Goal: Task Accomplishment & Management: Manage account settings

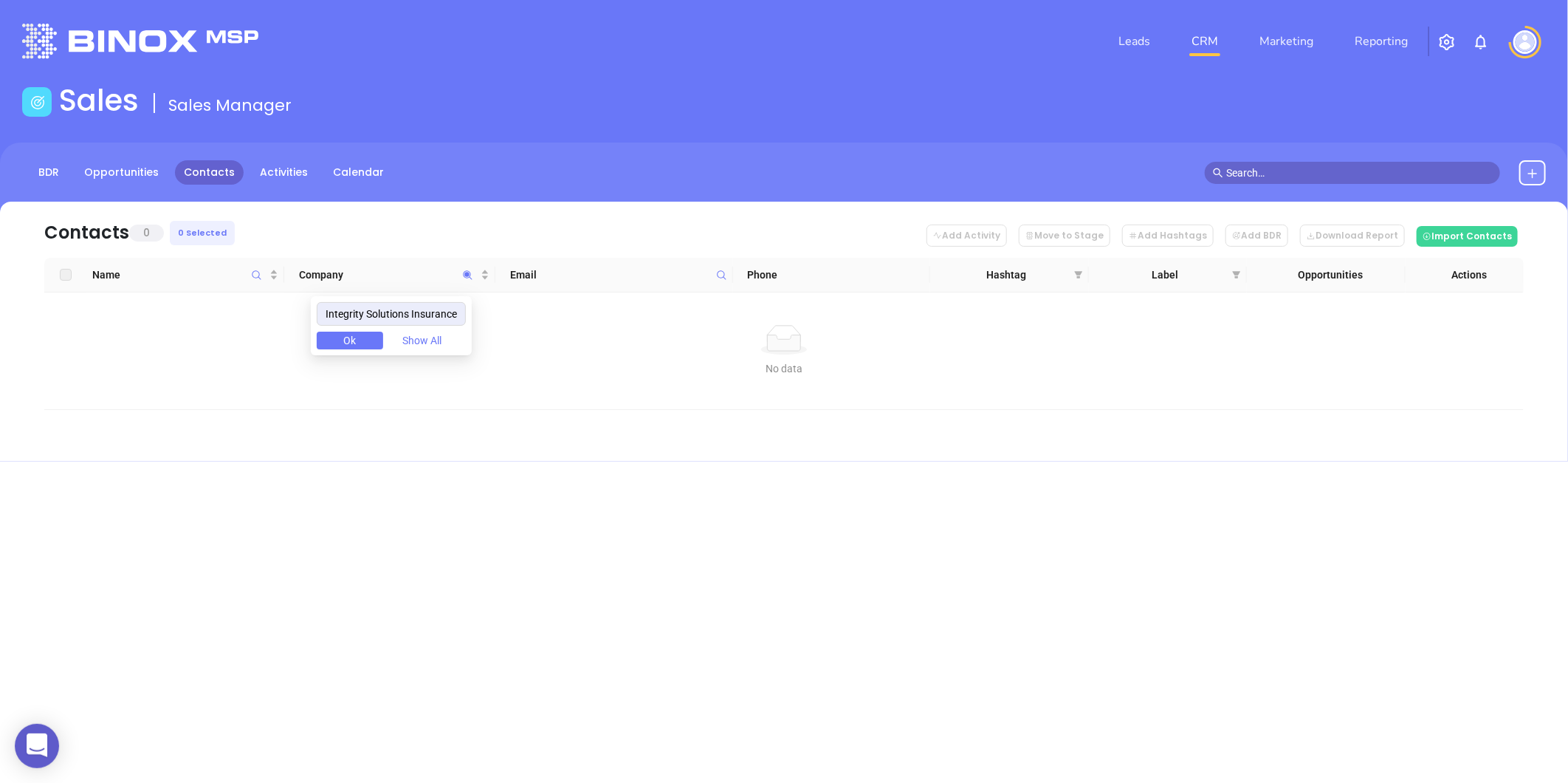
drag, startPoint x: 197, startPoint y: 169, endPoint x: 262, endPoint y: 180, distance: 65.9
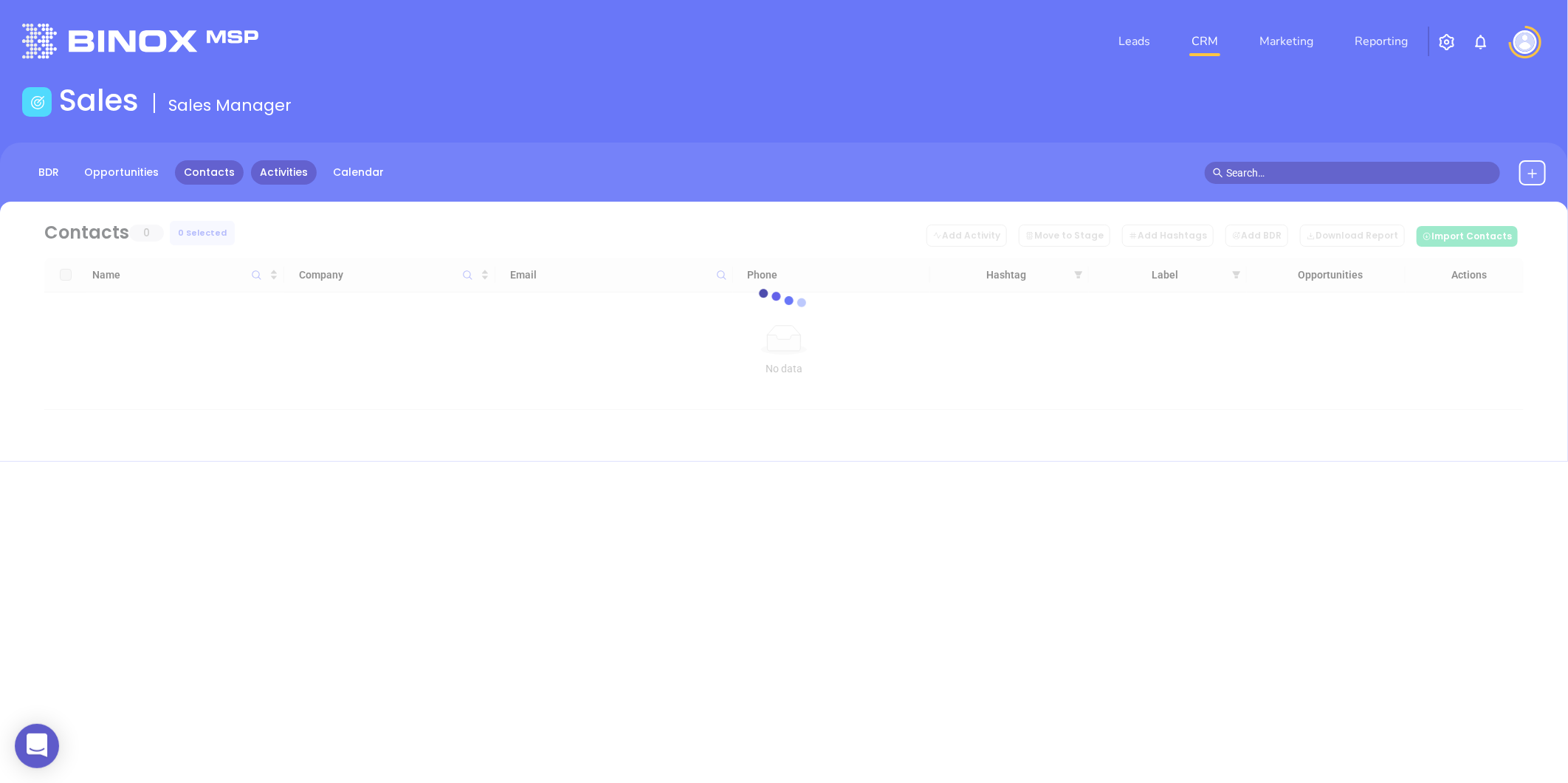
click at [268, 167] on link "Activities" at bounding box center [283, 172] width 66 height 24
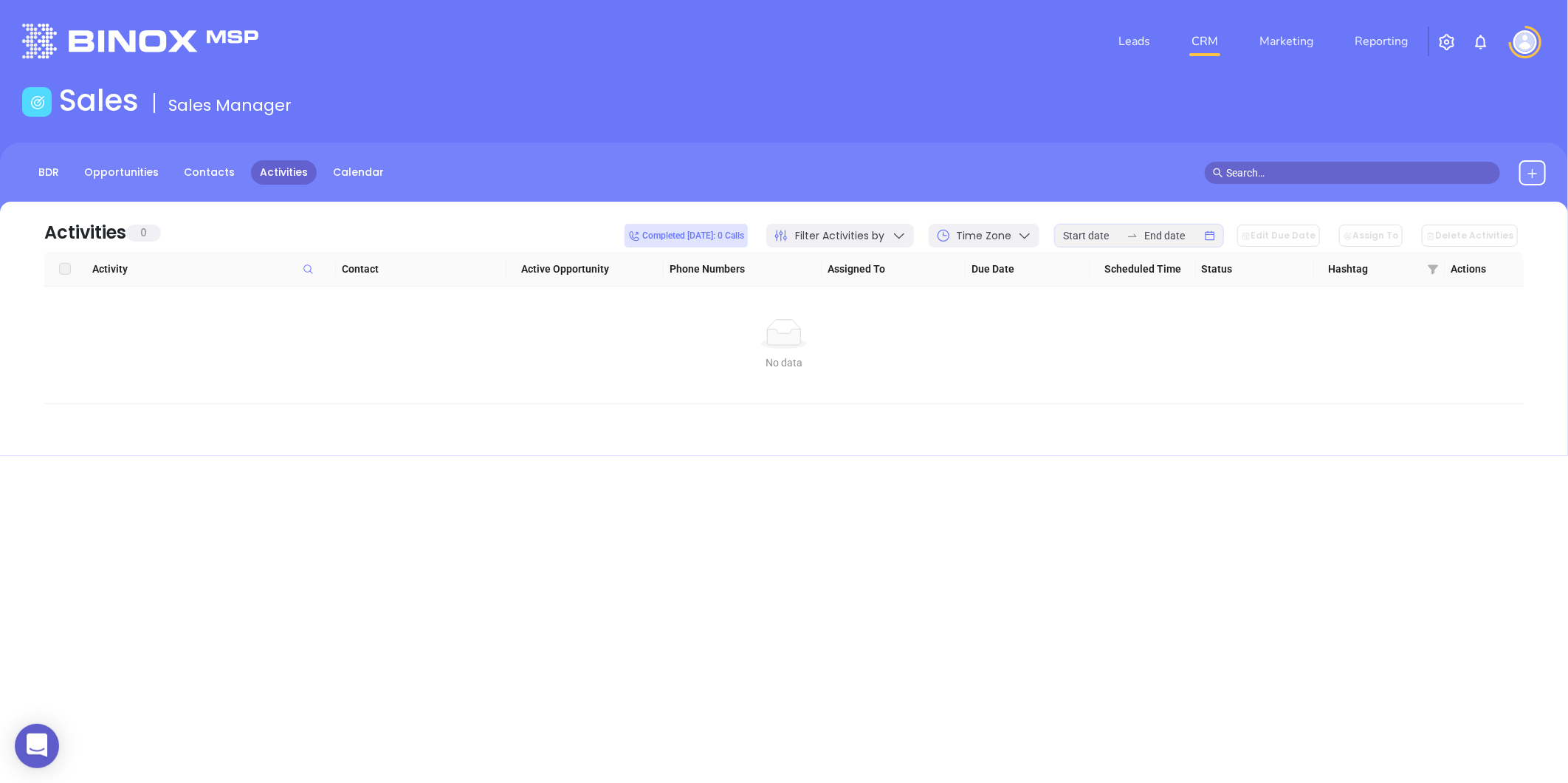
click at [907, 234] on icon at bounding box center [899, 235] width 15 height 15
click at [952, 298] on icon at bounding box center [948, 301] width 15 height 15
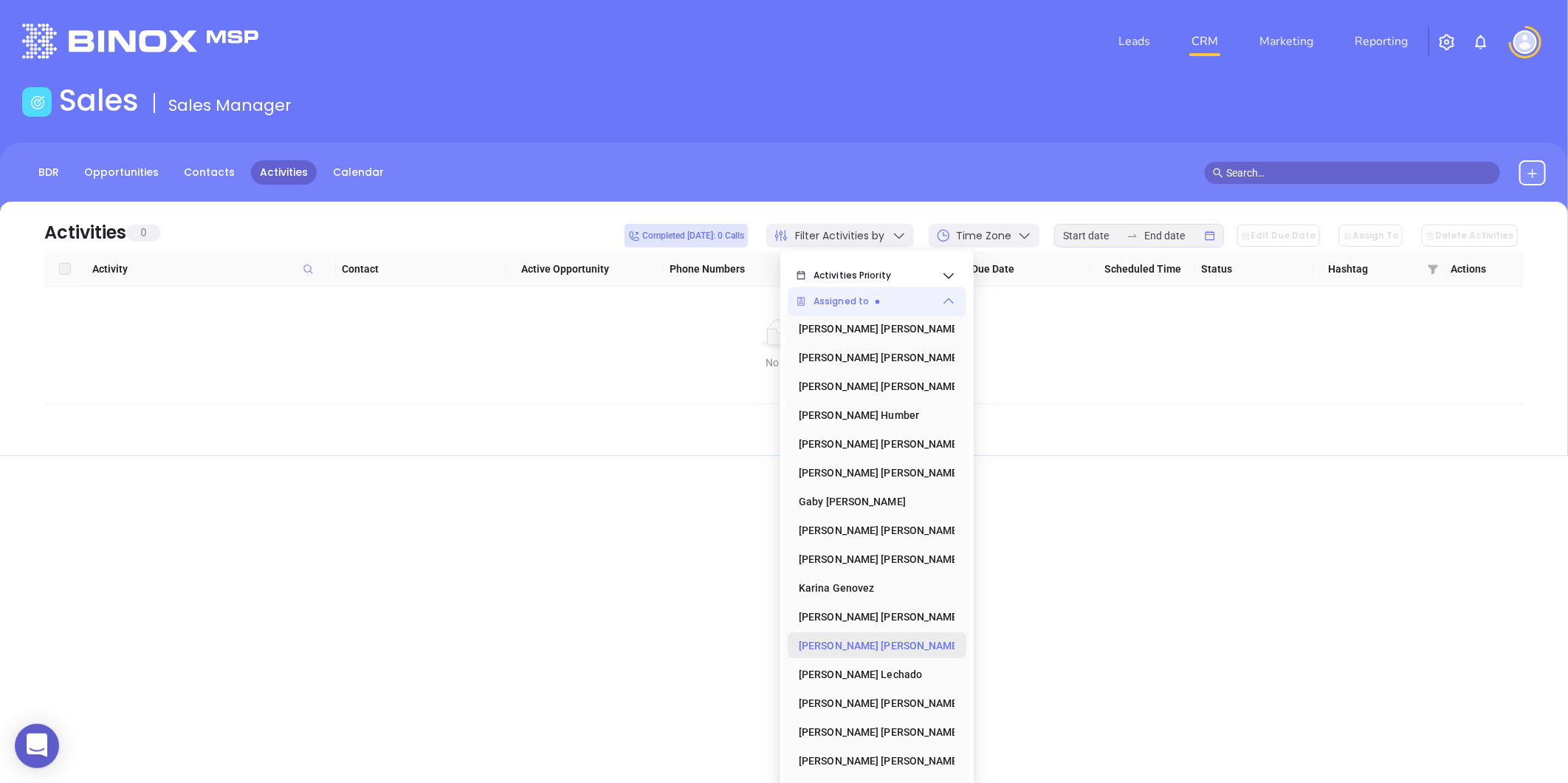
click at [962, 644] on icon at bounding box center [962, 645] width 0 height 15
click at [832, 355] on div "[PERSON_NAME]" at bounding box center [873, 357] width 148 height 30
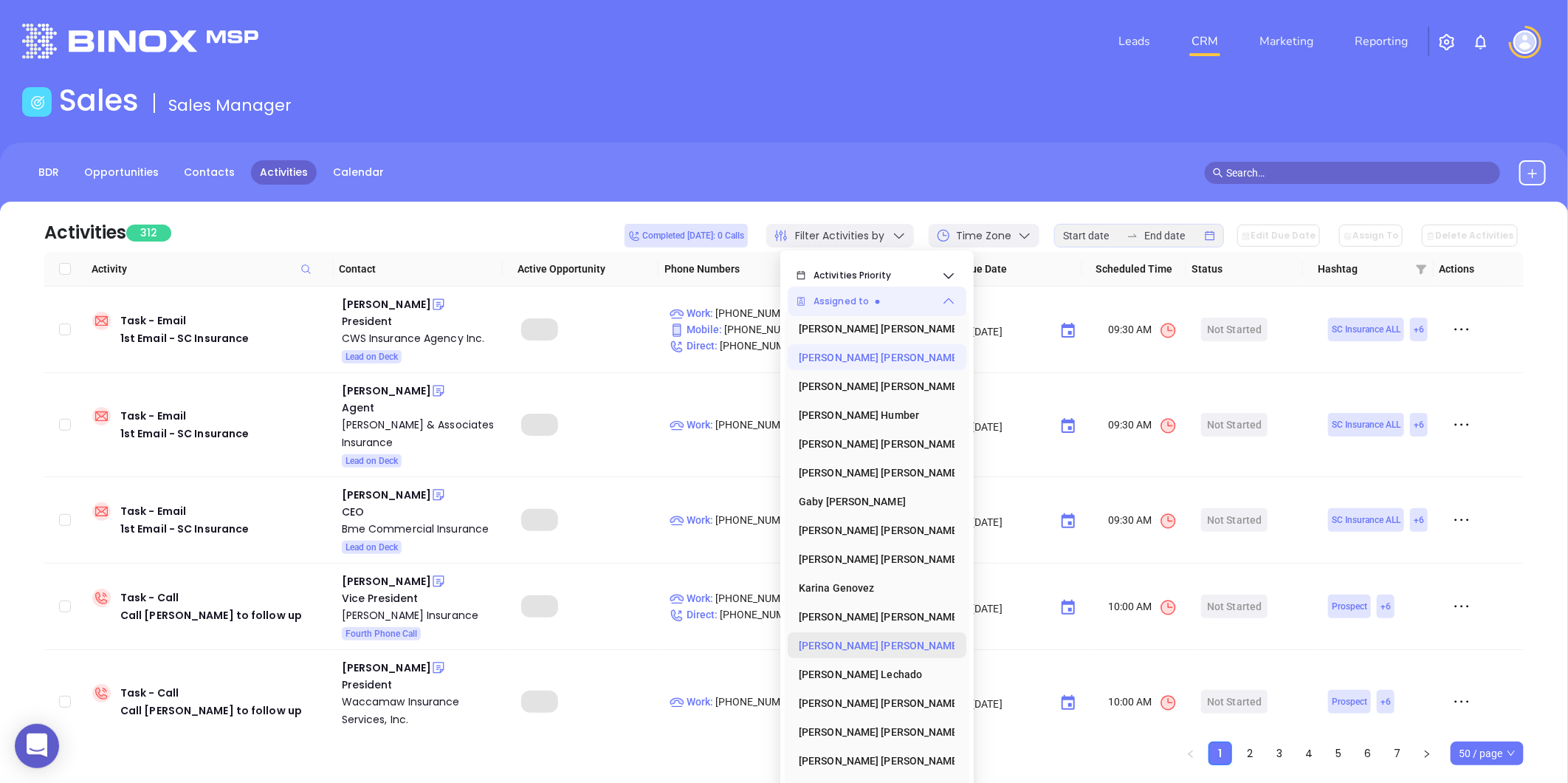
click at [935, 204] on div "Activities 312 Completed today: 0 Calls Filter Activities by Time Zone Edit Due…" at bounding box center [784, 227] width 1480 height 50
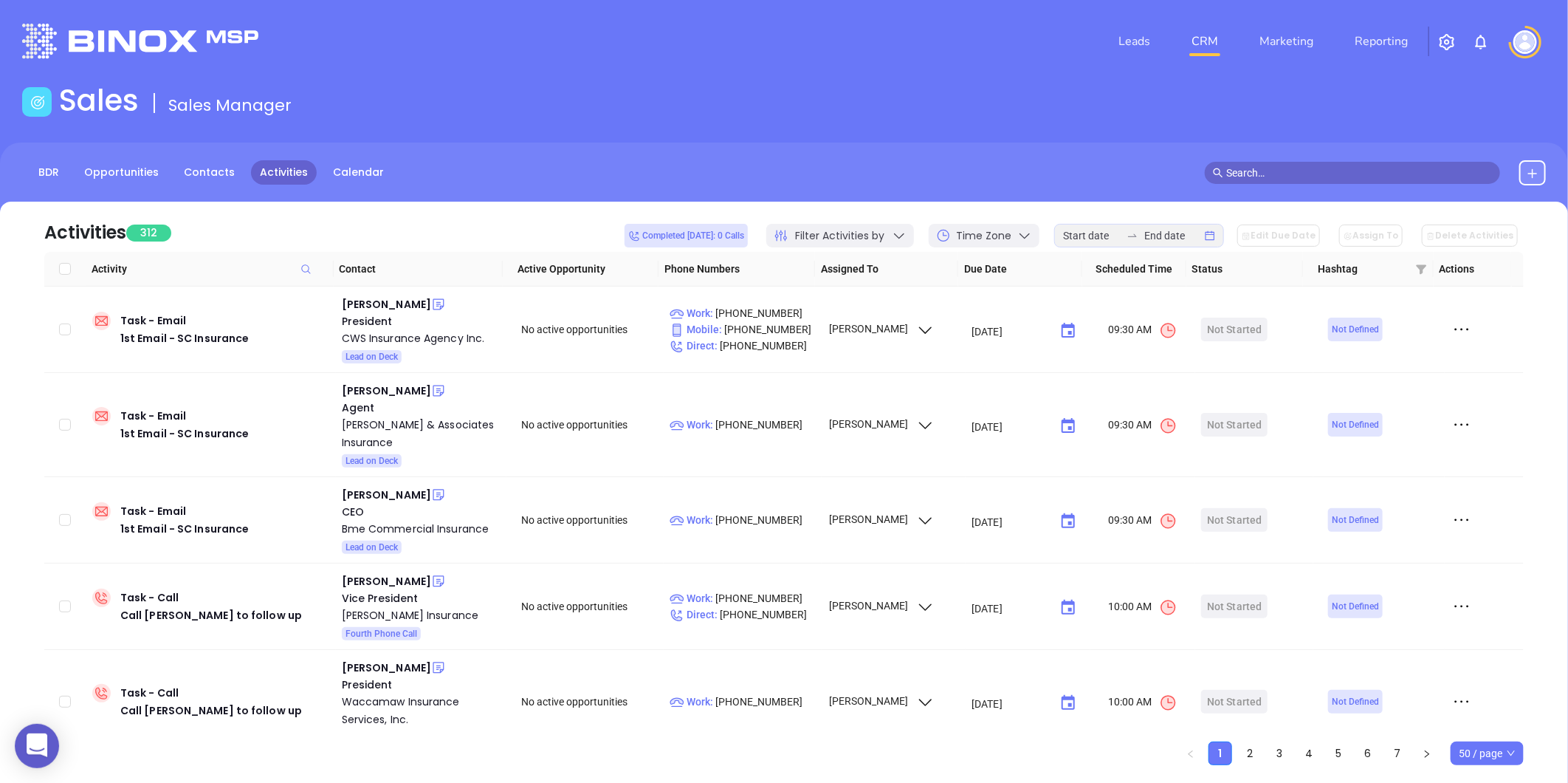
click at [1423, 263] on icon at bounding box center [1422, 269] width 13 height 13
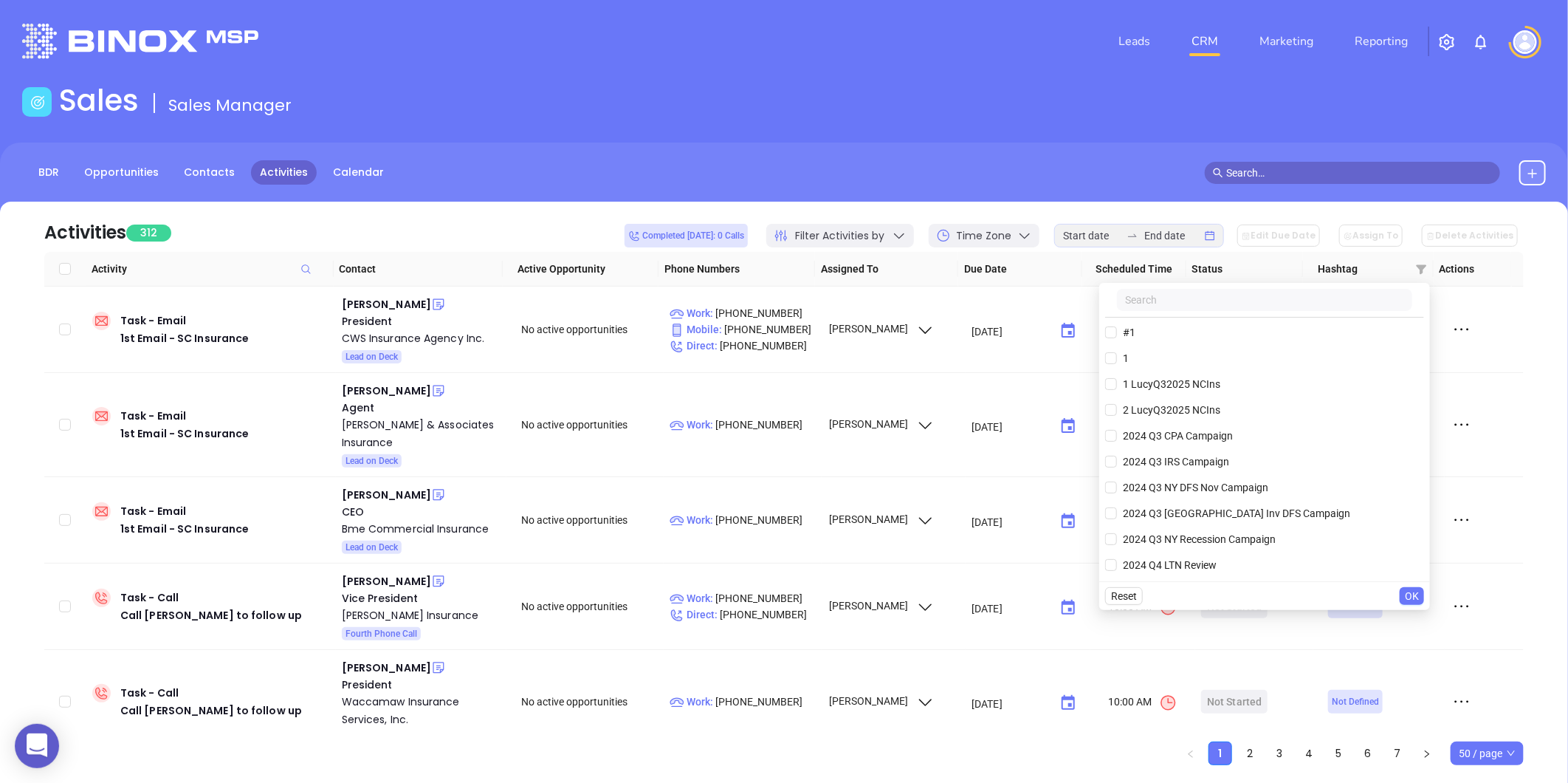
click at [1251, 301] on input "text" at bounding box center [1264, 300] width 295 height 22
paste input "2 LucyQ32025 NCIns"
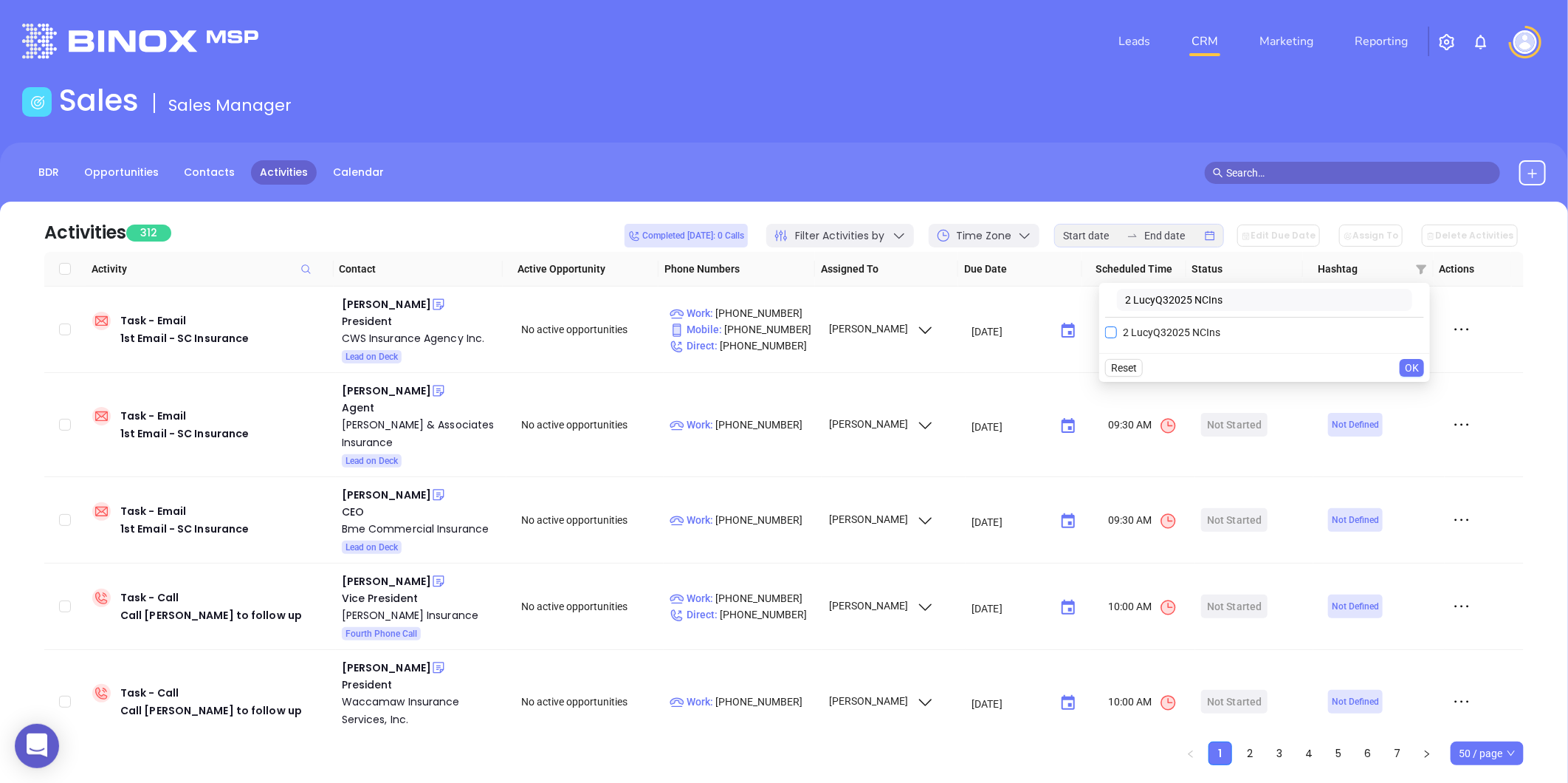
type input "2 LucyQ32025 NCIns"
click at [1190, 330] on span "2 LucyQ32025 NCIns" at bounding box center [1172, 332] width 109 height 16
click at [1117, 330] on input "2 LucyQ32025 NCIns" at bounding box center [1111, 332] width 12 height 12
click at [1416, 393] on span "OK" at bounding box center [1411, 397] width 14 height 16
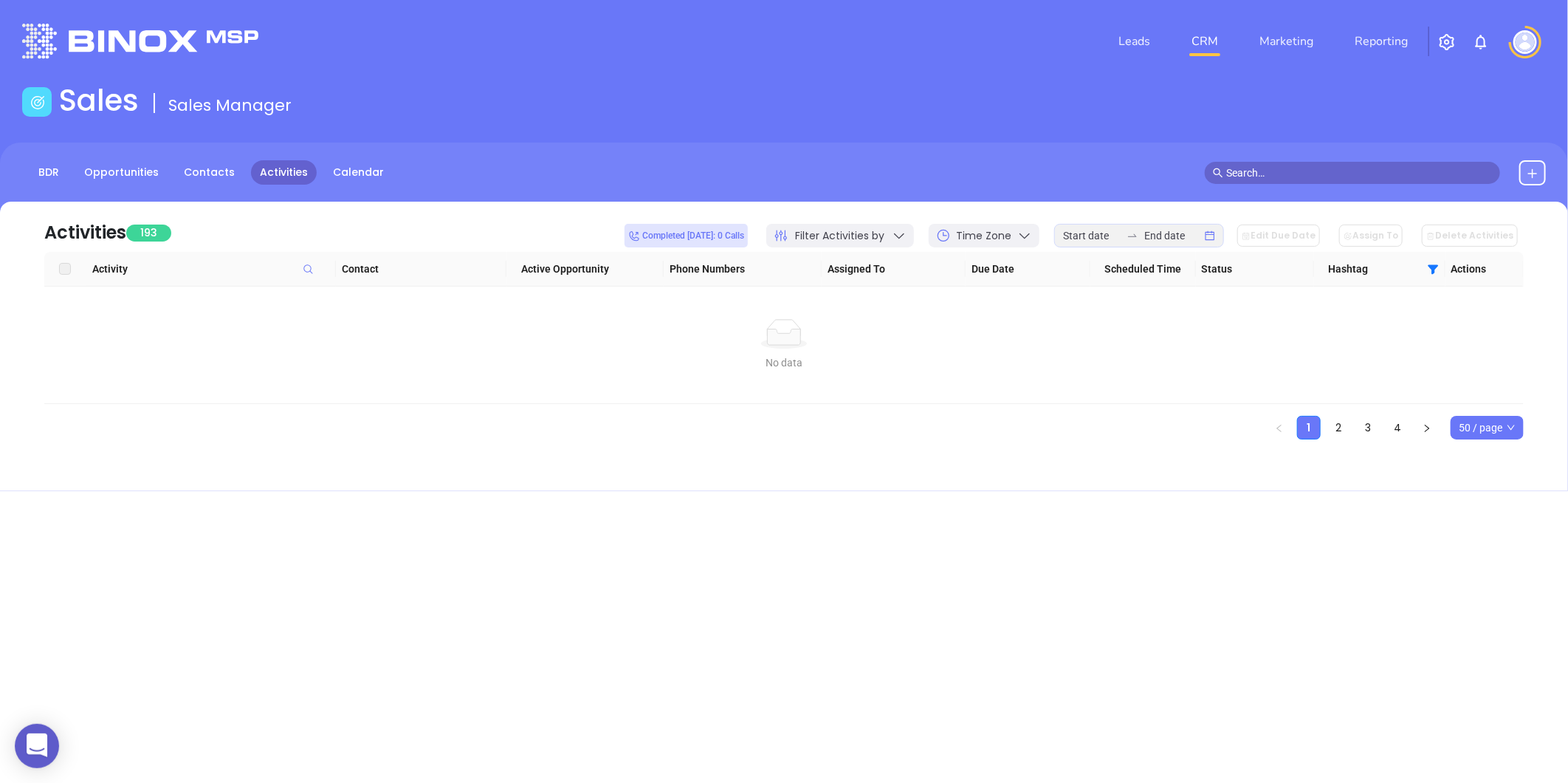
click at [1429, 262] on span at bounding box center [1433, 269] width 13 height 14
click at [1126, 327] on input "2 LucyQ32025 NCIns" at bounding box center [1123, 332] width 12 height 12
checkbox input "false"
click at [1426, 370] on span "OK" at bounding box center [1423, 367] width 14 height 16
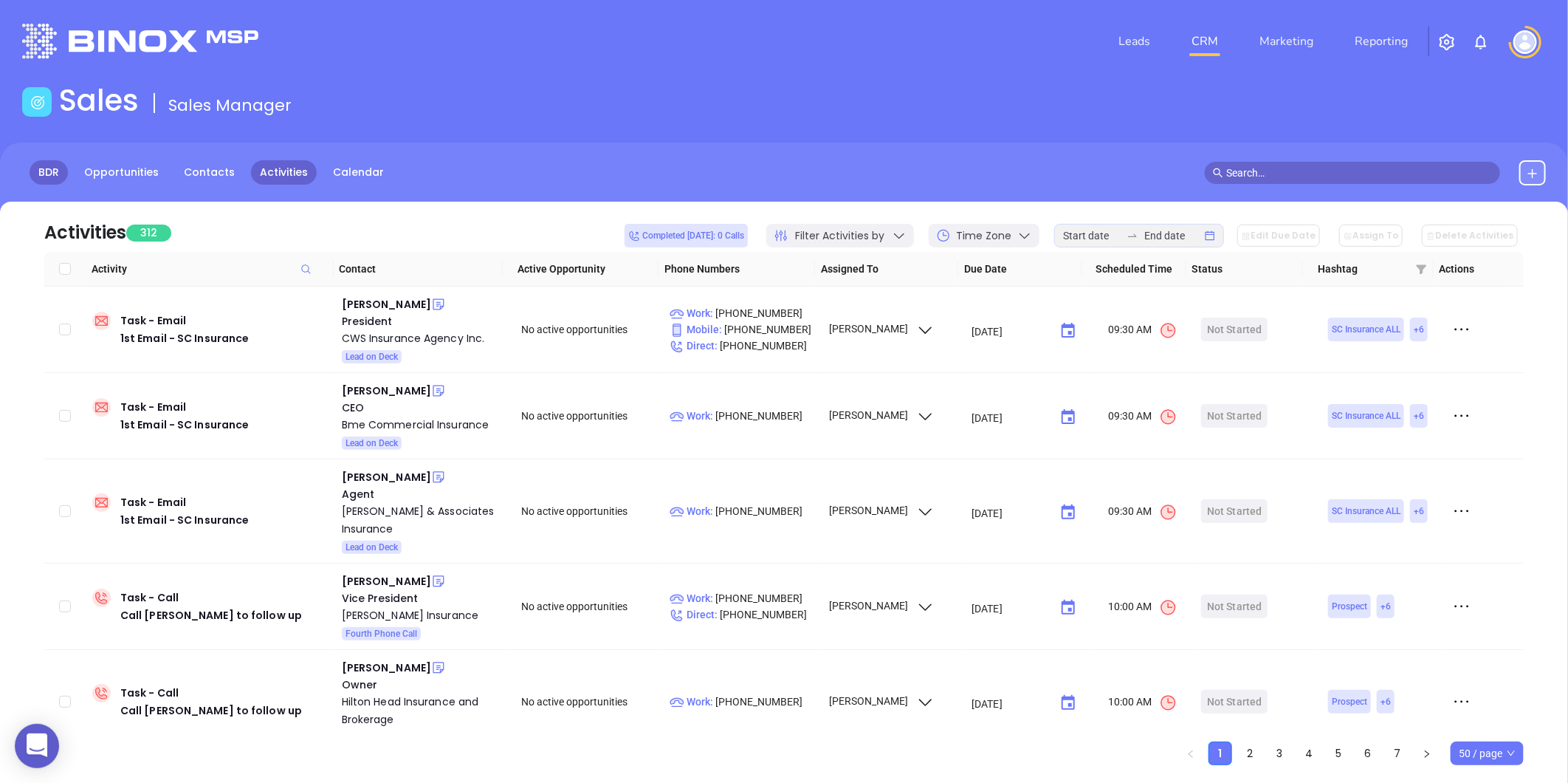
click at [47, 165] on link "BDR" at bounding box center [49, 172] width 38 height 24
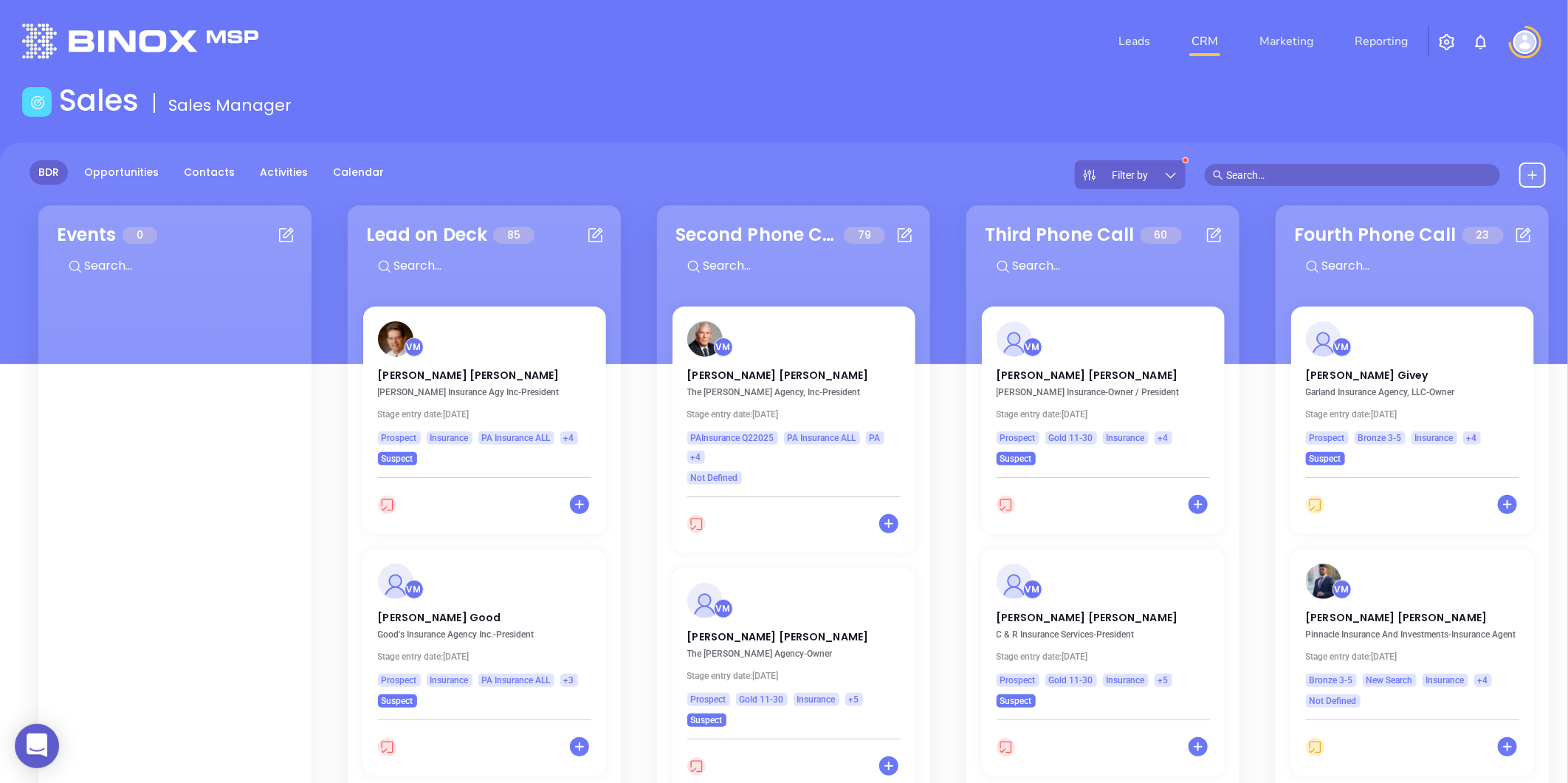
click at [1168, 173] on icon at bounding box center [1170, 175] width 15 height 15
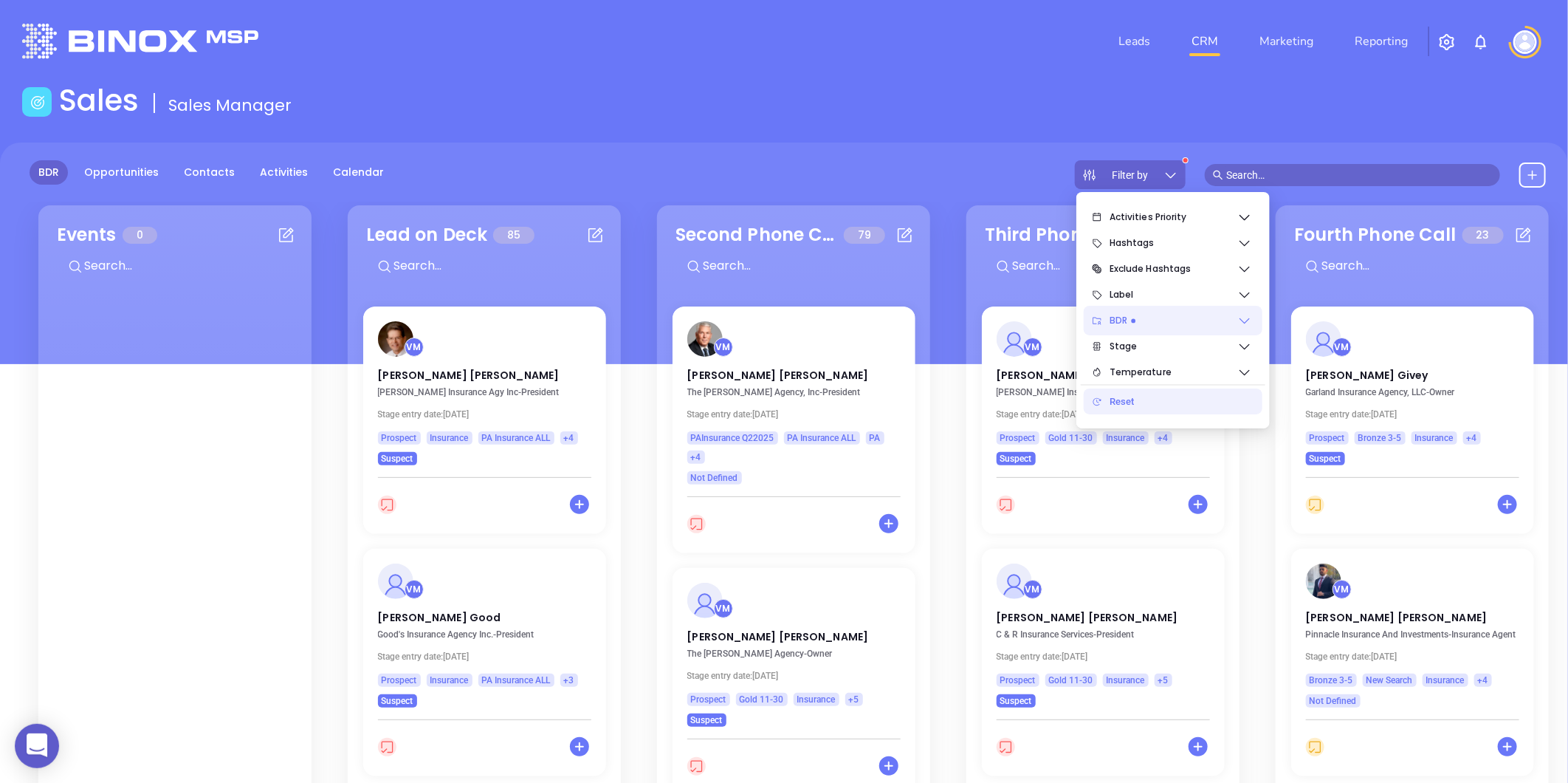
click at [1243, 313] on icon at bounding box center [1245, 320] width 15 height 15
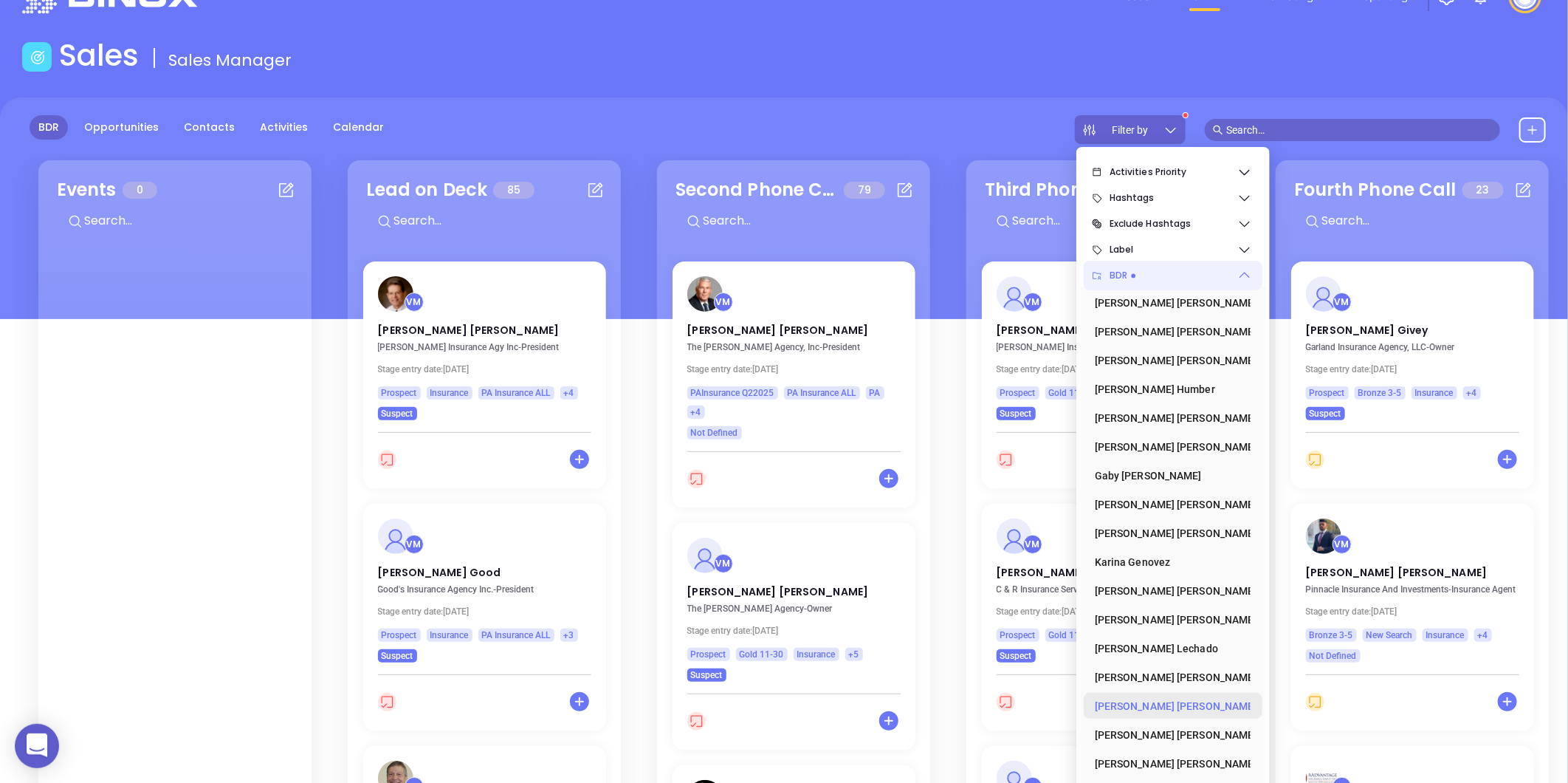
scroll to position [82, 0]
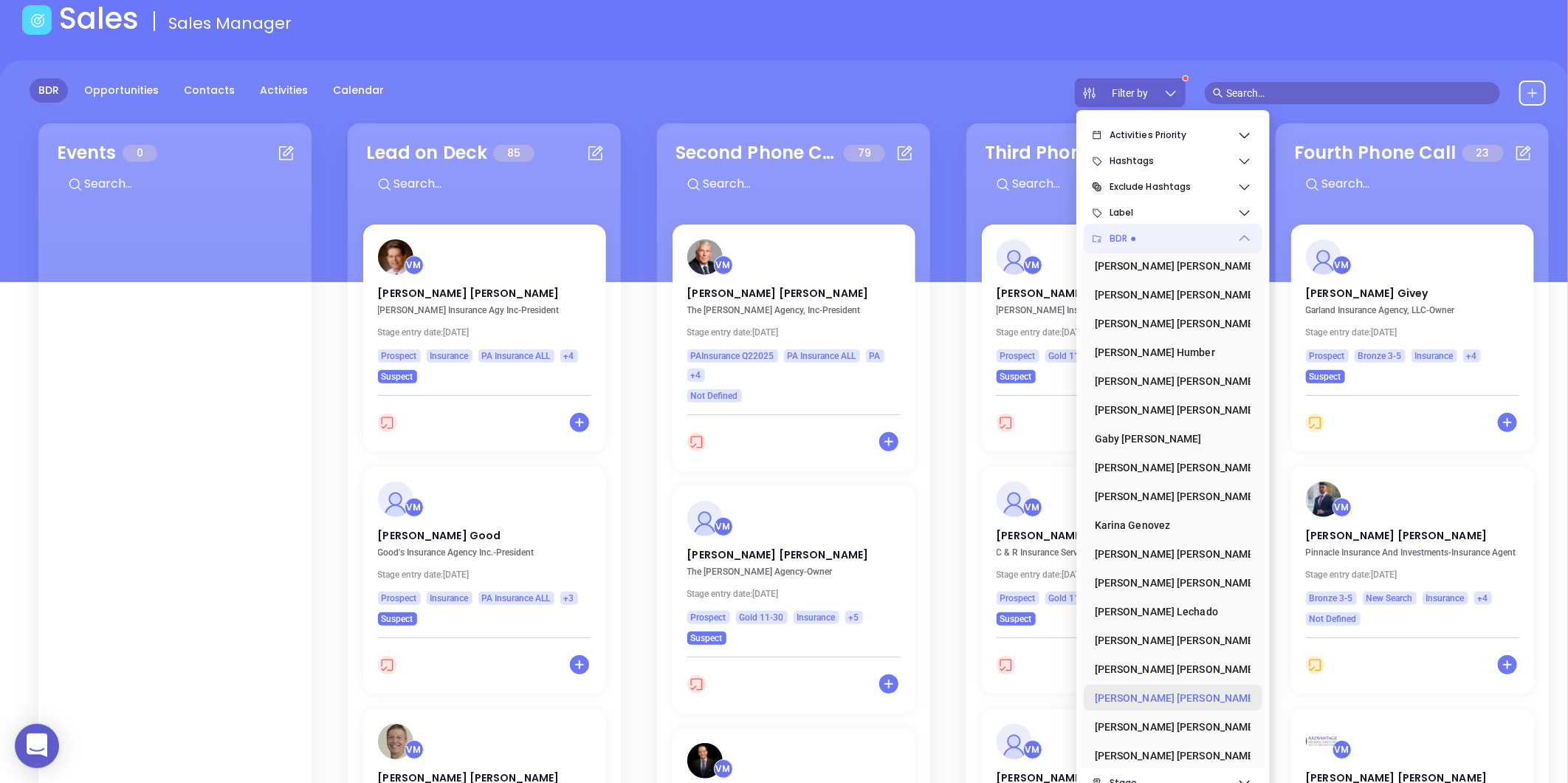
click at [1257, 695] on icon at bounding box center [1257, 697] width 0 height 15
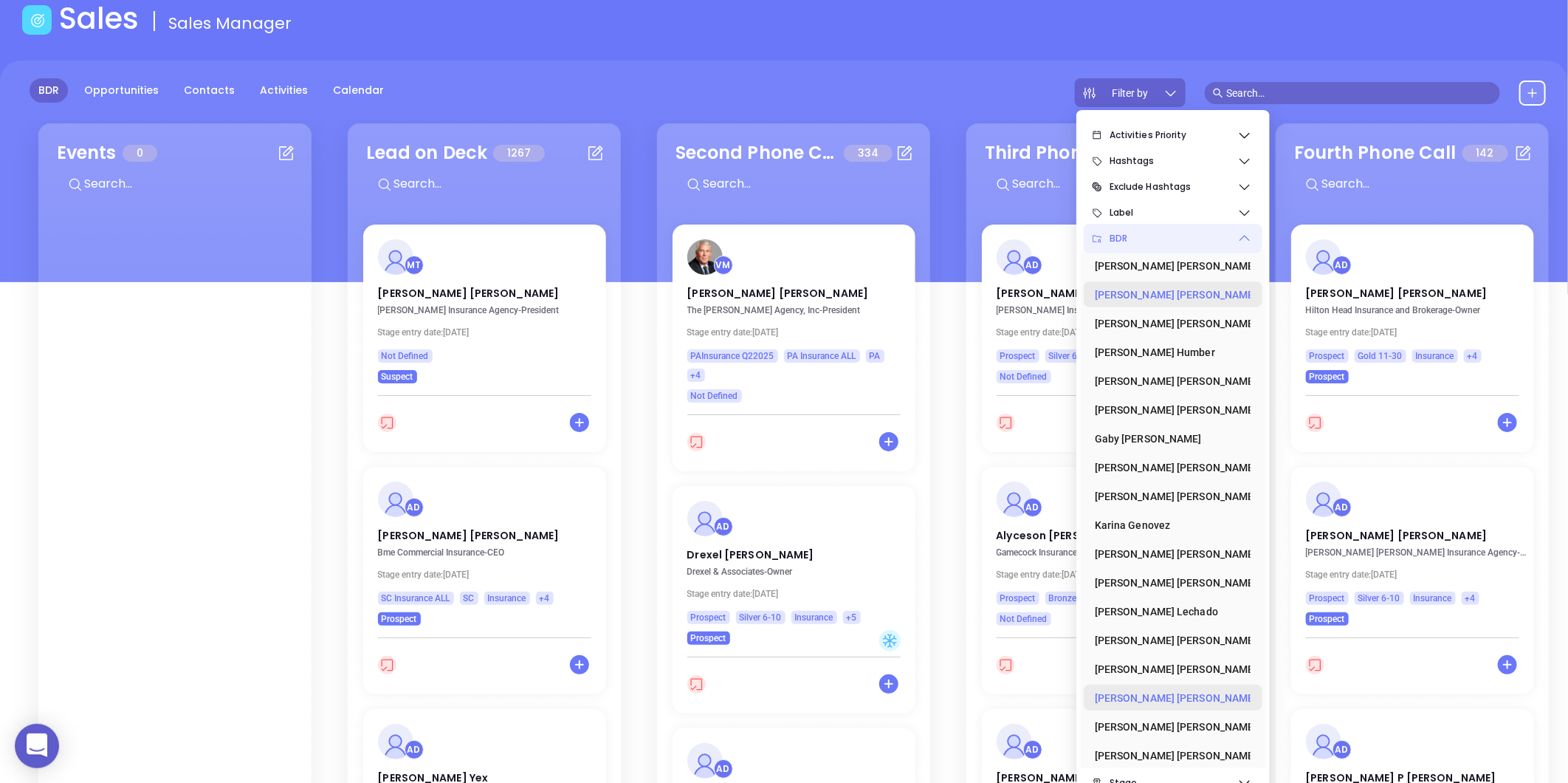
click at [1157, 297] on div "Anabell Dominguez" at bounding box center [1169, 294] width 148 height 30
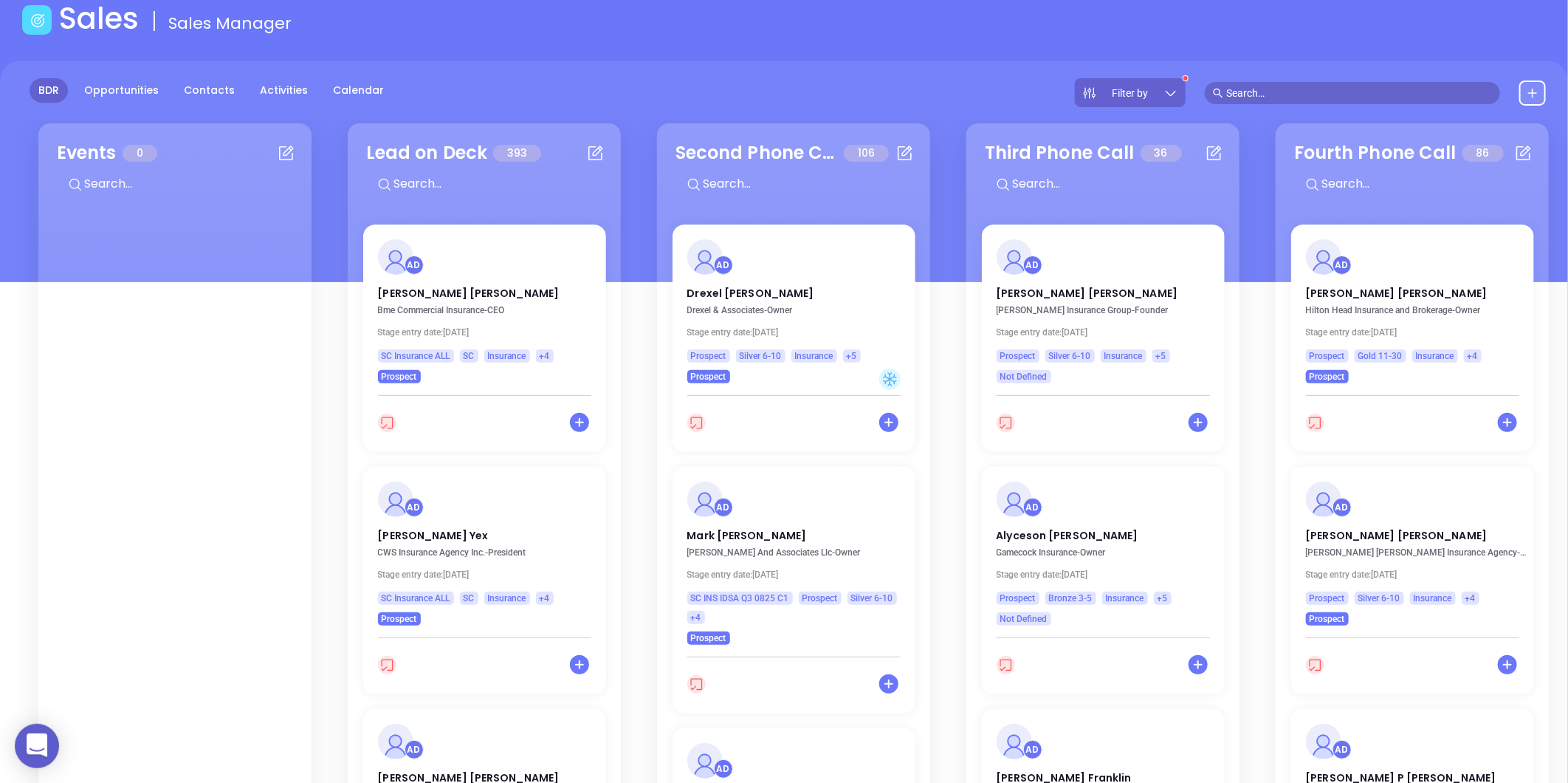
click at [1004, 43] on main "Sales Sales Manager BDR Opportunities Contacts Activities Calendar Filter by Ev…" at bounding box center [784, 452] width 1568 height 902
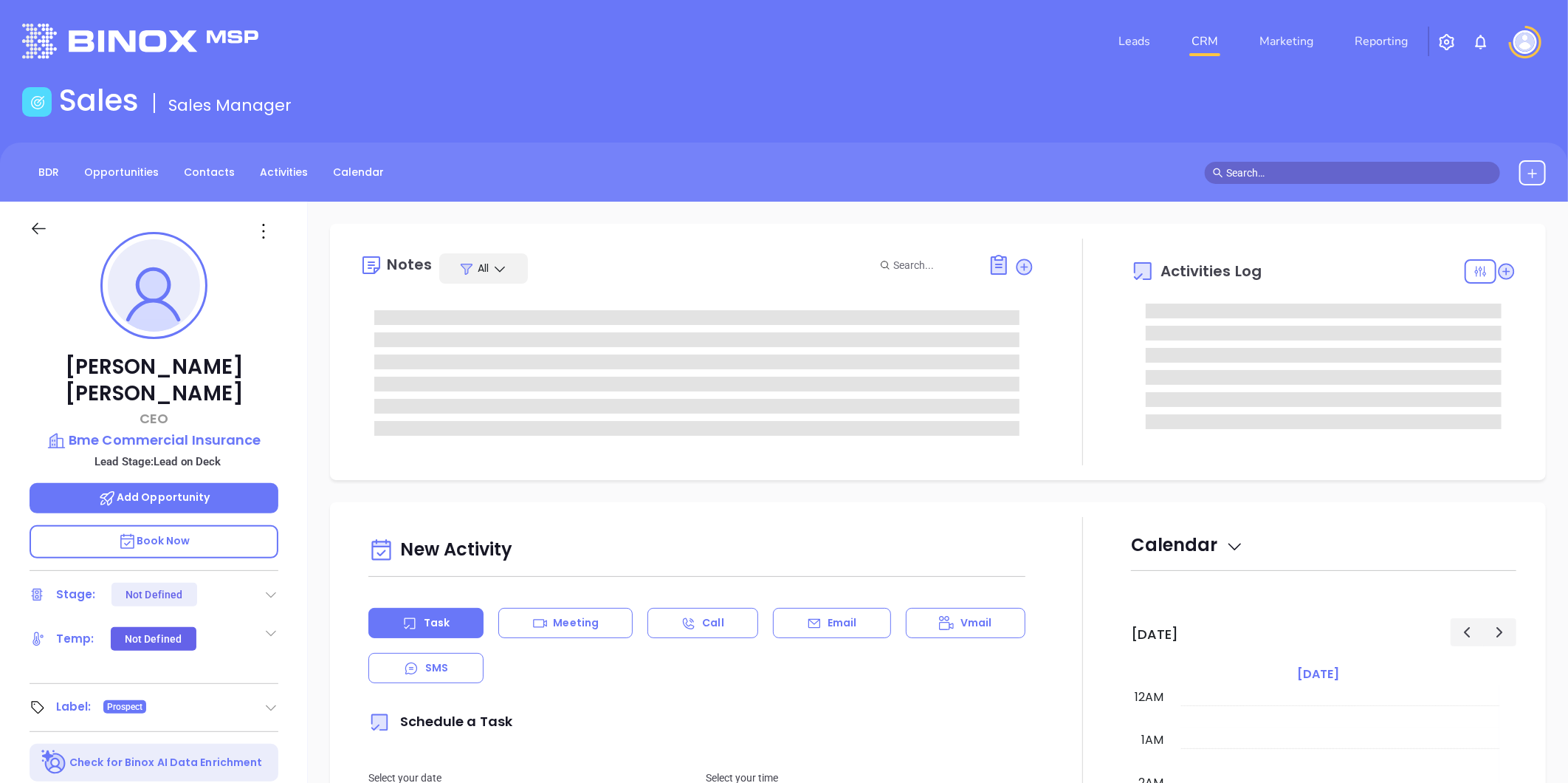
type input "09/05/2025"
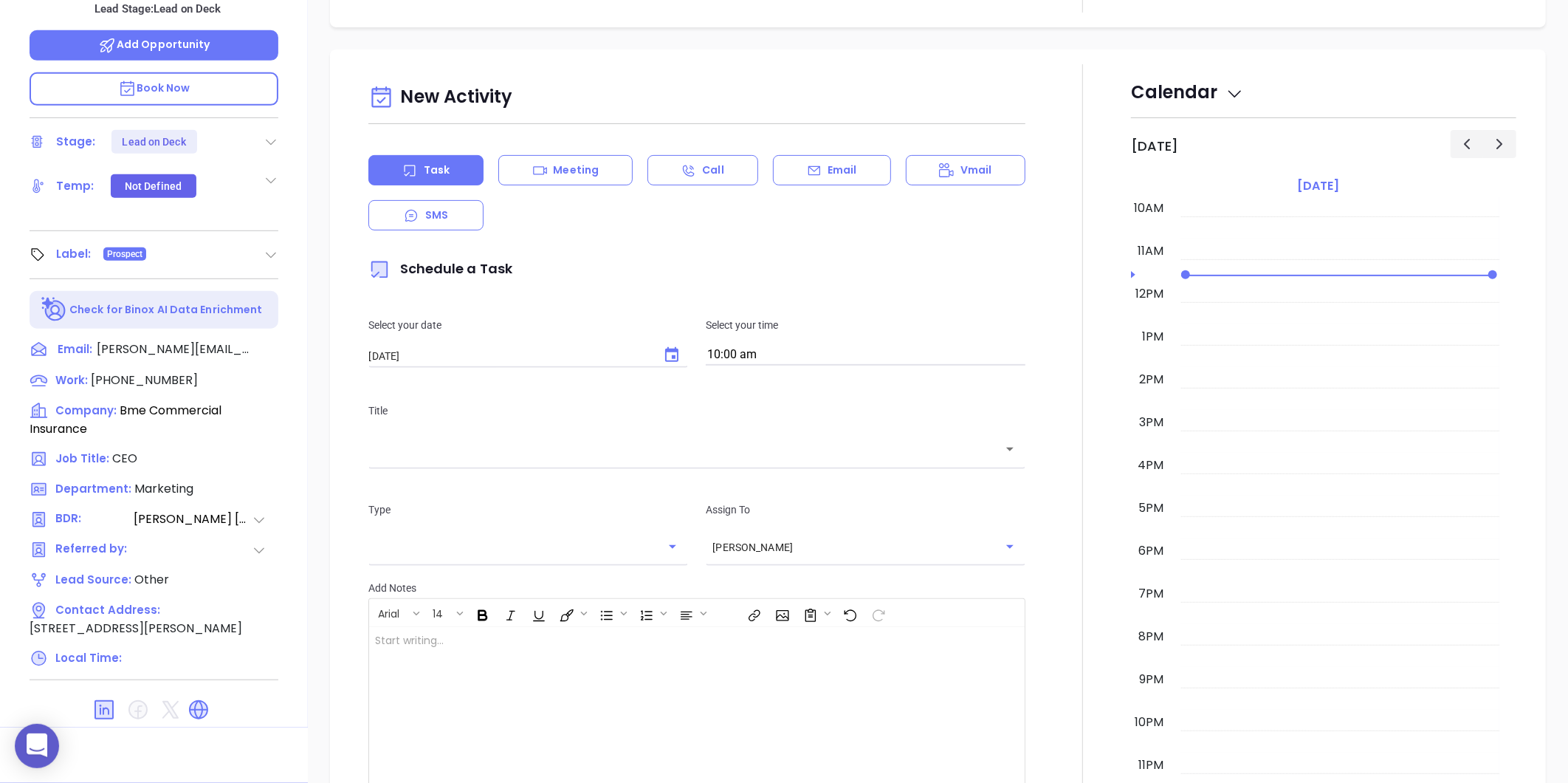
type input "Liz Cruz"
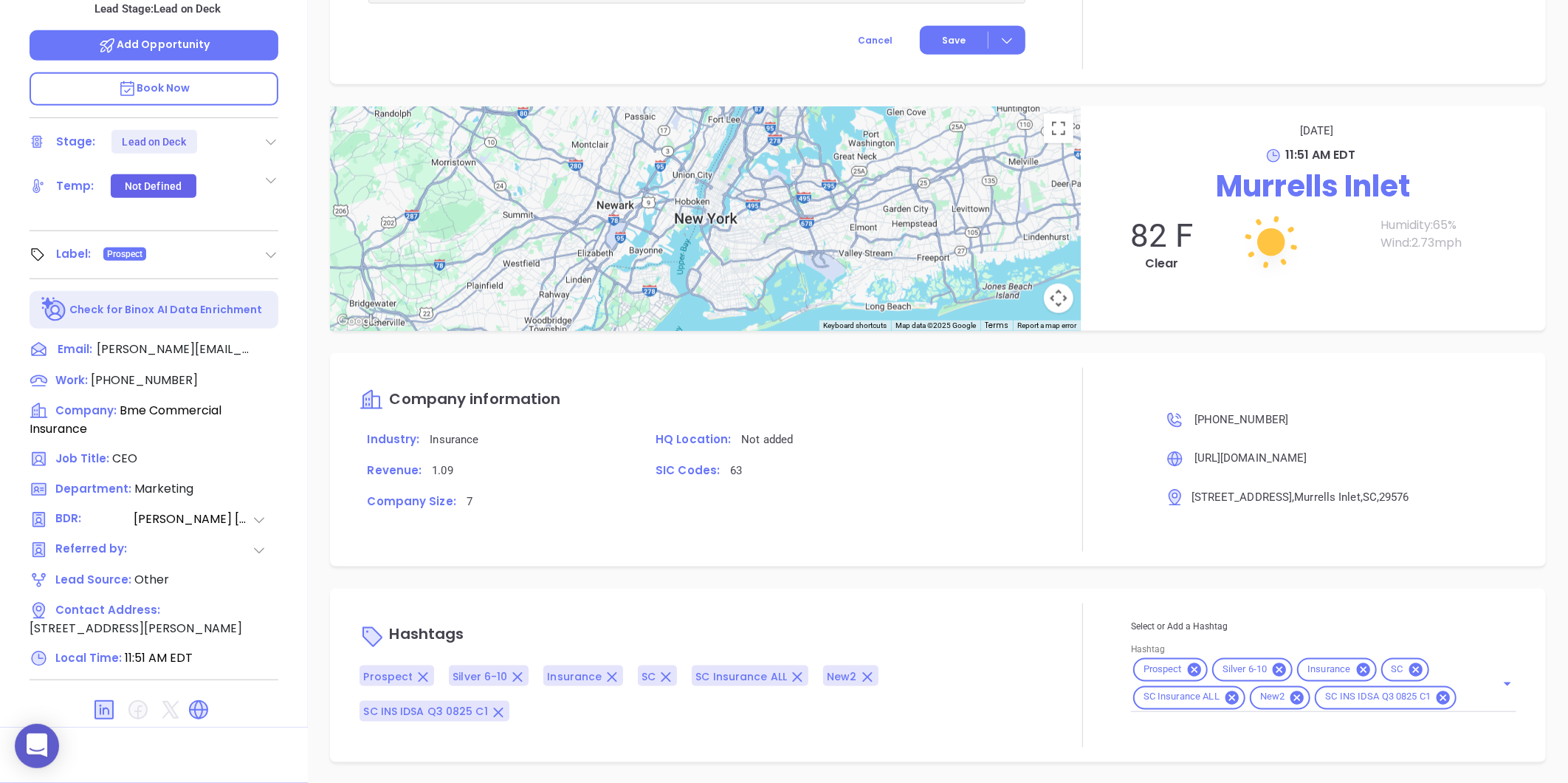
drag, startPoint x: 1315, startPoint y: 694, endPoint x: 1376, endPoint y: 689, distance: 61.2
click at [1376, 691] on span "SC INS IDSA Q3 0825 C1" at bounding box center [1378, 697] width 123 height 13
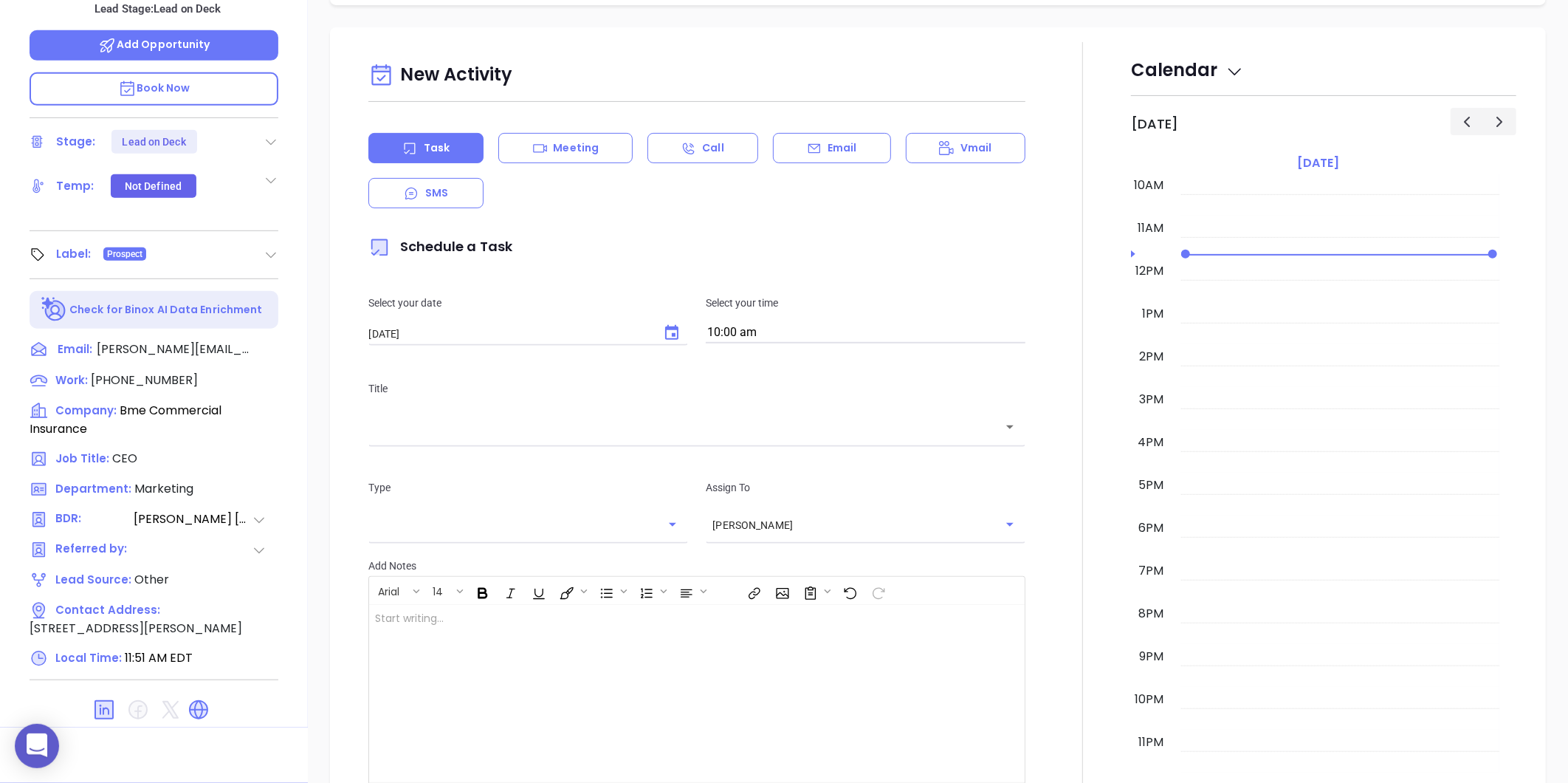
scroll to position [0, 0]
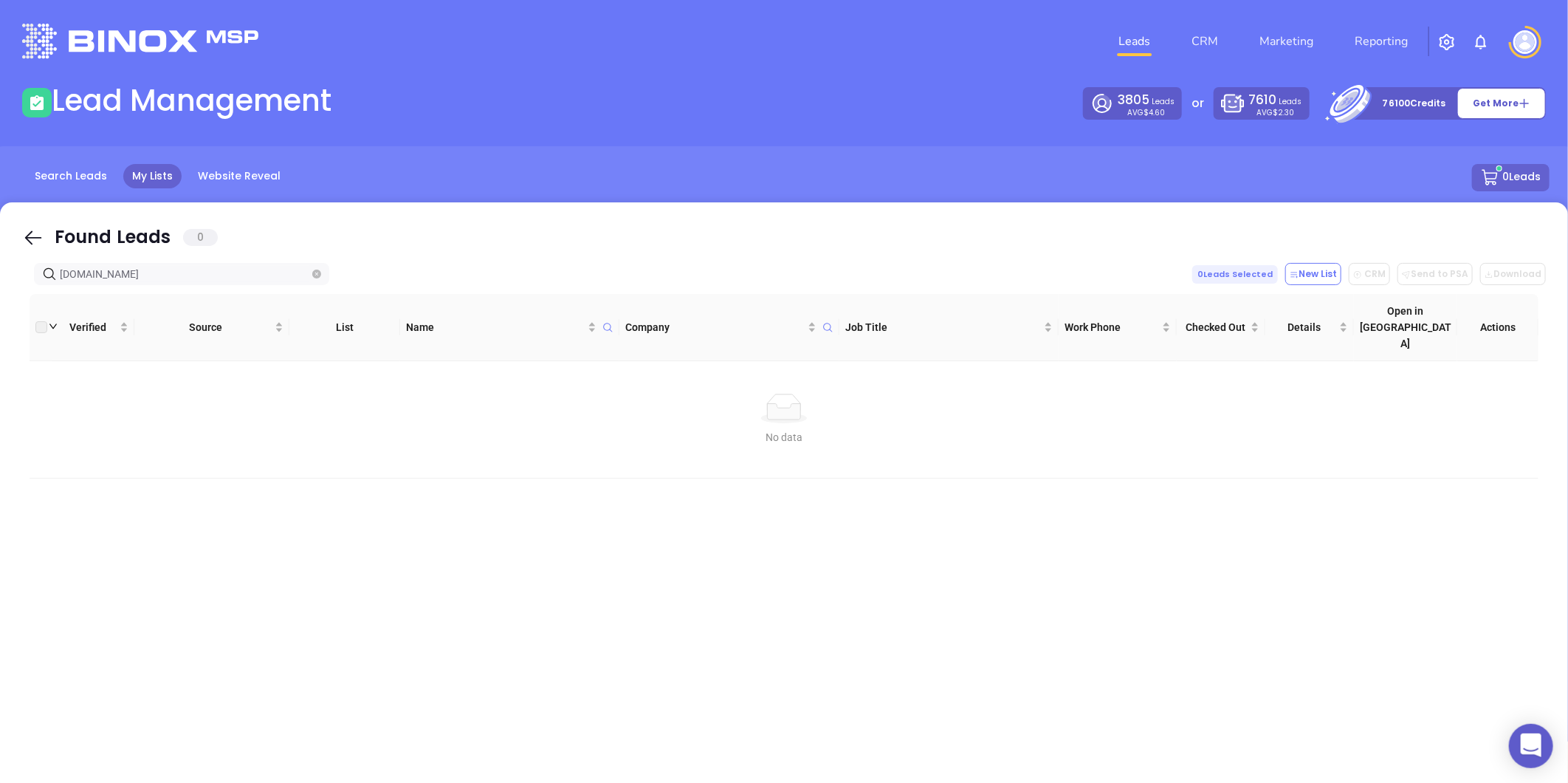
drag, startPoint x: 180, startPoint y: 273, endPoint x: 3, endPoint y: 300, distance: 179.0
click at [6, 300] on div "Found Leads 0 calderwoodins.com 0 Leads Selected New List CRM Send to PSA Downl…" at bounding box center [784, 497] width 1568 height 590
type input "northpointins.com"
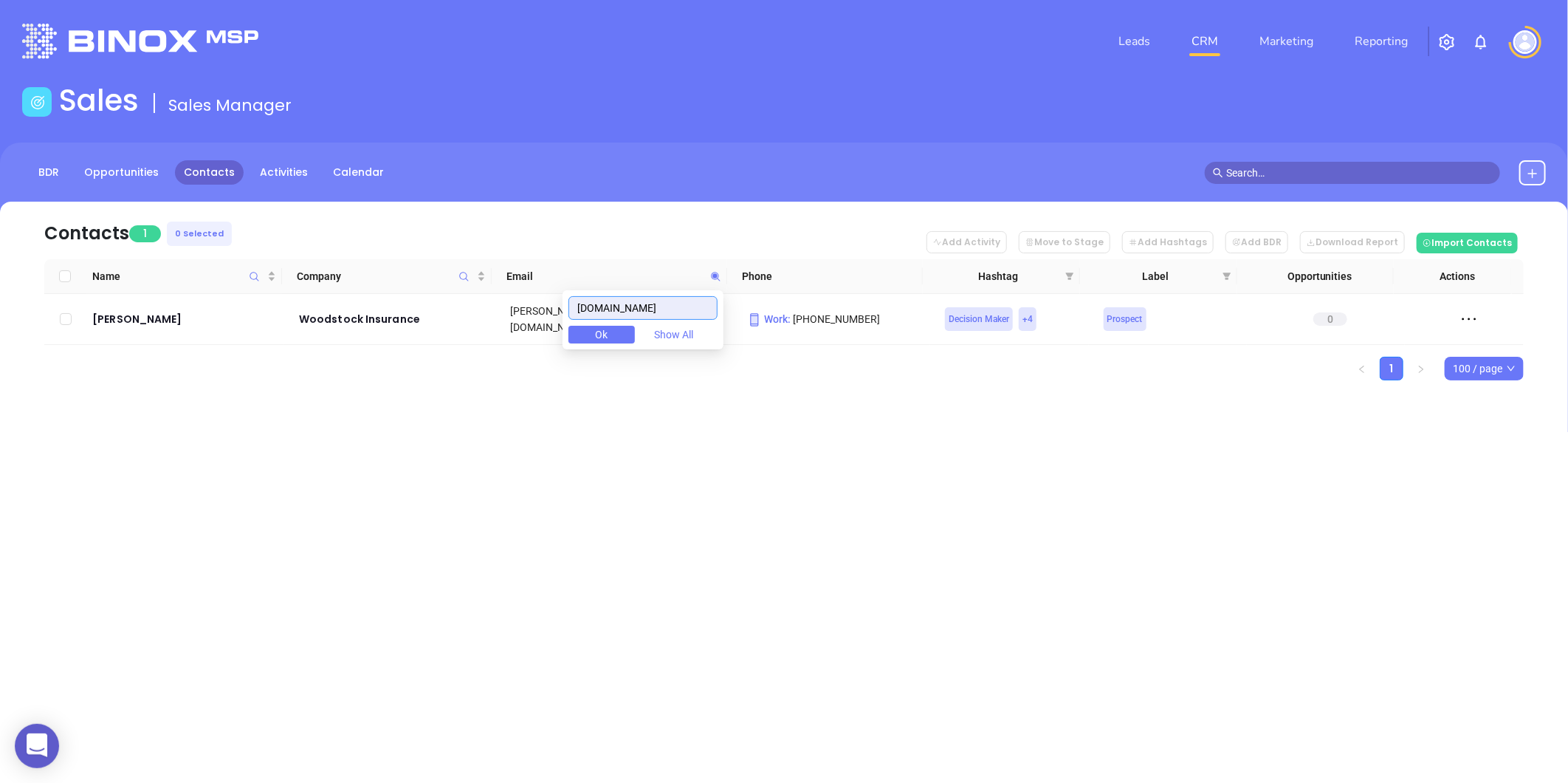
click at [677, 307] on input "woodstock-insurance.com" at bounding box center [643, 308] width 149 height 24
click at [677, 306] on input "woodstock-insurance.com" at bounding box center [643, 308] width 149 height 24
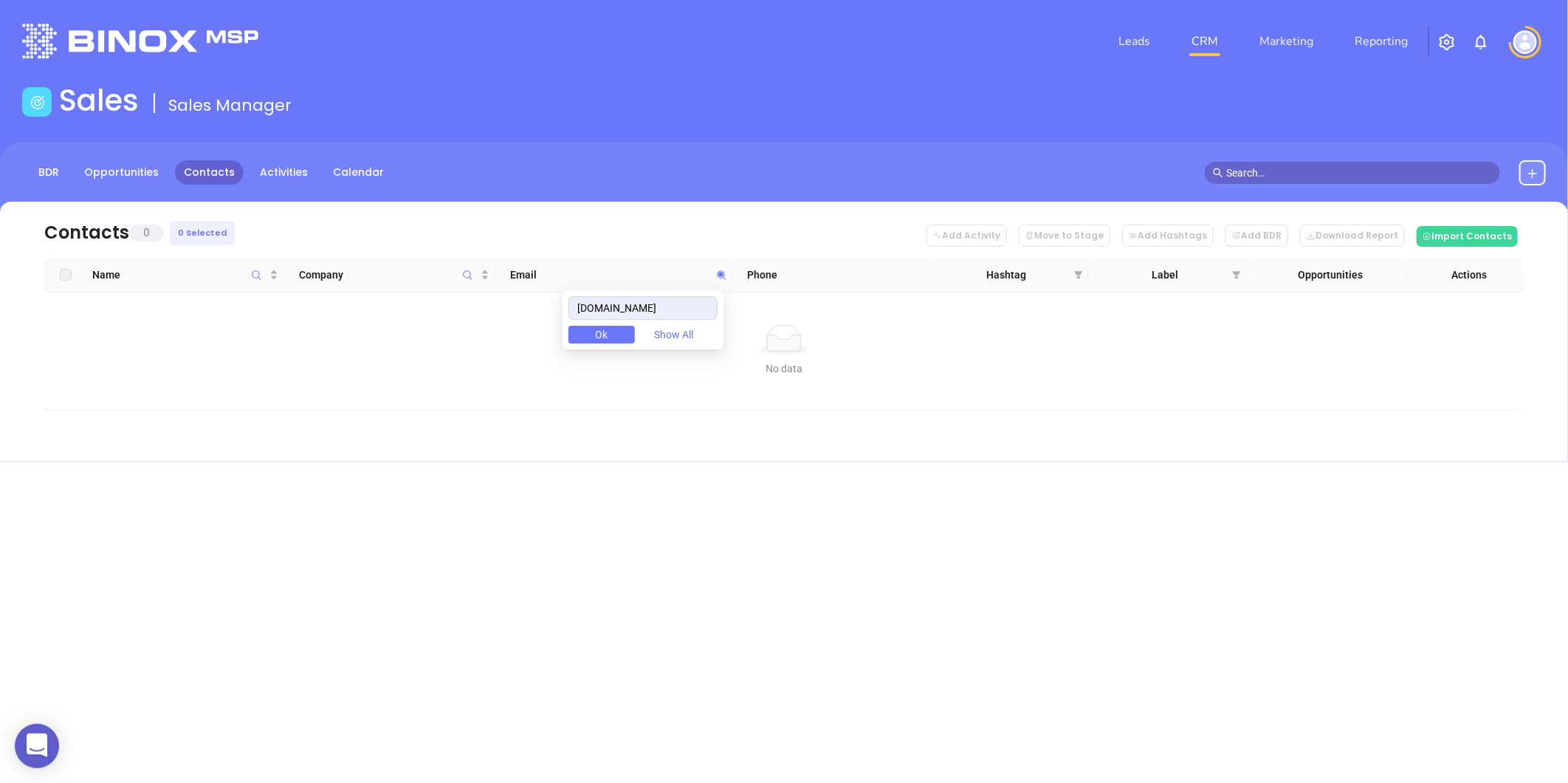
type input "[DOMAIN_NAME]"
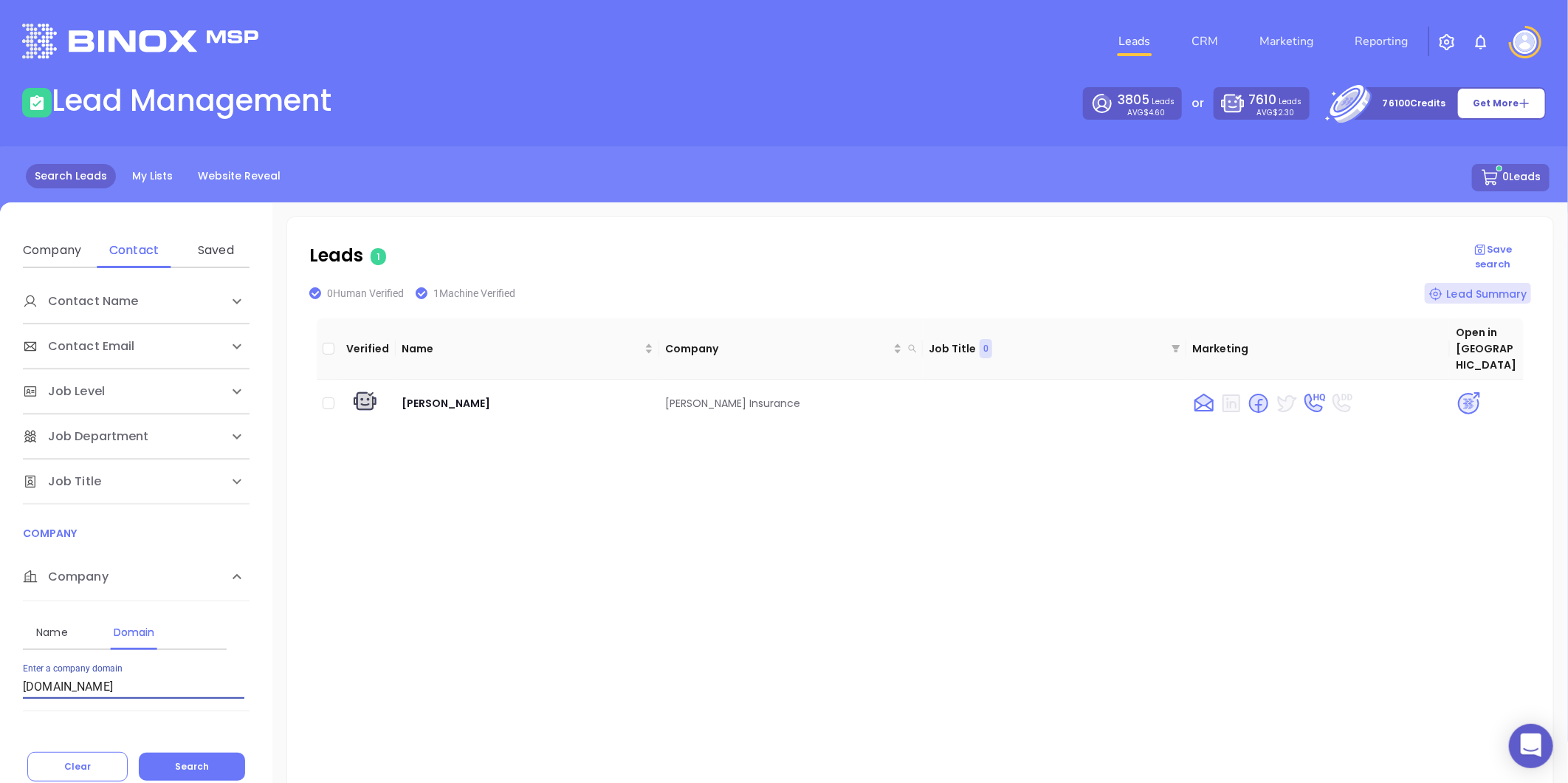
scroll to position [155, 0]
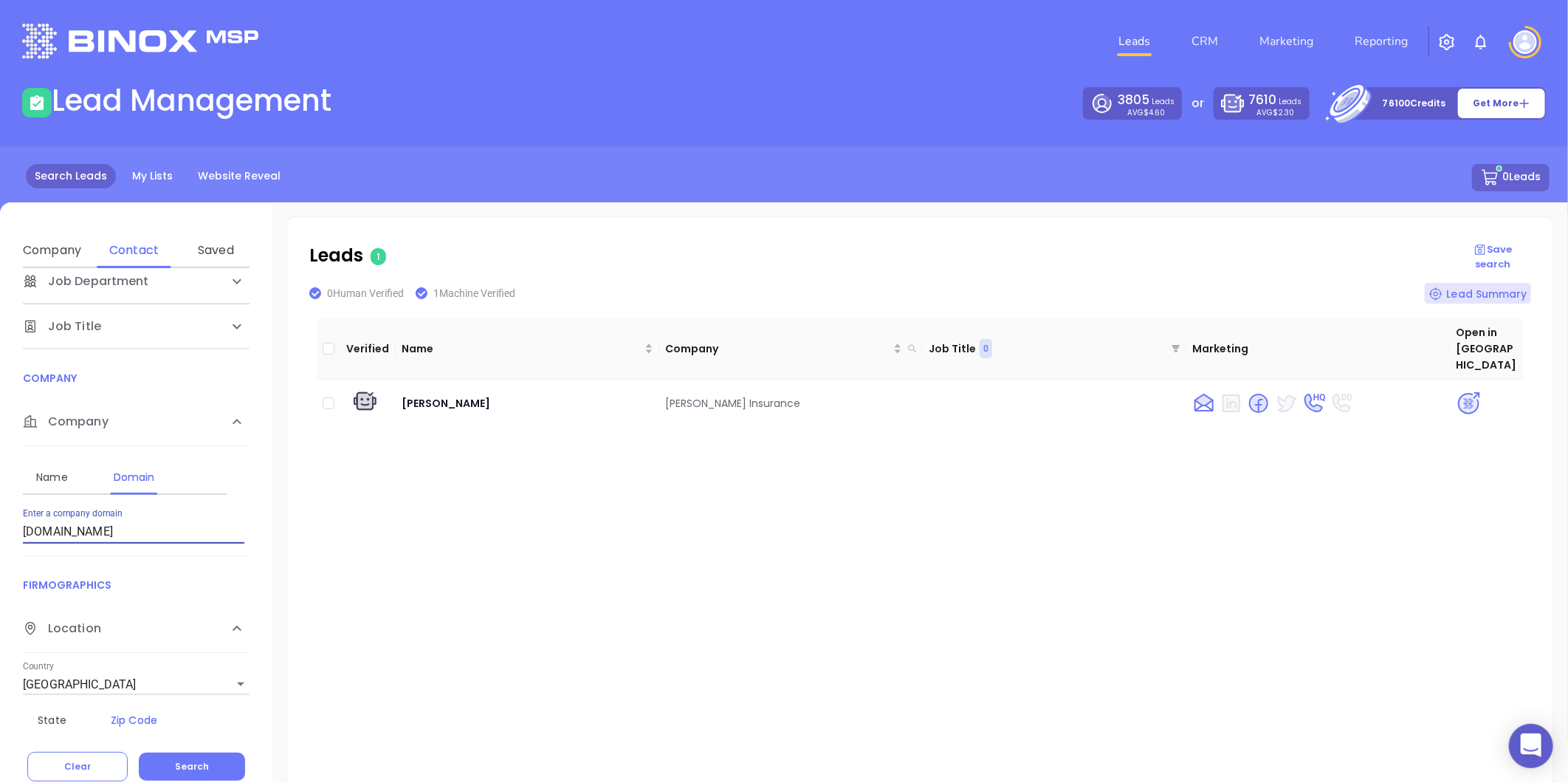
drag, startPoint x: 138, startPoint y: 535, endPoint x: -205, endPoint y: 579, distance: 345.8
click at [0, 579] on html "0 Leads CRM Marketing Reporting Financial Leads Leads Lead Management 3805 Lead…" at bounding box center [784, 391] width 1568 height 783
type input "[DOMAIN_NAME]"
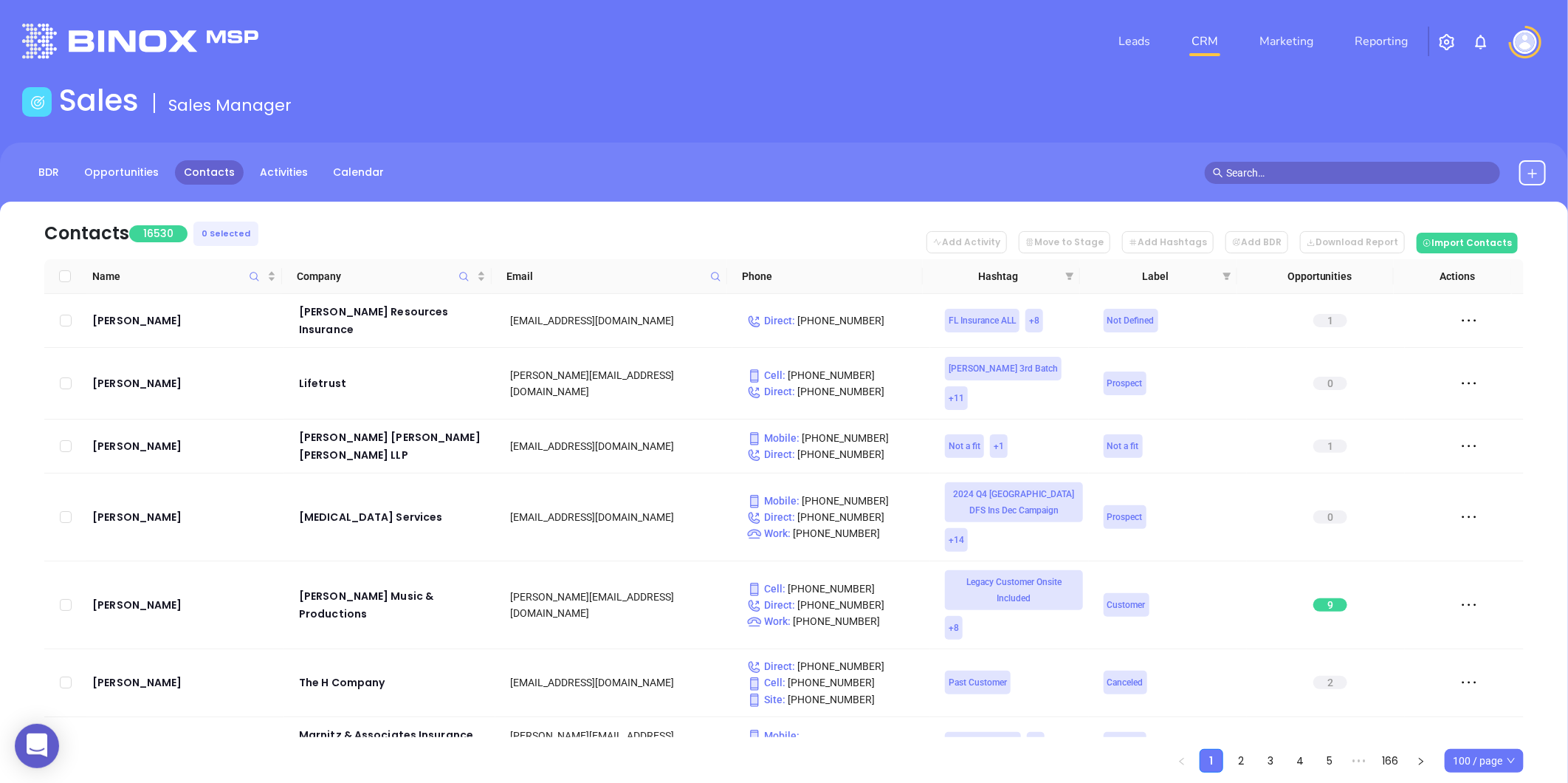
click at [1446, 40] on img "button" at bounding box center [1447, 42] width 18 height 18
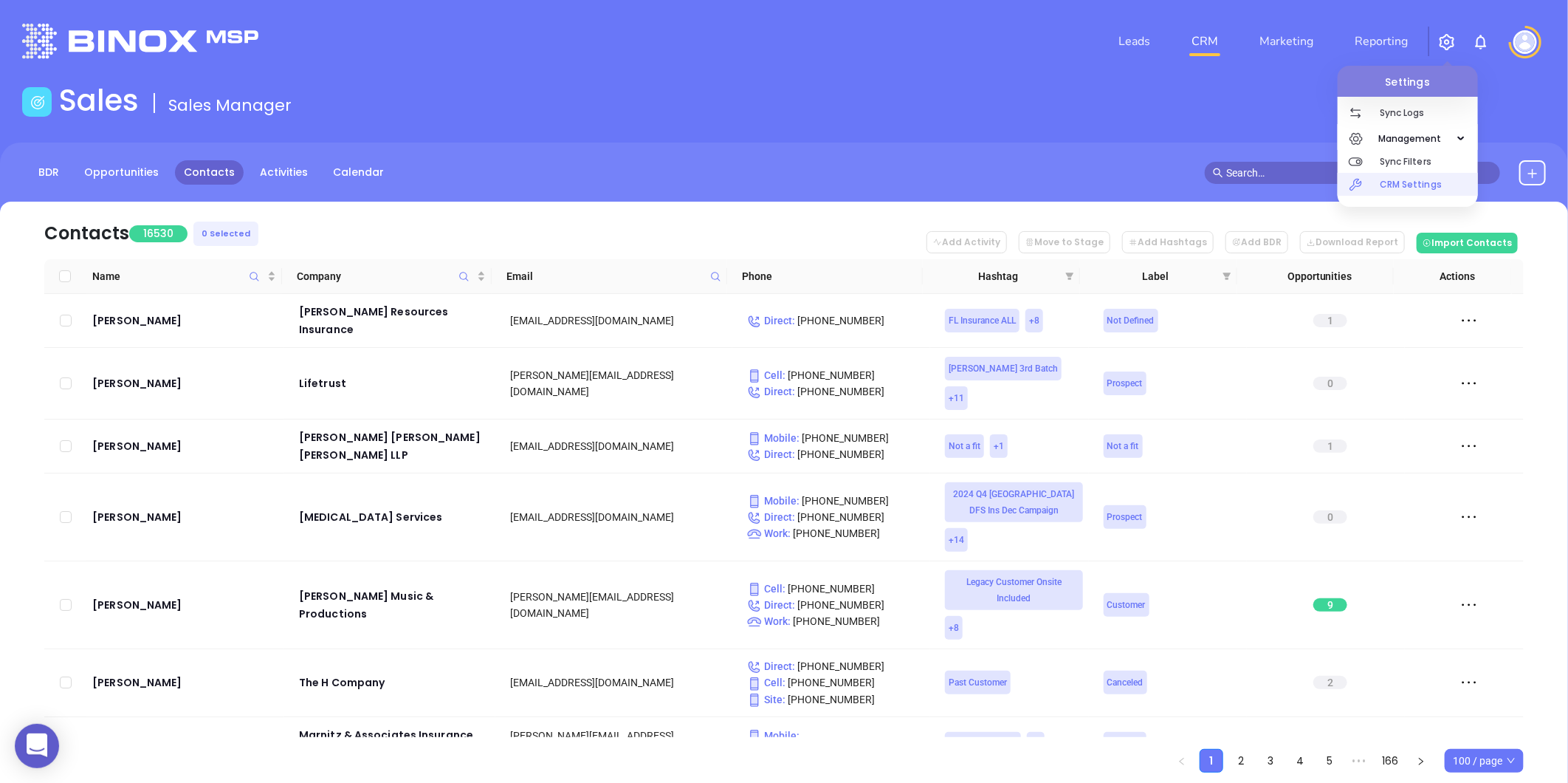
click at [1399, 183] on p "CRM Settings" at bounding box center [1429, 184] width 98 height 23
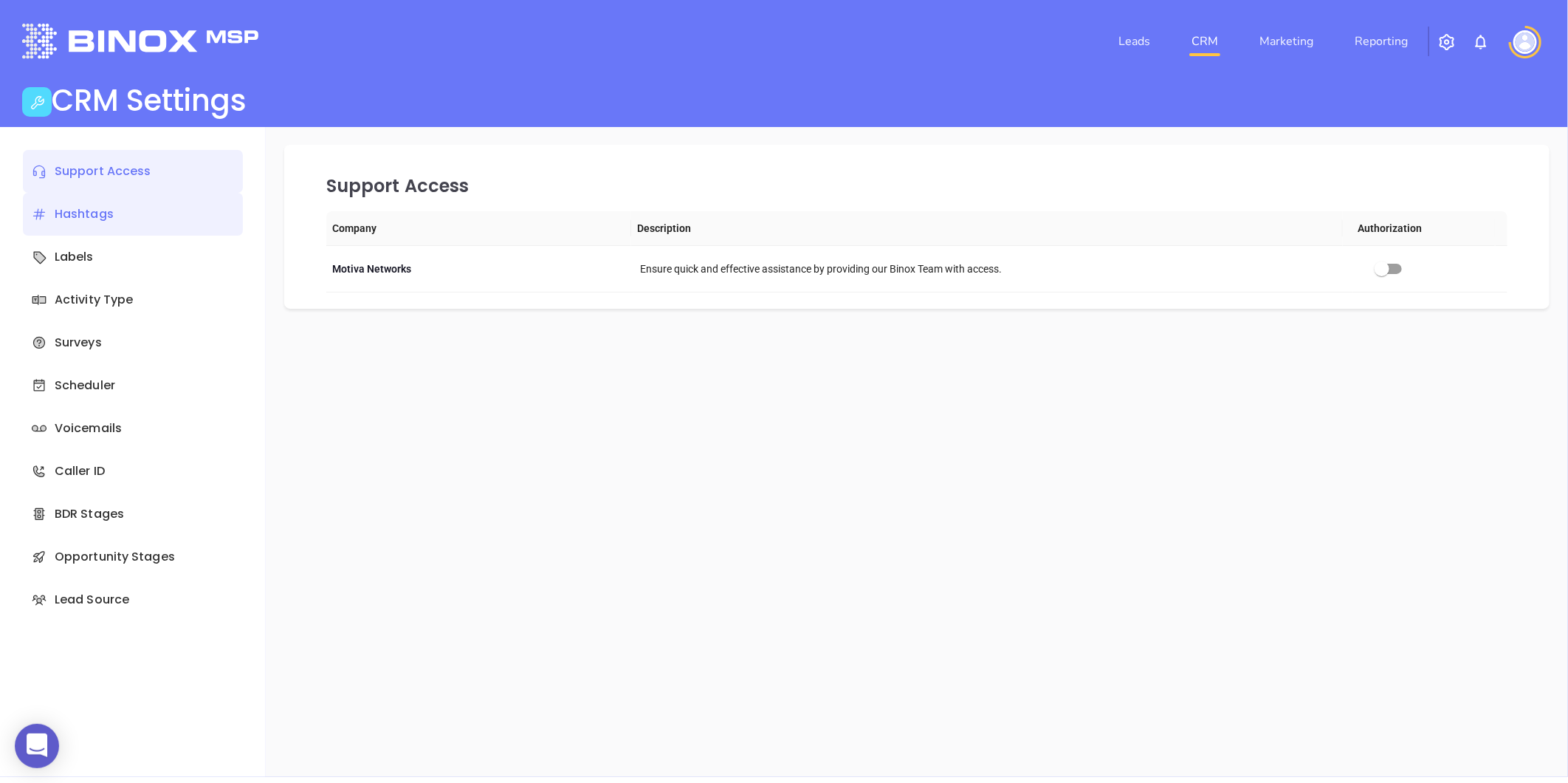
click at [96, 211] on div "Hashtags" at bounding box center [133, 214] width 220 height 43
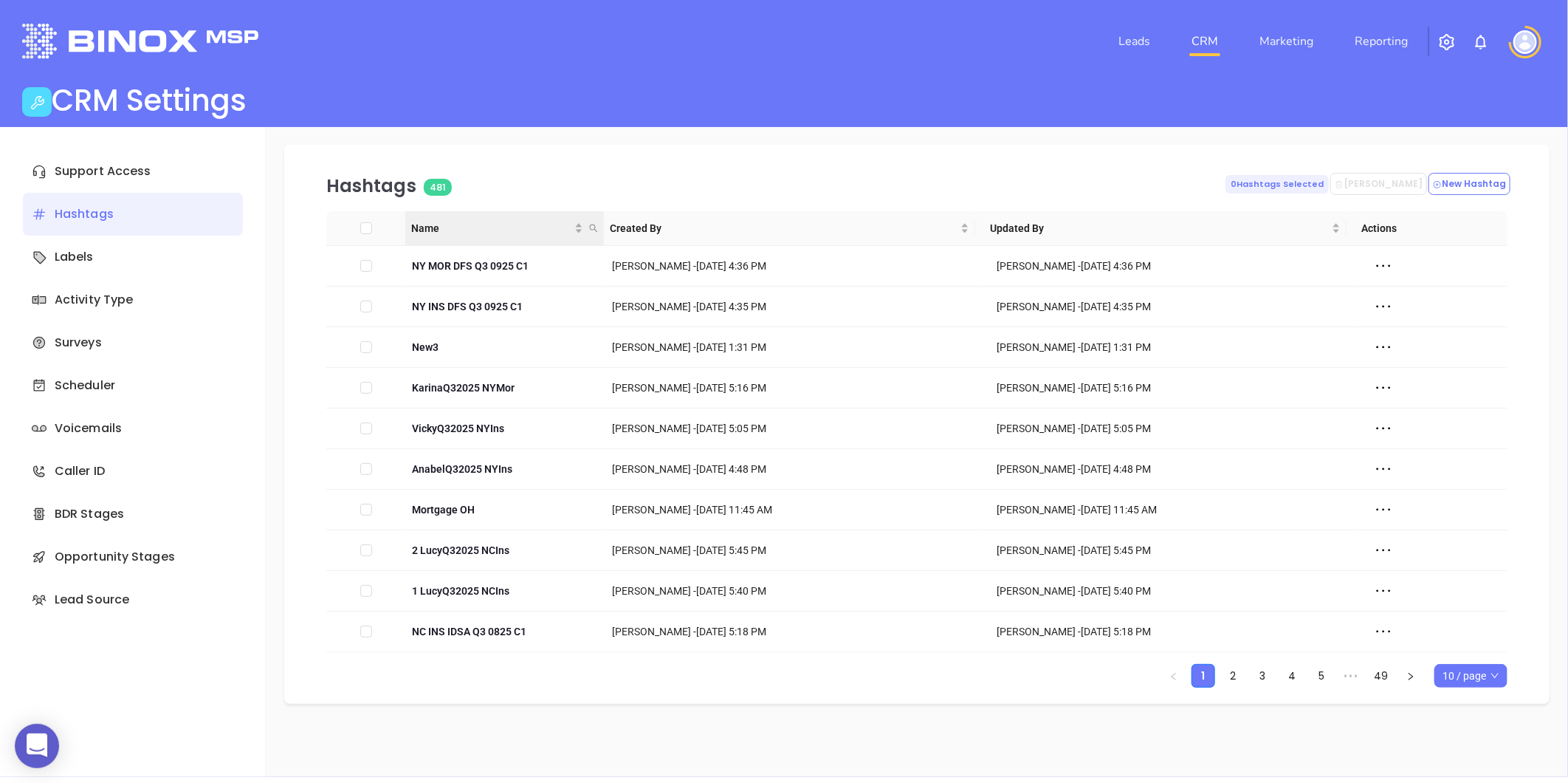
click at [591, 229] on icon "search" at bounding box center [594, 228] width 9 height 9
click at [544, 256] on input "text" at bounding box center [519, 260] width 149 height 24
drag, startPoint x: 1478, startPoint y: 673, endPoint x: 1486, endPoint y: 666, distance: 10.6
click at [1478, 673] on span "10 / page" at bounding box center [1470, 676] width 56 height 22
click at [1464, 649] on div "500 / page" at bounding box center [1471, 646] width 50 height 16
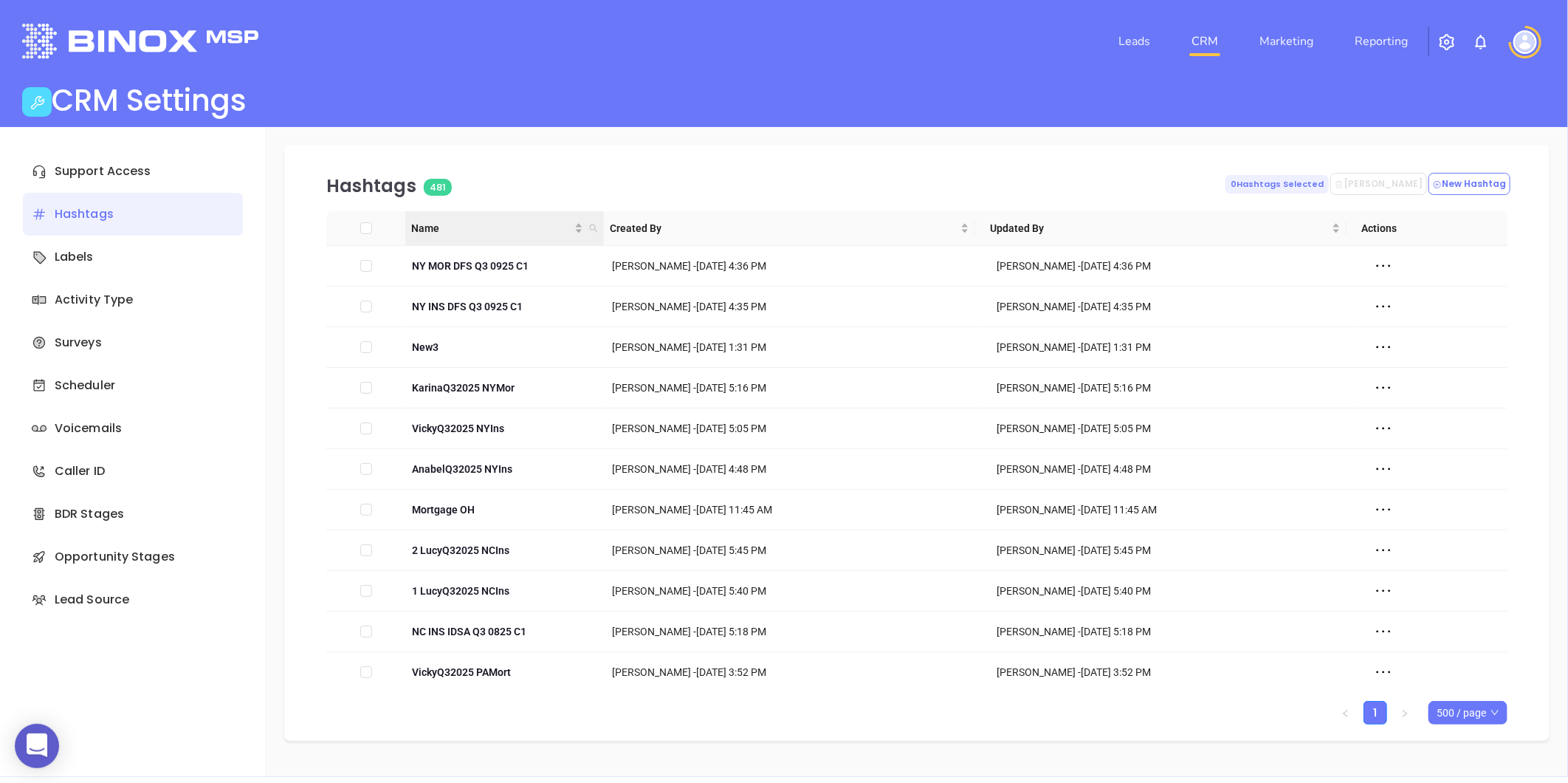
click at [595, 226] on icon "search" at bounding box center [594, 228] width 9 height 9
click at [537, 262] on input "text" at bounding box center [519, 260] width 149 height 24
paste input "VickyQ32025 NYIns"
click at [466, 261] on input "VickyQ32025 NYIns" at bounding box center [519, 260] width 149 height 24
type input "VickyQ32025 NYIns"
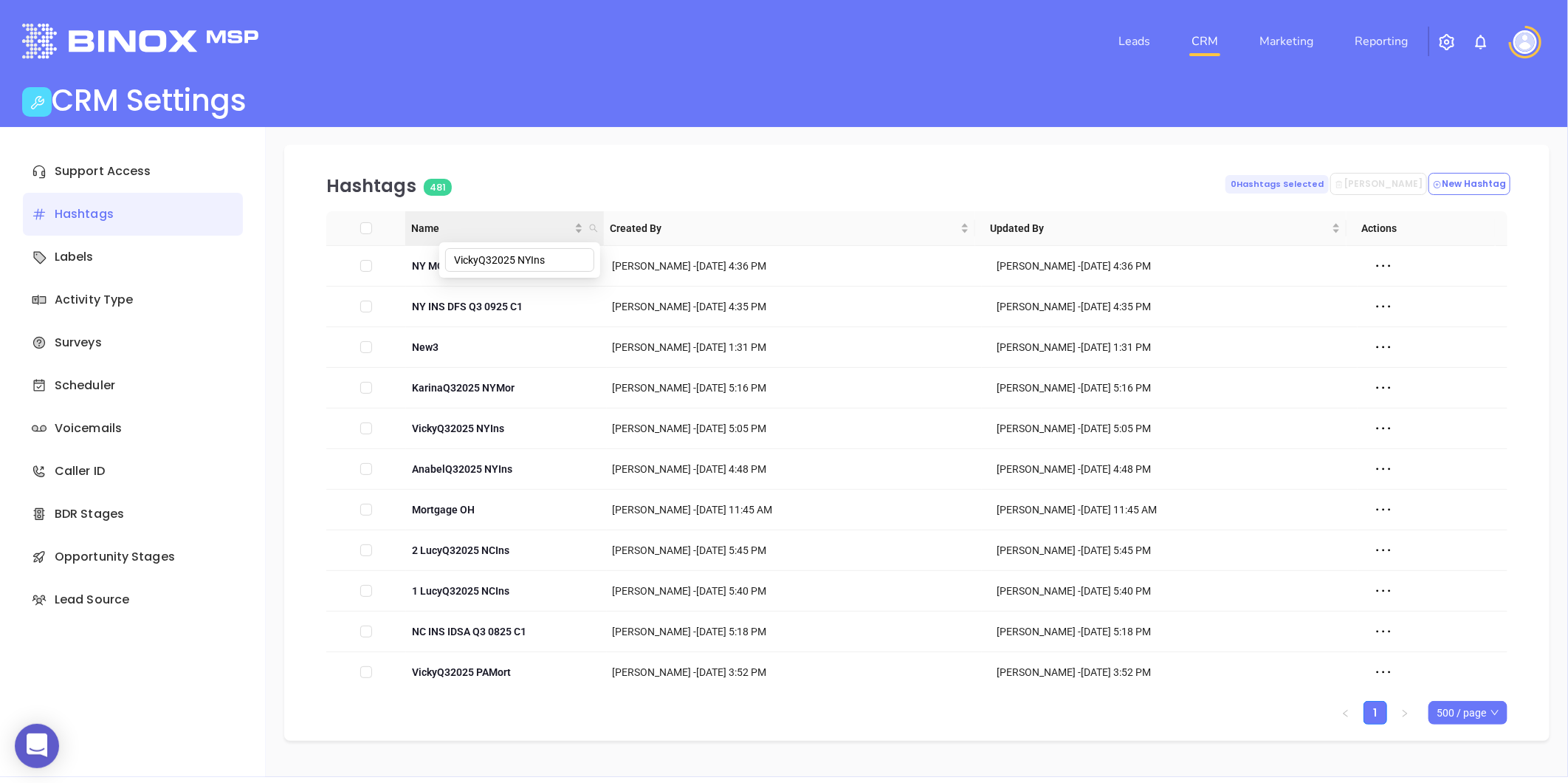
click at [592, 224] on icon "search" at bounding box center [593, 228] width 8 height 8
click at [591, 227] on icon "search" at bounding box center [594, 228] width 9 height 9
drag, startPoint x: 468, startPoint y: 261, endPoint x: 532, endPoint y: 248, distance: 65.3
click at [470, 260] on input "VickyQ32025 NYIns" at bounding box center [519, 260] width 149 height 24
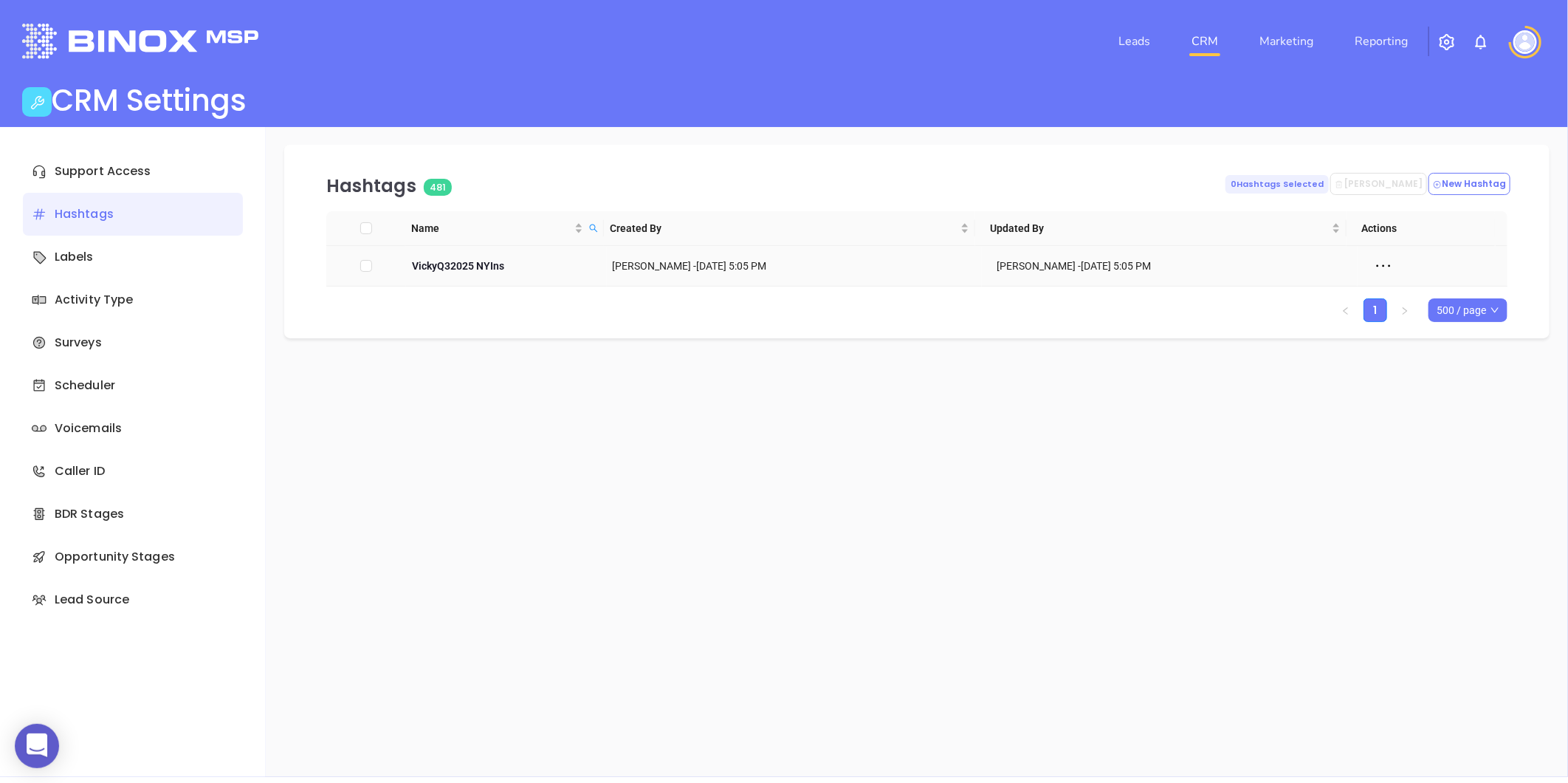
click at [1372, 264] on icon at bounding box center [1383, 266] width 22 height 22
click at [1393, 288] on div "Edit" at bounding box center [1440, 292] width 133 height 16
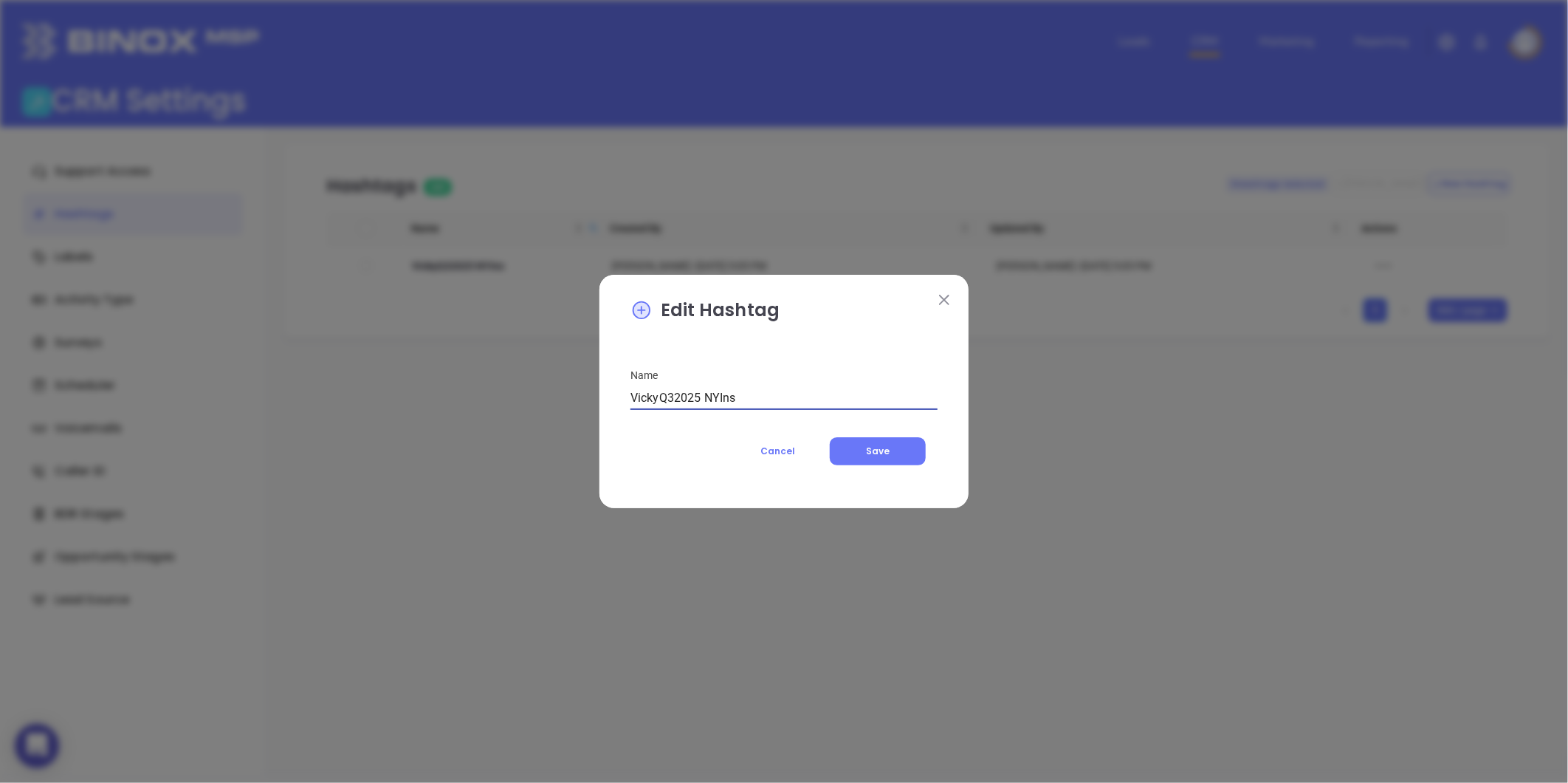
drag, startPoint x: 661, startPoint y: 396, endPoint x: 611, endPoint y: 410, distance: 51.9
click at [611, 410] on div "Edit Hashtag Name VickyQ32025 NYIns Cancel Save" at bounding box center [784, 391] width 370 height 234
drag, startPoint x: 592, startPoint y: 406, endPoint x: 530, endPoint y: 410, distance: 62.1
click at [530, 410] on div "Edit Hashtag Name KarinaQ32025 NYIns Cancel Save" at bounding box center [784, 391] width 1568 height 783
type input "KarinaQ32025 NYIns"
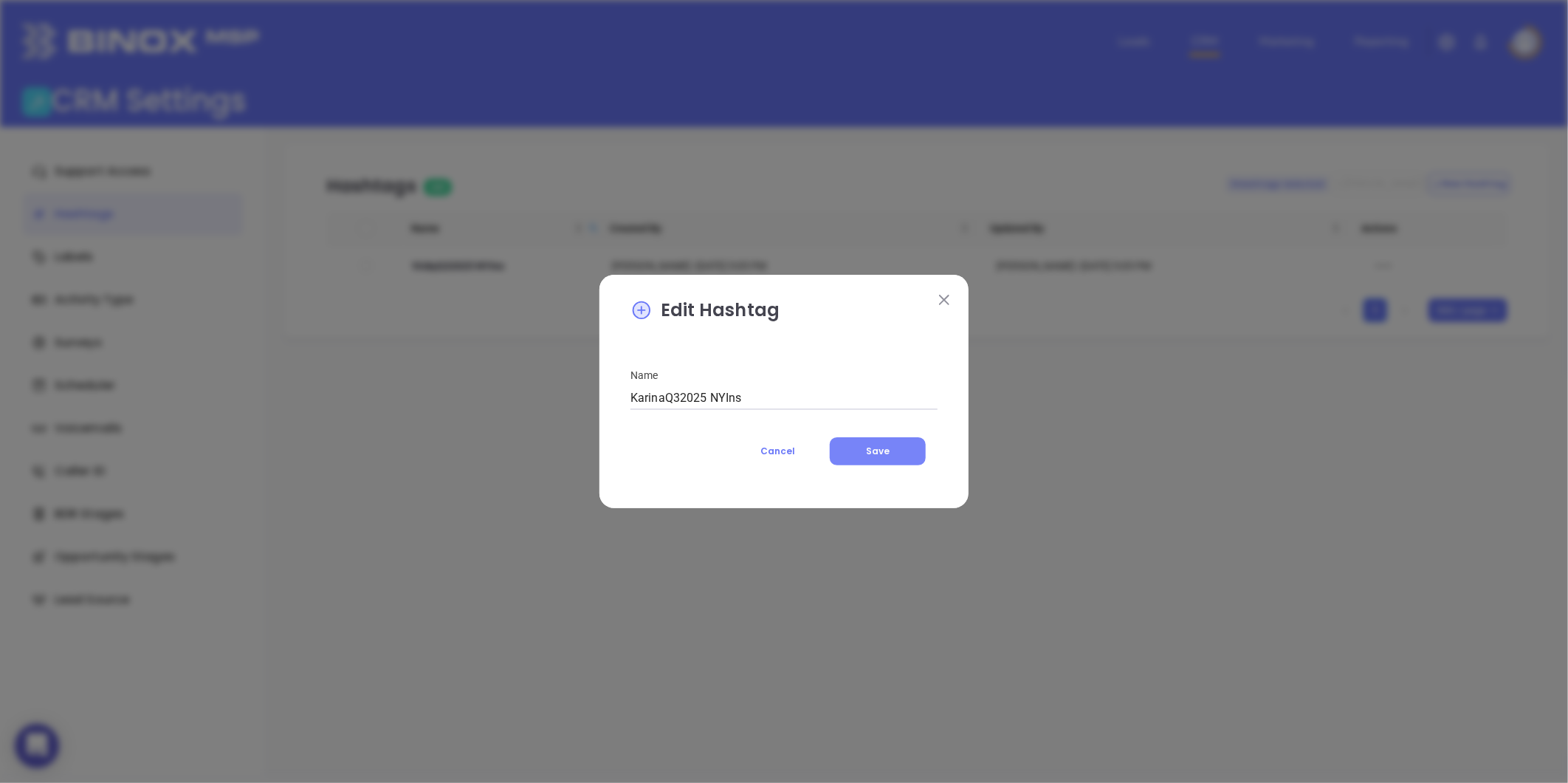
click at [879, 449] on span "Save" at bounding box center [878, 451] width 24 height 13
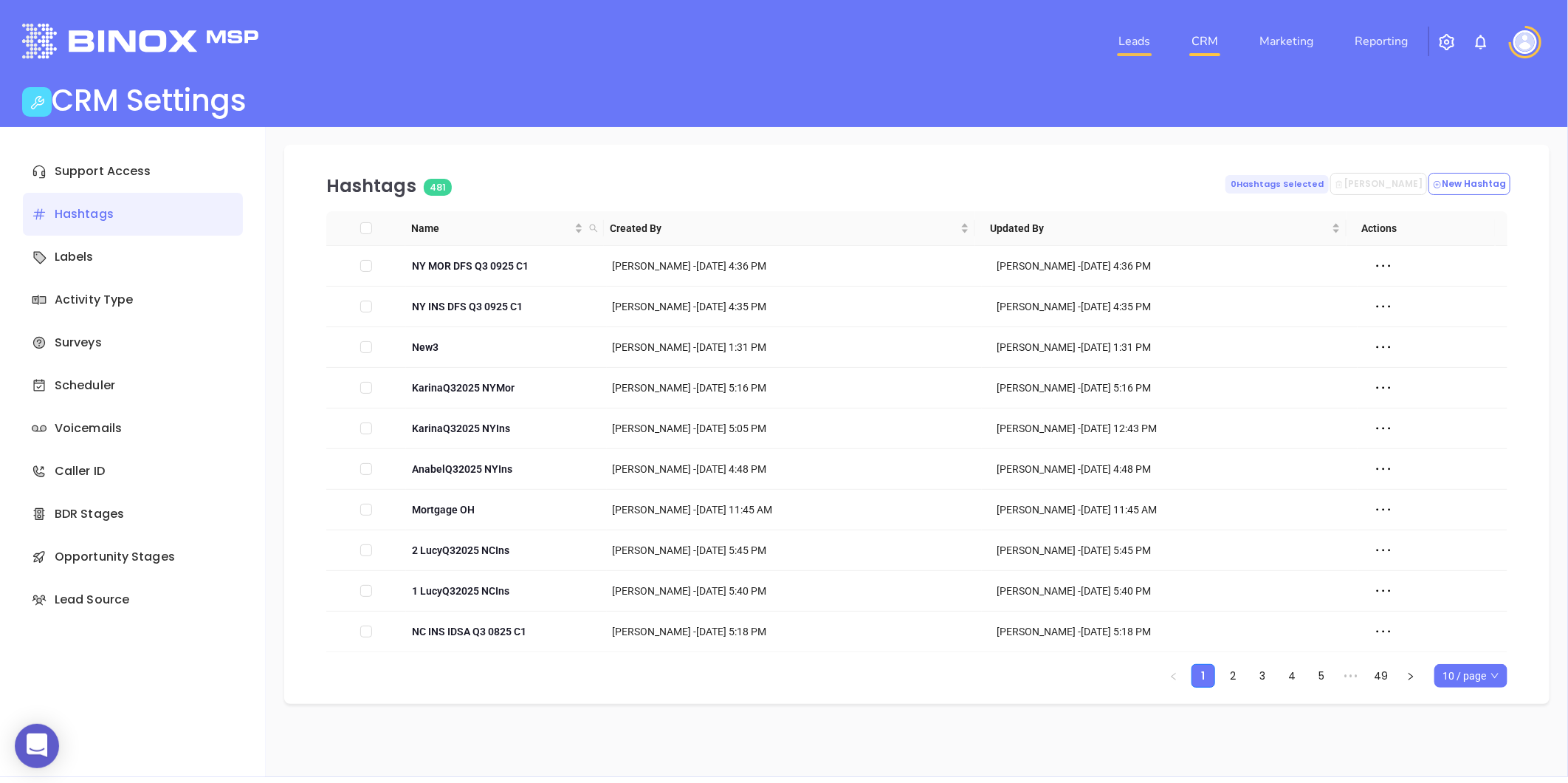
click at [1131, 41] on link "Leads" at bounding box center [1134, 41] width 44 height 30
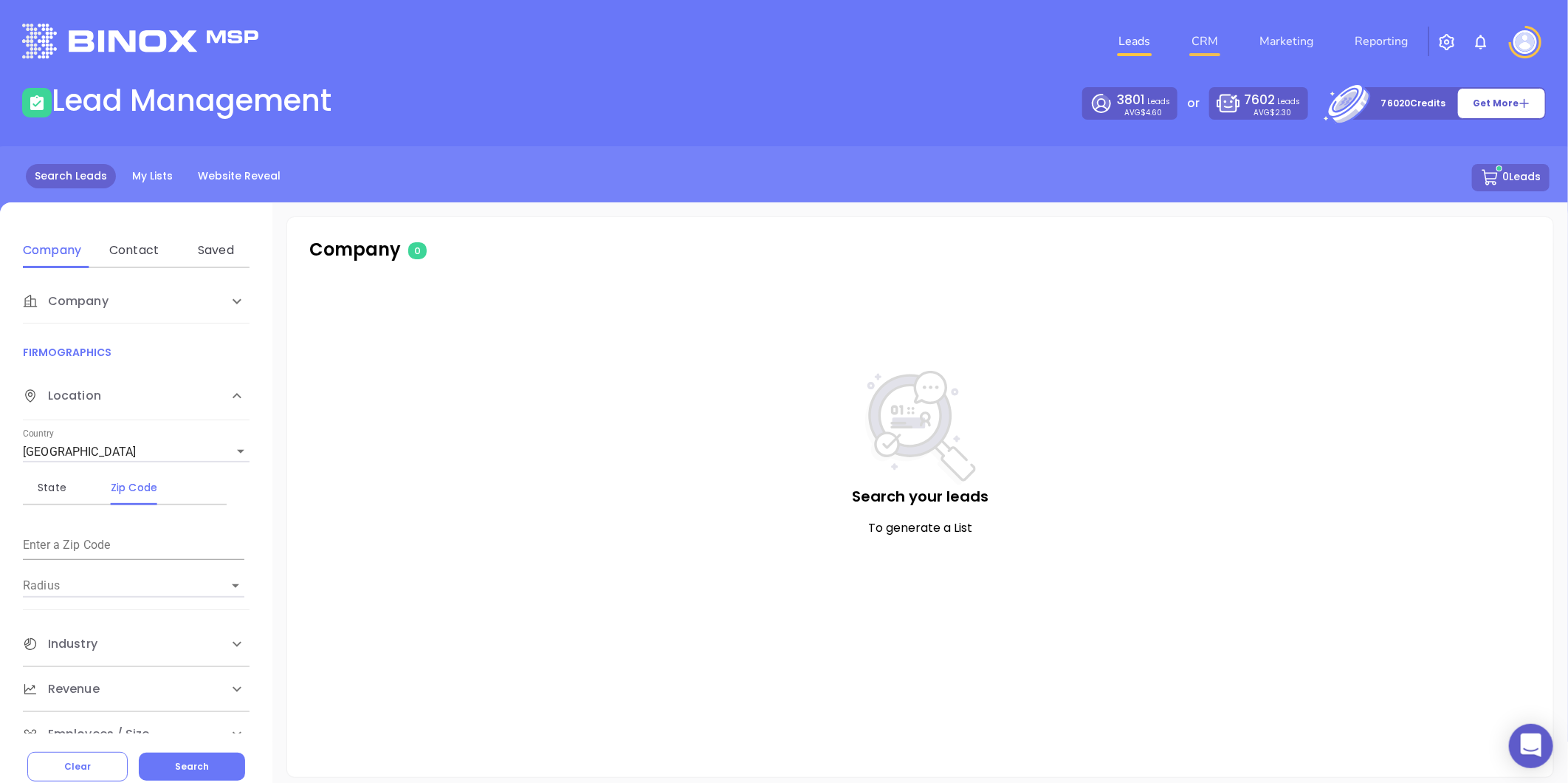
click at [1192, 45] on link "CRM" at bounding box center [1204, 41] width 38 height 30
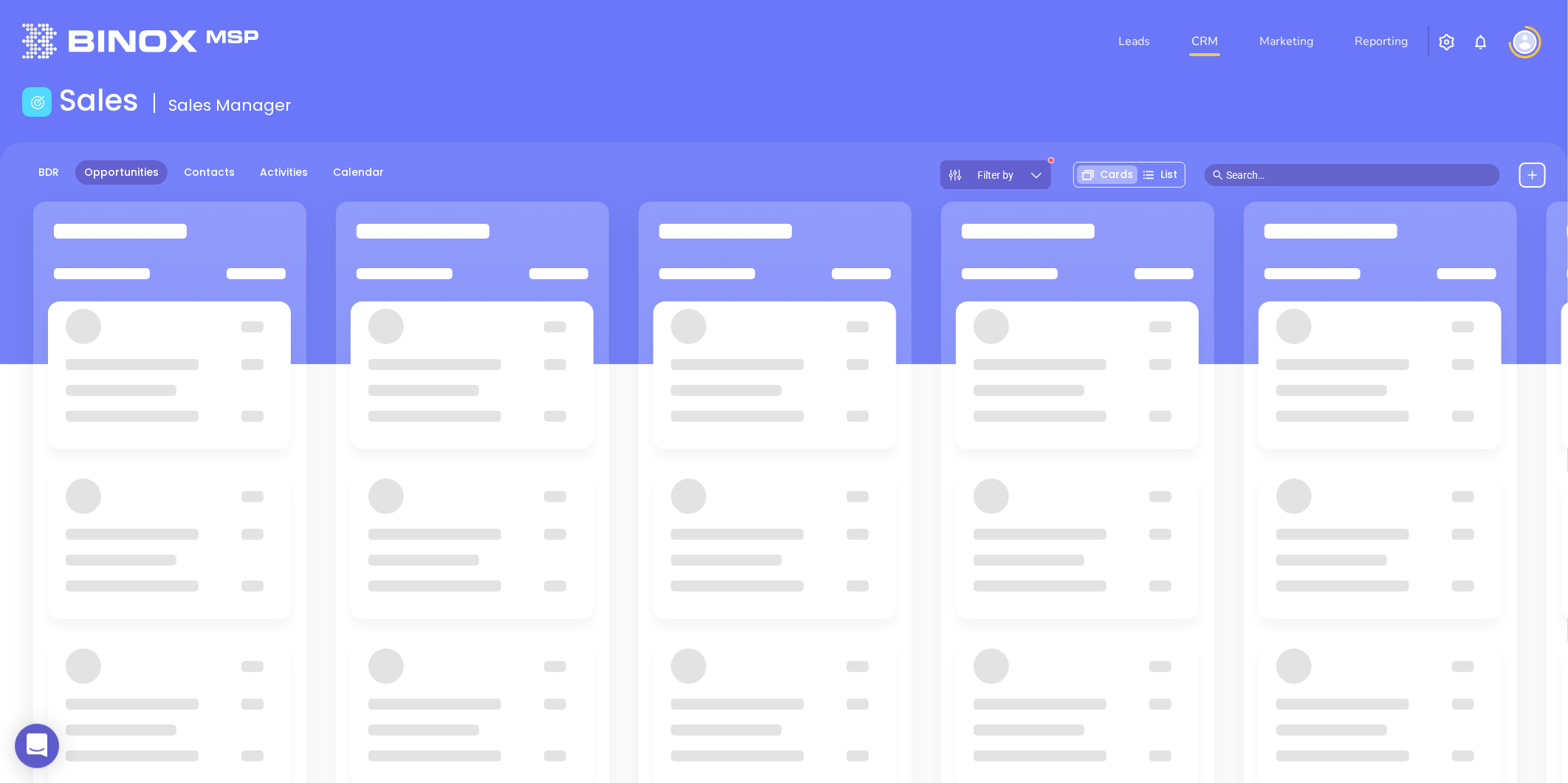
click at [1210, 35] on link "CRM" at bounding box center [1204, 41] width 38 height 30
click at [200, 167] on link "Contacts" at bounding box center [210, 172] width 68 height 24
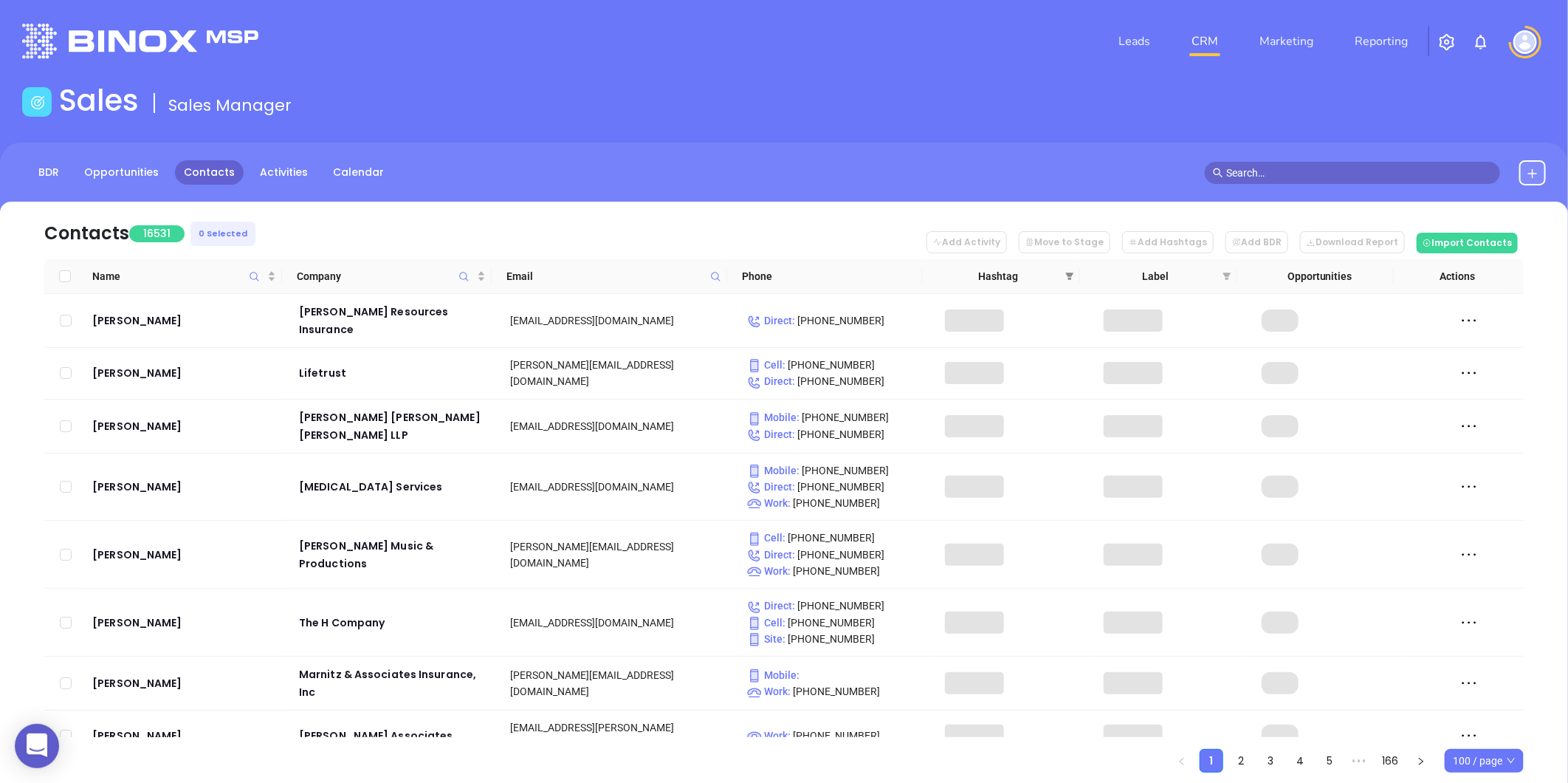
click at [1071, 272] on icon "filter" at bounding box center [1069, 276] width 9 height 9
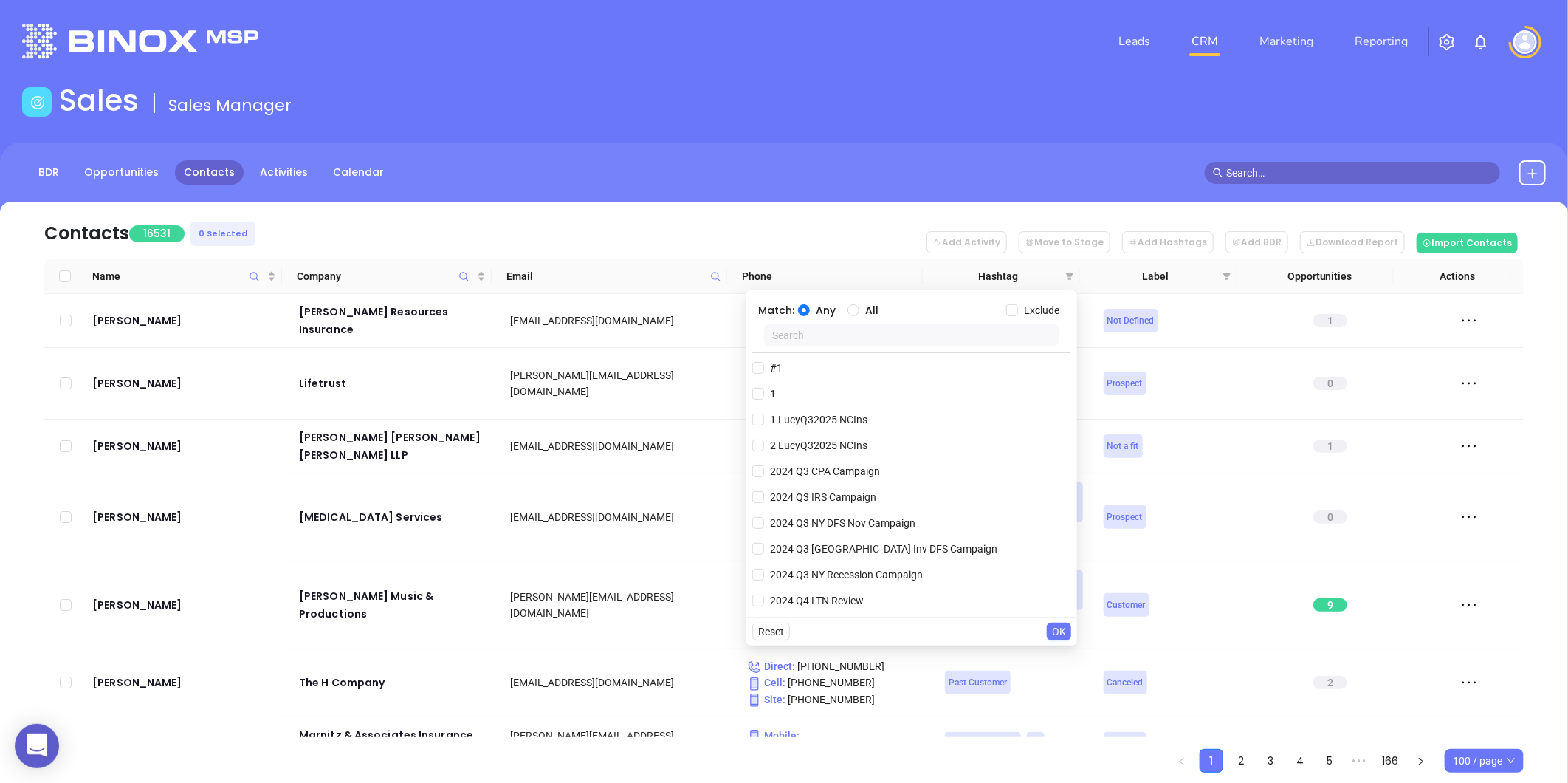
click at [830, 331] on input "text" at bounding box center [911, 335] width 295 height 22
paste input "KarinaQ32025 NYIns"
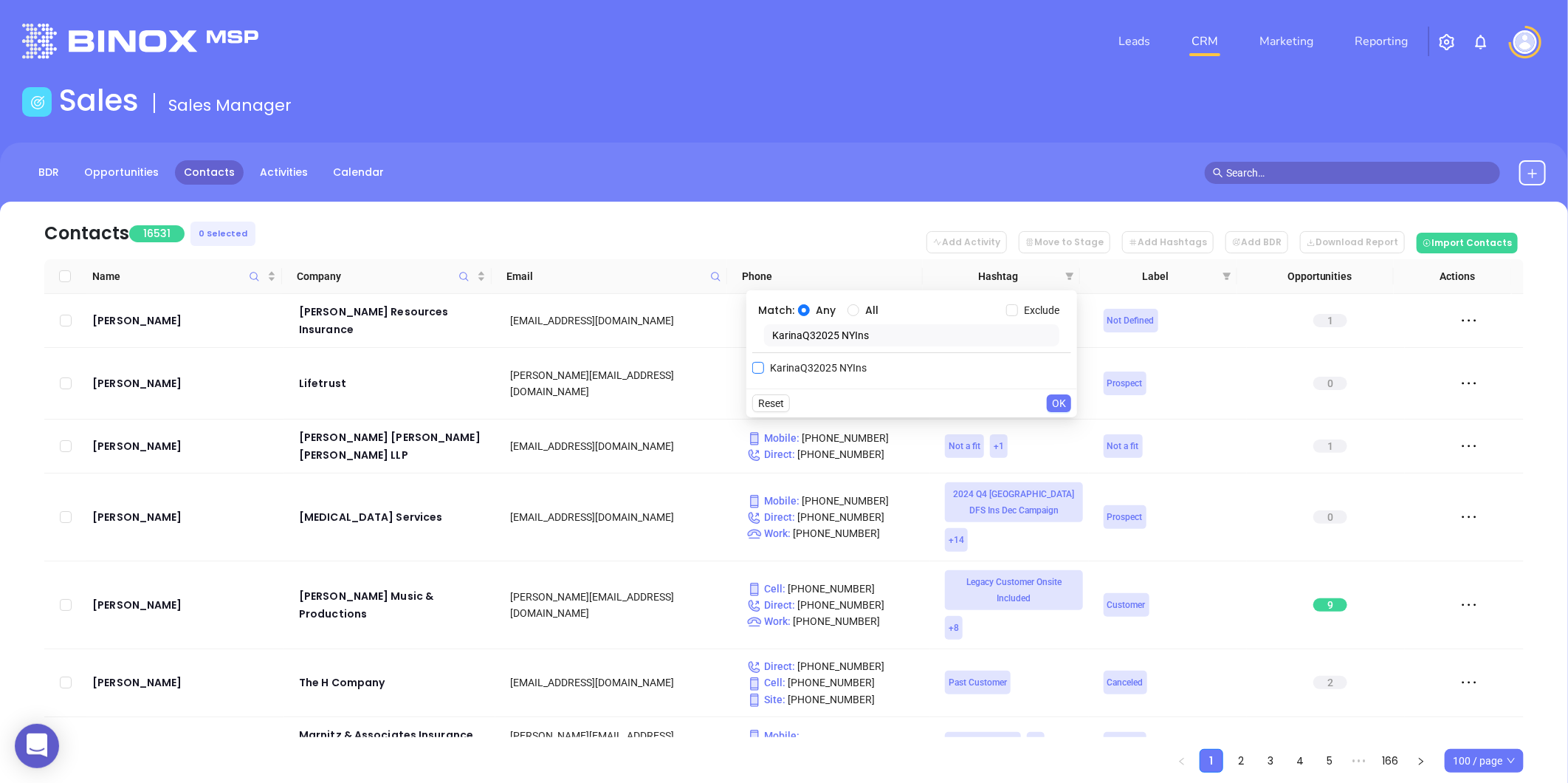
type input "KarinaQ32025 NYIns"
click at [817, 368] on span "KarinaQ32025 NYIns" at bounding box center [818, 367] width 109 height 16
click at [764, 368] on input "KarinaQ32025 NYIns" at bounding box center [758, 368] width 12 height 12
checkbox input "true"
click at [1058, 427] on span "OK" at bounding box center [1059, 432] width 14 height 16
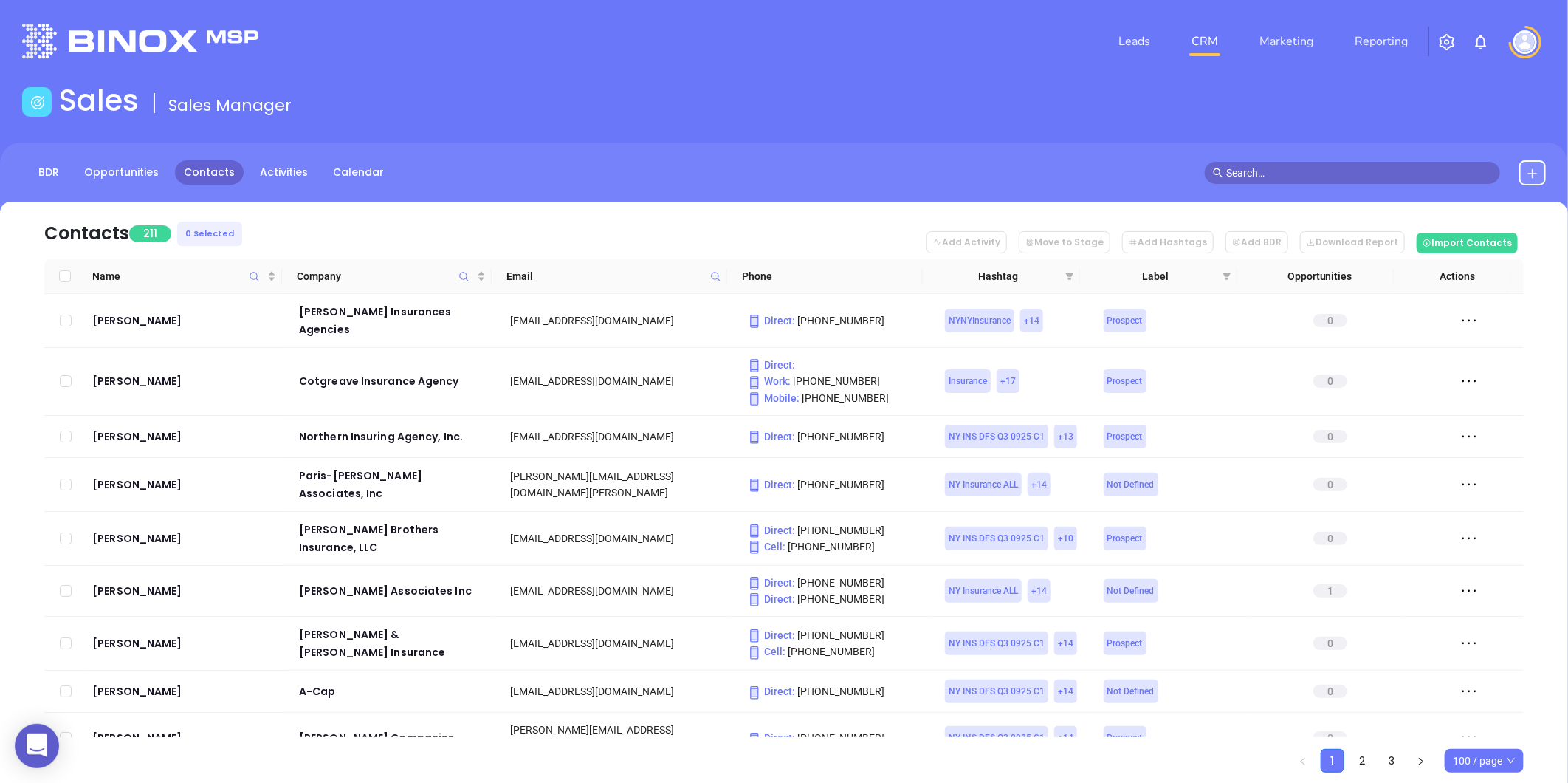
drag, startPoint x: 896, startPoint y: 57, endPoint x: 906, endPoint y: 56, distance: 10.0
click at [896, 57] on div "Leads CRM Marketing Reporting" at bounding box center [1040, 41] width 1027 height 53
click at [47, 168] on link "BDR" at bounding box center [49, 172] width 38 height 24
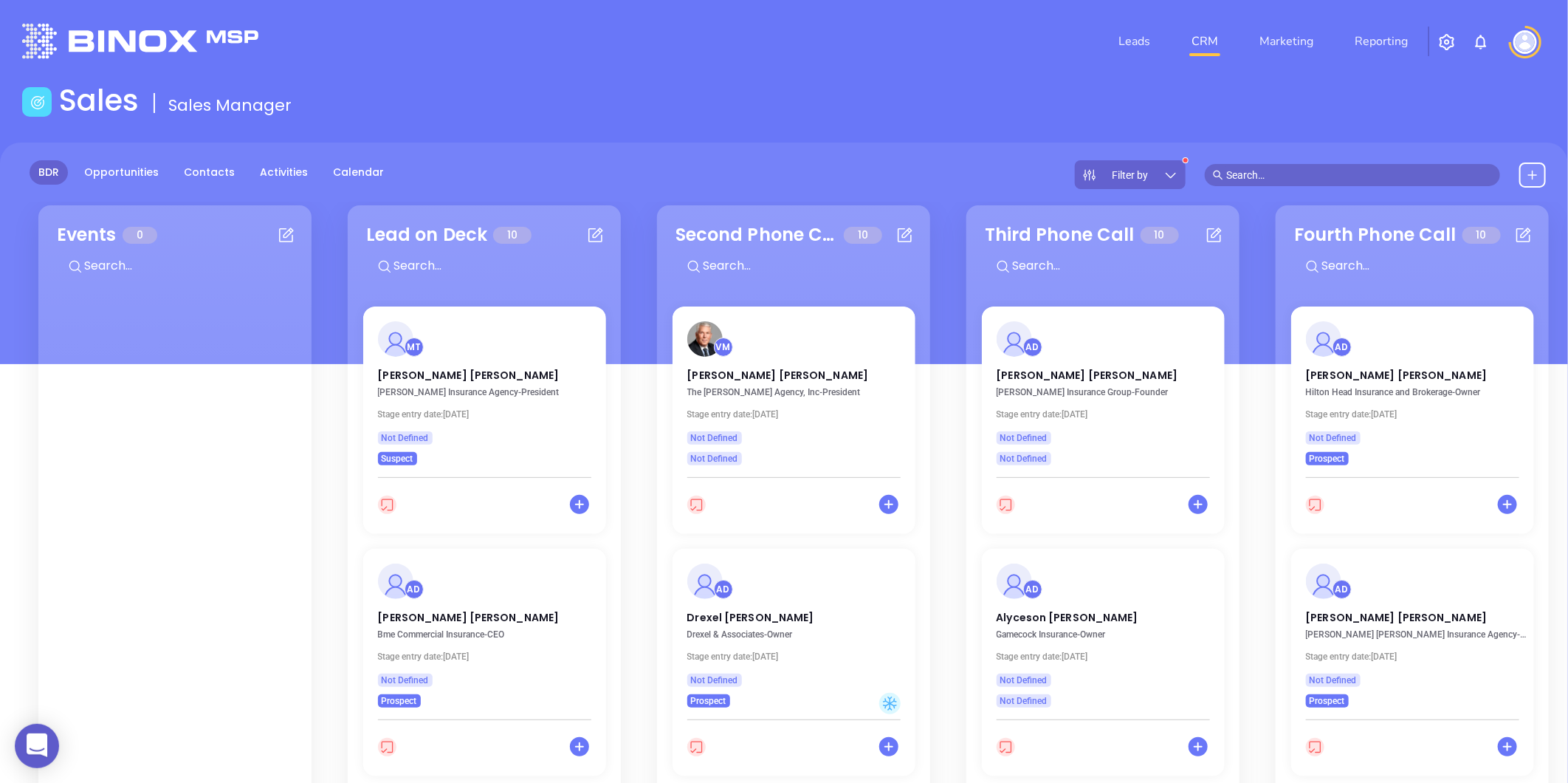
click at [1170, 174] on icon at bounding box center [1170, 175] width 15 height 15
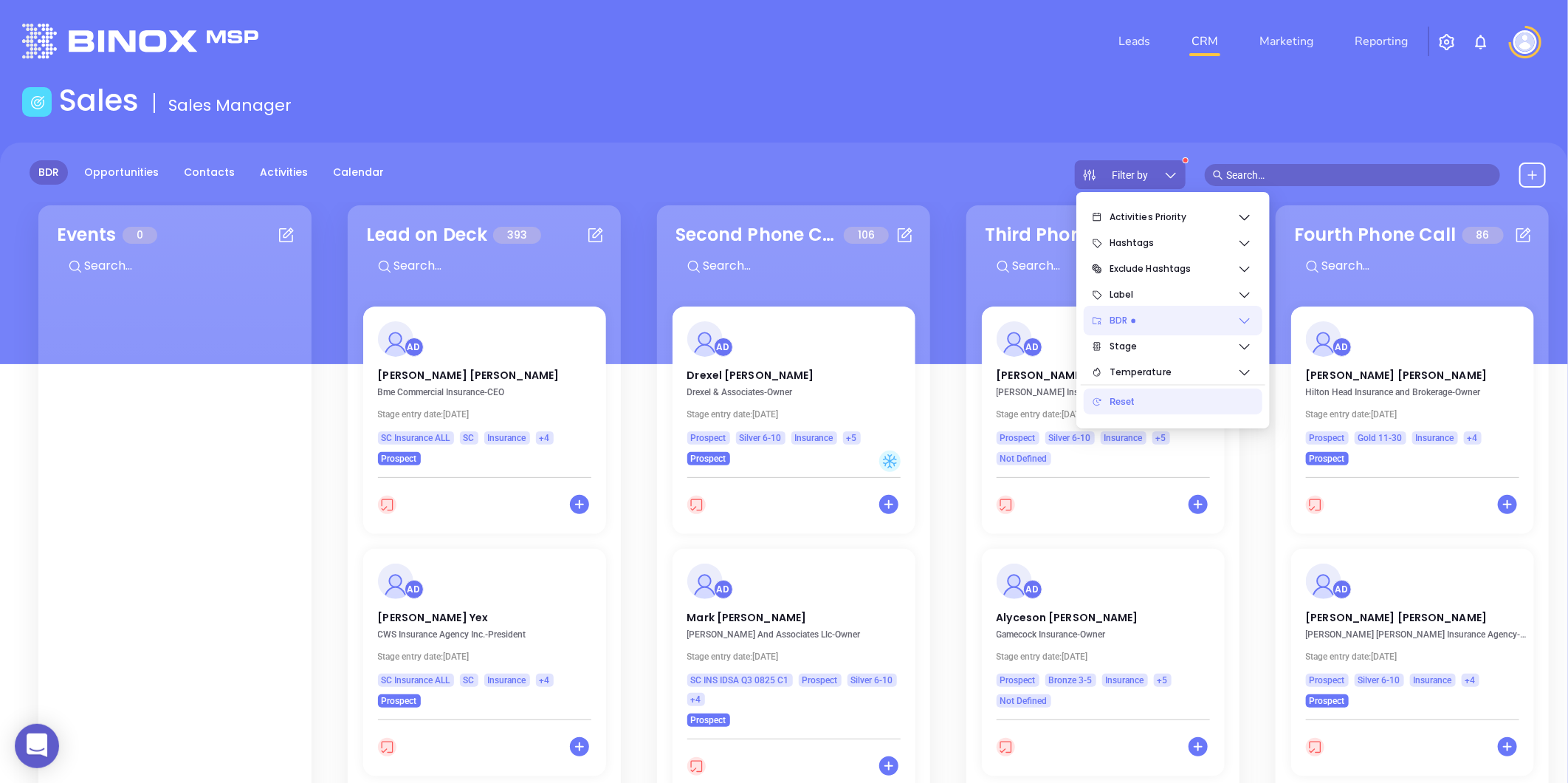
click at [1238, 321] on icon at bounding box center [1245, 320] width 15 height 15
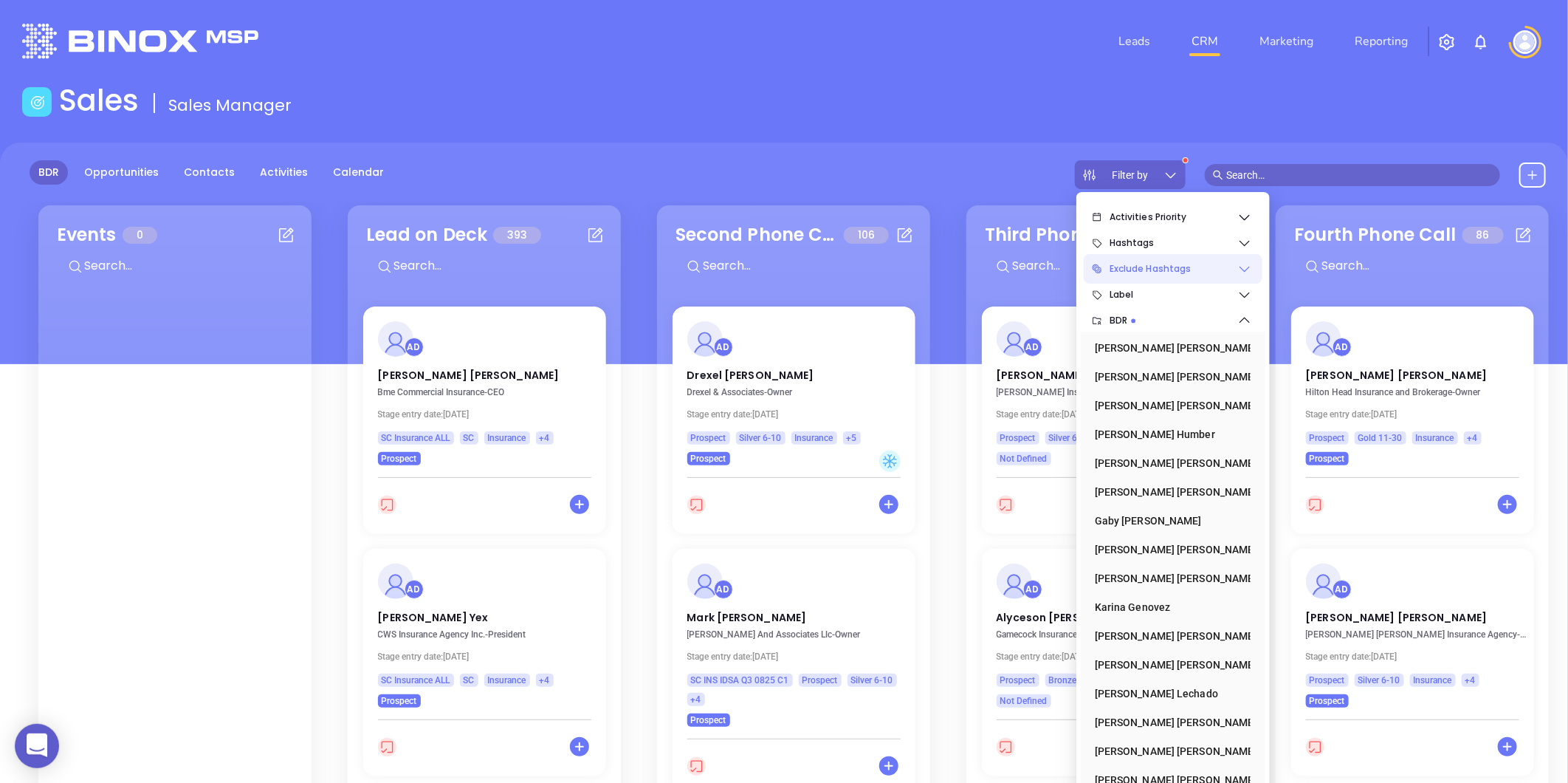
click at [1246, 267] on icon at bounding box center [1245, 269] width 15 height 15
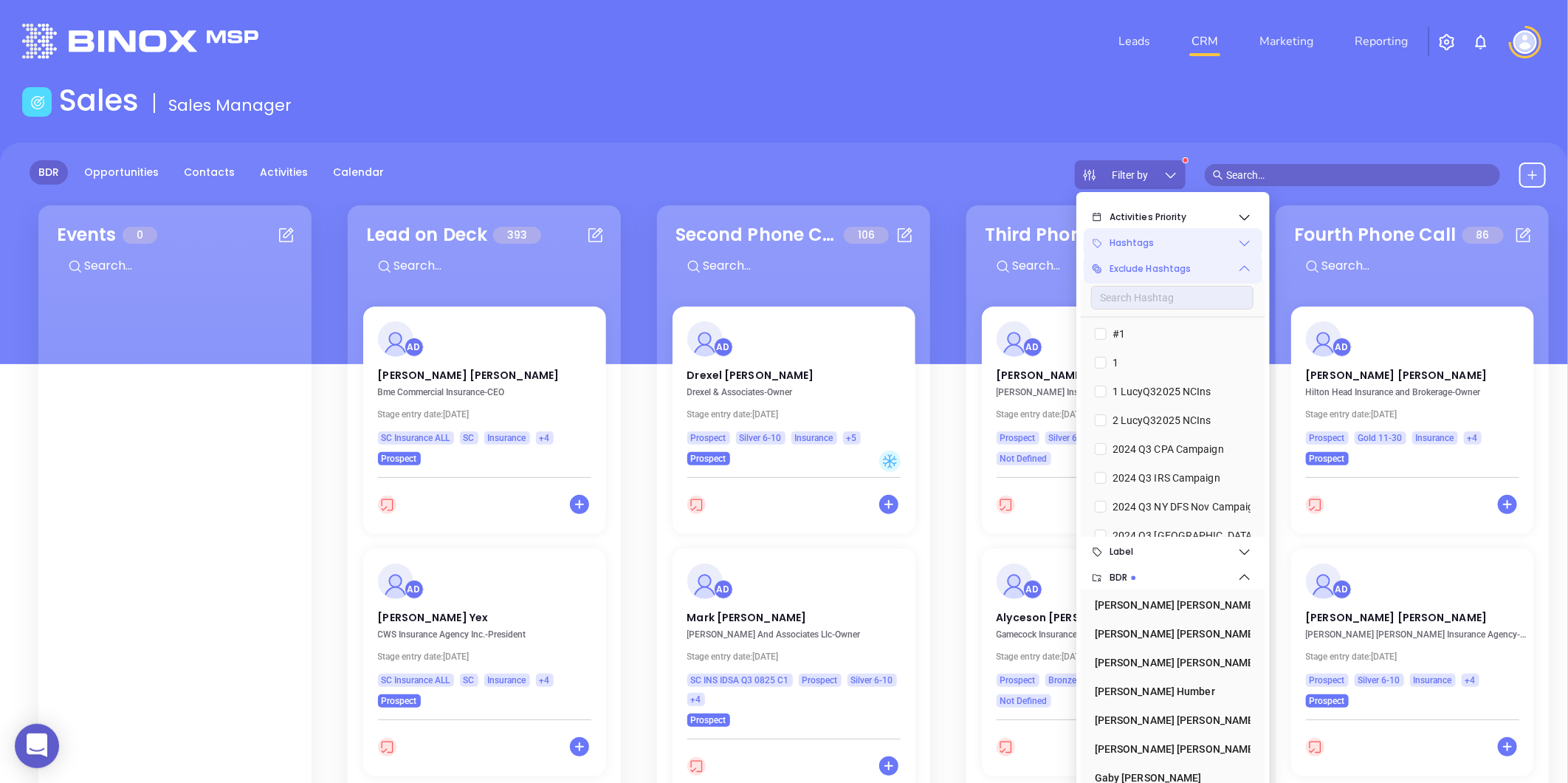
click at [1240, 240] on icon at bounding box center [1245, 242] width 15 height 15
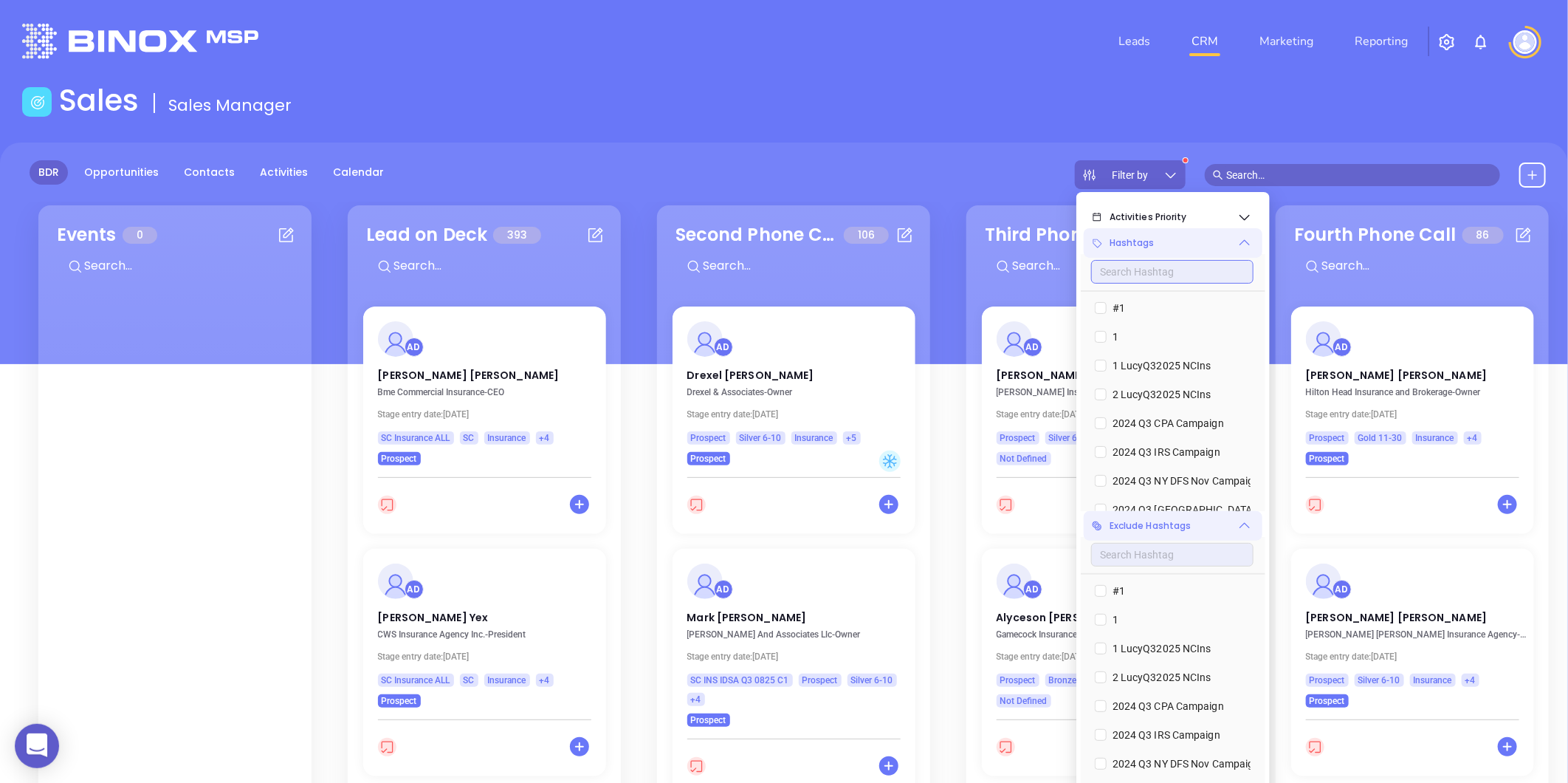
click at [1151, 273] on input "text" at bounding box center [1173, 272] width 163 height 24
click at [1148, 270] on input "text" at bounding box center [1173, 272] width 163 height 24
type input "q"
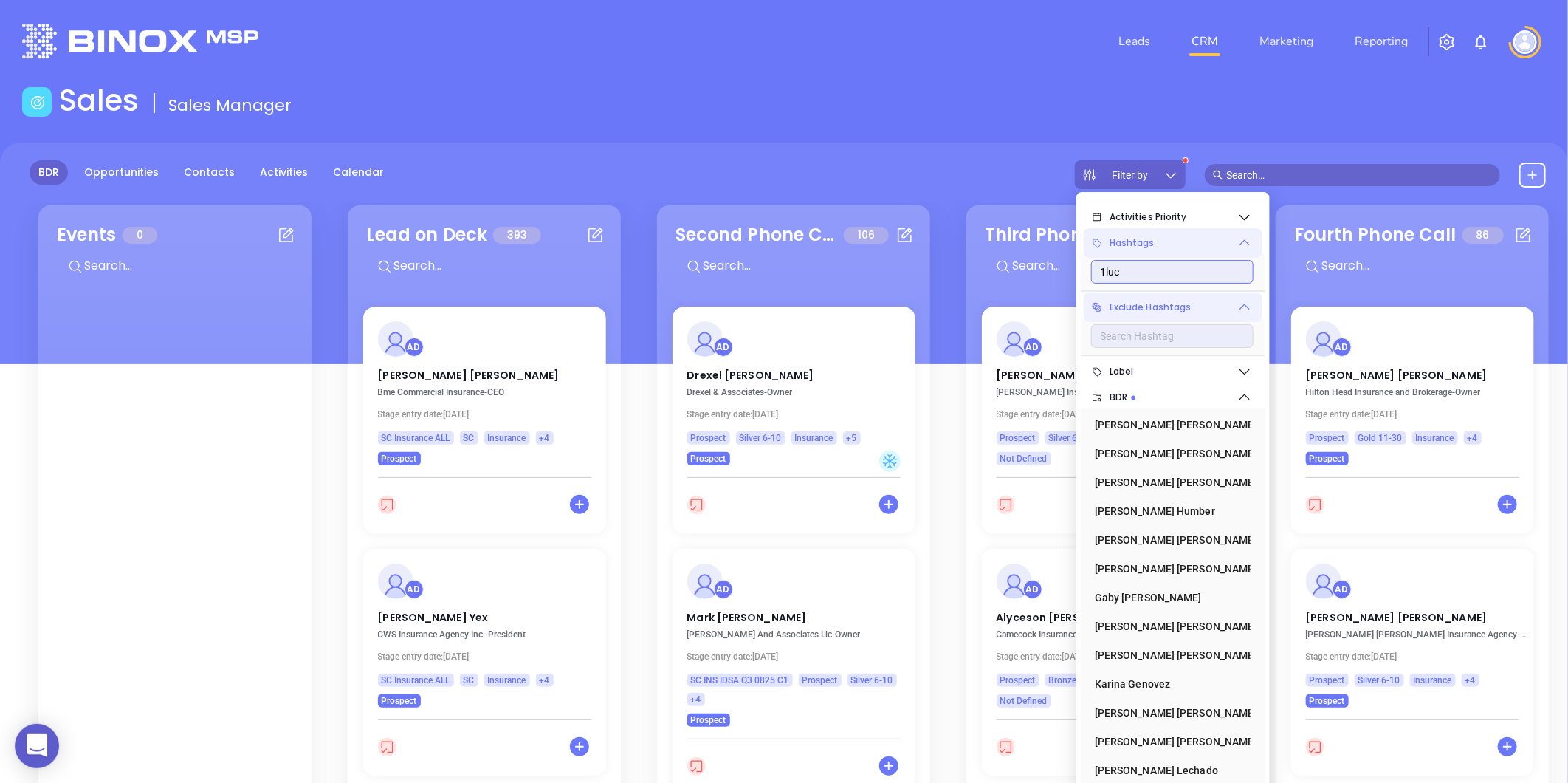
click at [1106, 272] on input "1luc" at bounding box center [1173, 272] width 163 height 24
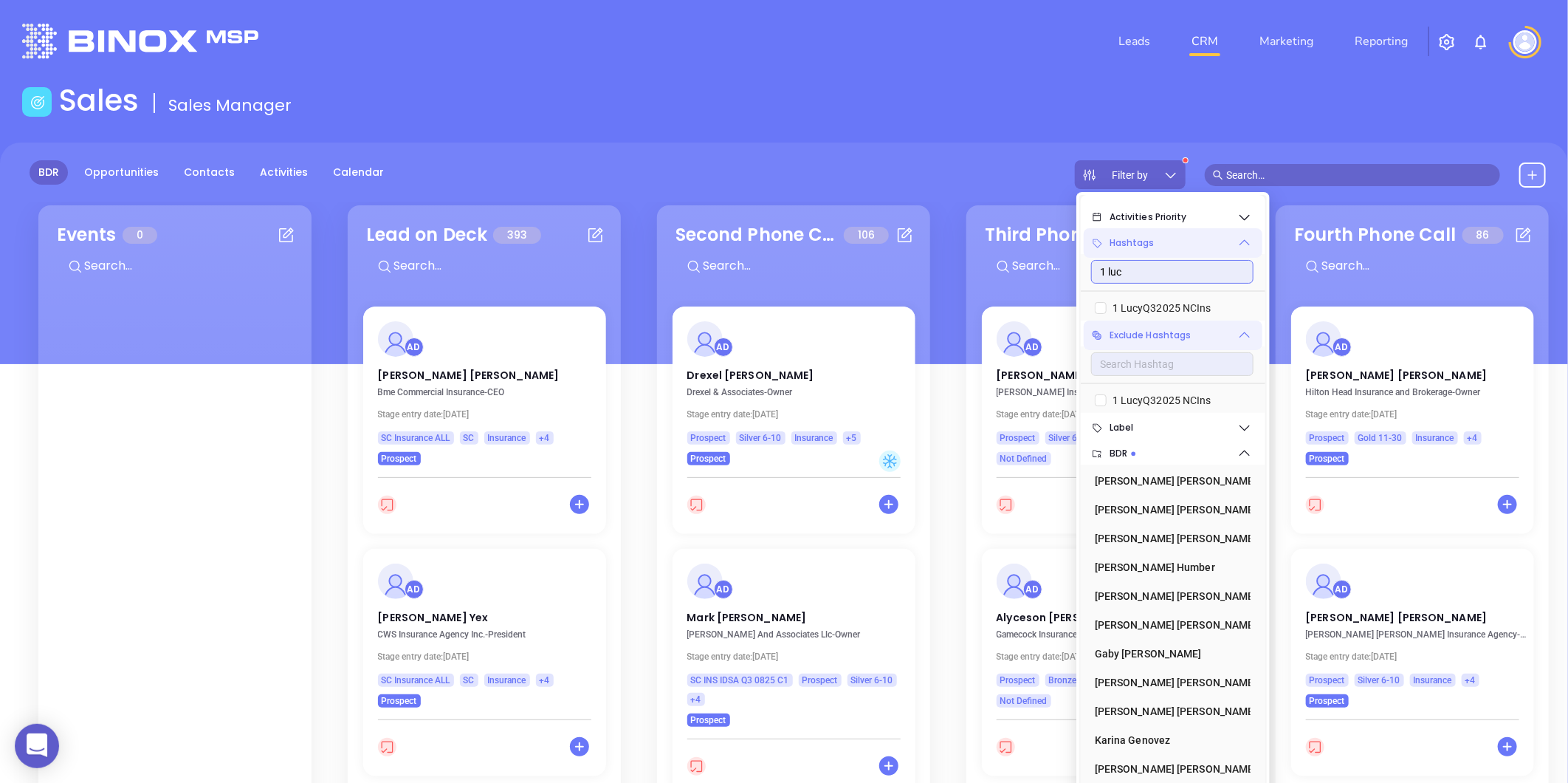
type input "1 luc"
click at [1263, 254] on li "Hashtags 1 luc 1 LucyQ32025 NCIns" at bounding box center [1174, 275] width 185 height 92
drag, startPoint x: 1263, startPoint y: 254, endPoint x: 1157, endPoint y: 306, distance: 118.1
click at [1157, 306] on span "1 LucyQ32025 NCIns" at bounding box center [1162, 307] width 110 height 16
click at [1107, 306] on input "1 LucyQ32025 NCIns" at bounding box center [1101, 308] width 12 height 12
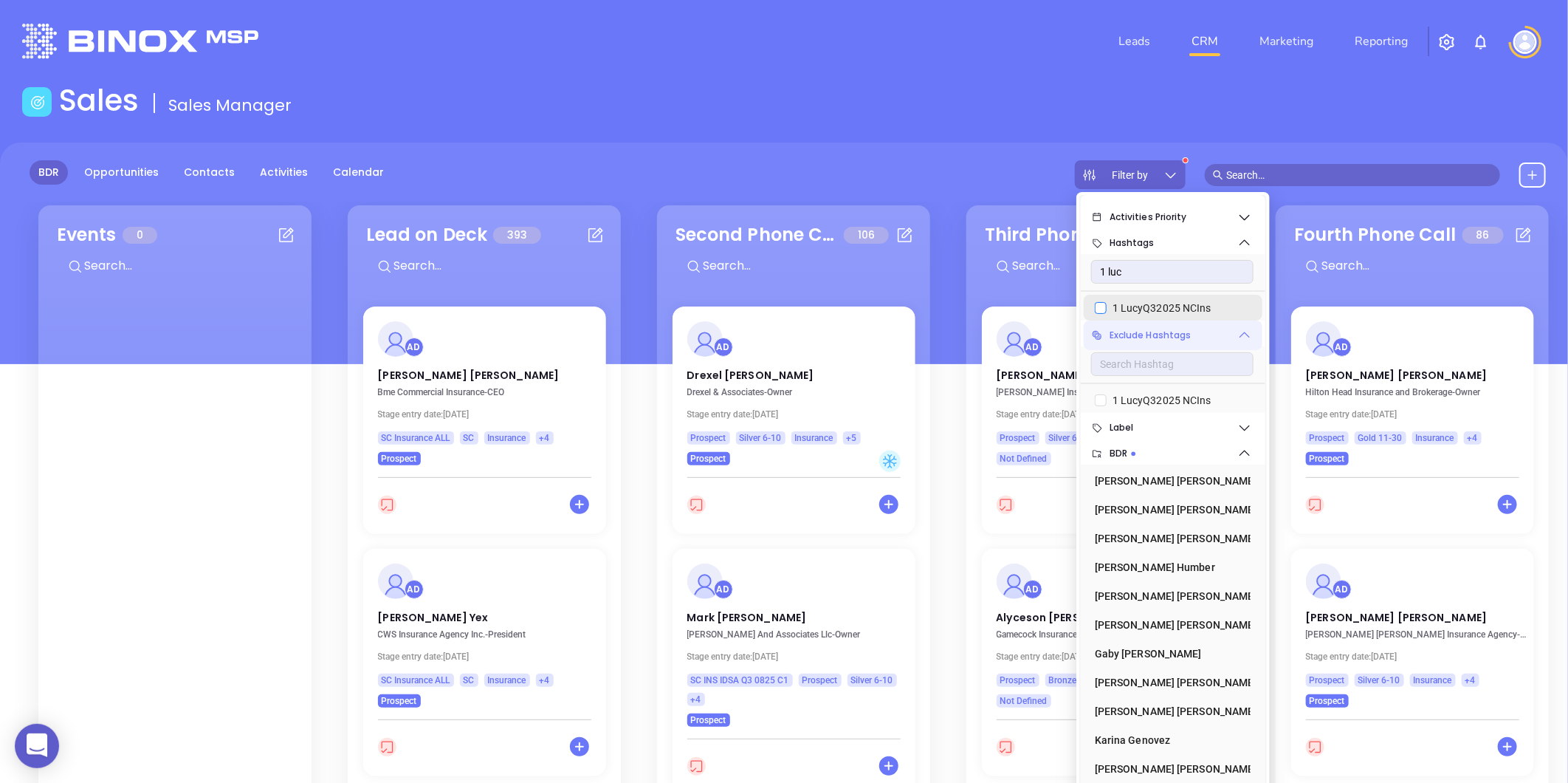
checkbox input "true"
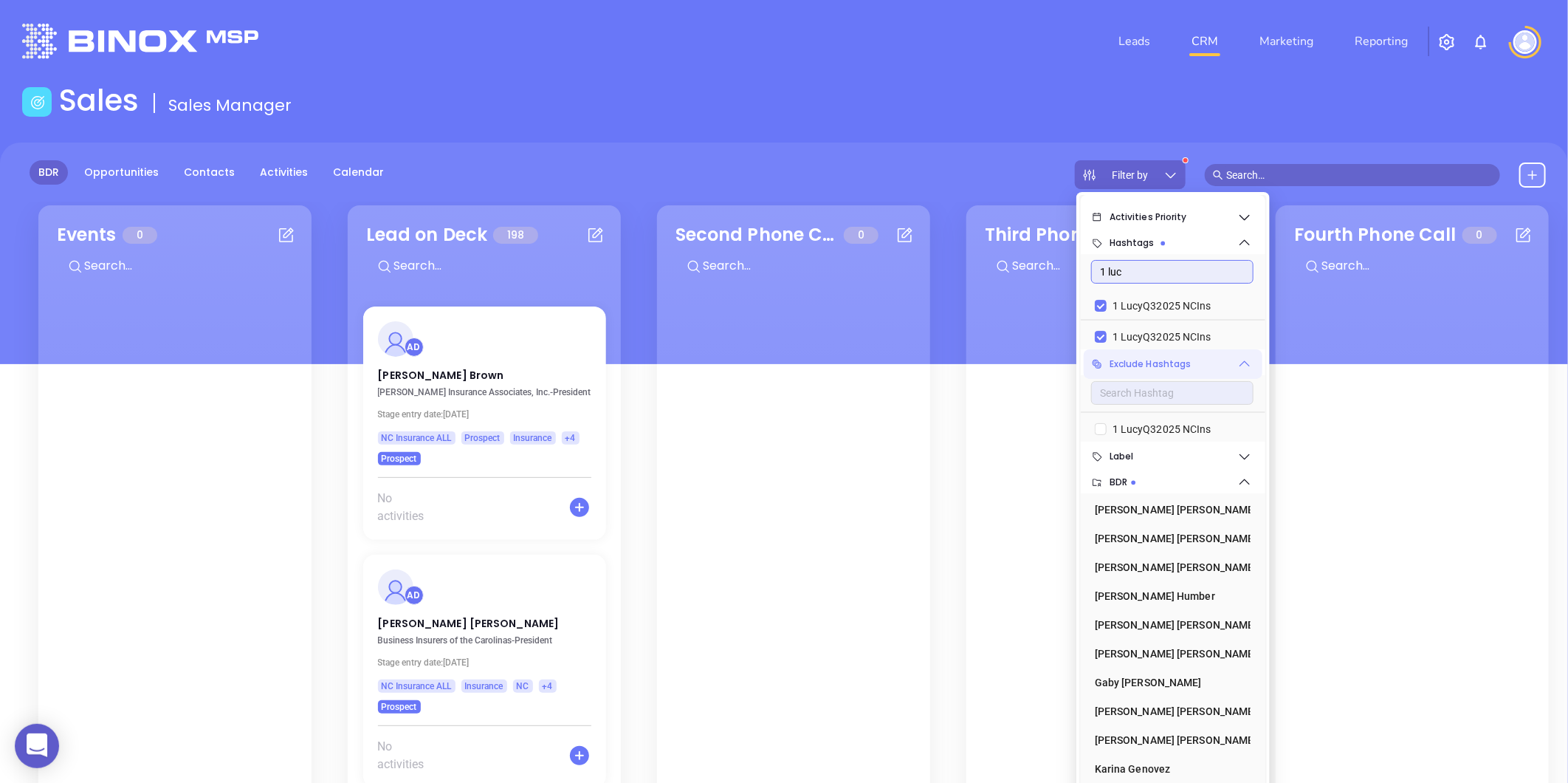
drag, startPoint x: 1133, startPoint y: 271, endPoint x: 1074, endPoint y: 281, distance: 59.8
click at [1074, 281] on body "0 Leads CRM Marketing Reporting Financial Leads Leads Sales Sales Manager BDR O…" at bounding box center [784, 391] width 1568 height 783
paste input "SC INS IDSA Q3 0825"
type input "SC INS IDSA Q3 0825"
checkbox input "false"
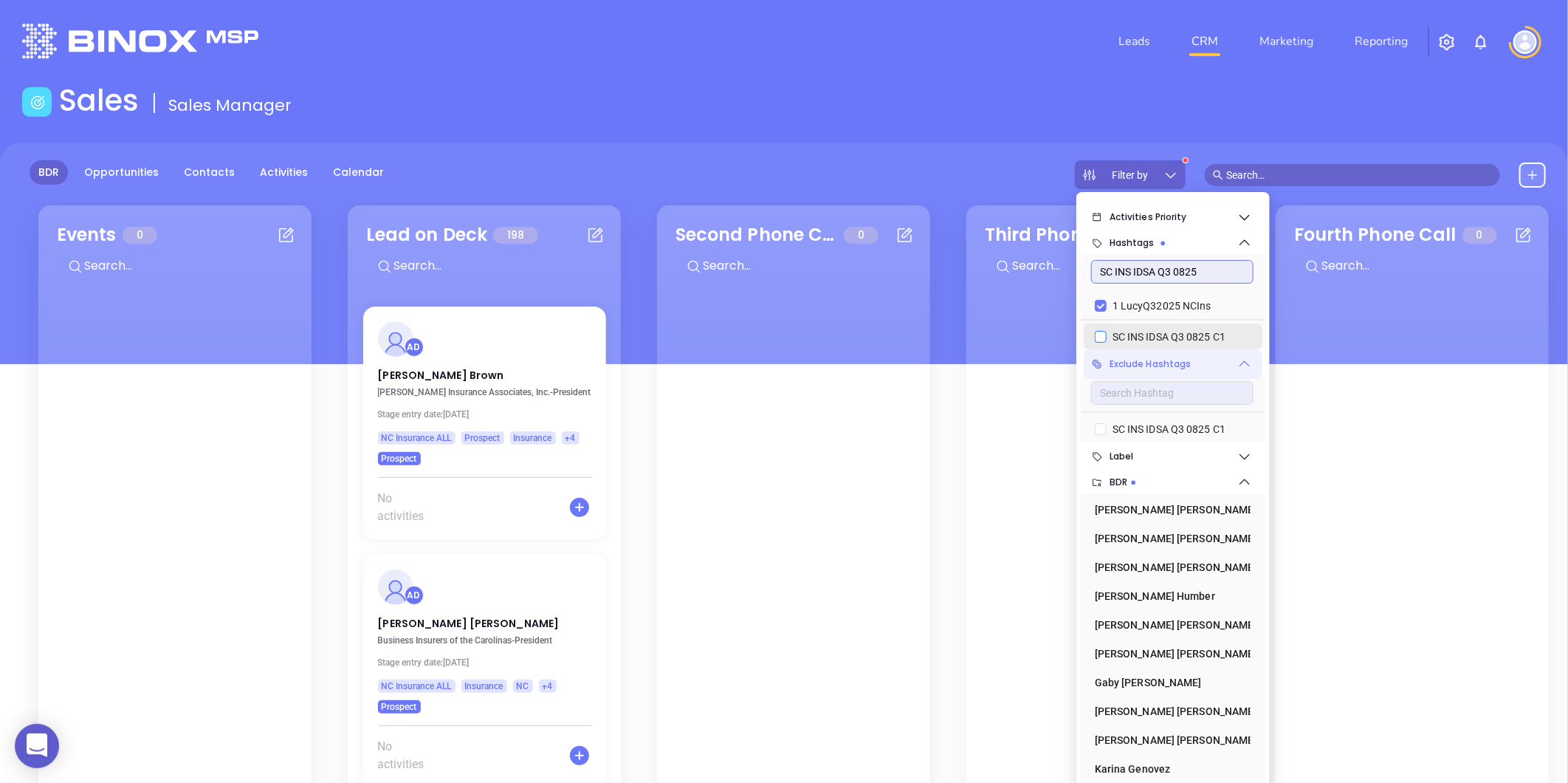
type input "SC INS IDSA Q3 0825"
click at [1100, 335] on input "SC INS IDSA Q3 0825 C1" at bounding box center [1101, 337] width 12 height 12
checkbox input "true"
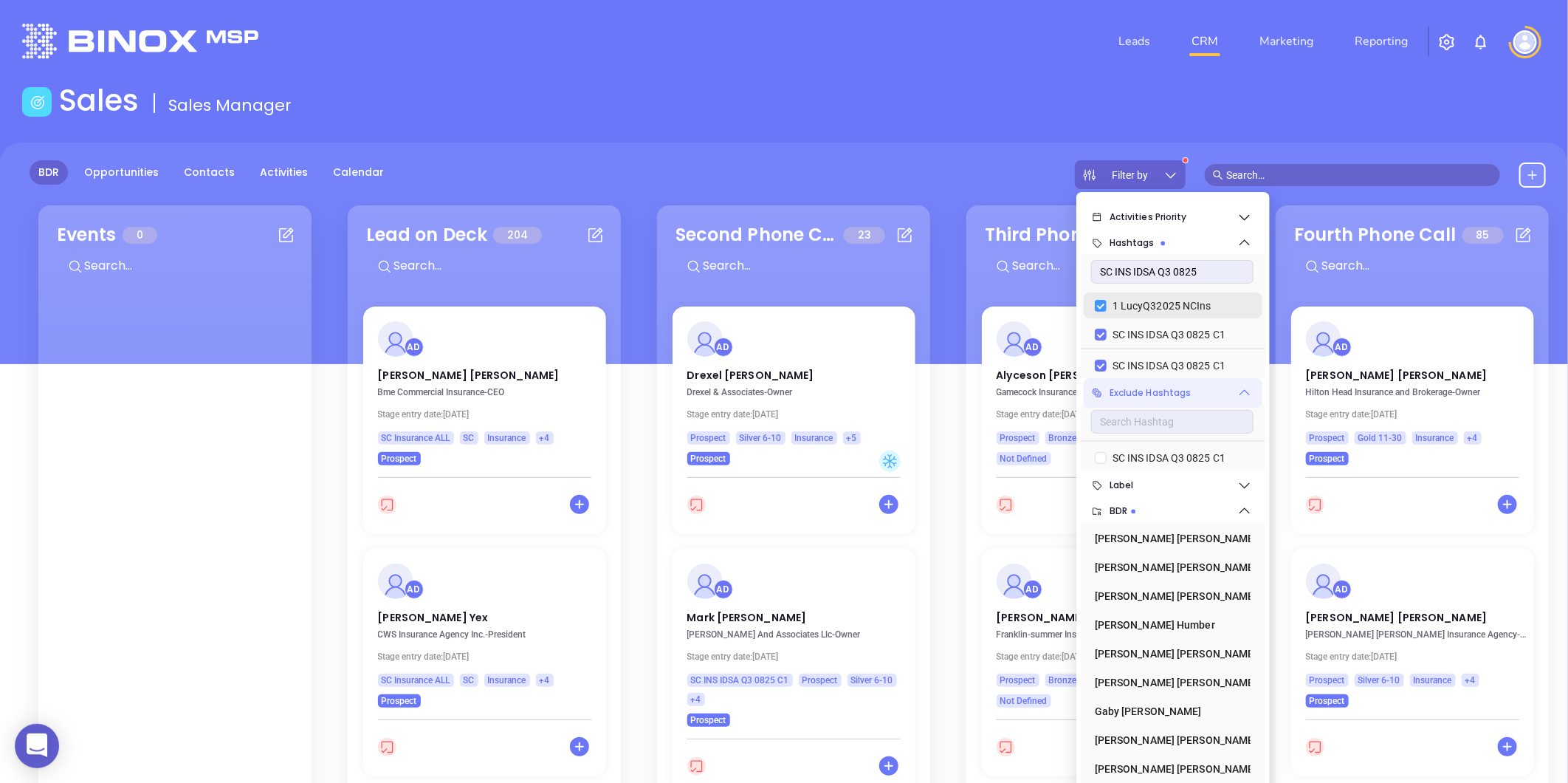
click at [1102, 304] on input "1 LucyQ32025 NCIns" at bounding box center [1101, 305] width 12 height 12
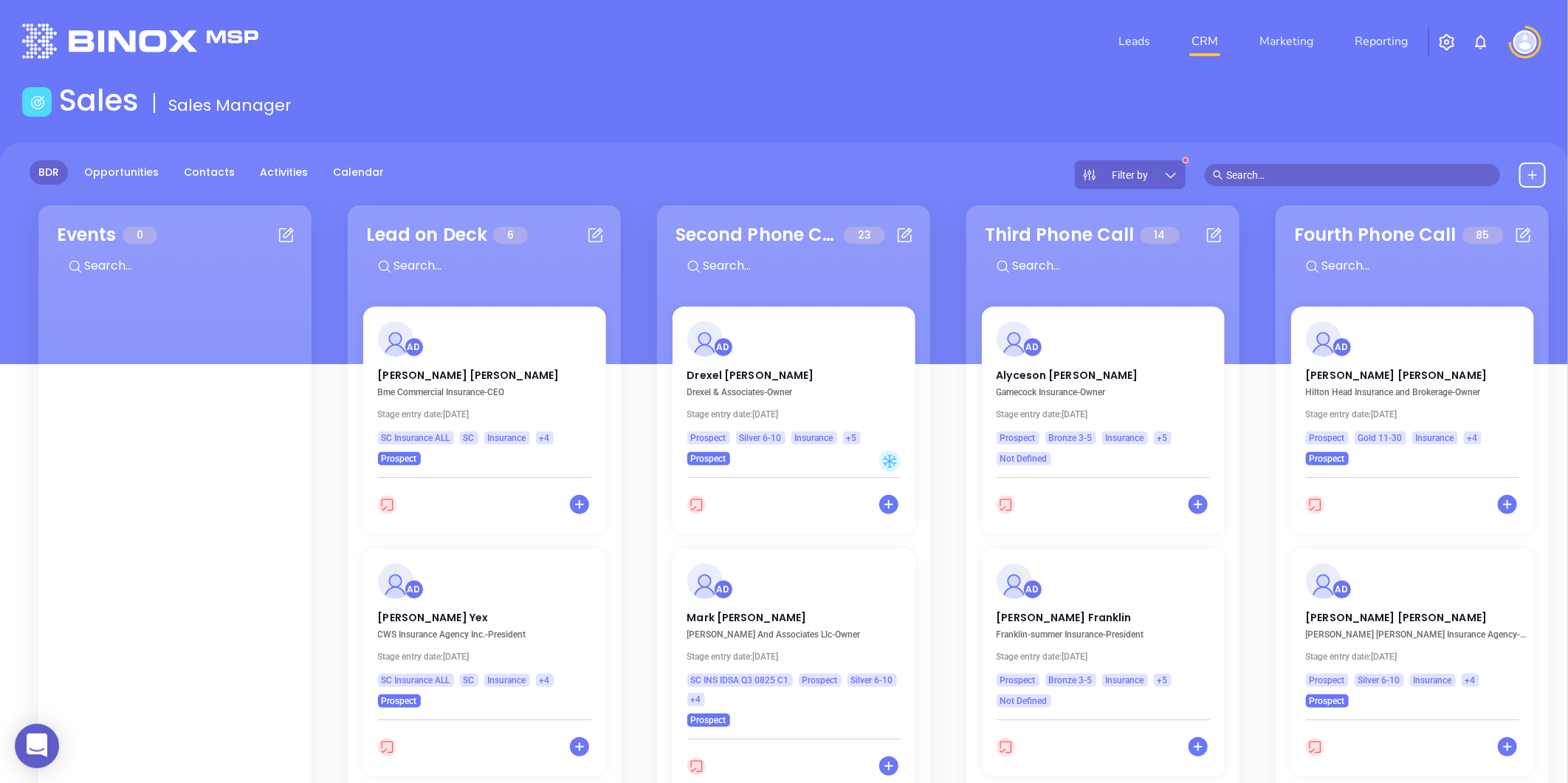
click at [987, 129] on main "Sales Sales Manager BDR Opportunities Contacts Activities Calendar Filter by Ev…" at bounding box center [784, 534] width 1568 height 902
click at [1173, 171] on icon at bounding box center [1170, 175] width 15 height 15
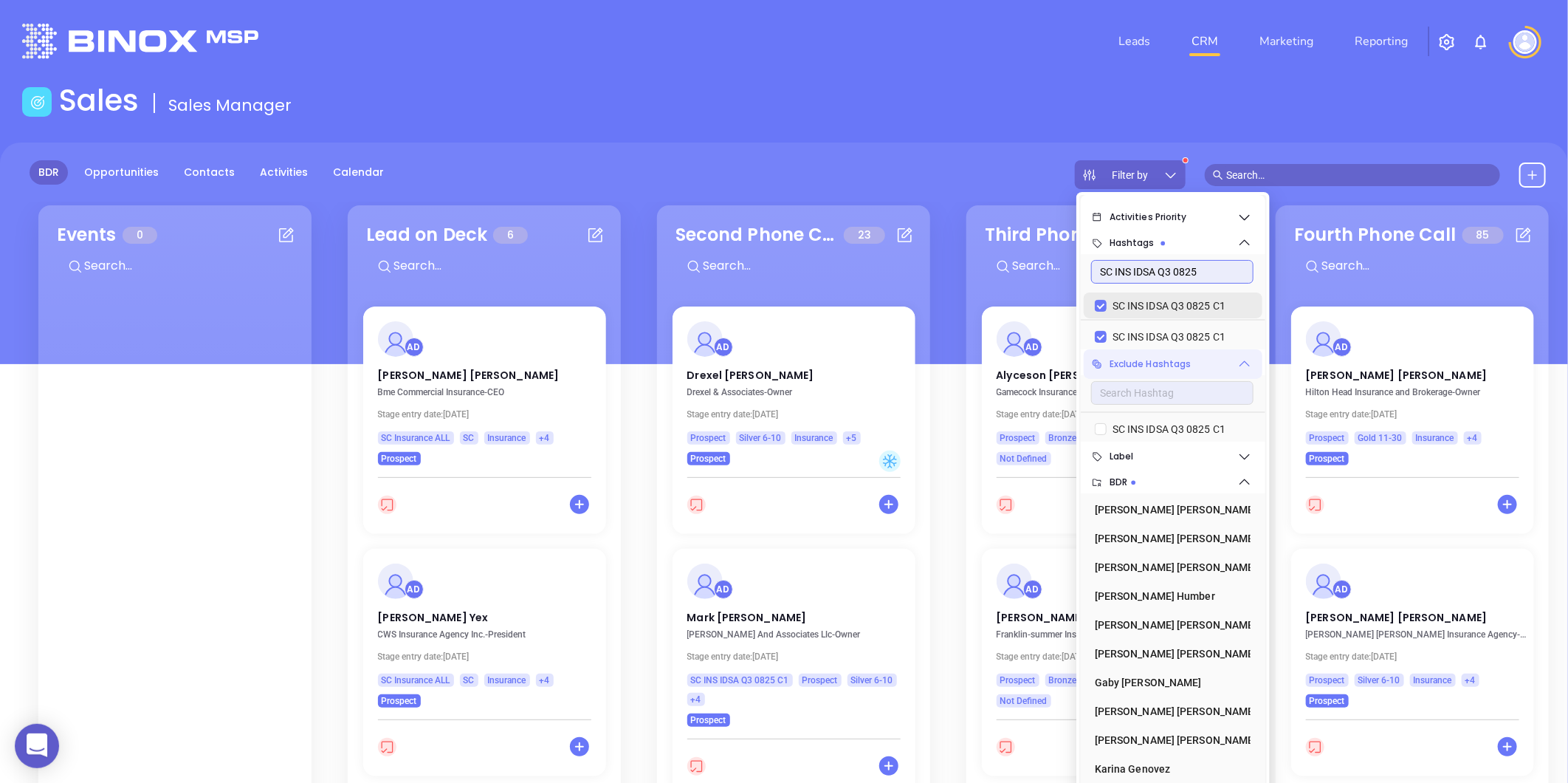
drag, startPoint x: 1202, startPoint y: 270, endPoint x: 1089, endPoint y: 293, distance: 115.3
click at [1089, 293] on li "SC INS IDSA Q3 0825 SC INS IDSA Q3 0825 C1 SC INS IDSA Q3 0825 C1" at bounding box center [1174, 301] width 185 height 95
click at [953, 56] on div "Leads CRM Marketing Reporting" at bounding box center [1040, 41] width 1027 height 53
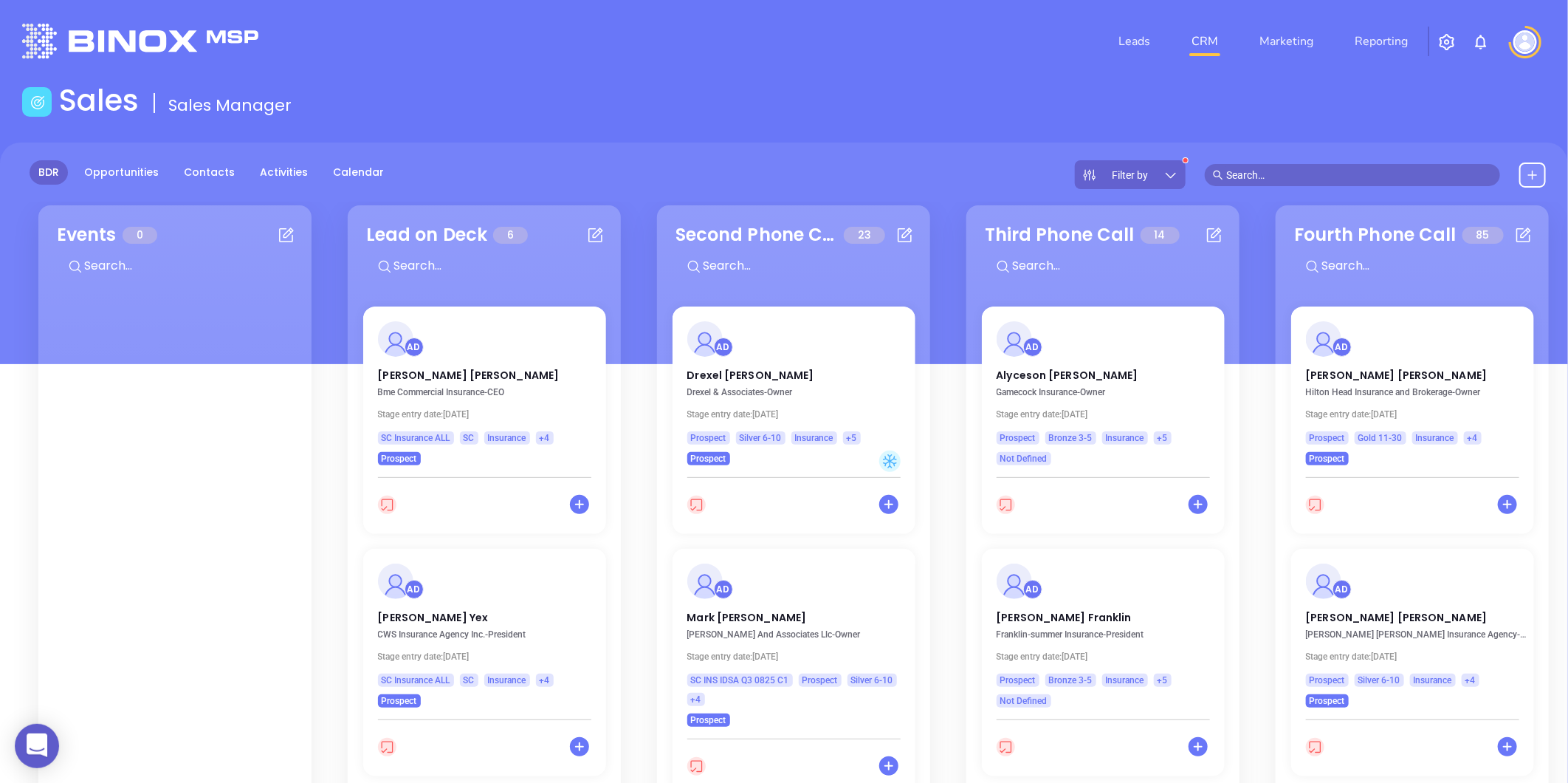
click at [1173, 171] on icon at bounding box center [1170, 175] width 15 height 15
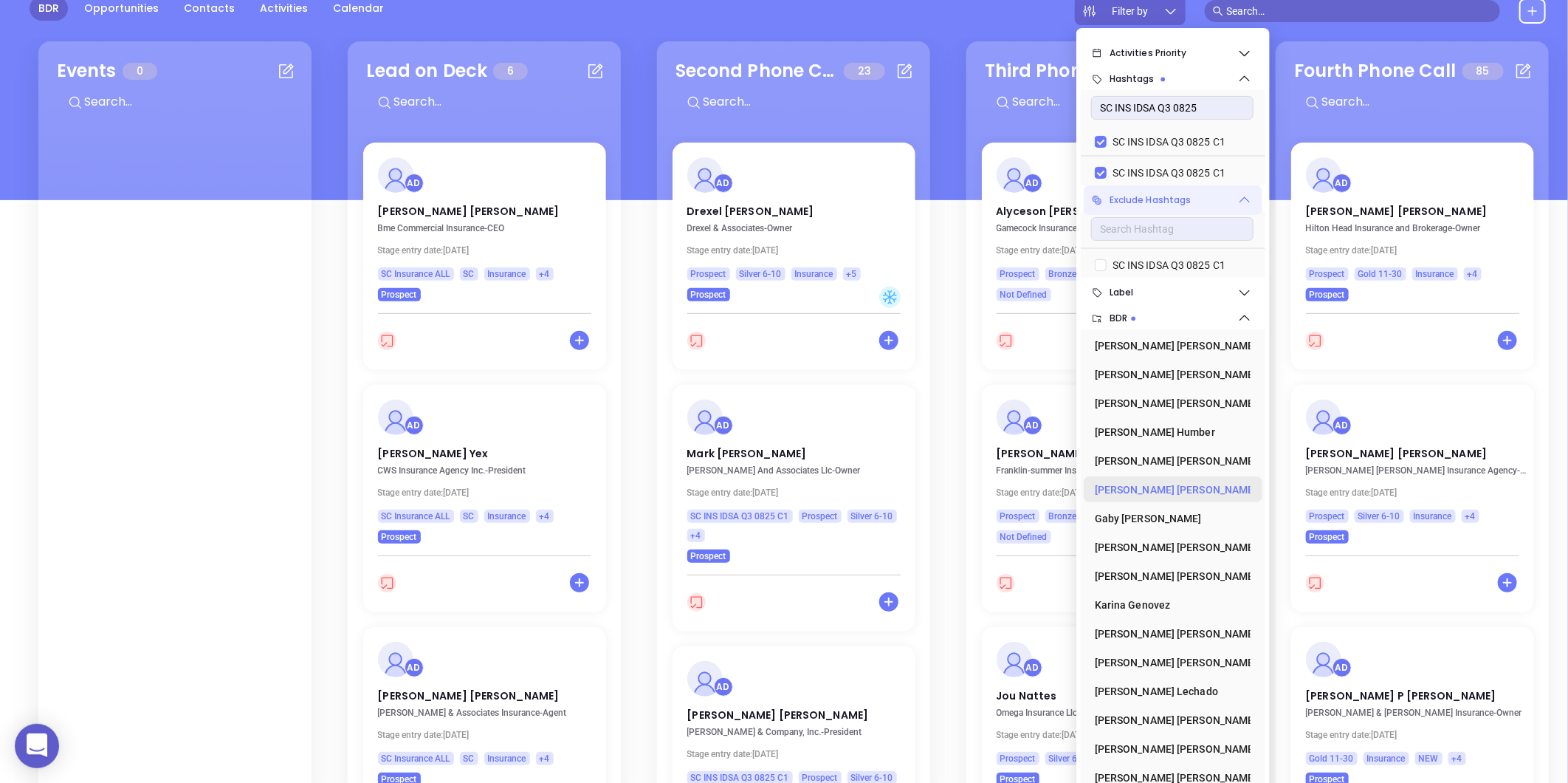
scroll to position [214, 0]
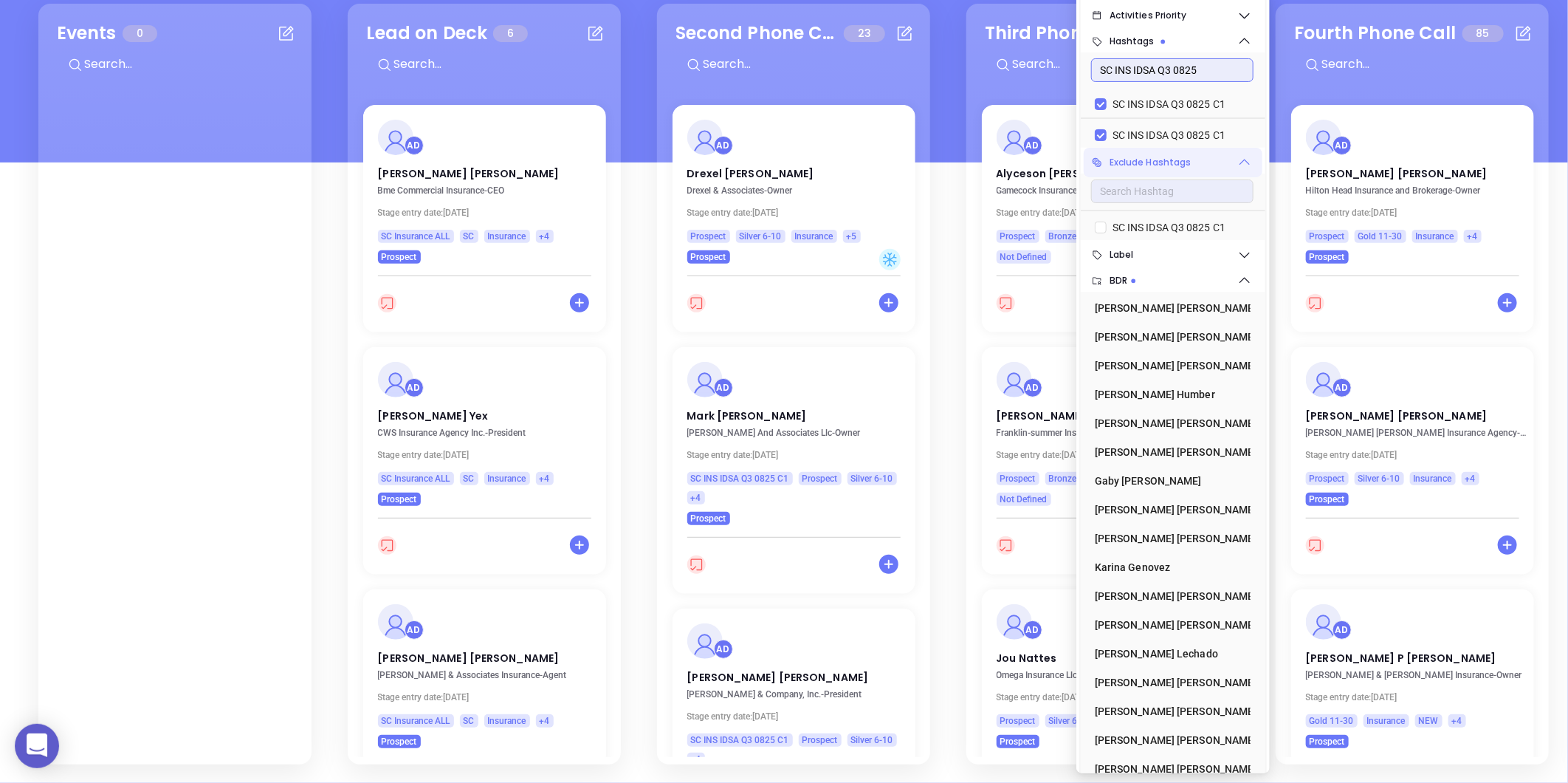
drag, startPoint x: 1146, startPoint y: 68, endPoint x: 935, endPoint y: 89, distance: 212.0
click at [935, 89] on body "0 Leads CRM Marketing Reporting Financial Leads Leads Sales Sales Manager BDR O…" at bounding box center [784, 189] width 1568 height 783
type input "1"
checkbox input "false"
type input "1 luc"
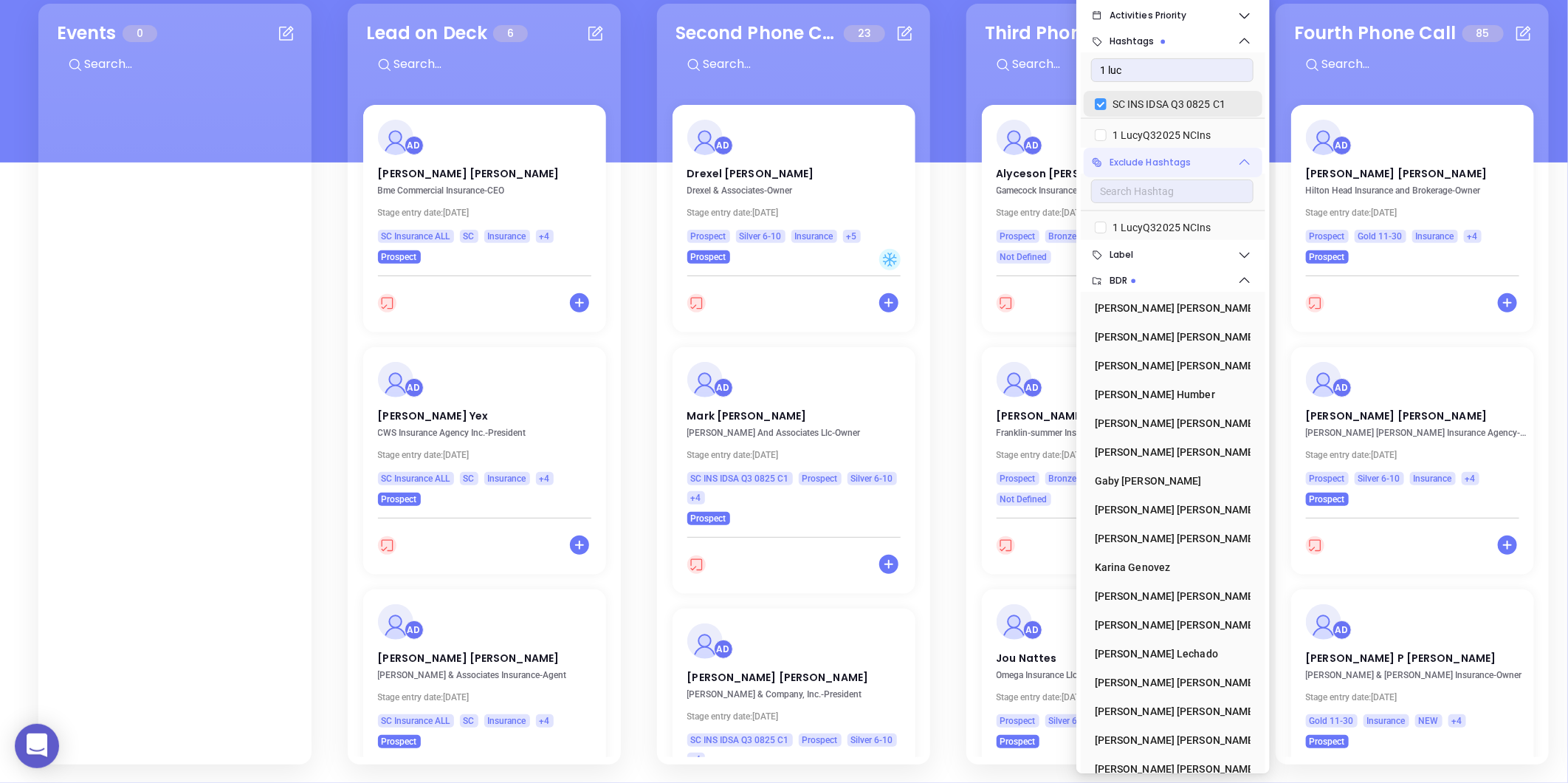
drag, startPoint x: 1132, startPoint y: 122, endPoint x: 1103, endPoint y: 92, distance: 41.7
click at [1133, 127] on span "1 LucyQ32025 NCIns" at bounding box center [1162, 134] width 110 height 16
click at [1107, 129] on input "1 LucyQ32025 NCIns" at bounding box center [1101, 135] width 12 height 12
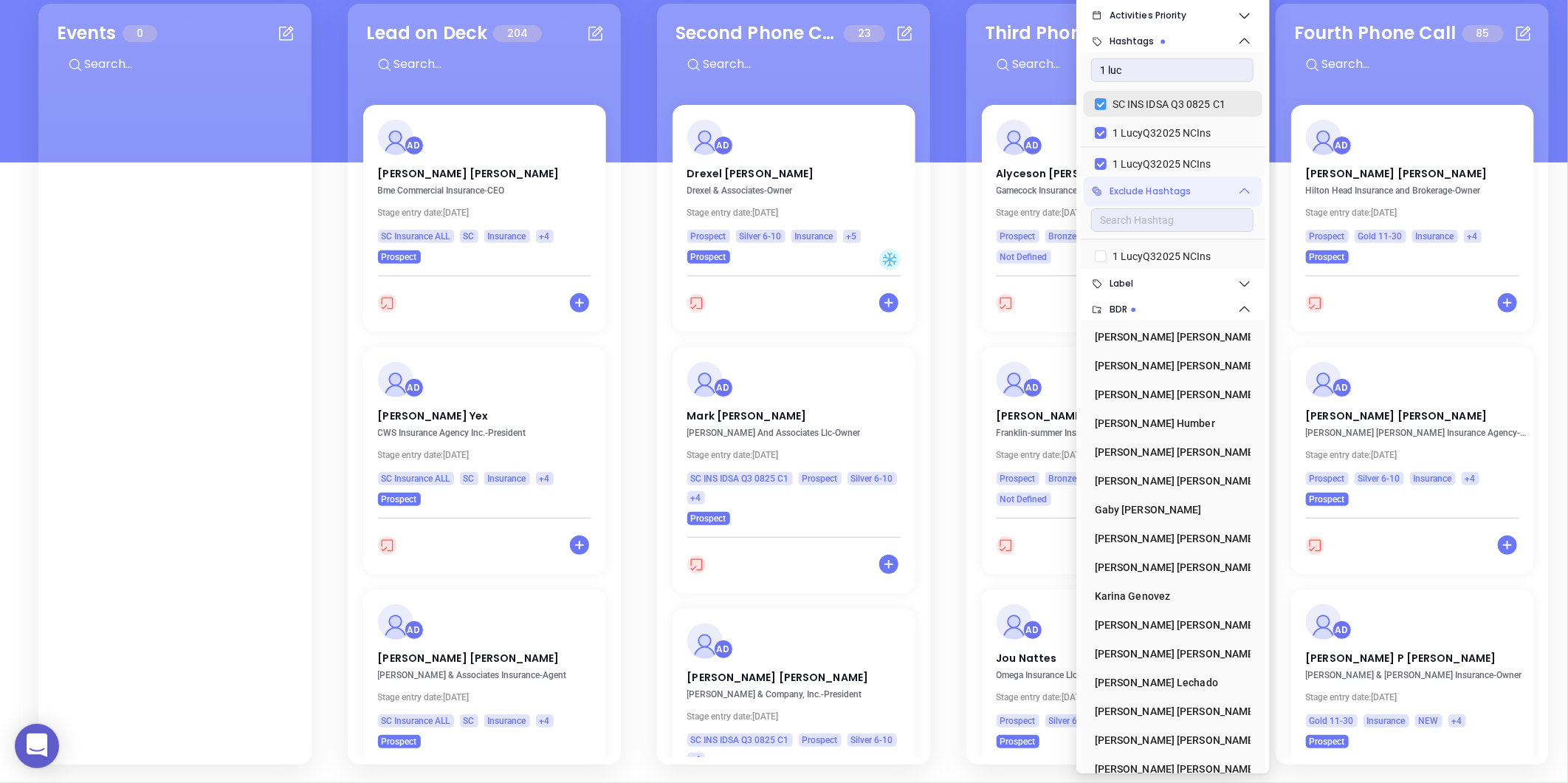
click at [1104, 98] on input "SC INS IDSA Q3 0825 C1" at bounding box center [1101, 104] width 12 height 12
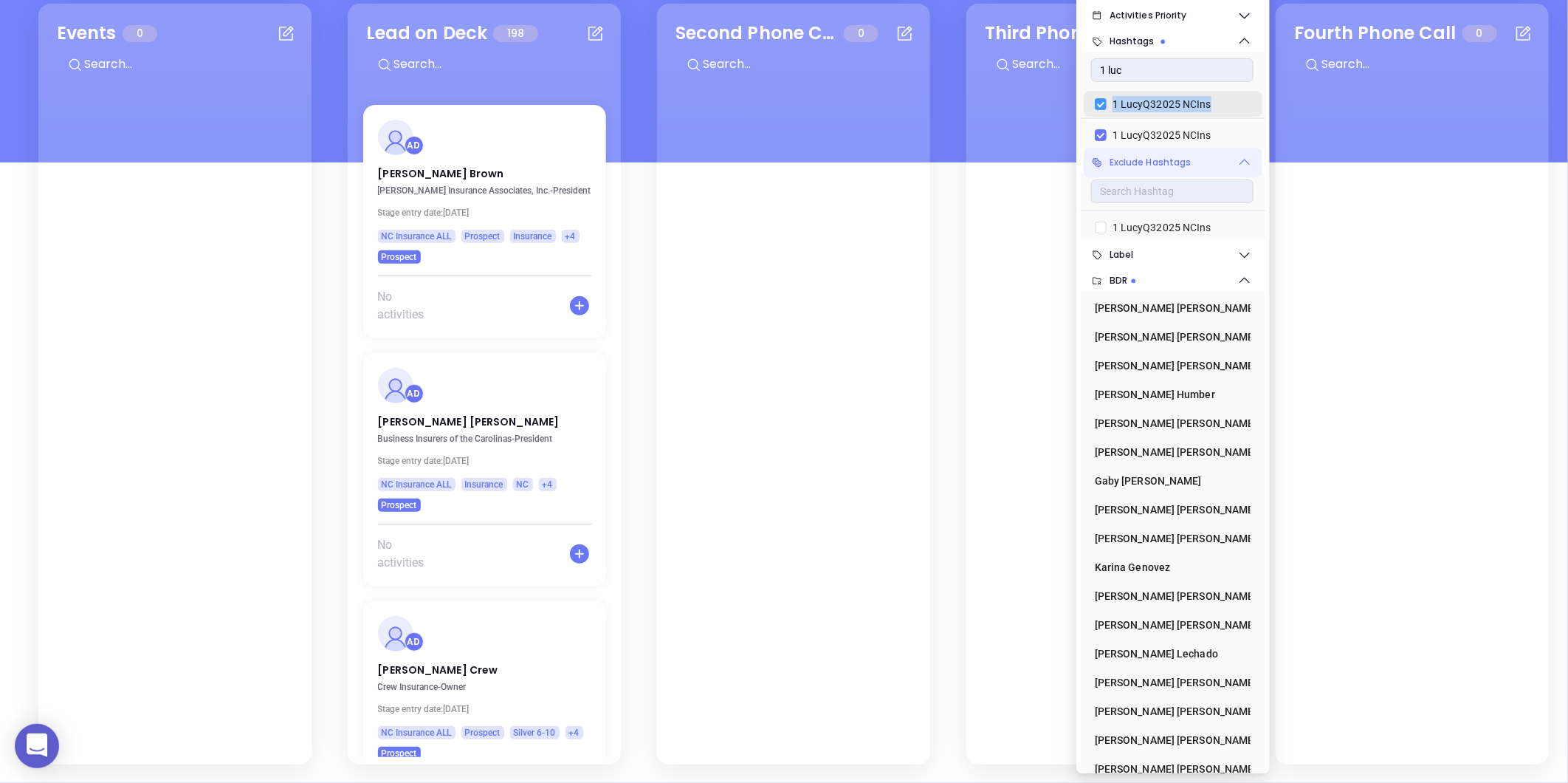
drag, startPoint x: 1220, startPoint y: 92, endPoint x: 1104, endPoint y: 90, distance: 116.0
click at [1110, 97] on div "1 LucyQ32025 NCIns" at bounding box center [1169, 104] width 148 height 22
copy span "1 LucyQ32025 NCIns"
checkbox input "false"
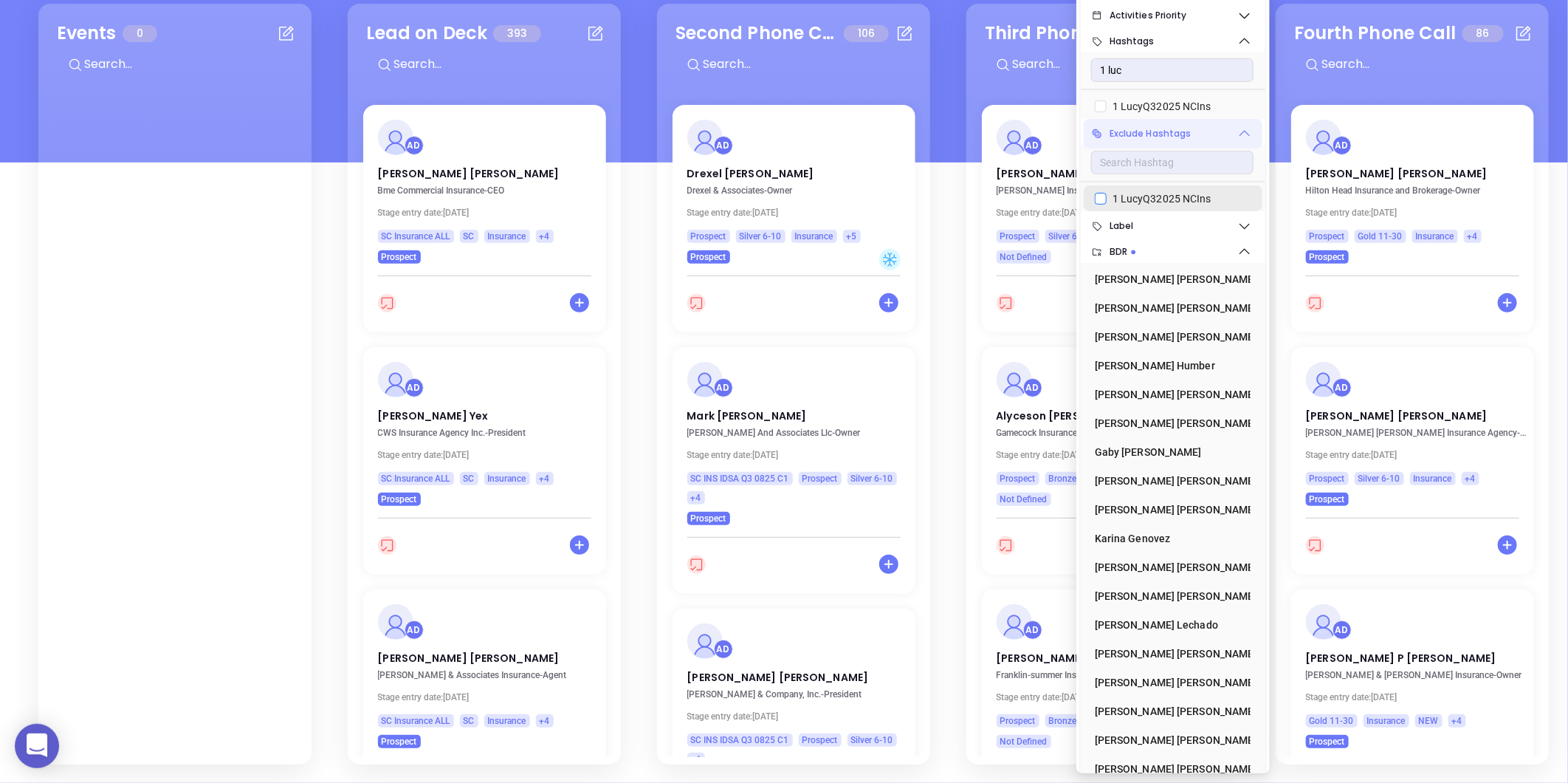
click at [1123, 191] on span "1 LucyQ32025 NCIns" at bounding box center [1162, 199] width 110 height 16
click at [1107, 193] on input "1 LucyQ32025 NCIns" at bounding box center [1101, 199] width 12 height 12
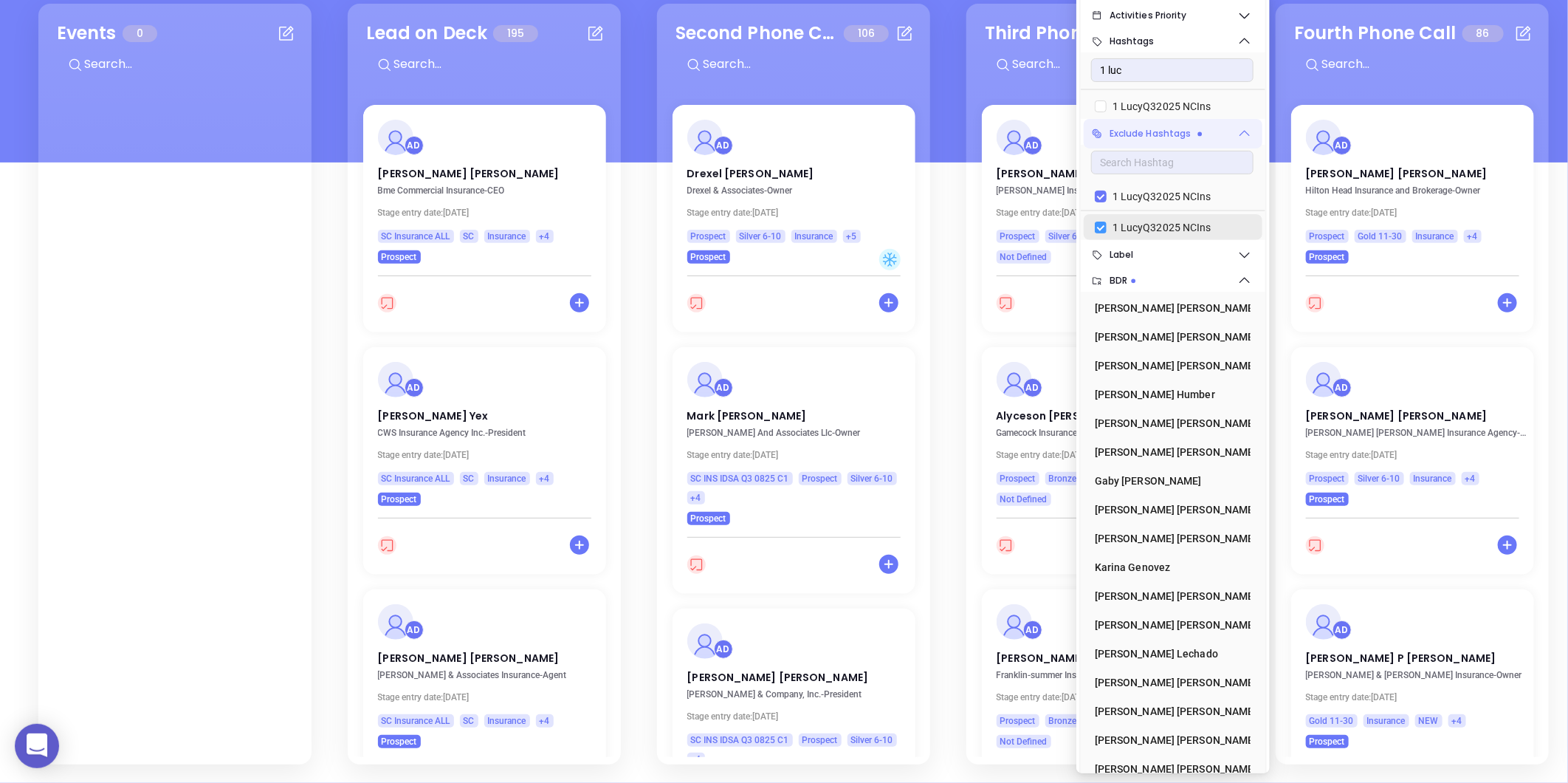
click at [1098, 191] on input "1 LucyQ32025 NCIns" at bounding box center [1101, 197] width 12 height 12
checkbox input "false"
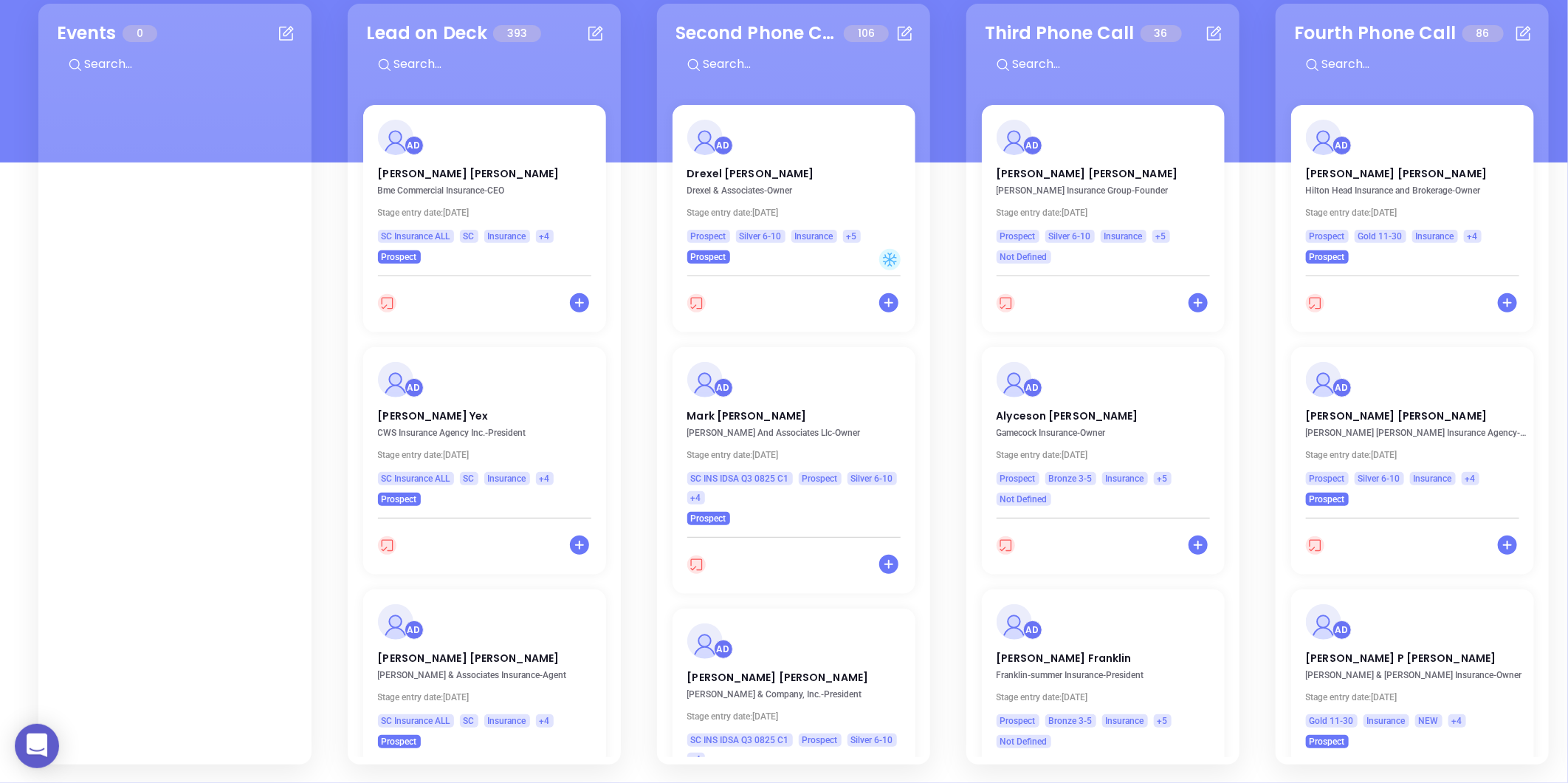
click at [951, 50] on div "Events 0 Lead on Deck 393 AD Patrick Moore Bme Commercial Insurance - CEO Stage…" at bounding box center [1572, 384] width 3093 height 768
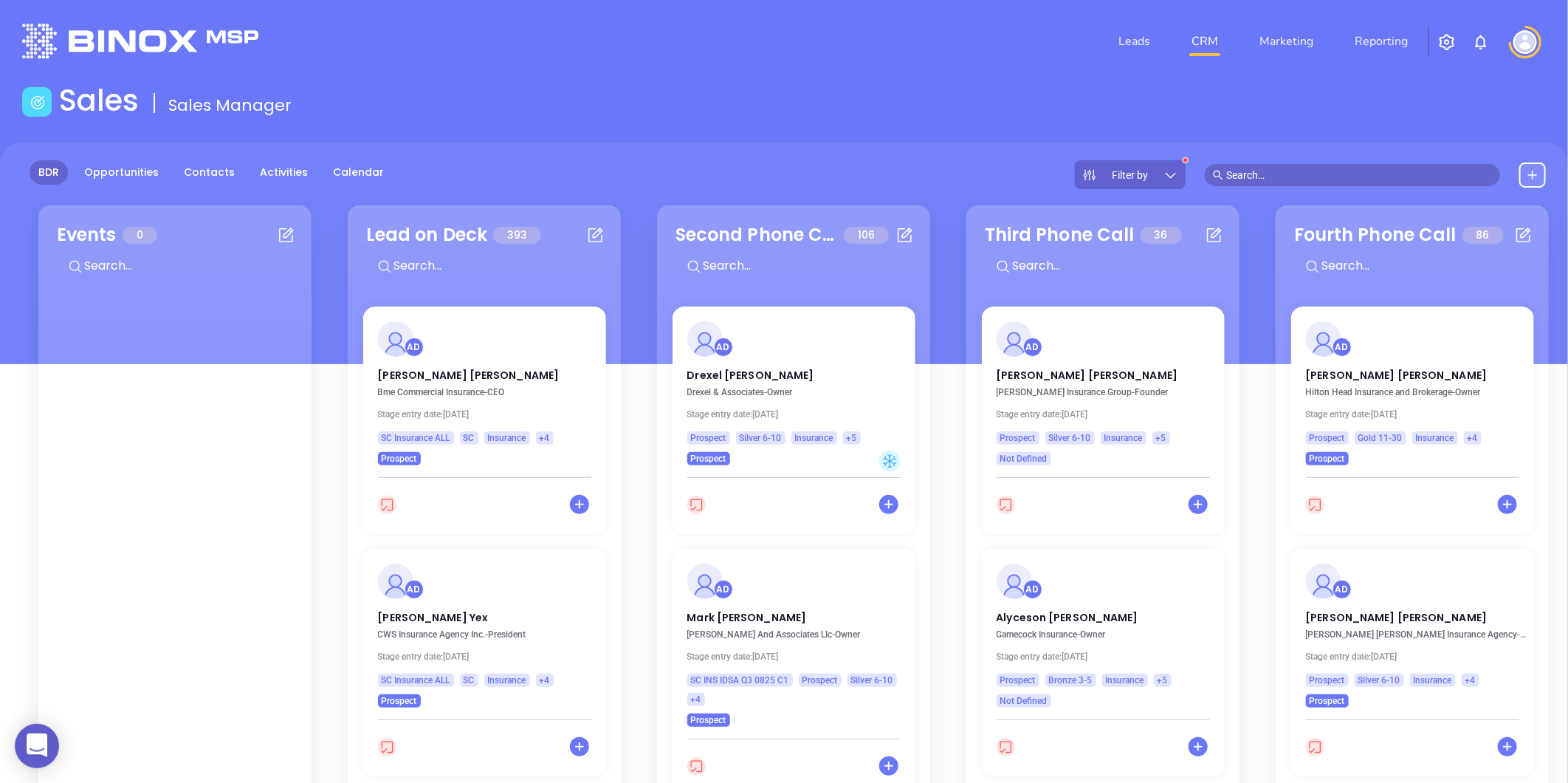
click at [1176, 170] on icon at bounding box center [1170, 175] width 15 height 15
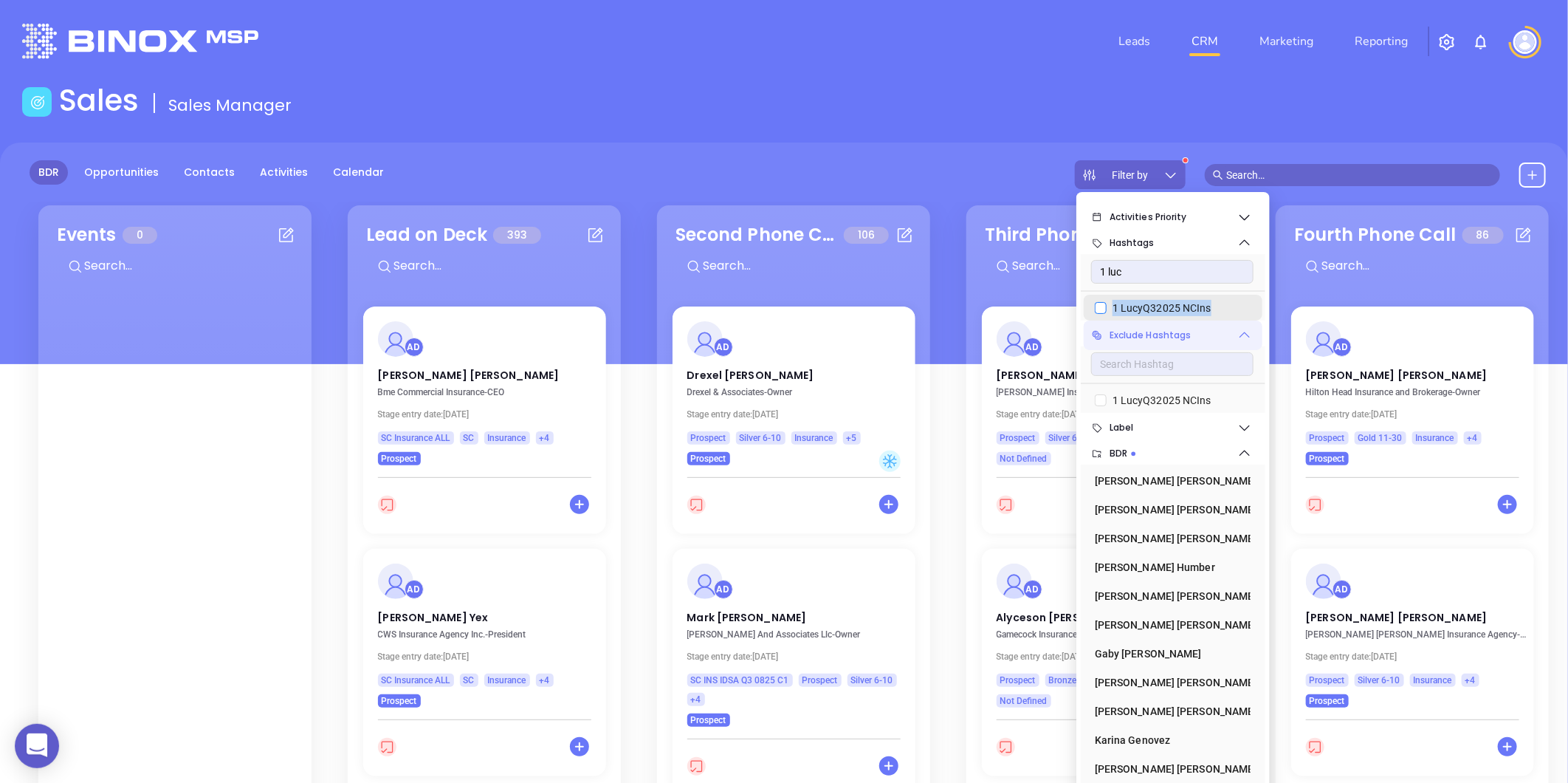
drag, startPoint x: 1222, startPoint y: 300, endPoint x: 1109, endPoint y: 313, distance: 113.7
click at [1109, 313] on div "1 LucyQ32025 NCIns" at bounding box center [1169, 308] width 148 height 22
checkbox input "true"
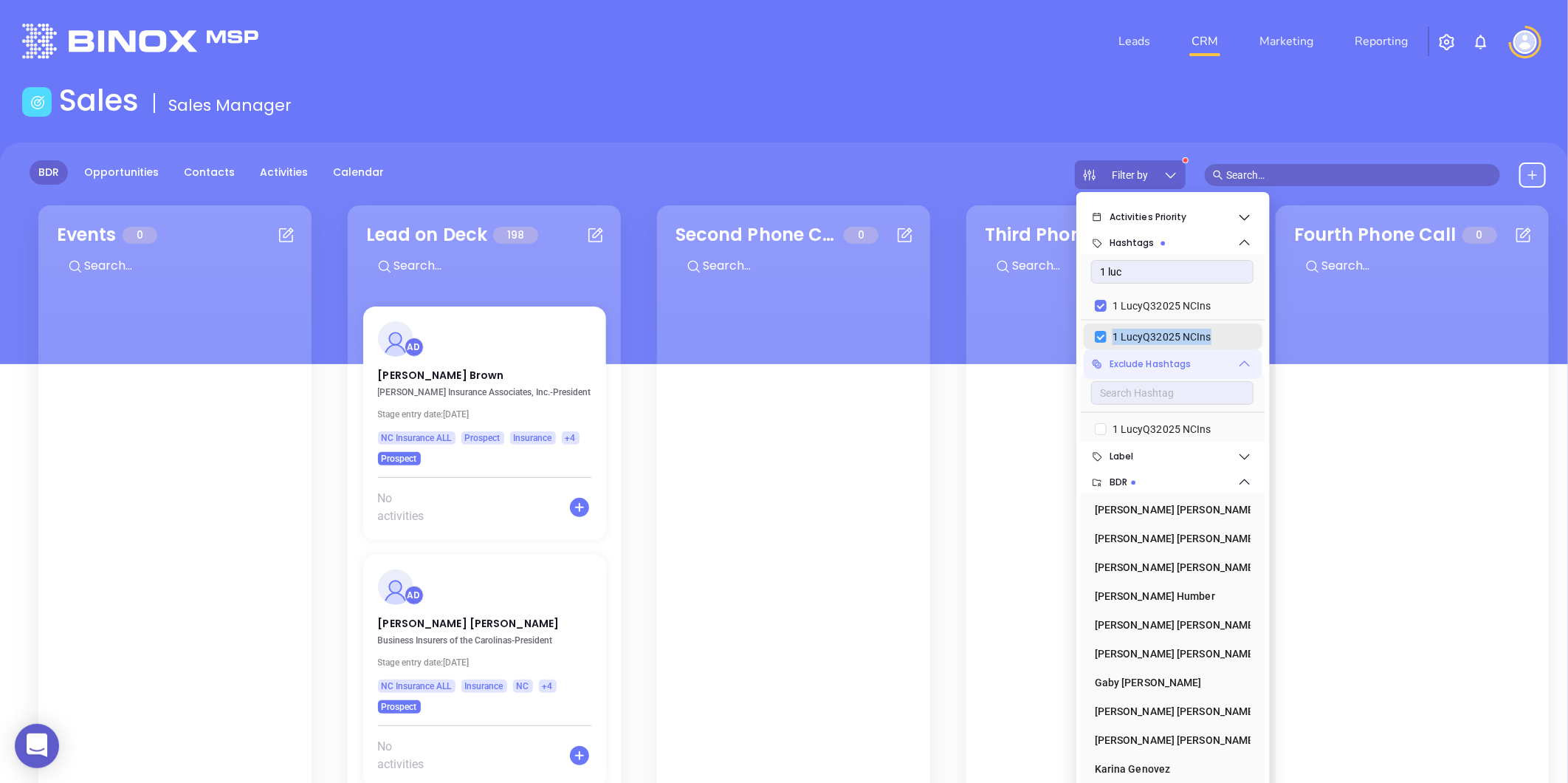
copy span "1 LucyQ32025 NCIns"
drag, startPoint x: 1124, startPoint y: 274, endPoint x: 1096, endPoint y: 275, distance: 28.0
click at [1093, 275] on input "1 luc" at bounding box center [1173, 272] width 163 height 24
paste input "SC INS IDSA Q3 0825 C1"
type input "SC INS IDSA Q3 0825 C1"
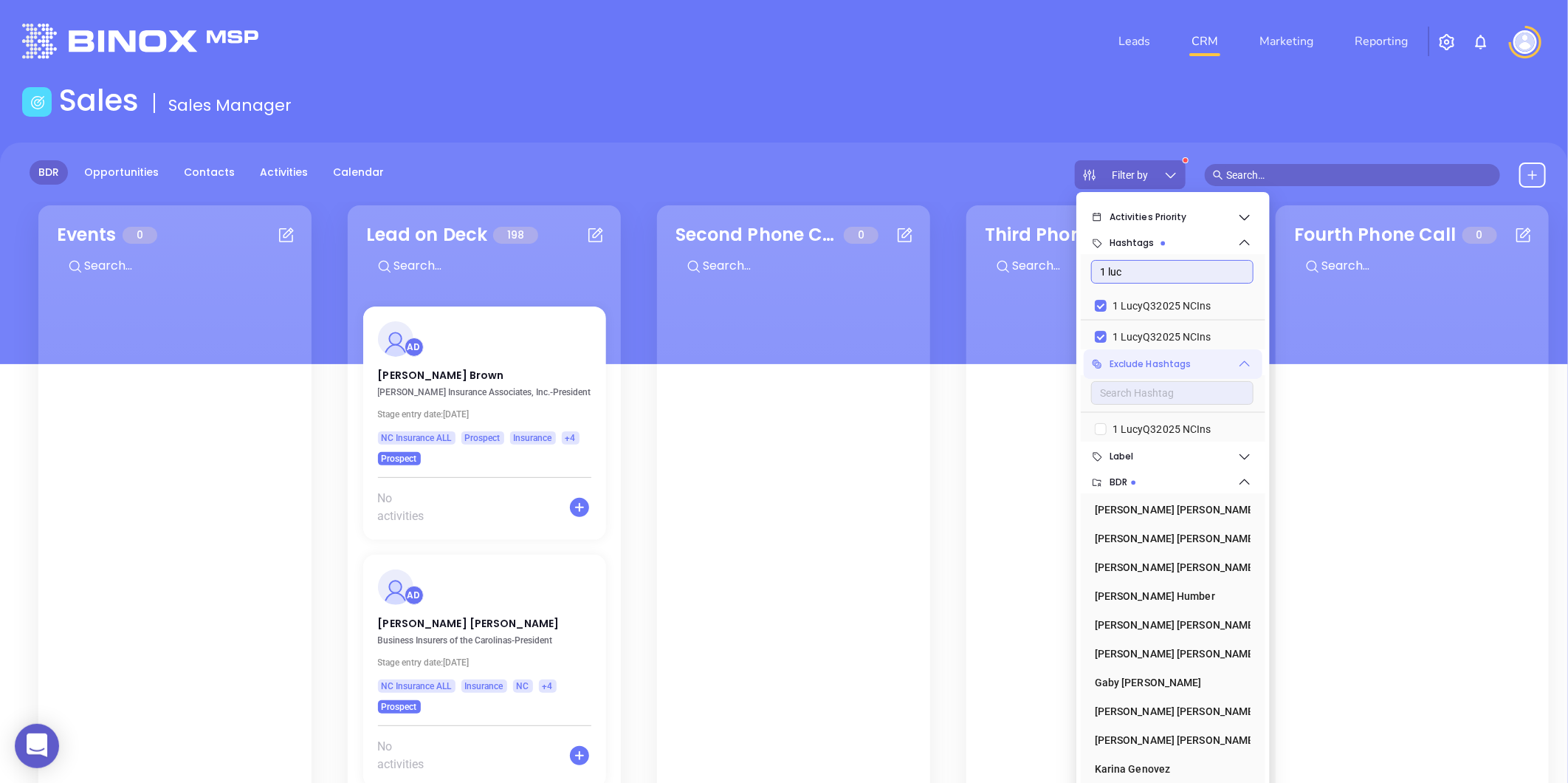
checkbox input "false"
type input "SC INS IDSA Q3 0825 C1"
drag, startPoint x: 1098, startPoint y: 335, endPoint x: 1098, endPoint y: 303, distance: 32.0
click at [1098, 334] on input "SC INS IDSA Q3 0825 C1" at bounding box center [1101, 337] width 12 height 12
checkbox input "true"
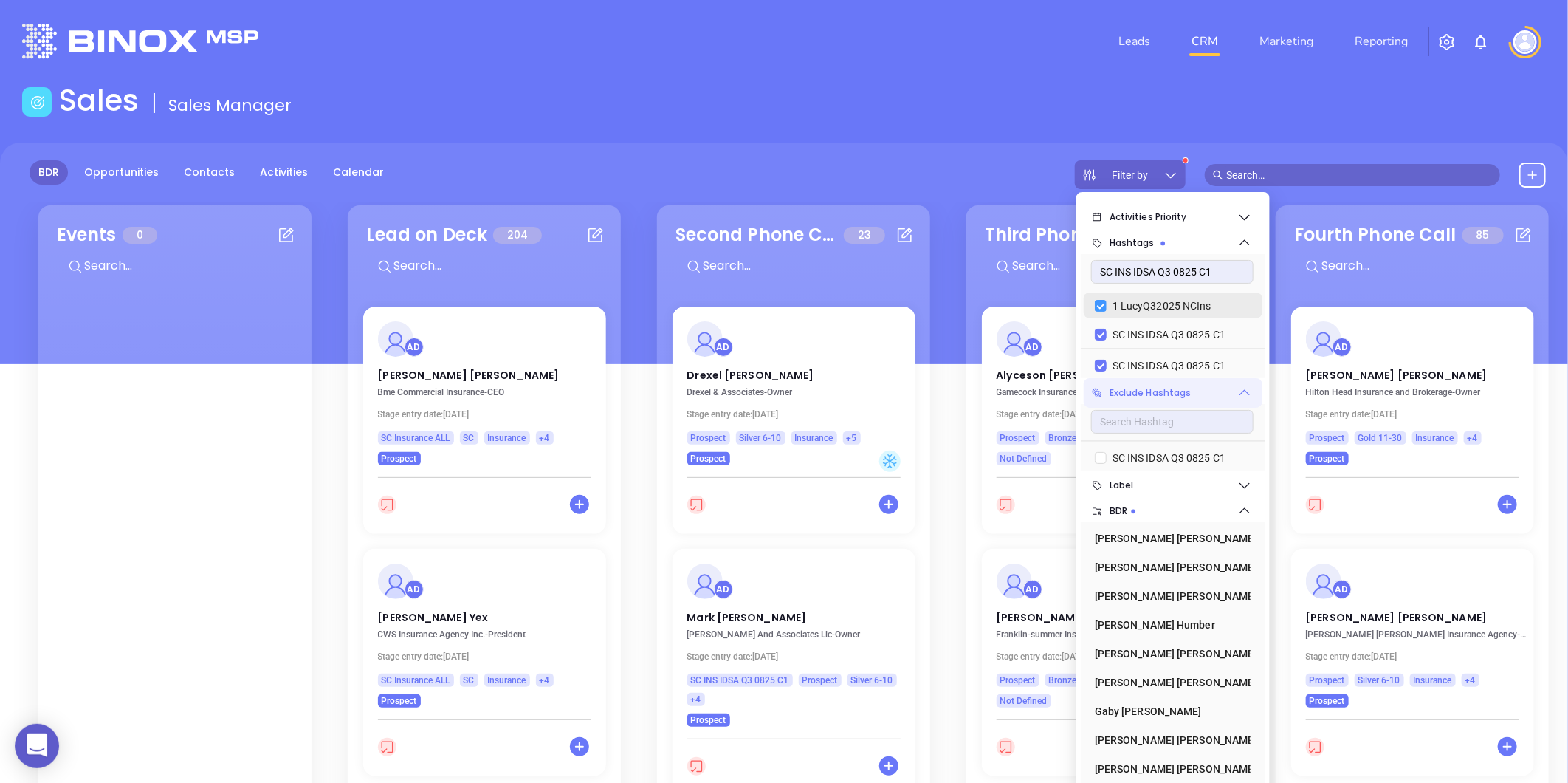
click at [1098, 303] on input "1 LucyQ32025 NCIns" at bounding box center [1101, 305] width 12 height 12
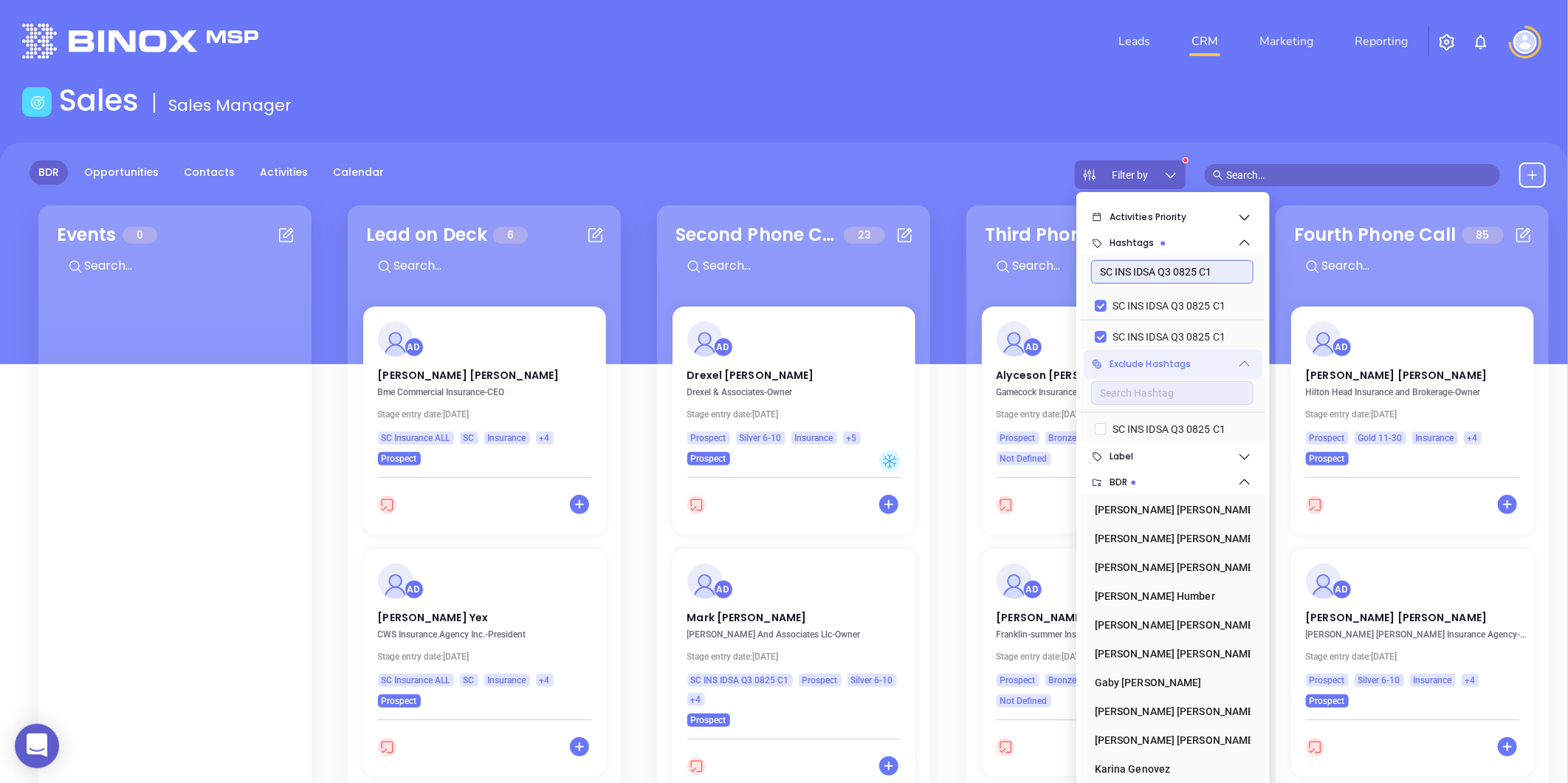
drag, startPoint x: 1223, startPoint y: 272, endPoint x: 1086, endPoint y: 288, distance: 137.9
click at [1086, 288] on div "SC INS IDSA Q3 0825 C1" at bounding box center [1174, 271] width 185 height 35
click at [976, 105] on div "Sales Sales Manager" at bounding box center [784, 104] width 1541 height 41
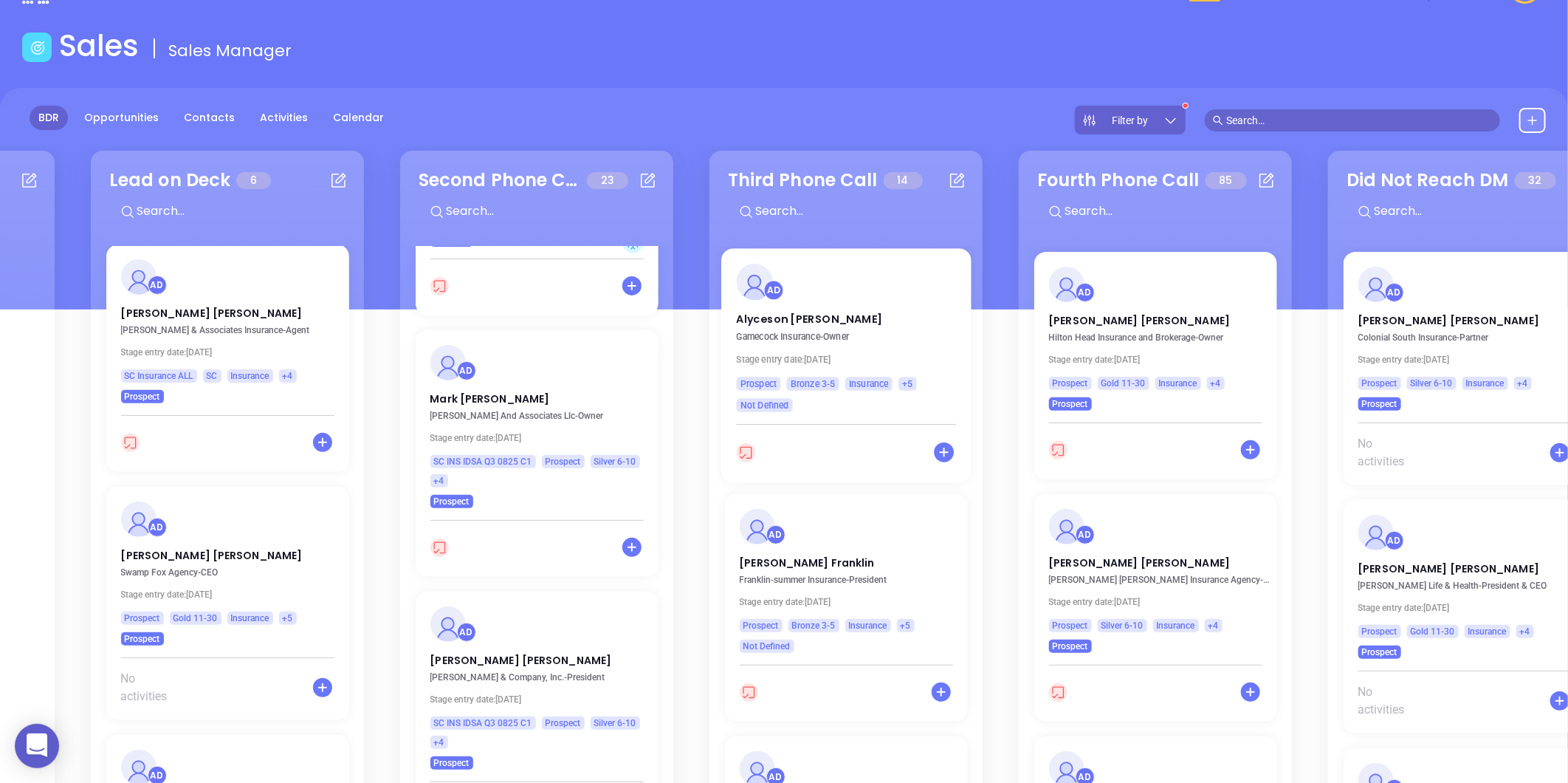
scroll to position [50, 0]
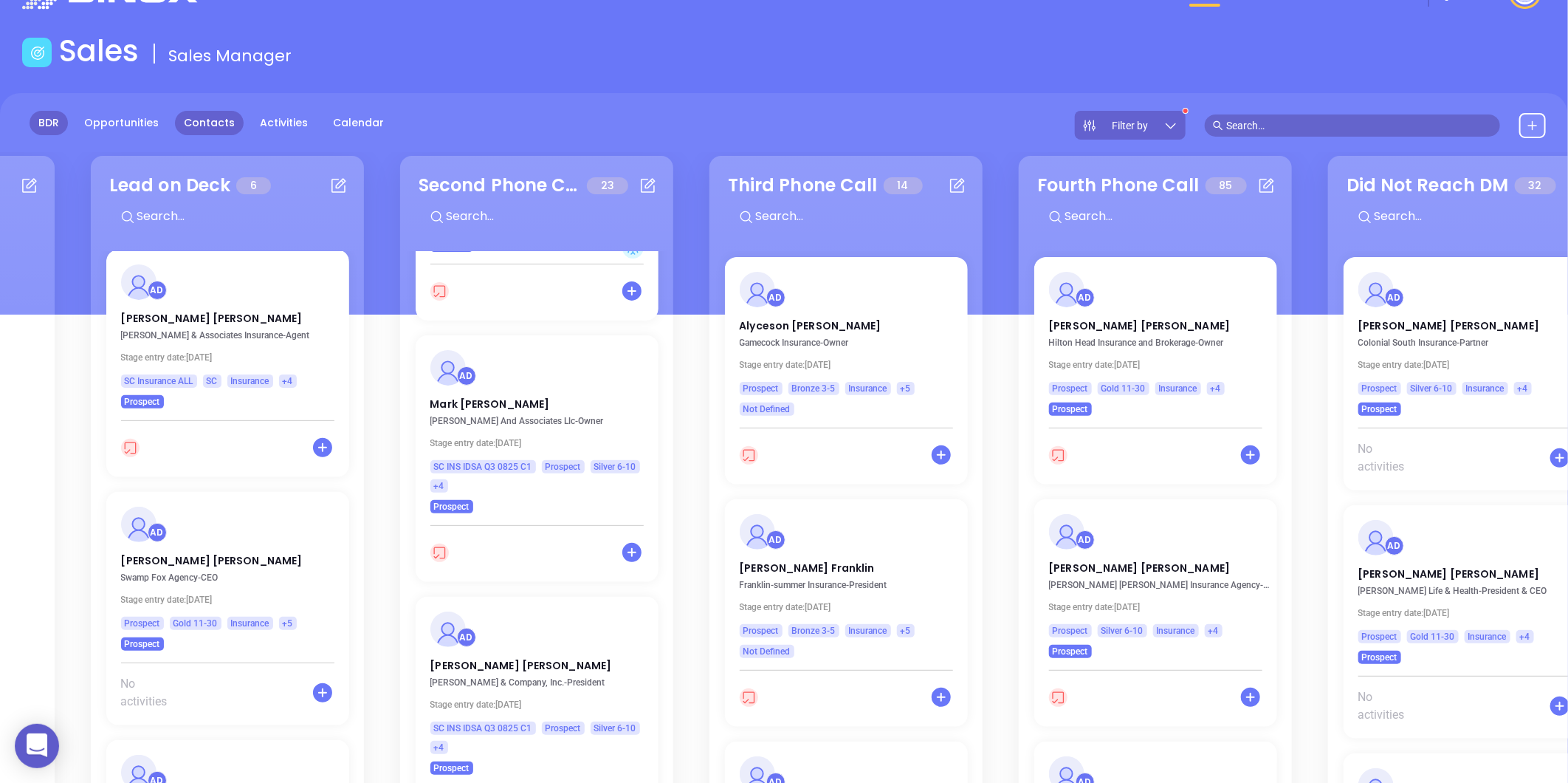
click at [219, 116] on link "Contacts" at bounding box center [210, 122] width 68 height 24
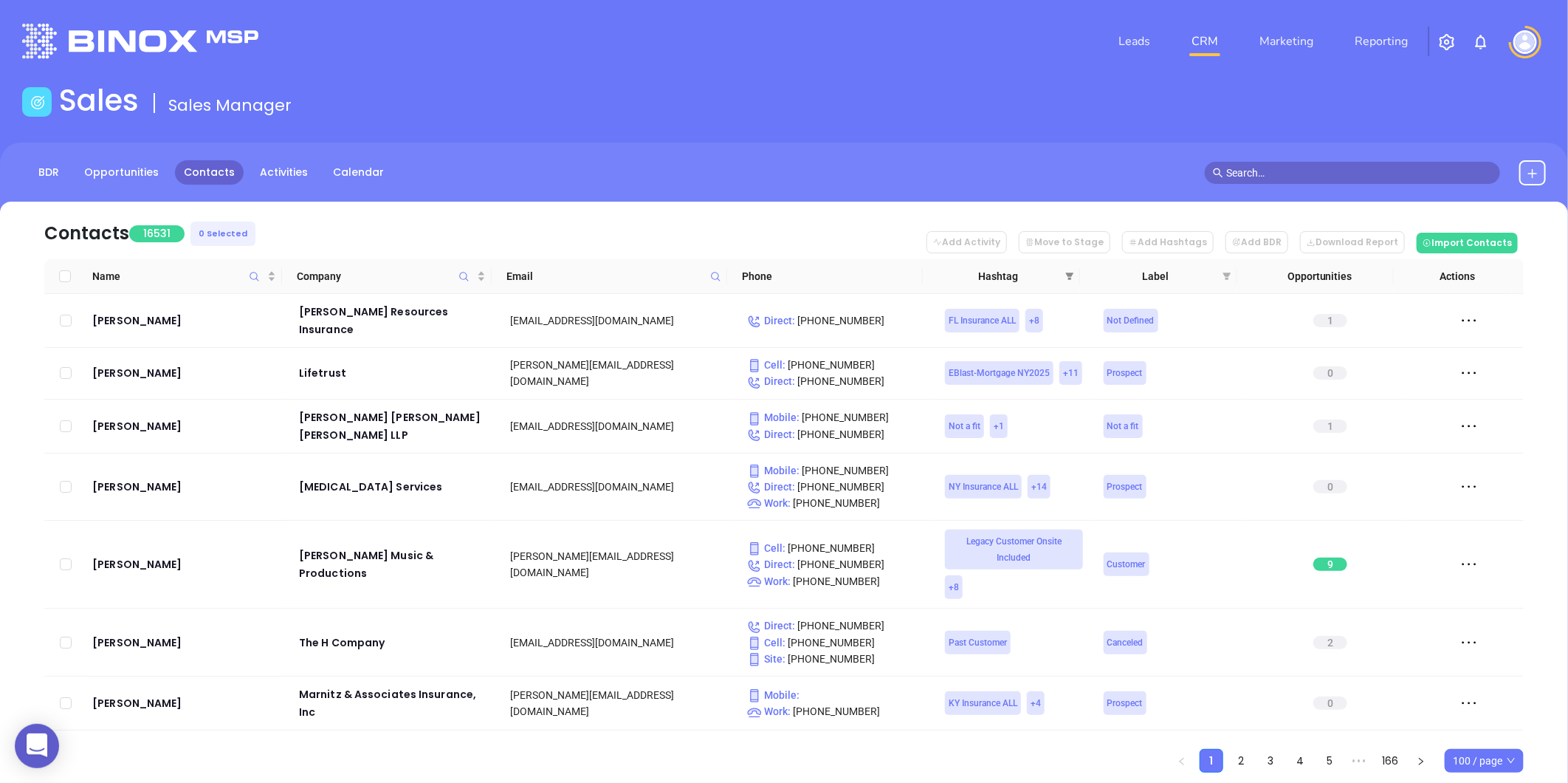
click at [1069, 272] on icon "filter" at bounding box center [1069, 276] width 9 height 9
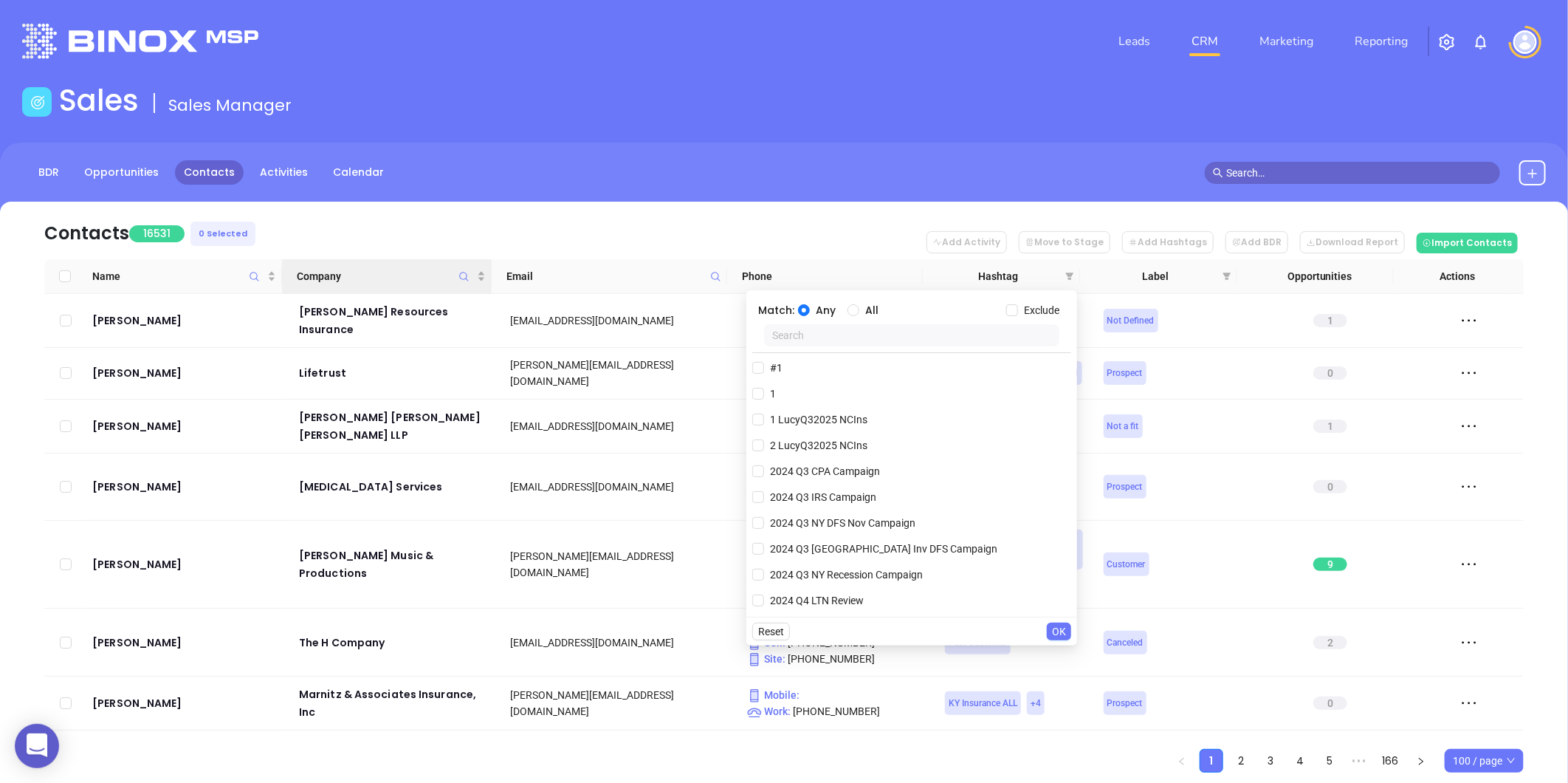
click at [466, 271] on icon "Company" at bounding box center [464, 276] width 11 height 11
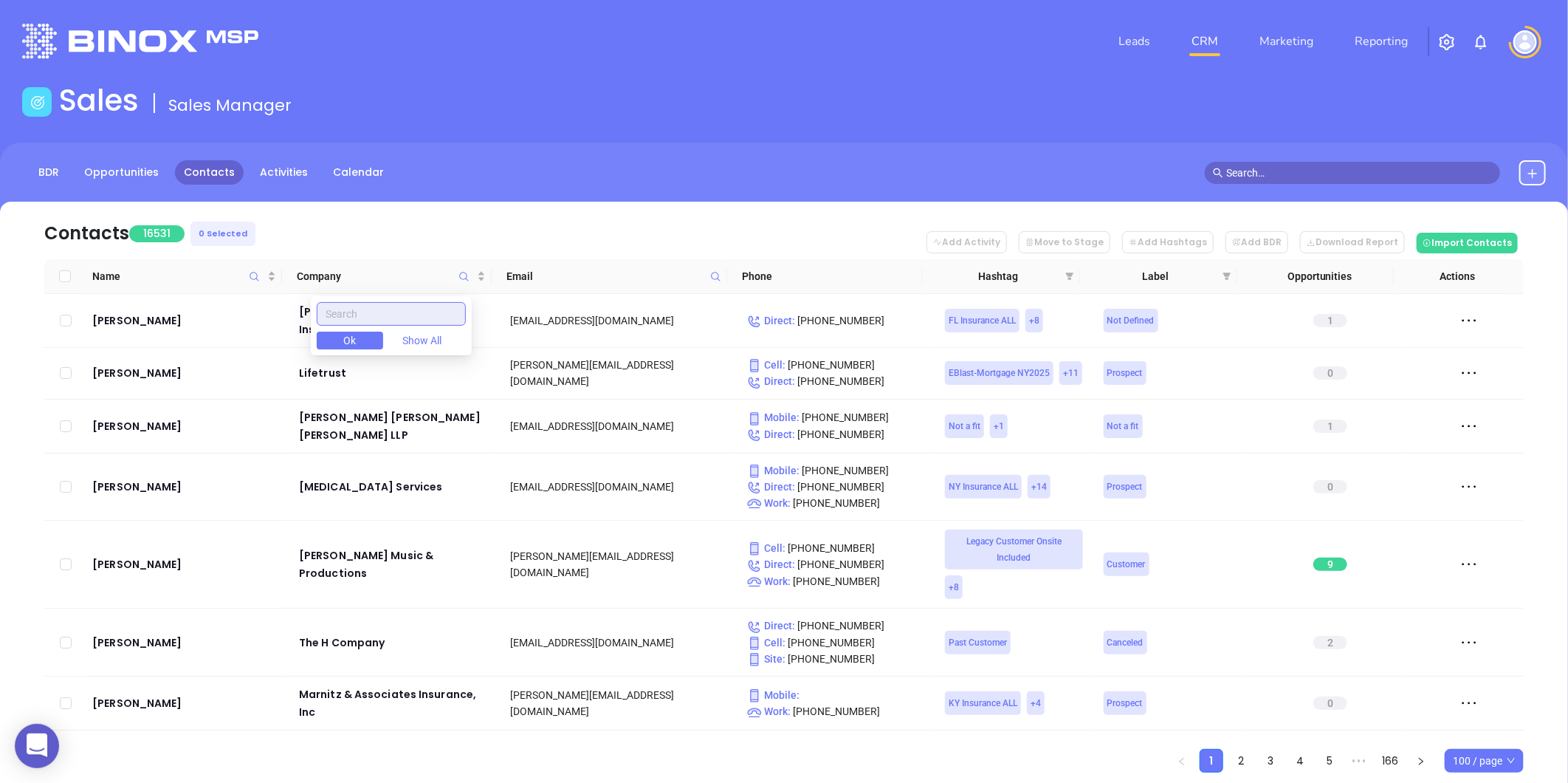
click at [416, 315] on input "text" at bounding box center [391, 314] width 149 height 24
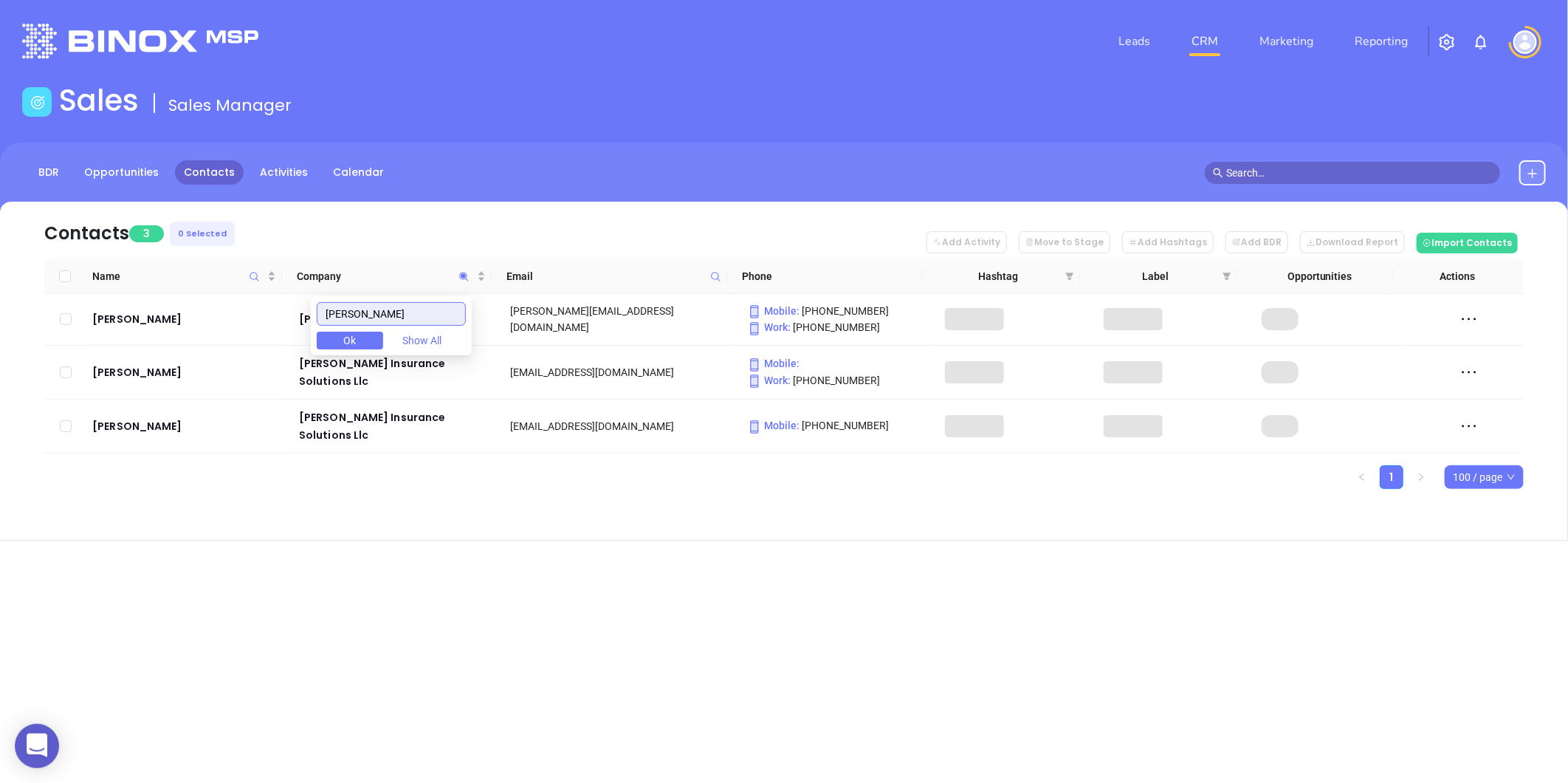
type input "cruz"
click at [357, 341] on span "Ok" at bounding box center [350, 340] width 13 height 16
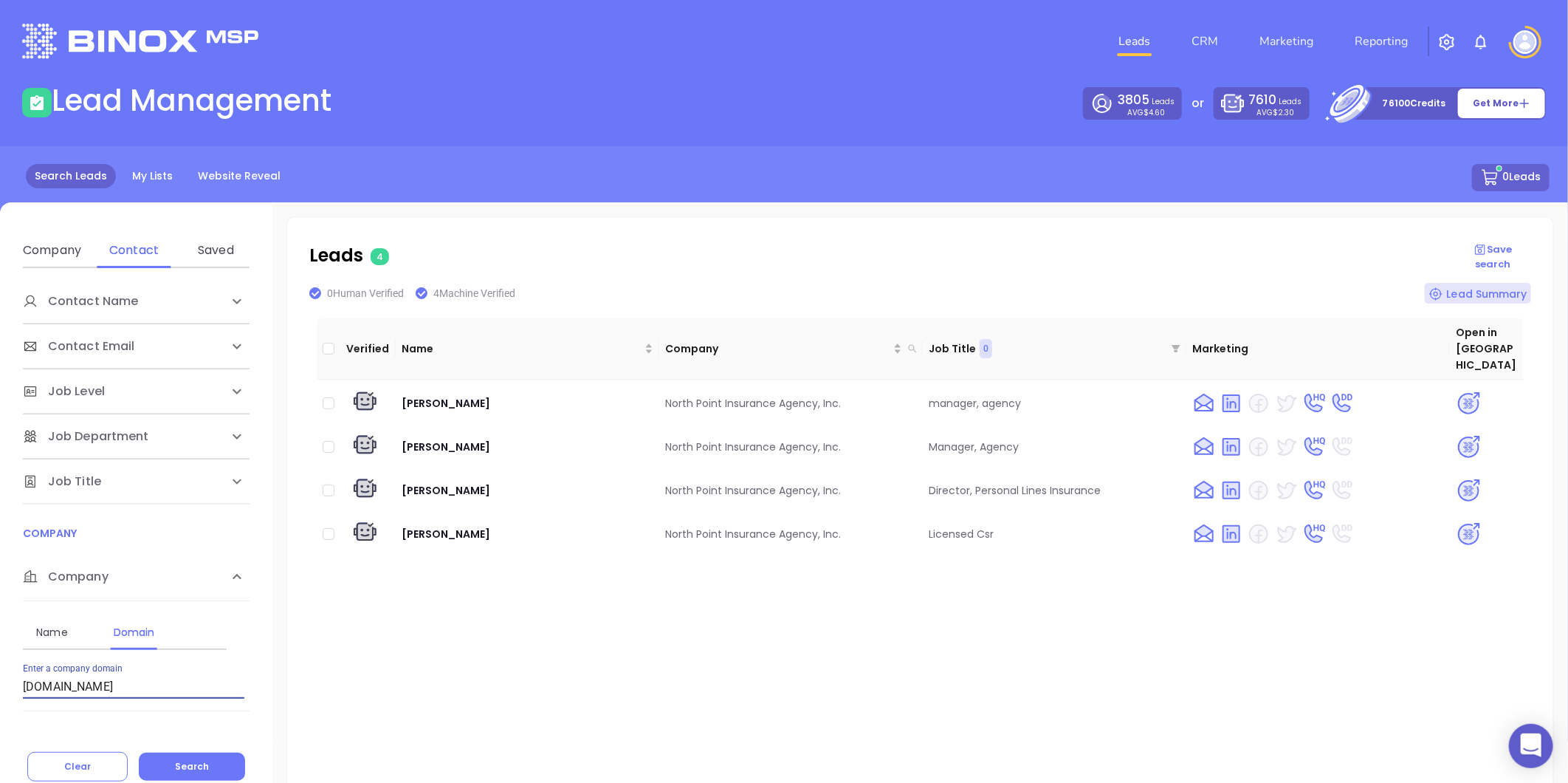
scroll to position [155, 0]
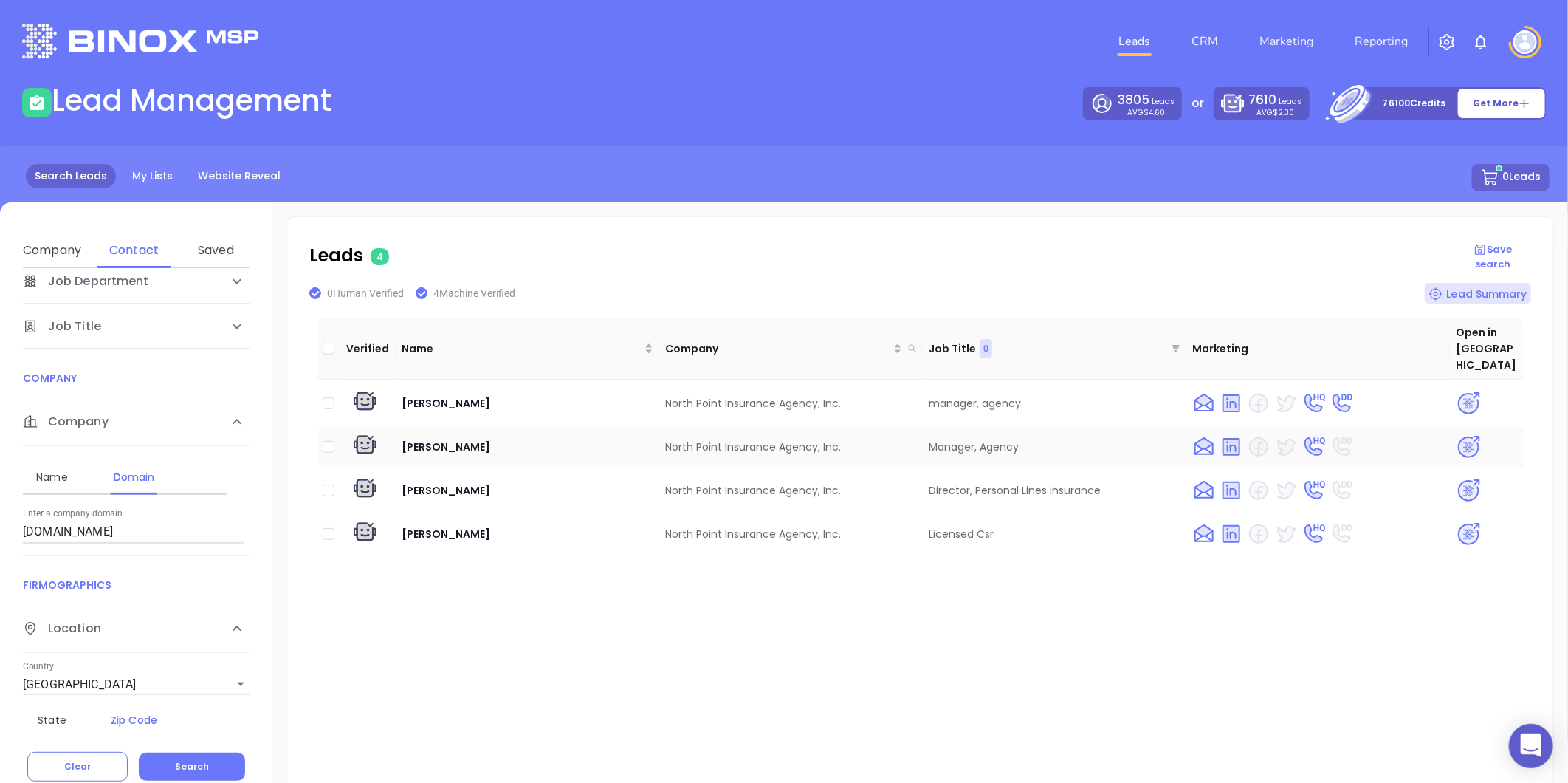
click at [1456, 434] on img at bounding box center [1469, 447] width 26 height 26
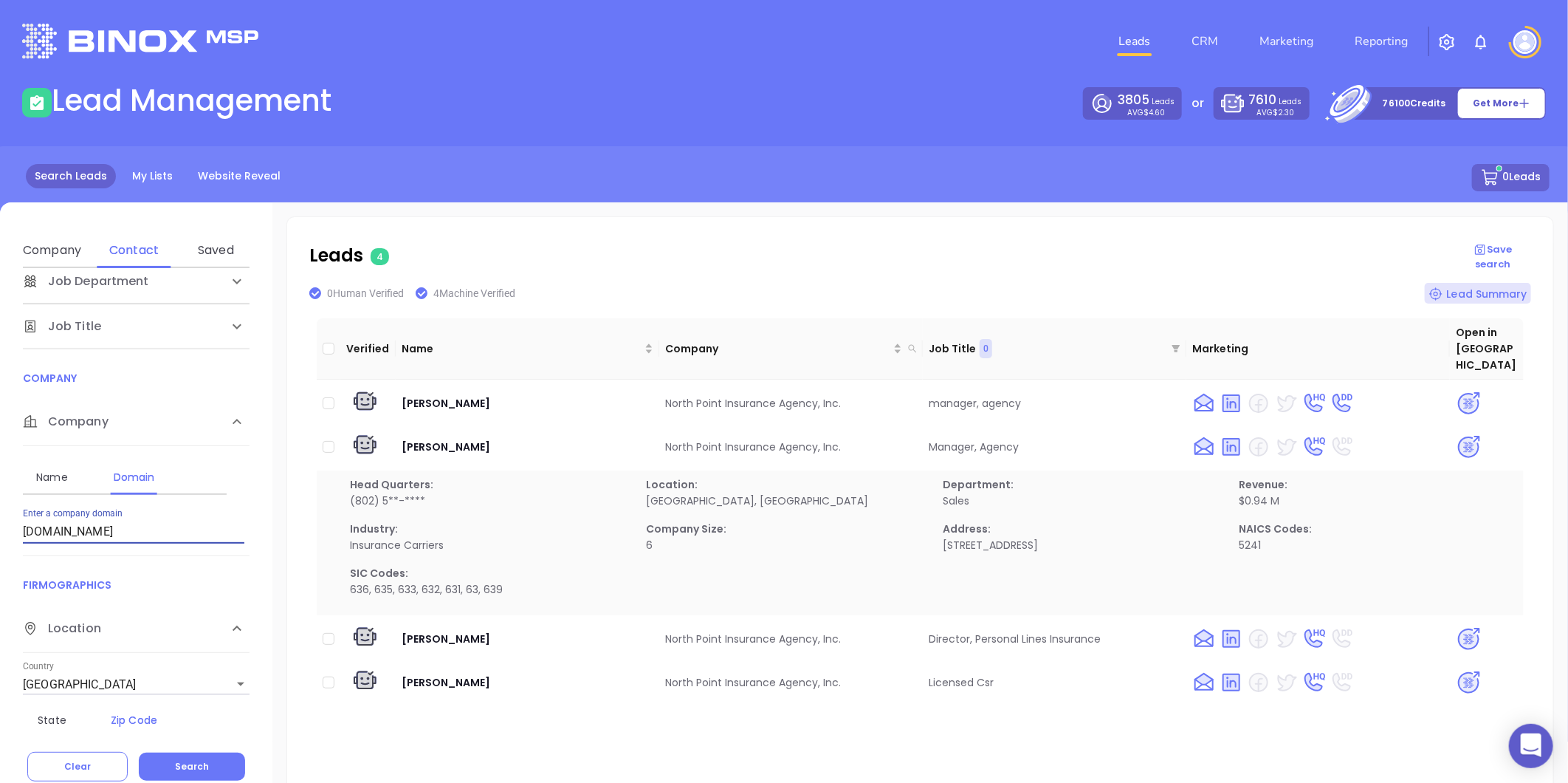
drag, startPoint x: 127, startPoint y: 535, endPoint x: 35, endPoint y: 518, distance: 93.6
click at [0, 537] on html "0 Leads CRM Marketing Reporting Financial Leads Leads Lead Management 3805 Lead…" at bounding box center [784, 391] width 1568 height 783
paste input "royercamp"
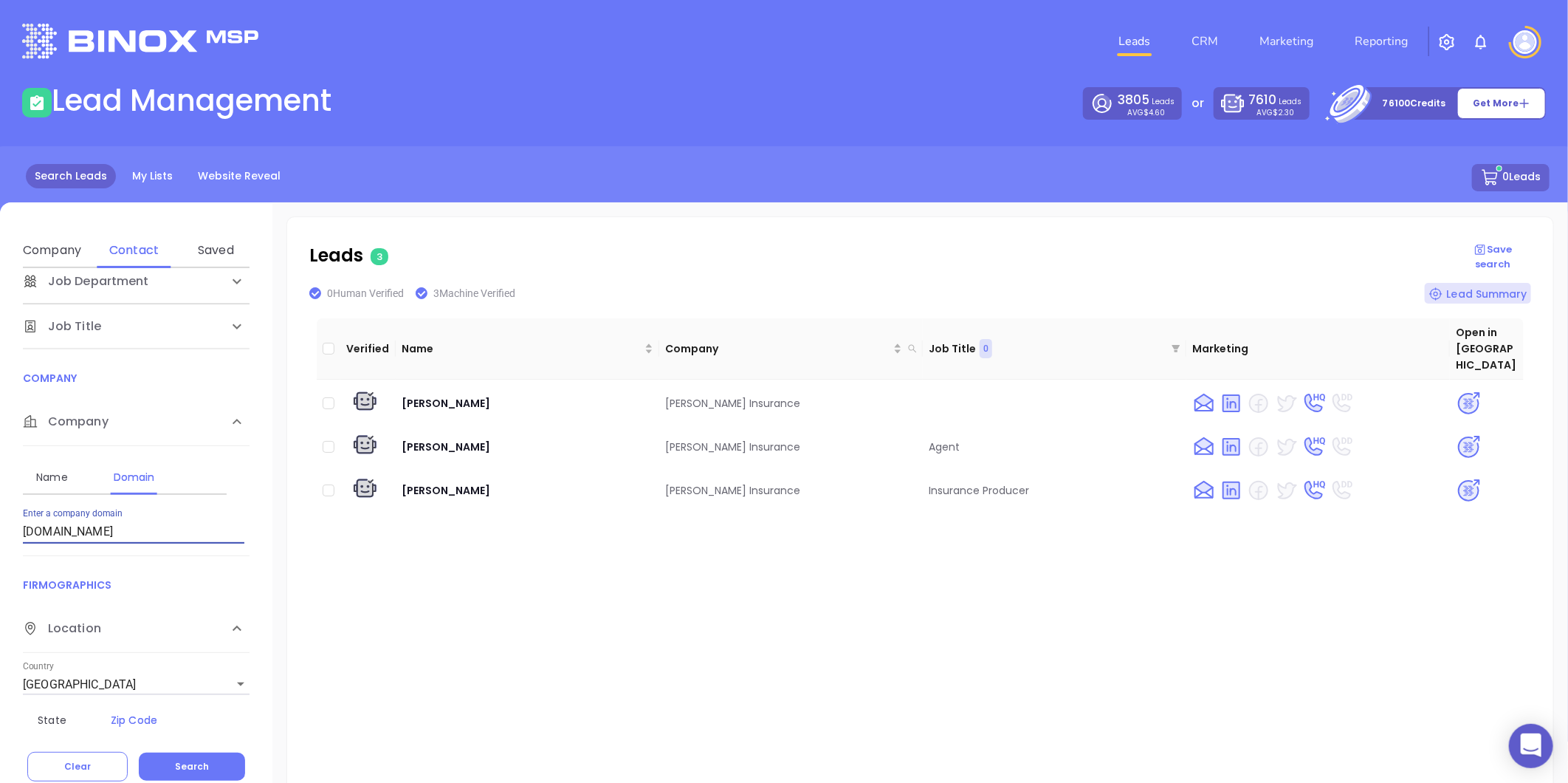
drag, startPoint x: 116, startPoint y: 535, endPoint x: -154, endPoint y: 564, distance: 271.6
click at [0, 564] on html "0 Leads CRM Marketing Reporting Financial Leads Leads Lead Management 3805 Lead…" at bounding box center [784, 391] width 1568 height 783
paste input "[PERSON_NAME]"
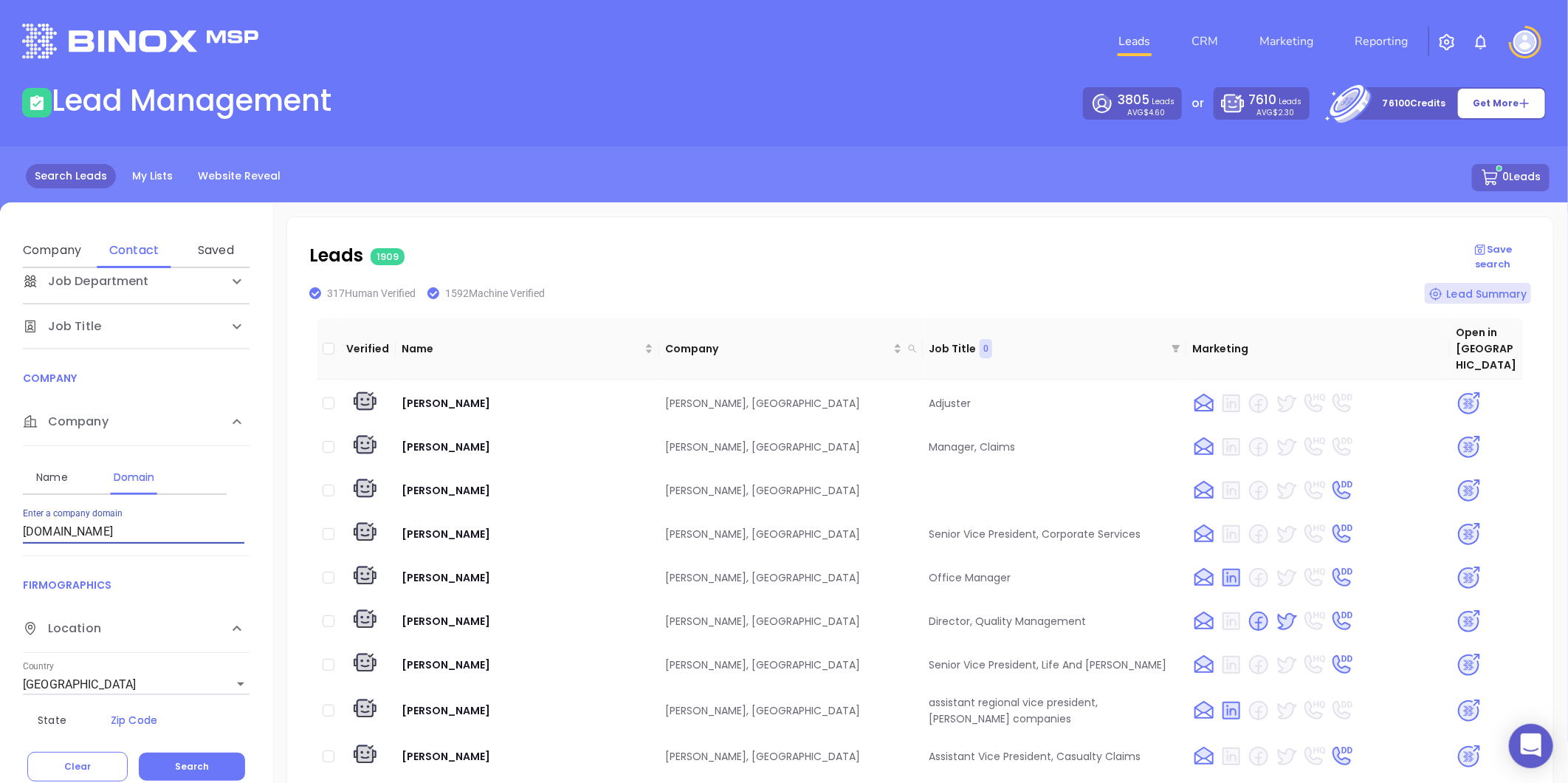
drag, startPoint x: 120, startPoint y: 528, endPoint x: -358, endPoint y: 602, distance: 483.7
click at [0, 602] on html "0 Leads CRM Marketing Reporting Financial Leads Leads Lead Management 3805 Lead…" at bounding box center [784, 391] width 1568 height 783
paste input "thompsonvt"
type input "thompsonvt.com"
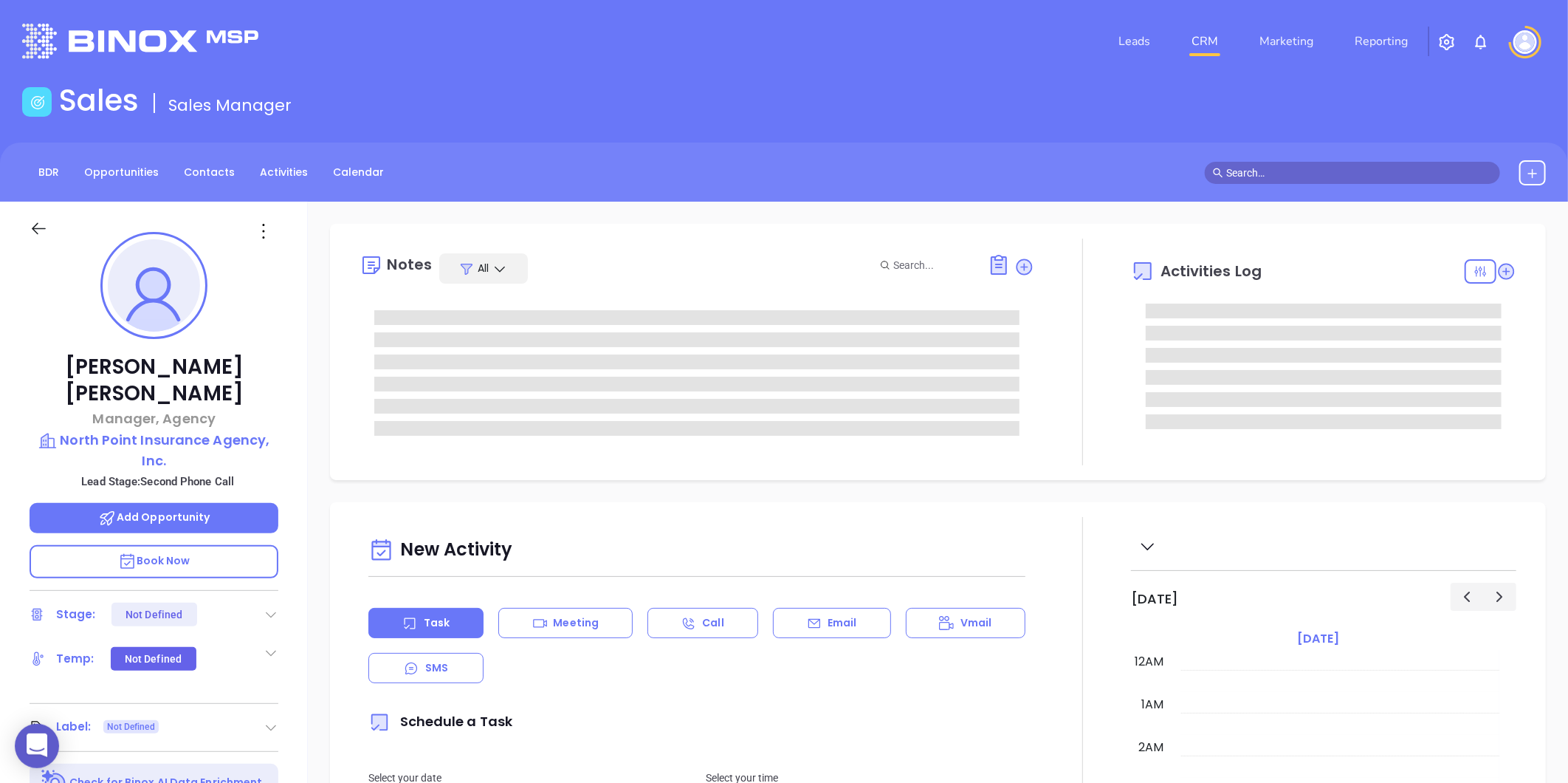
type input "[DATE]"
click at [271, 607] on icon at bounding box center [270, 614] width 15 height 15
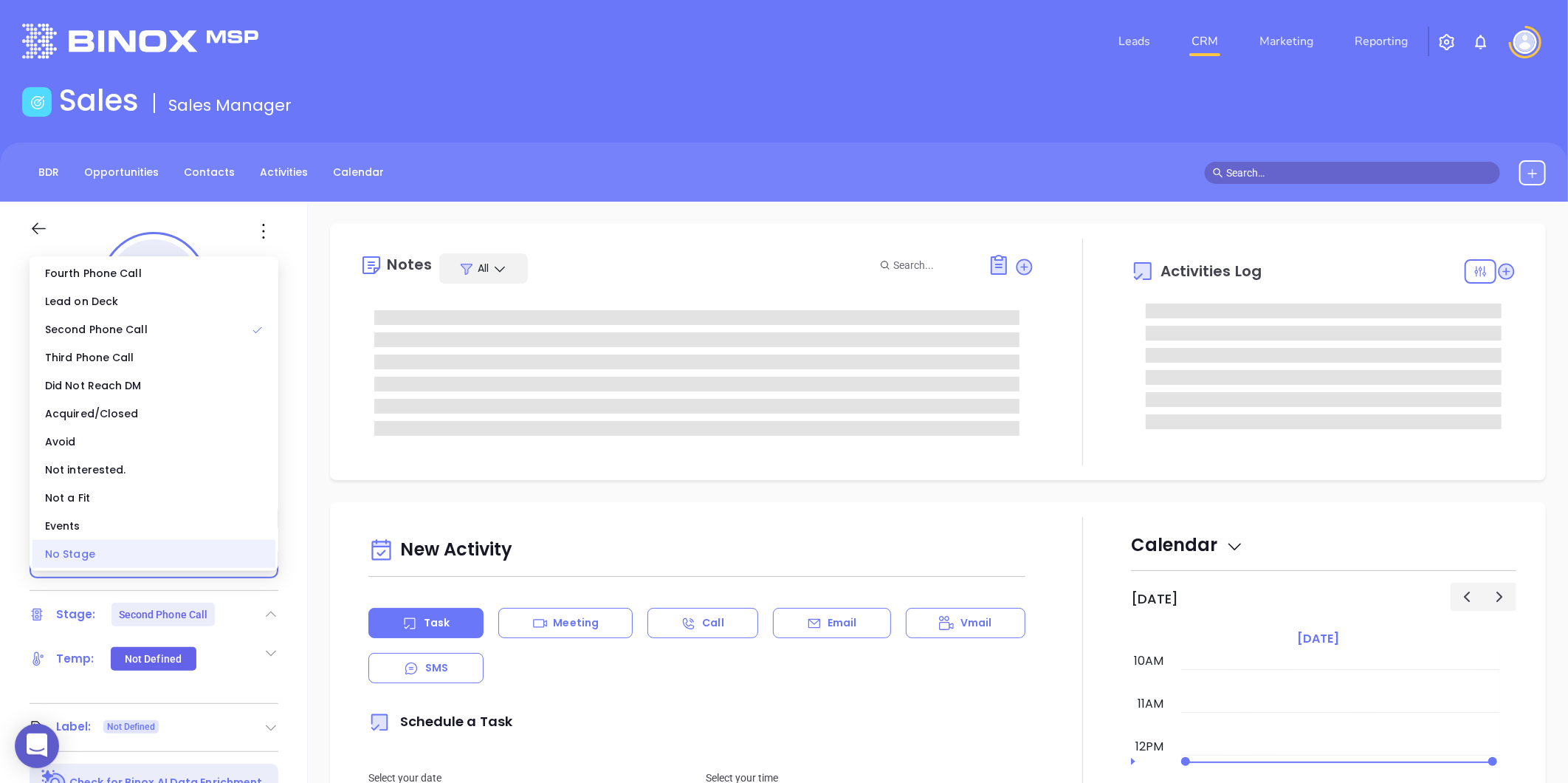
type input "[PERSON_NAME]"
click at [224, 555] on div "No Stage" at bounding box center [154, 554] width 243 height 28
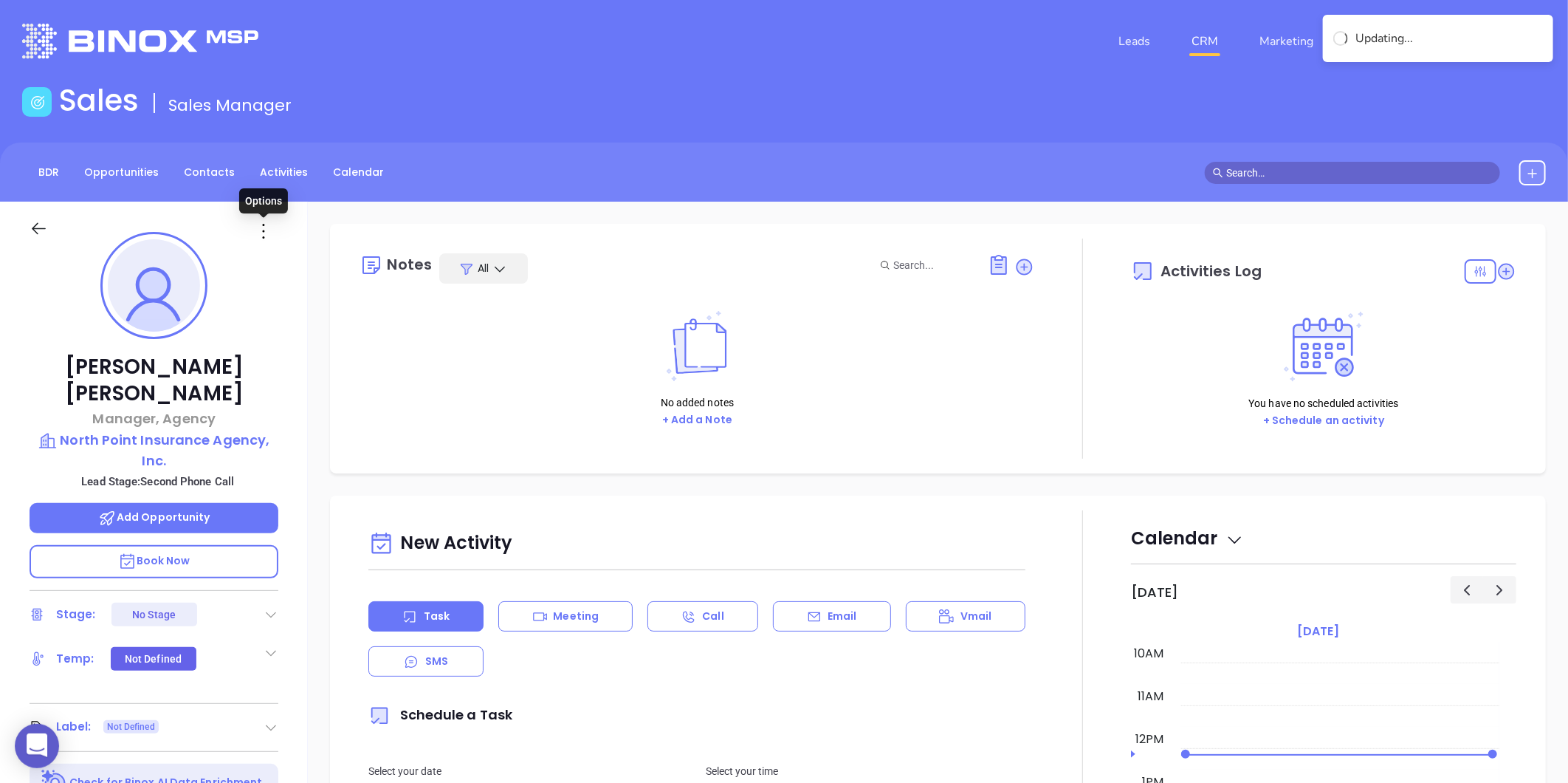
click at [263, 227] on icon at bounding box center [263, 231] width 24 height 24
click at [299, 388] on div "Edit" at bounding box center [335, 389] width 145 height 16
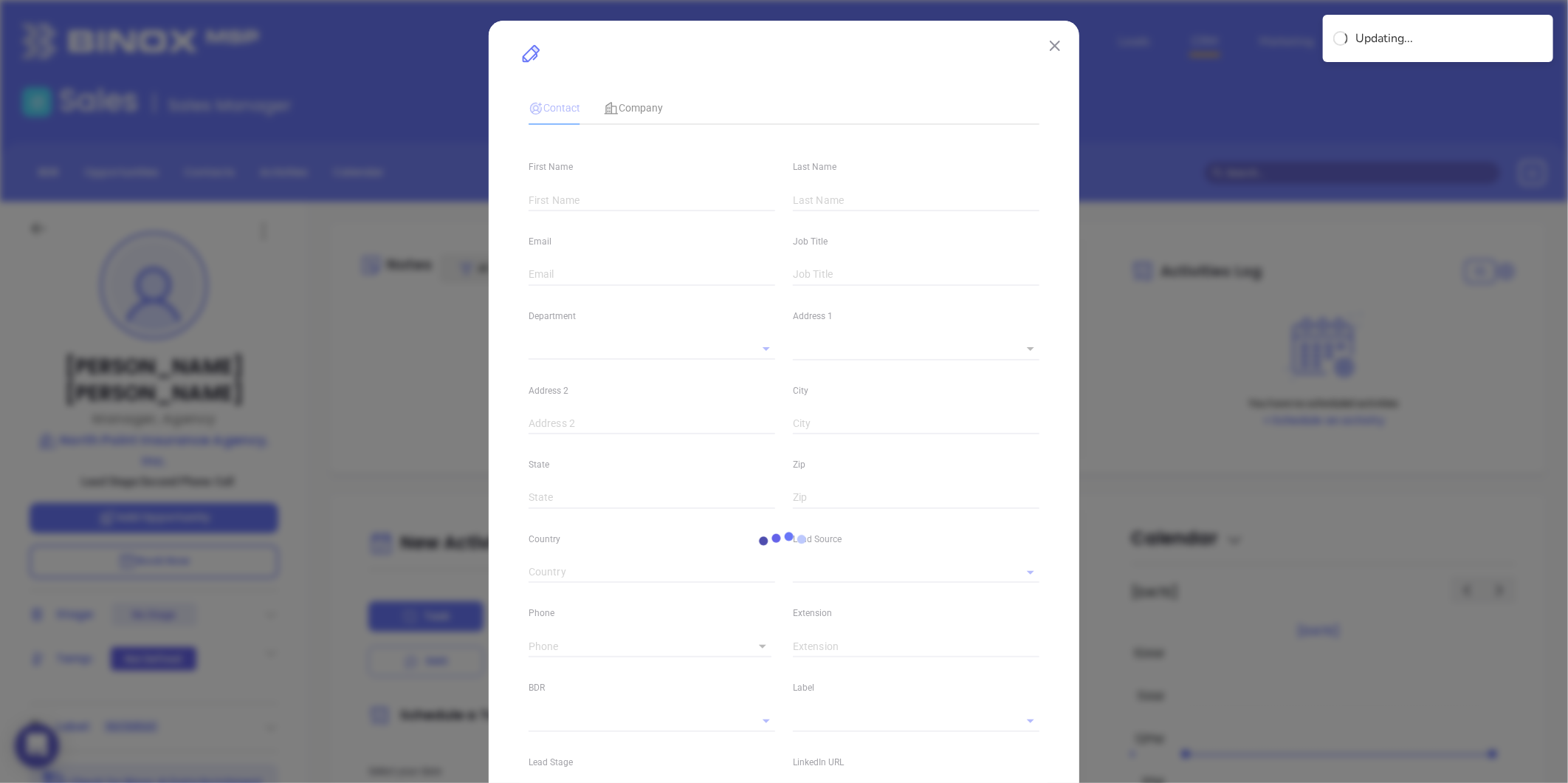
type input "Mike"
type input "Cox"
type input "mcox@northpointins.com"
type input "Manager, Agency"
type input "1"
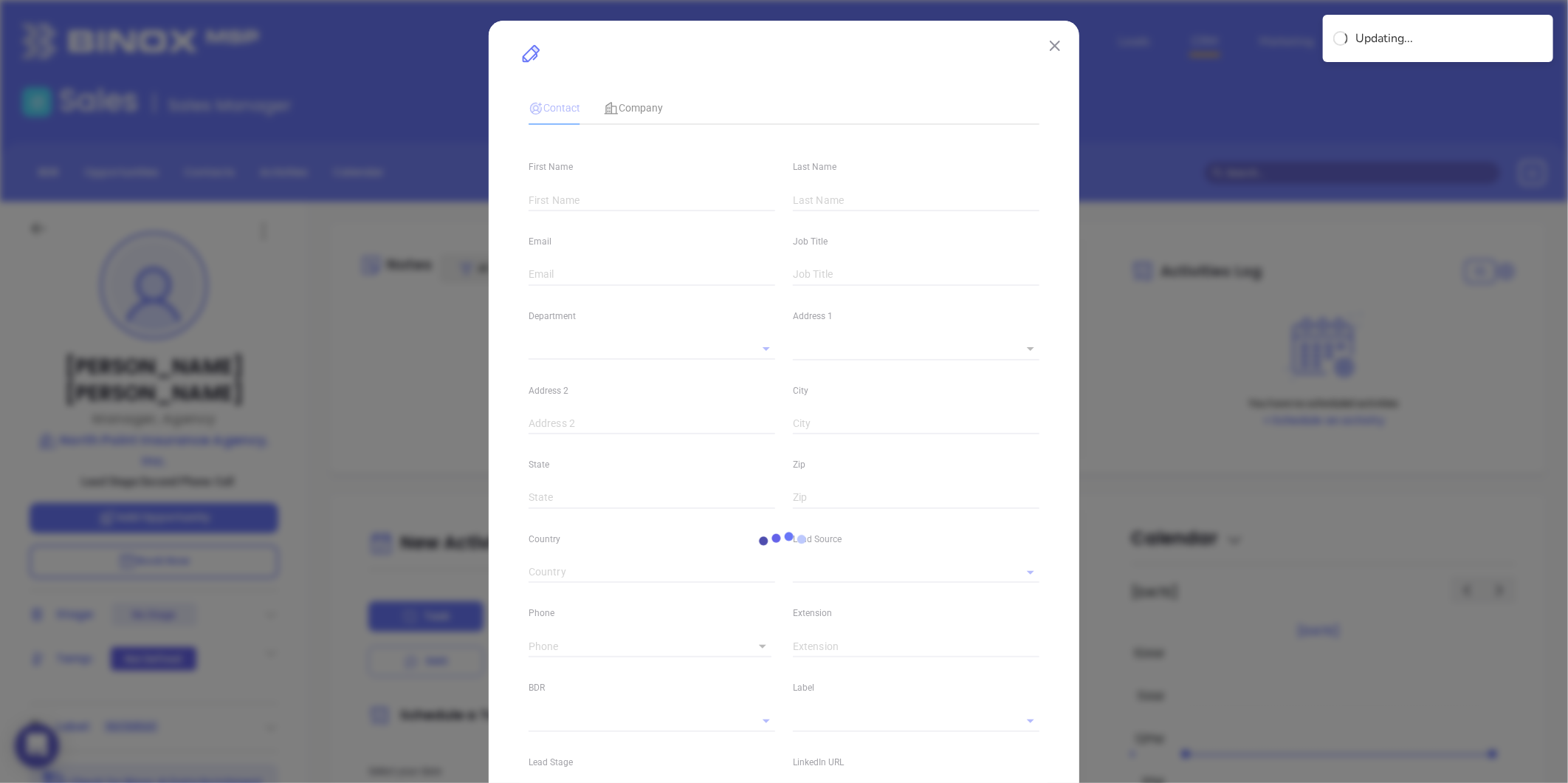
type input "linkedin.com/in/mike-cox-5734b82a"
type input "Marketing"
type input "Website Reveal"
type input "undefined undefined"
type input "(802) 524-9100"
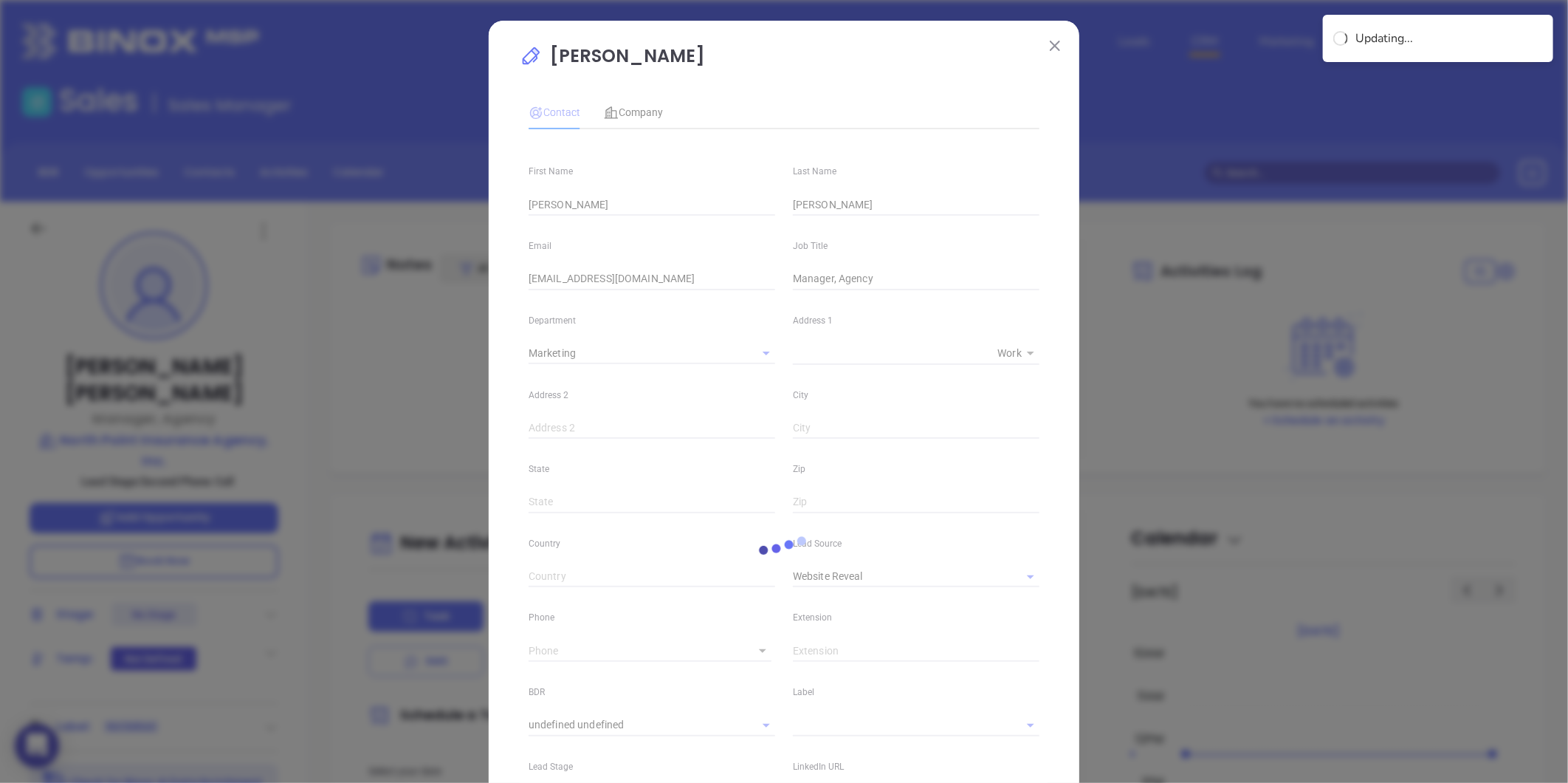
type input "1"
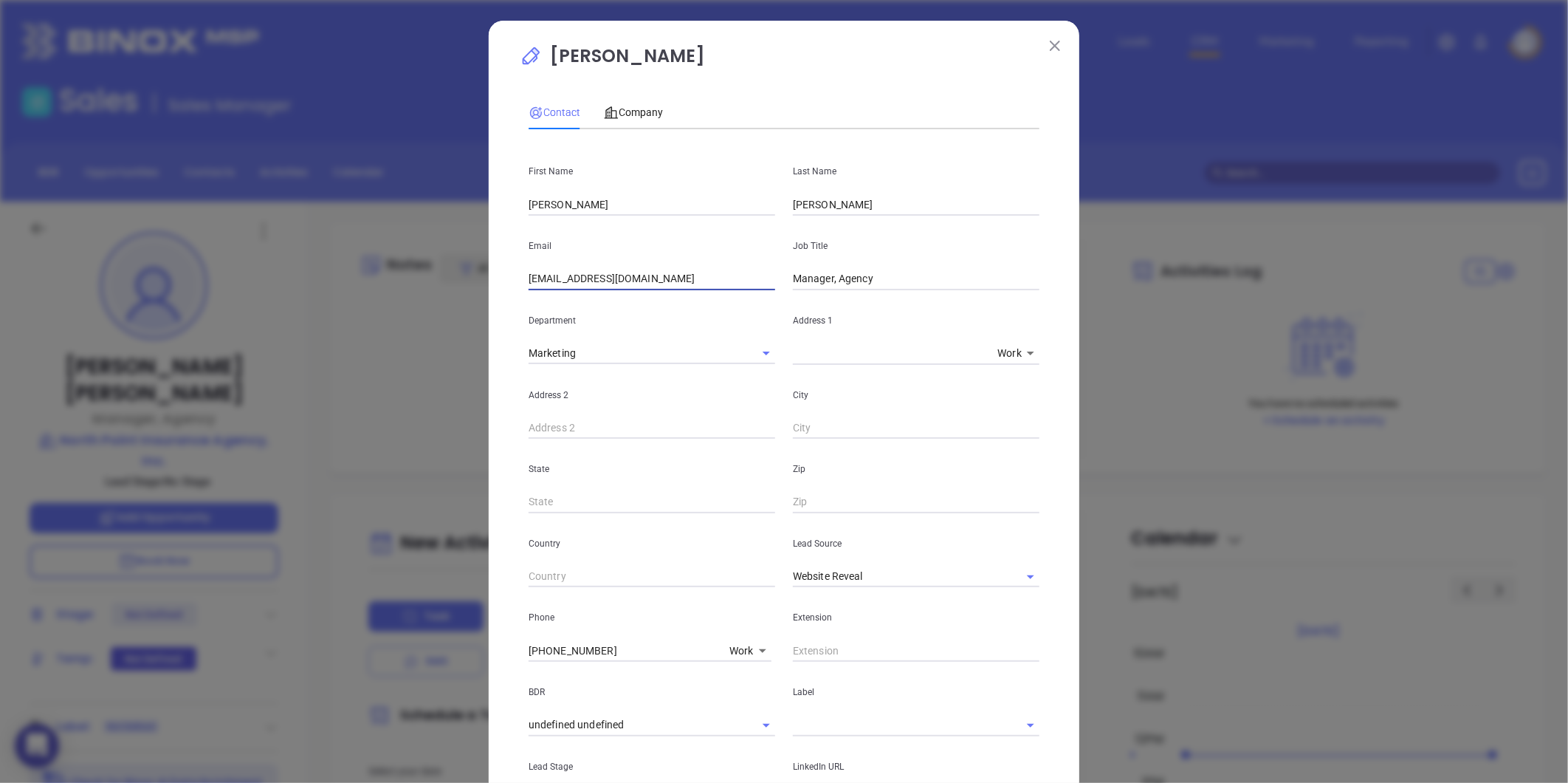
drag, startPoint x: 660, startPoint y: 278, endPoint x: 480, endPoint y: 286, distance: 180.2
click at [480, 286] on div "Mike Cox Contact Company First Name Mike Last Name Cox Email mcox@northpointins…" at bounding box center [784, 391] width 1568 height 783
click at [583, 276] on input "mcox@northpointins.com" at bounding box center [652, 279] width 246 height 22
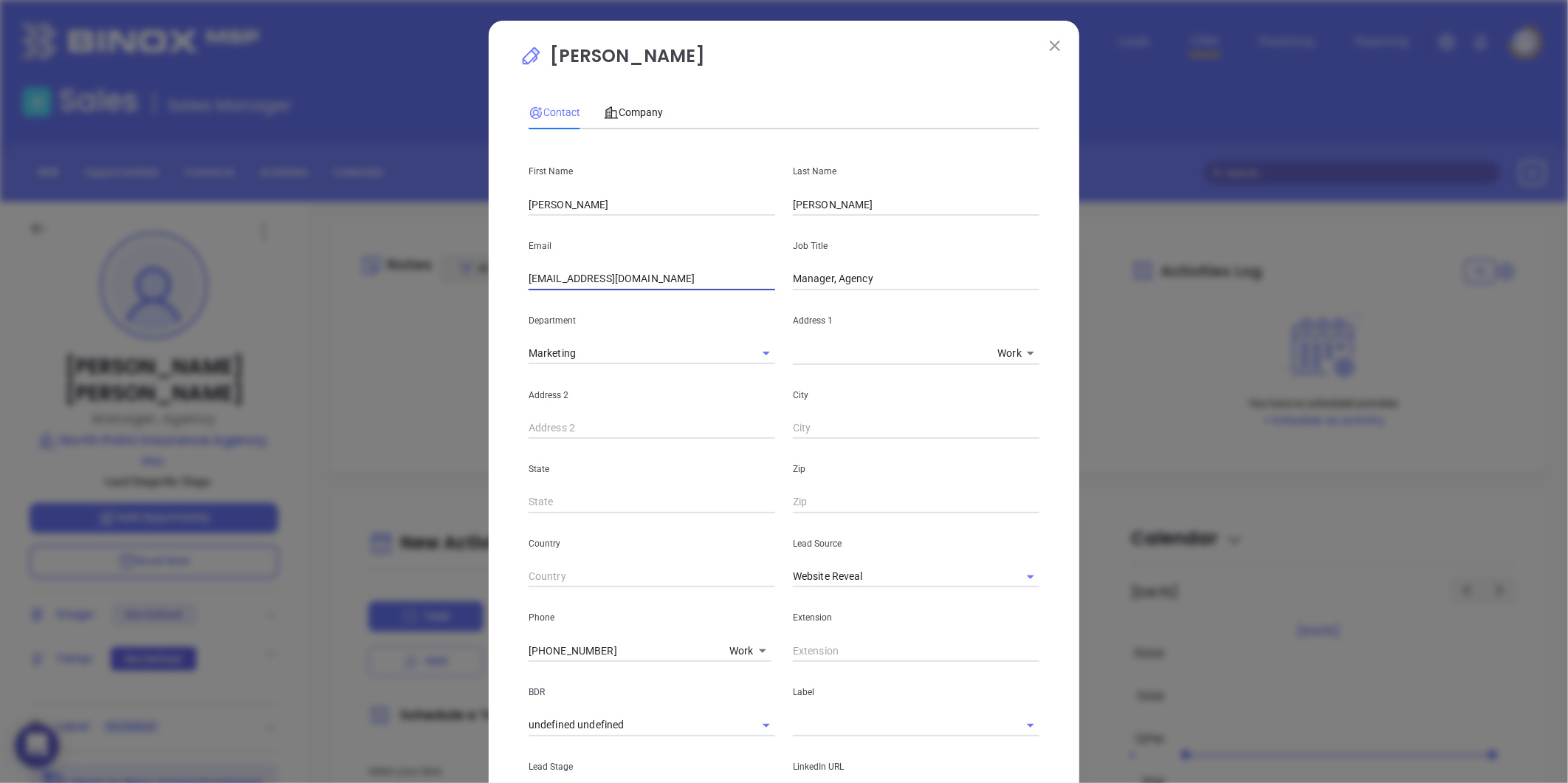
paste input "jjabaut"
type input "jjabaut@northpointins.com"
drag, startPoint x: 565, startPoint y: 205, endPoint x: 447, endPoint y: 204, distance: 118.0
click at [451, 204] on div "Mike Cox Contact Company First Name Mike Last Name Cox Email jjabaut@northpoint…" at bounding box center [784, 391] width 1568 height 783
type input "K"
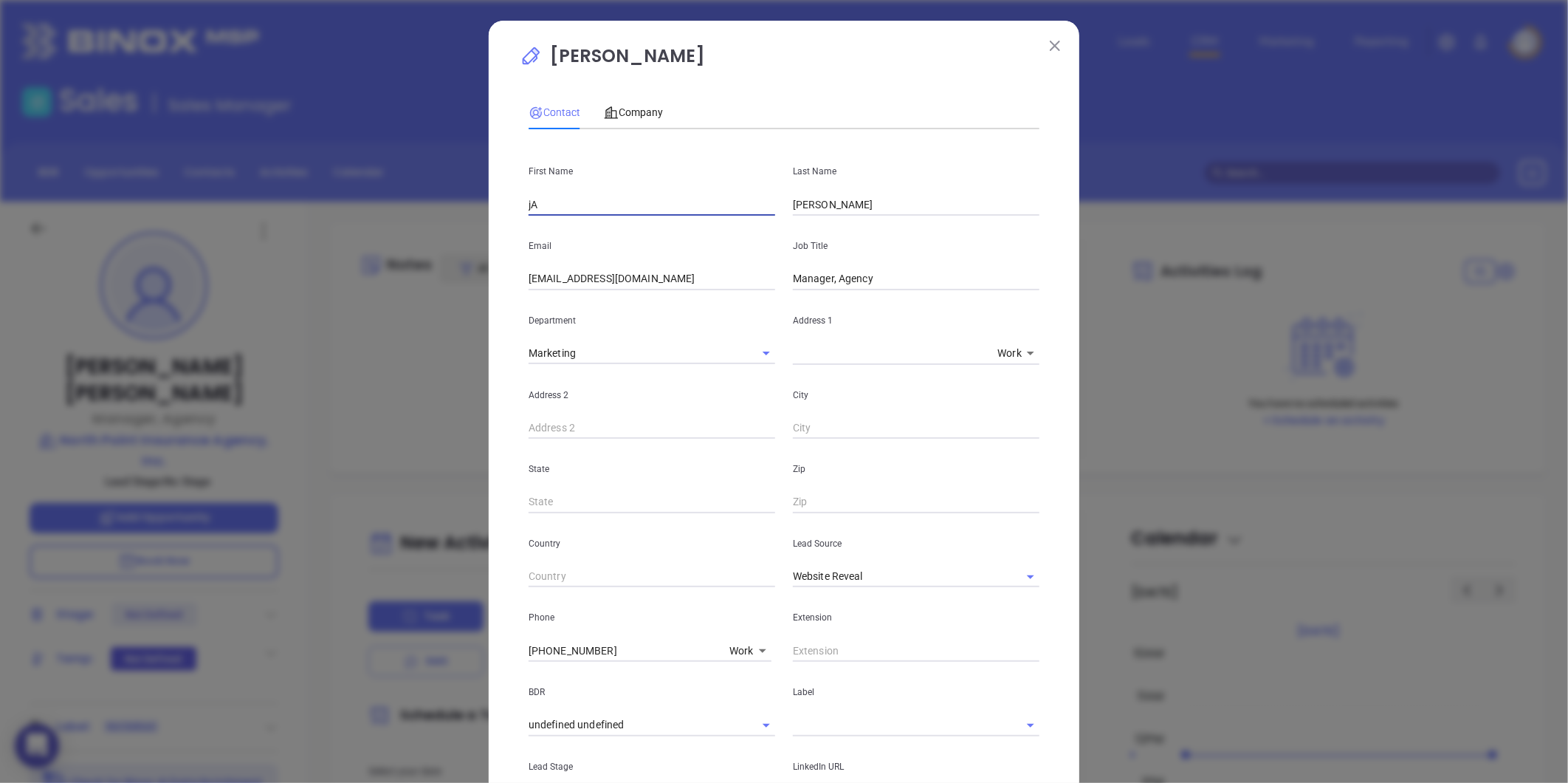
type input "j"
type input "Jared"
type input "K"
type input "Jabaut"
type input "President"
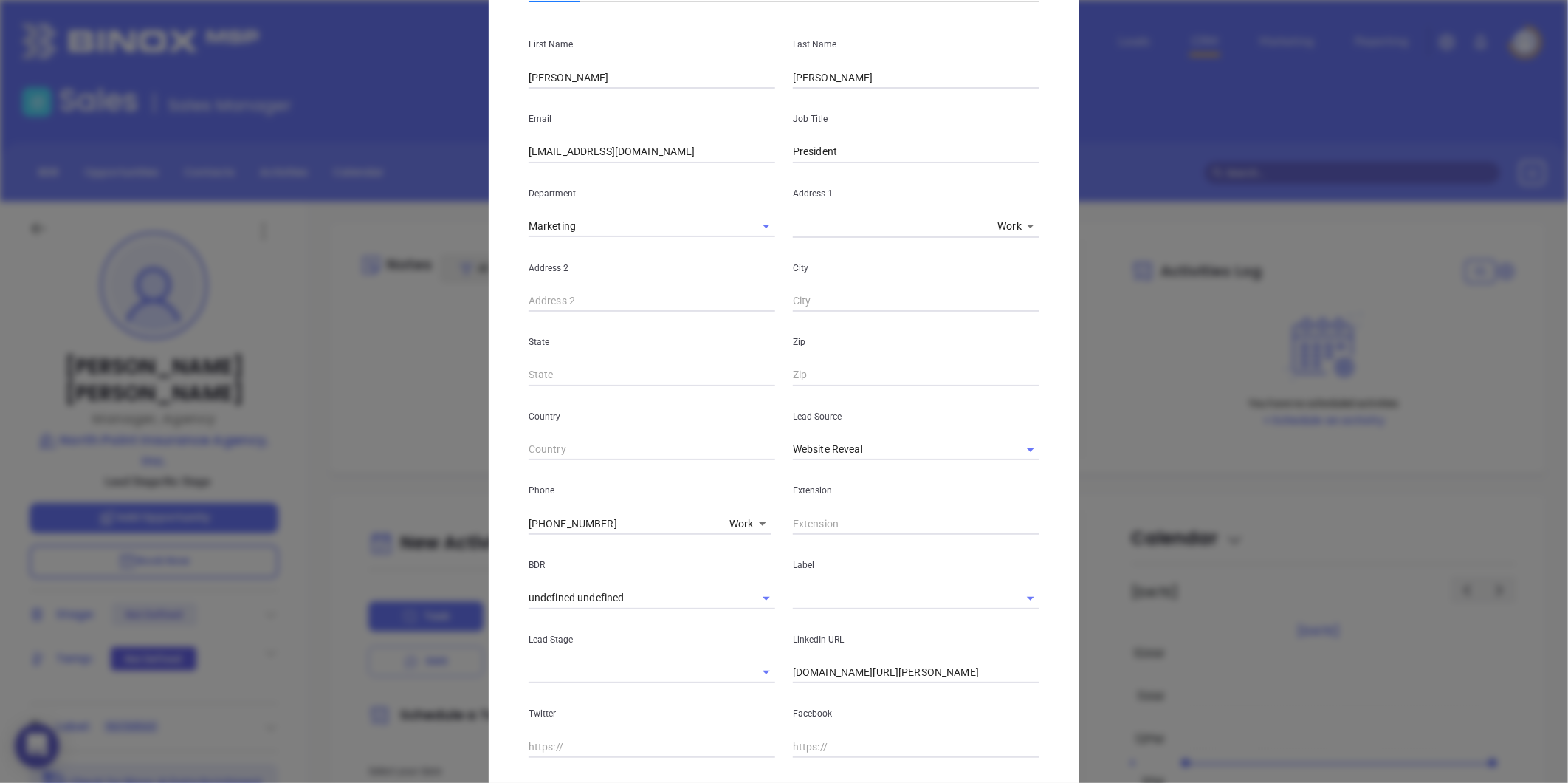
scroll to position [246, 0]
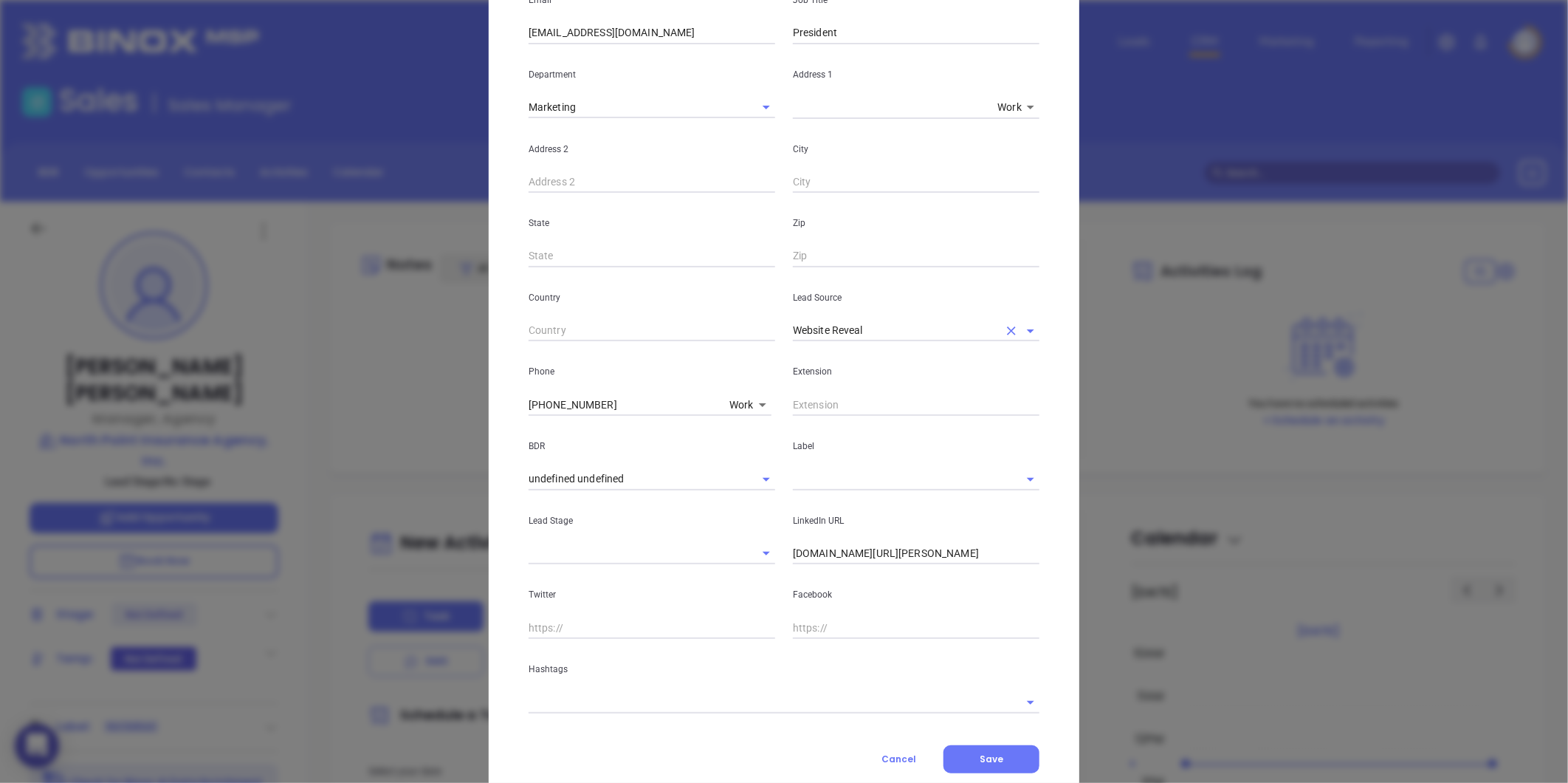
drag, startPoint x: 1002, startPoint y: 329, endPoint x: 976, endPoint y: 332, distance: 26.2
click at [1004, 329] on icon "Clear" at bounding box center [1011, 330] width 15 height 15
click at [936, 335] on input "text" at bounding box center [896, 330] width 205 height 21
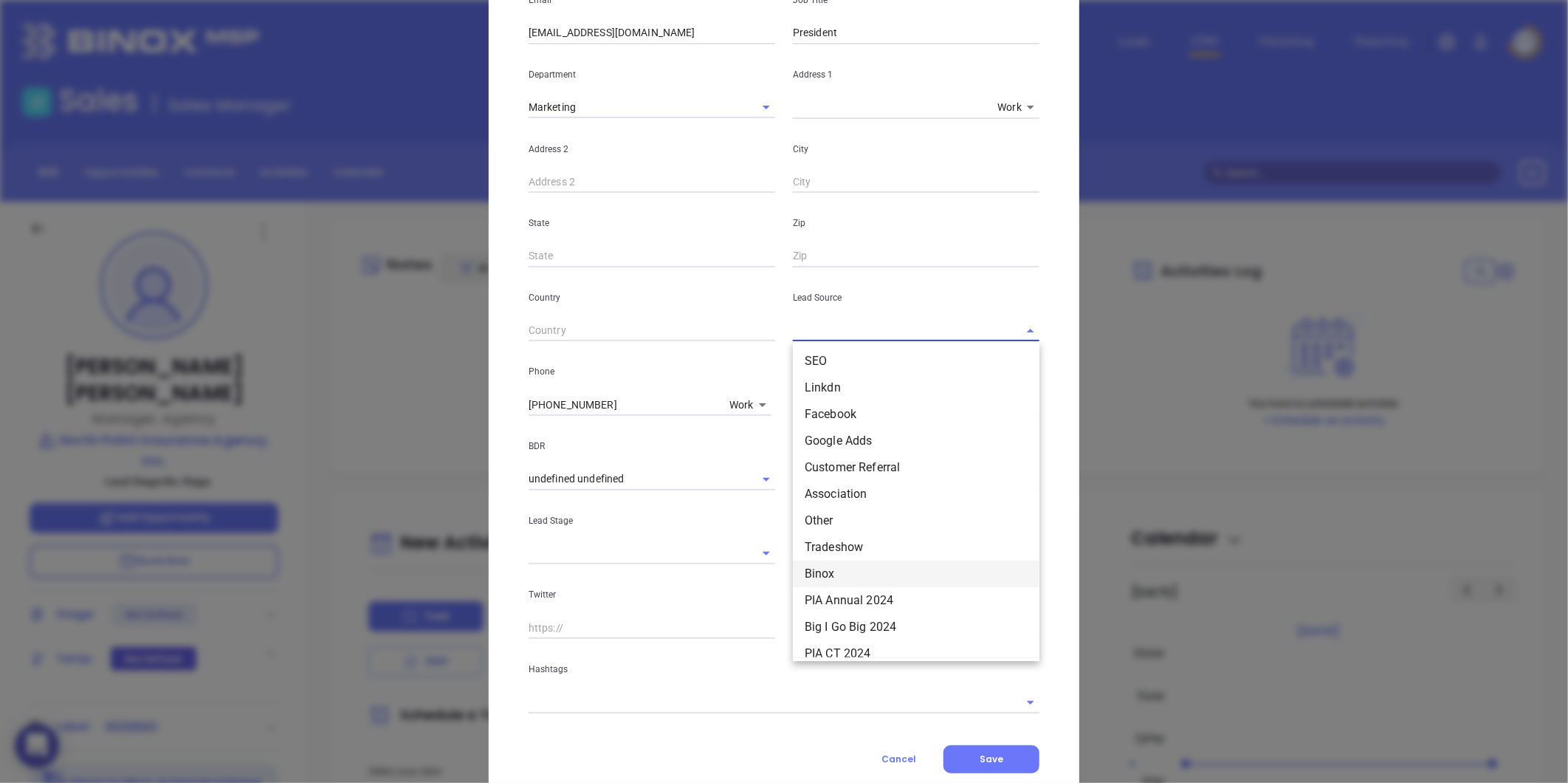
scroll to position [82, 0]
click at [843, 545] on li "Binox" at bounding box center [916, 547] width 246 height 27
type input "Binox"
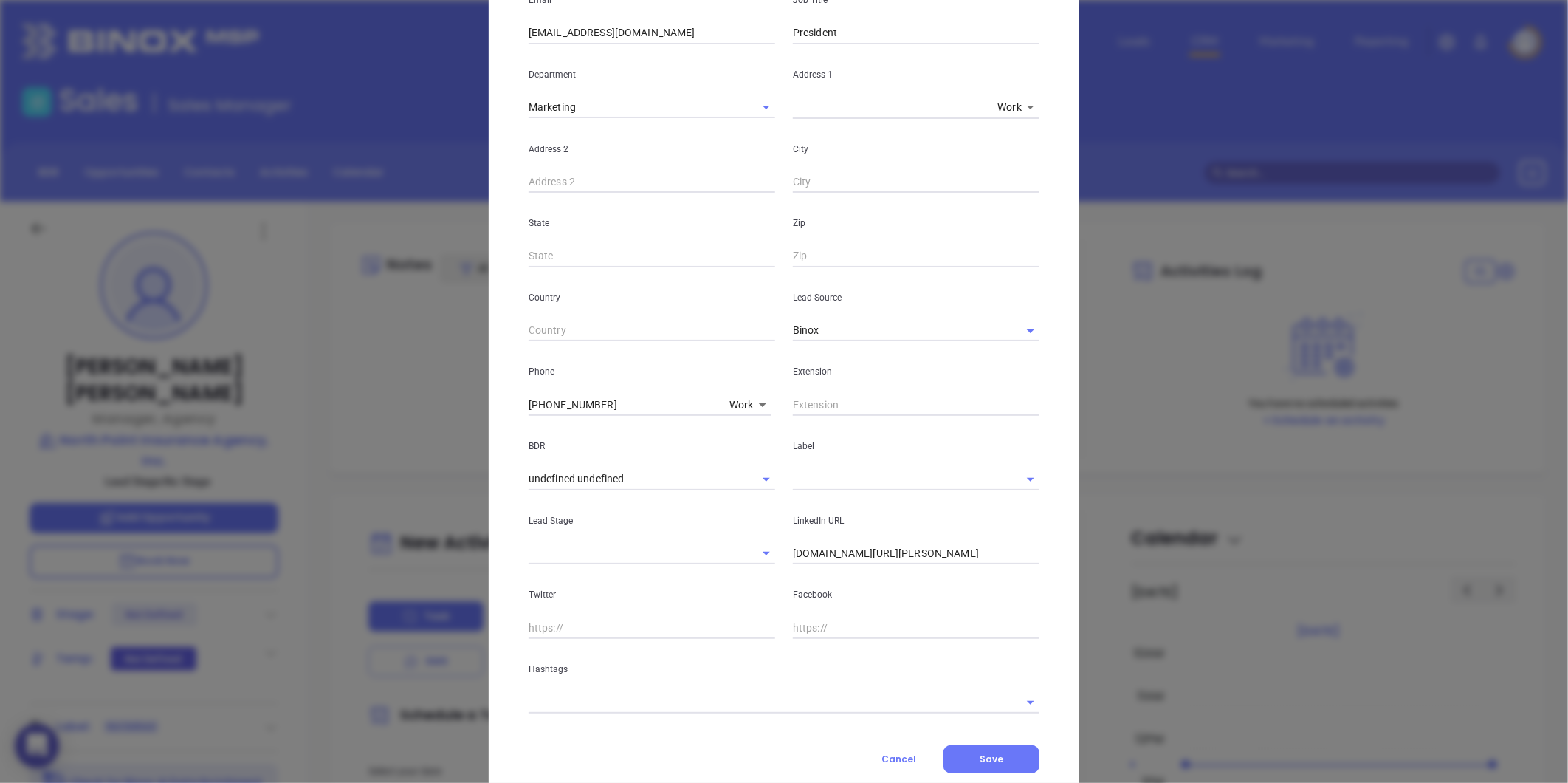
scroll to position [0, 0]
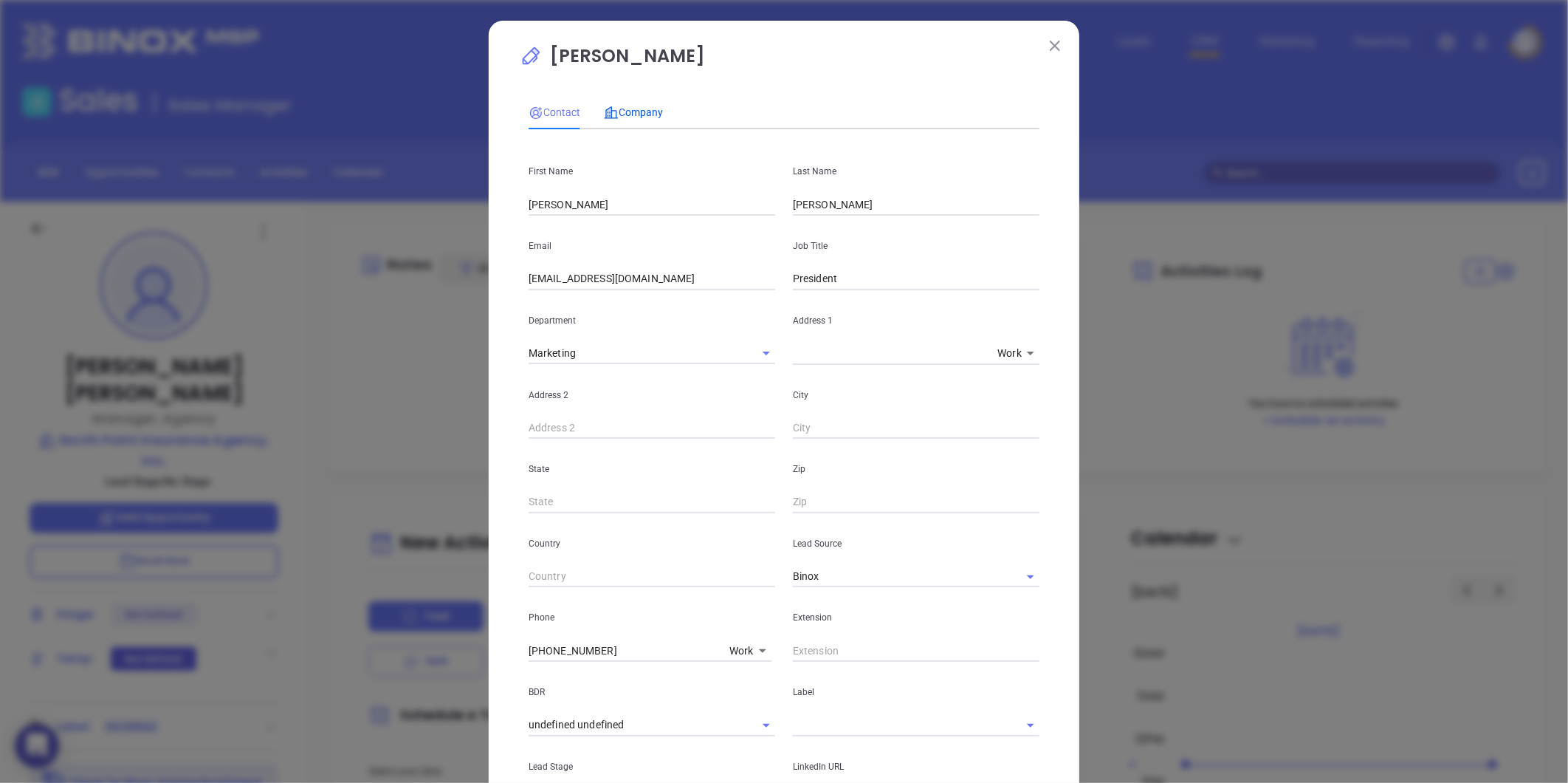
click at [632, 104] on div "Company" at bounding box center [633, 112] width 59 height 16
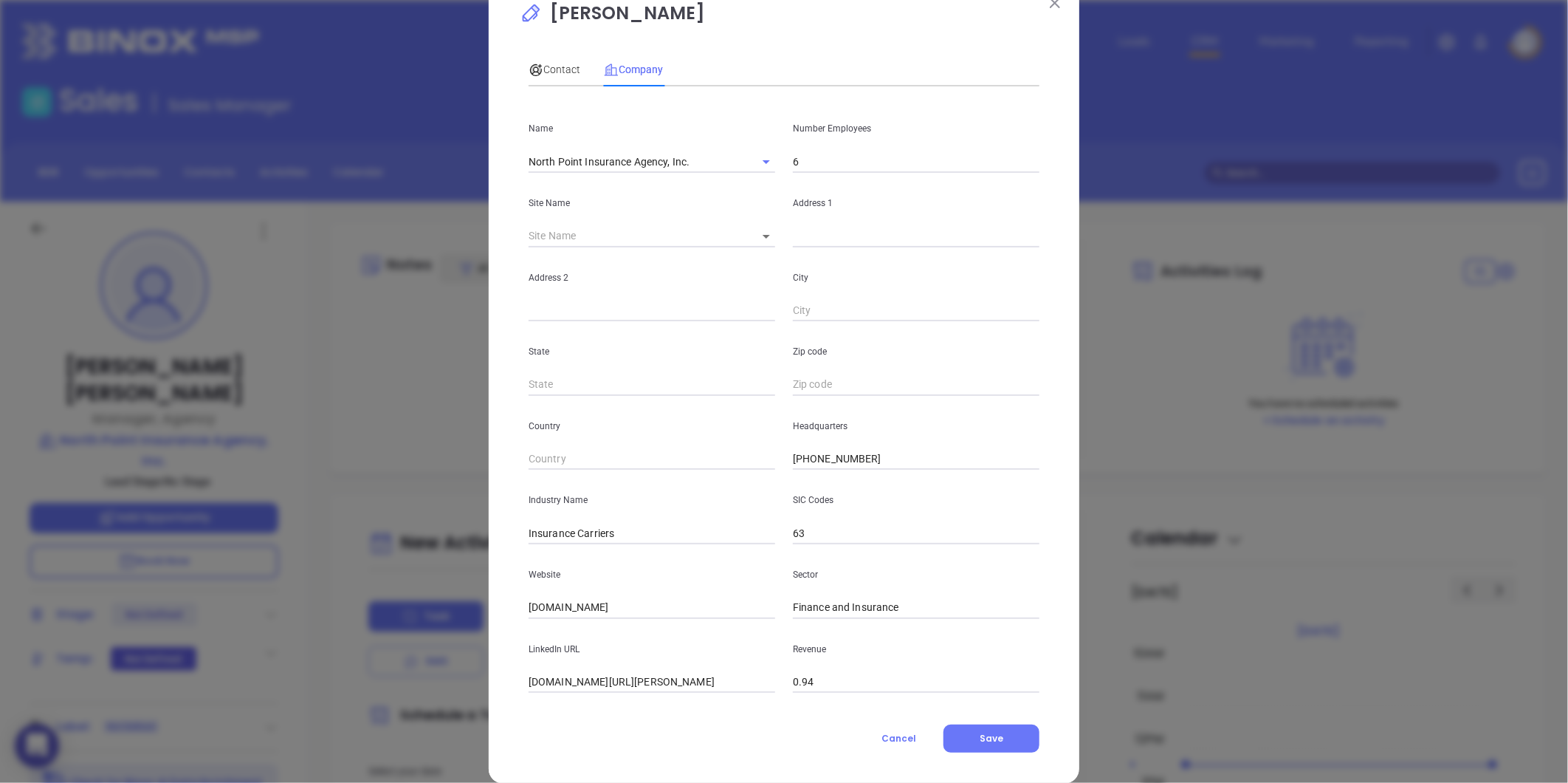
scroll to position [64, 0]
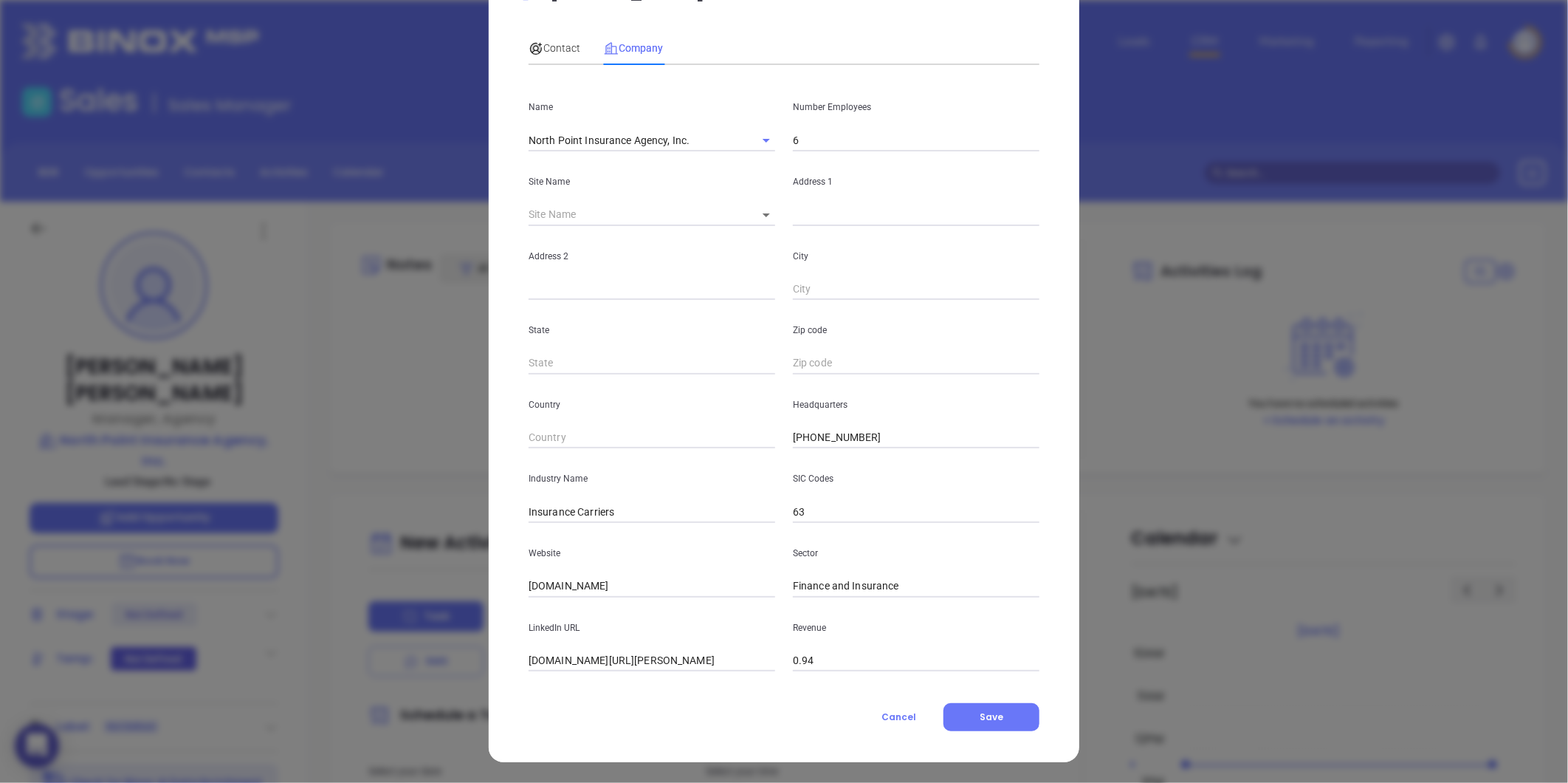
click at [433, 582] on div "Mike Cox Contact Company First Name Jared Last Name Jabaut Email jjabaut@northp…" at bounding box center [784, 391] width 1568 height 783
paste input "https://www.northpointins.com/"
type input "https://www.northpointins.com/"
drag, startPoint x: 565, startPoint y: 513, endPoint x: 898, endPoint y: 445, distance: 339.9
click at [875, 474] on div "Industry Name Insurance Carriers SIC Codes 63" at bounding box center [784, 485] width 529 height 74
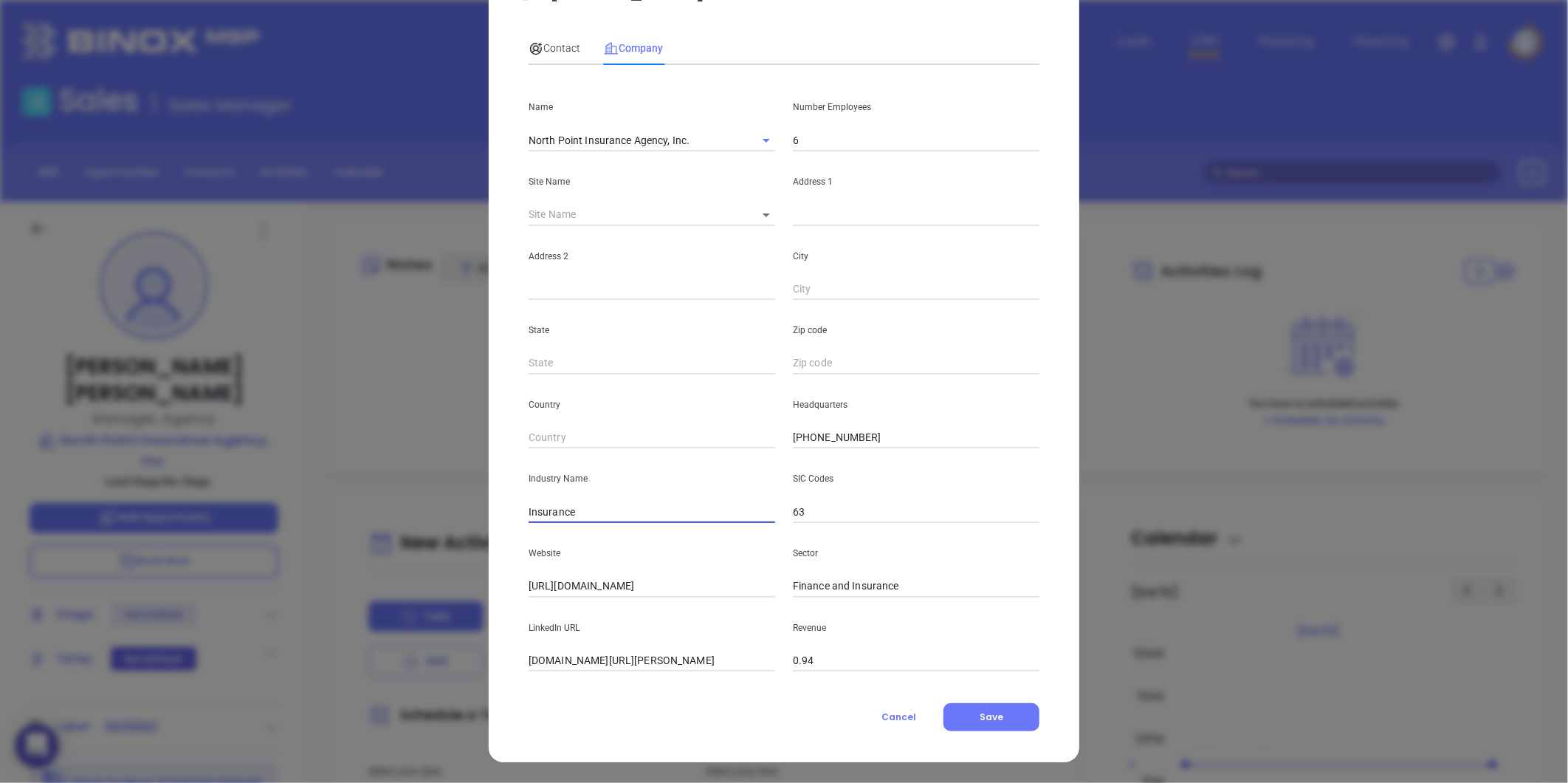
type input "Insurance"
click at [813, 138] on input "6" at bounding box center [916, 140] width 246 height 22
type input "19"
click at [763, 215] on icon at bounding box center [766, 215] width 8 height 3
click at [758, 217] on body "0 Leads CRM Marketing Reporting Financial Leads Leads Sales Sales Manager BDR O…" at bounding box center [784, 391] width 1568 height 783
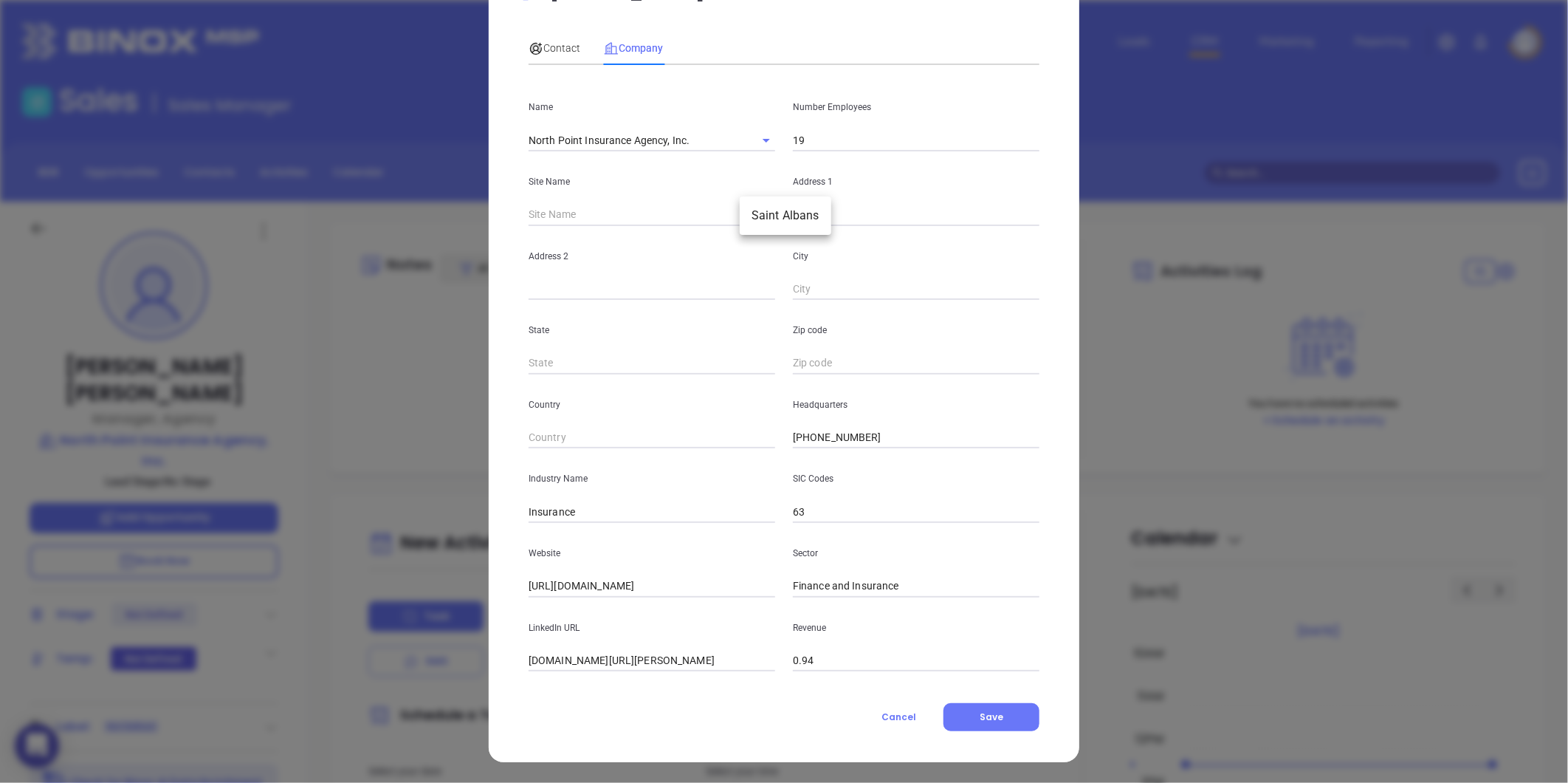
click at [769, 214] on li "Saint Albans" at bounding box center [785, 215] width 92 height 27
type input "Saint Albans"
type input "125923"
type input "286 North Main Street"
type input "Saint Albans"
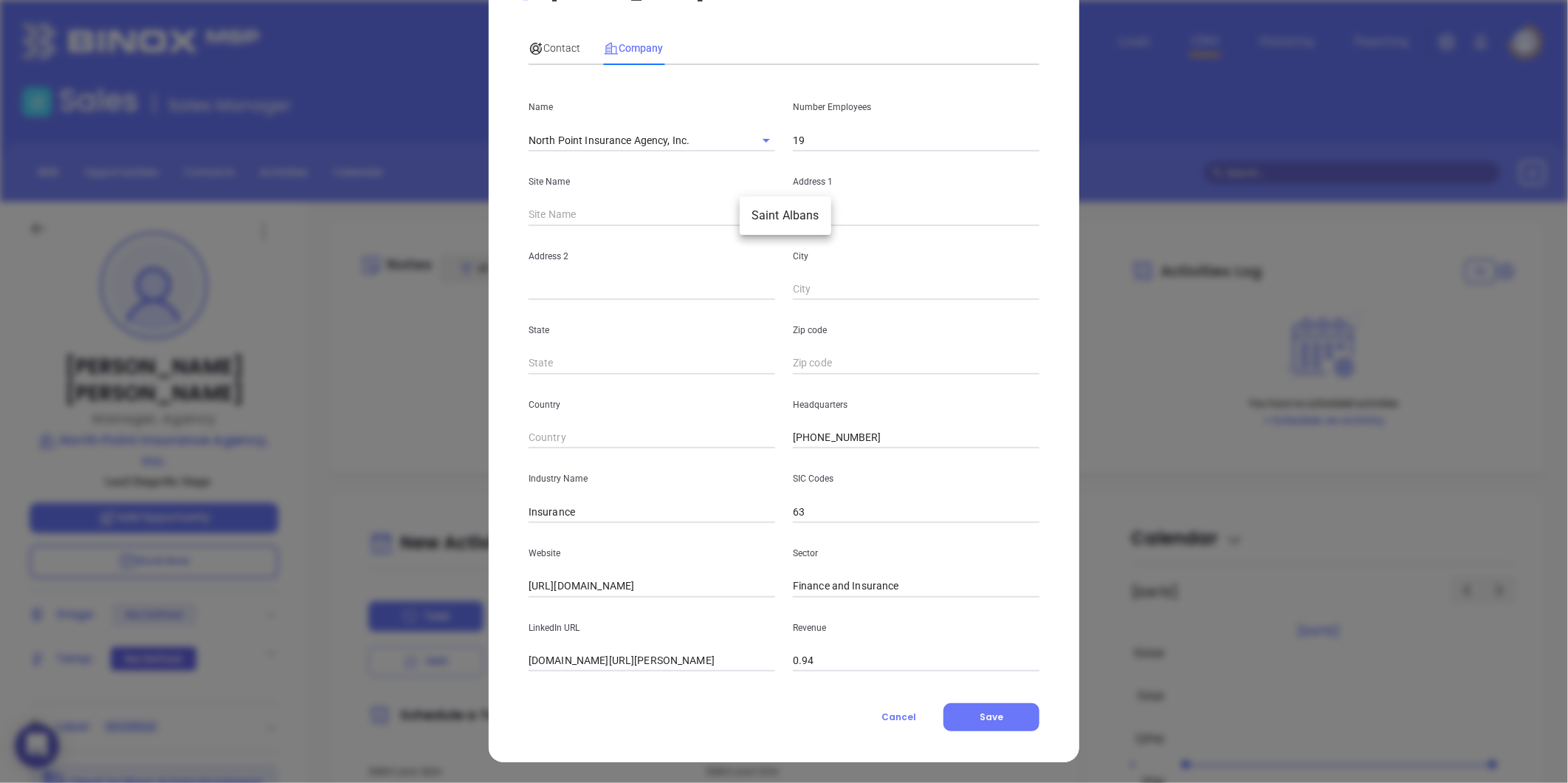
type input "VT"
type input "05478-2500"
type input "US"
drag, startPoint x: 911, startPoint y: 211, endPoint x: 669, endPoint y: 245, distance: 244.4
click at [669, 245] on div "Name North Point Insurance Agency, Inc. Number Employees 19 Site Name Saint Alb…" at bounding box center [784, 374] width 511 height 595
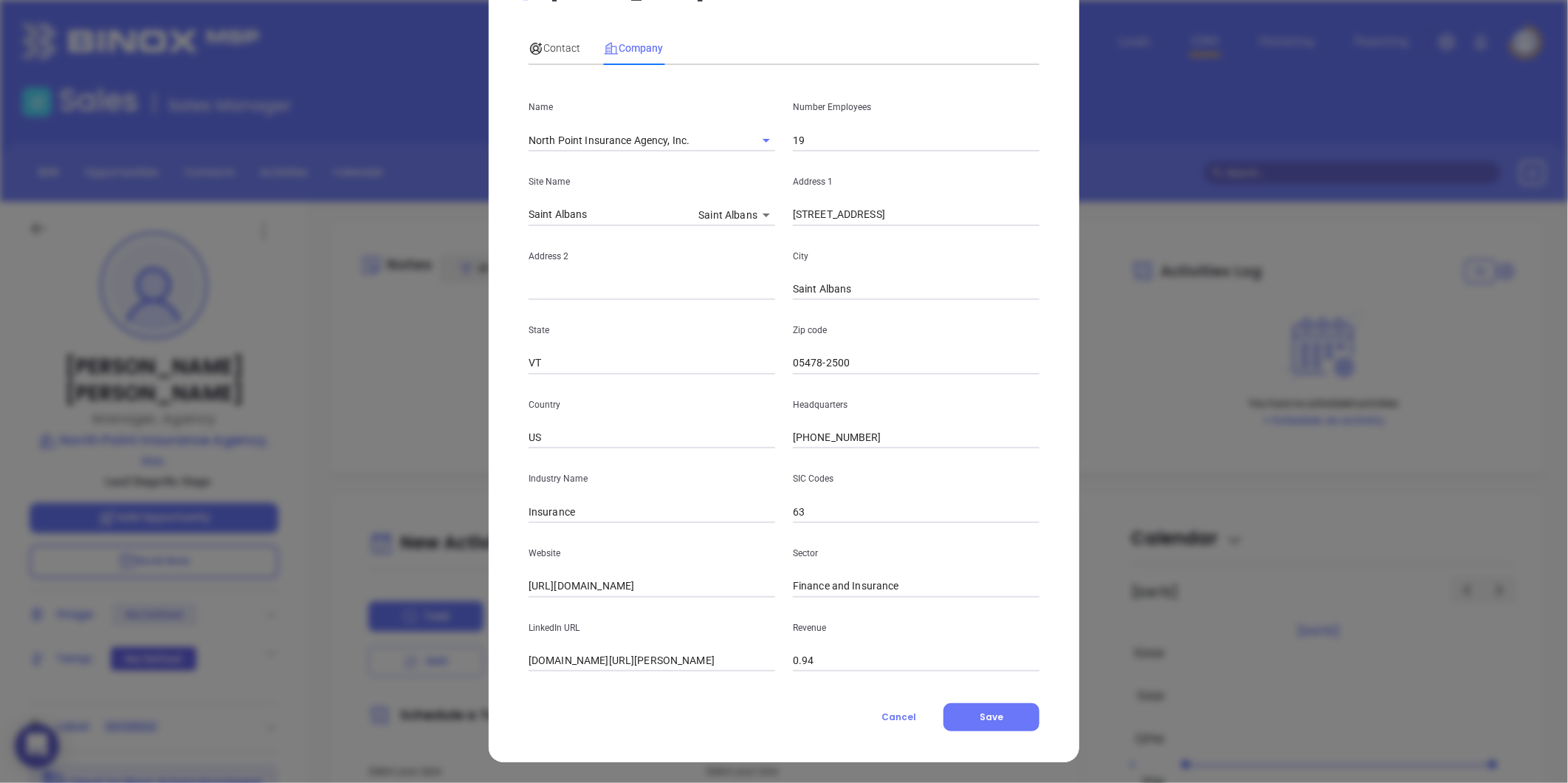
click at [849, 211] on input "286 North Main Street" at bounding box center [916, 215] width 246 height 22
paste input "68 N. Main St. , Saint Albans, VT, United States, Vermon"
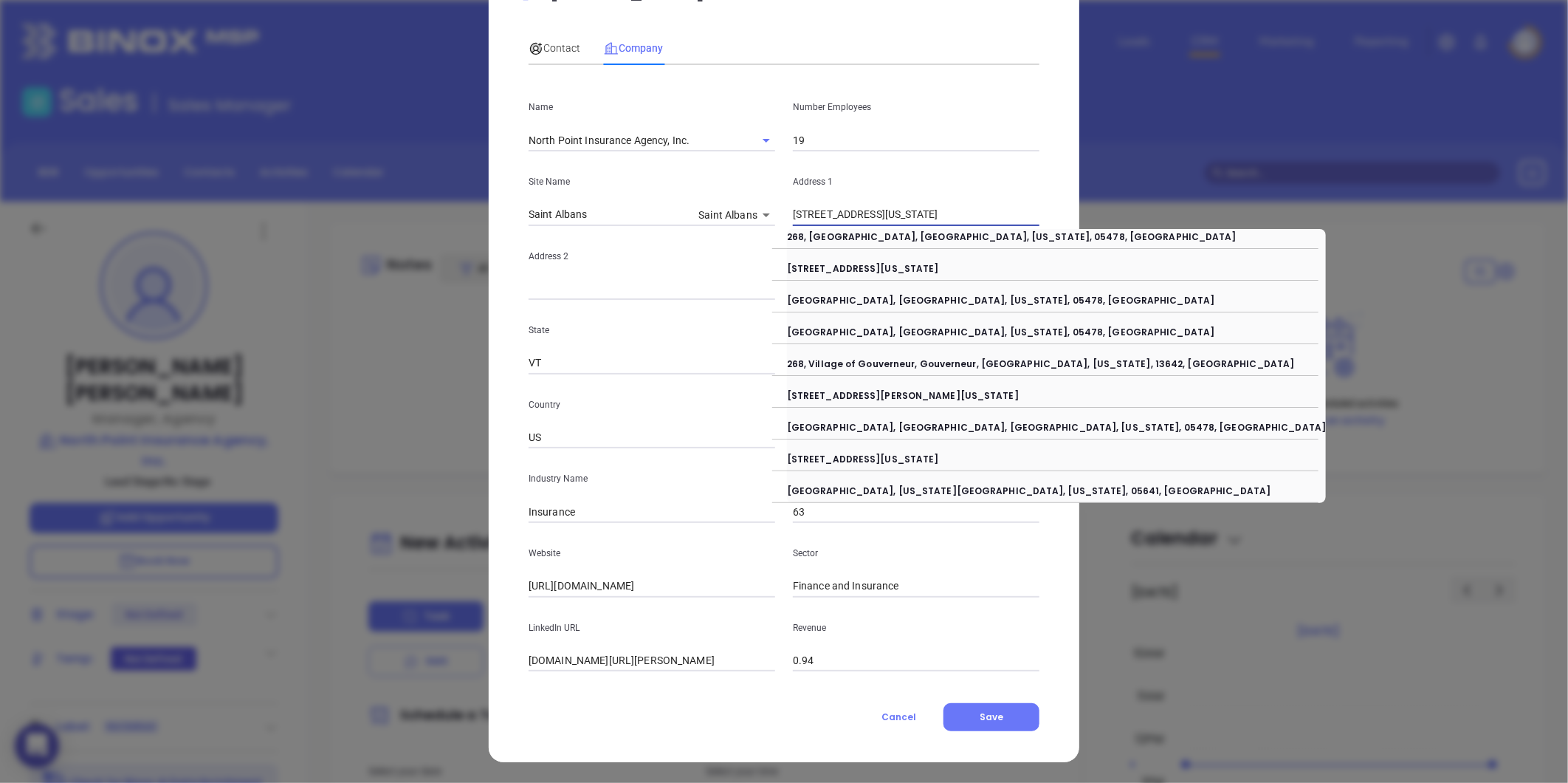
scroll to position [0, 20]
drag, startPoint x: 867, startPoint y: 215, endPoint x: 1183, endPoint y: 256, distance: 318.6
click at [1183, 256] on div "Mike Cox Contact Company First Name Jared Last Name Jabaut Email jjabaut@northp…" at bounding box center [784, 391] width 1568 height 783
type input "268 N. Main St"
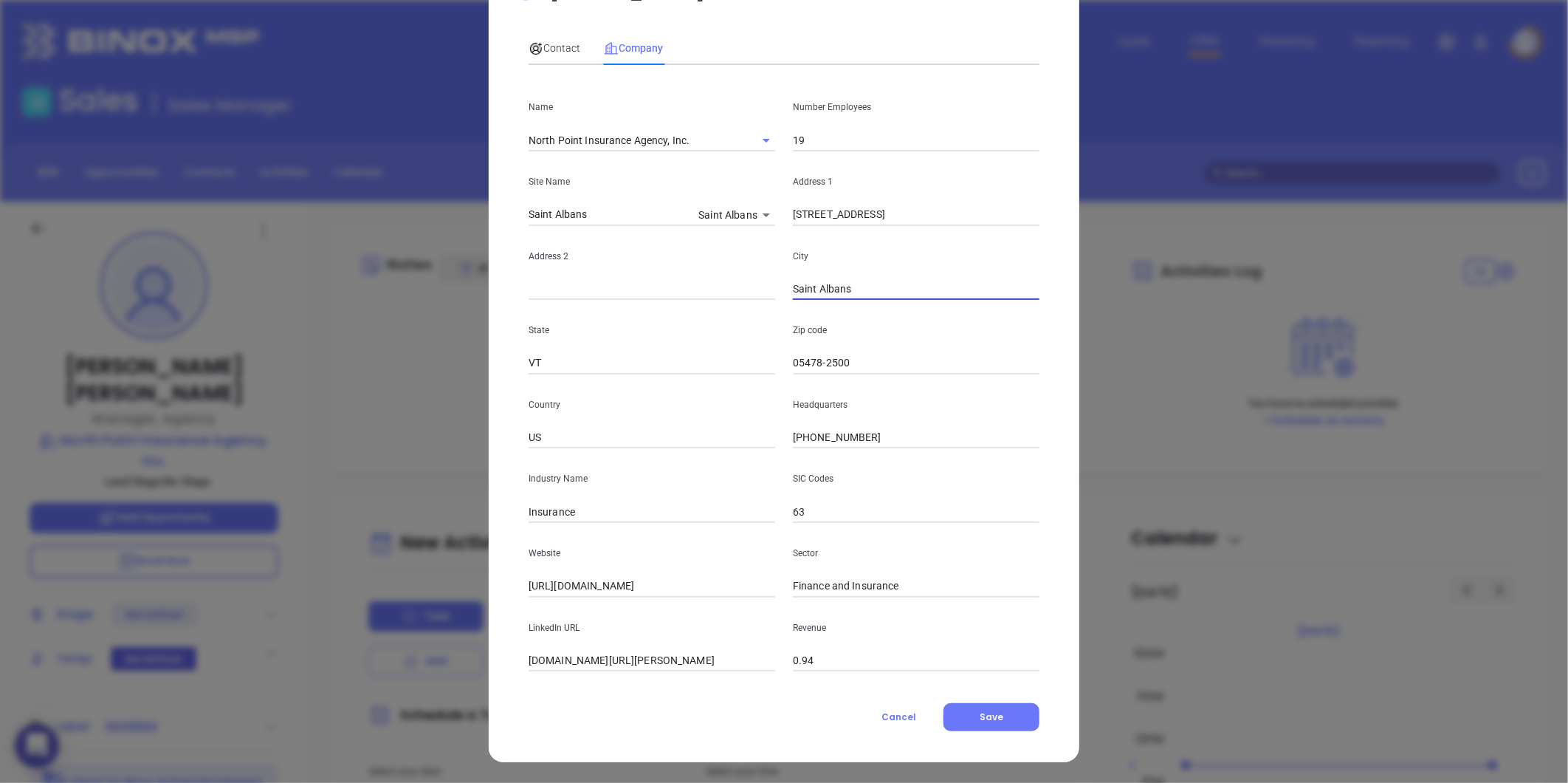
paste input ", VT, United States, Vermont"
drag, startPoint x: 849, startPoint y: 287, endPoint x: 1176, endPoint y: 240, distance: 330.4
click at [1174, 255] on div "Mike Cox Contact Company First Name Jared Last Name Jabaut Email jjabaut@northp…" at bounding box center [784, 391] width 1568 height 783
type input "Saint Albans"
drag, startPoint x: 685, startPoint y: 142, endPoint x: 227, endPoint y: 173, distance: 459.0
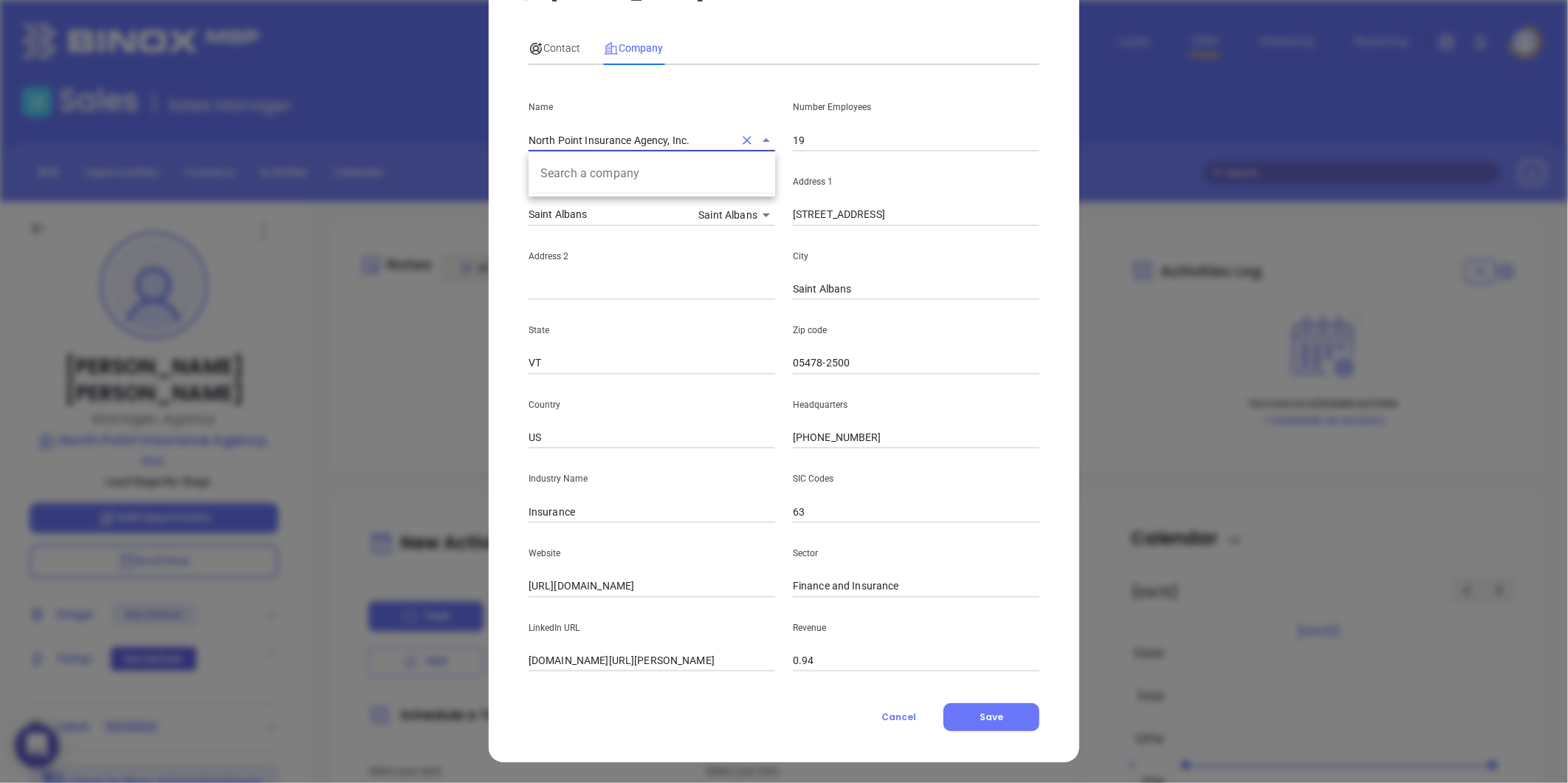
click at [227, 173] on div "Mike Cox Contact Company First Name Jared Last Name Jabaut Email jjabaut@northp…" at bounding box center [784, 391] width 1568 height 783
drag, startPoint x: 880, startPoint y: 209, endPoint x: 717, endPoint y: 217, distance: 163.2
click at [717, 217] on div "Site Name Saint Albans Saint Albans 125923 Address 1 268 N. Main St" at bounding box center [784, 188] width 529 height 74
drag, startPoint x: 814, startPoint y: 365, endPoint x: 1086, endPoint y: 332, distance: 274.0
click at [1082, 333] on div "Mike Cox Contact Company First Name Jared Last Name Jabaut Email jjabaut@northp…" at bounding box center [784, 391] width 1568 height 783
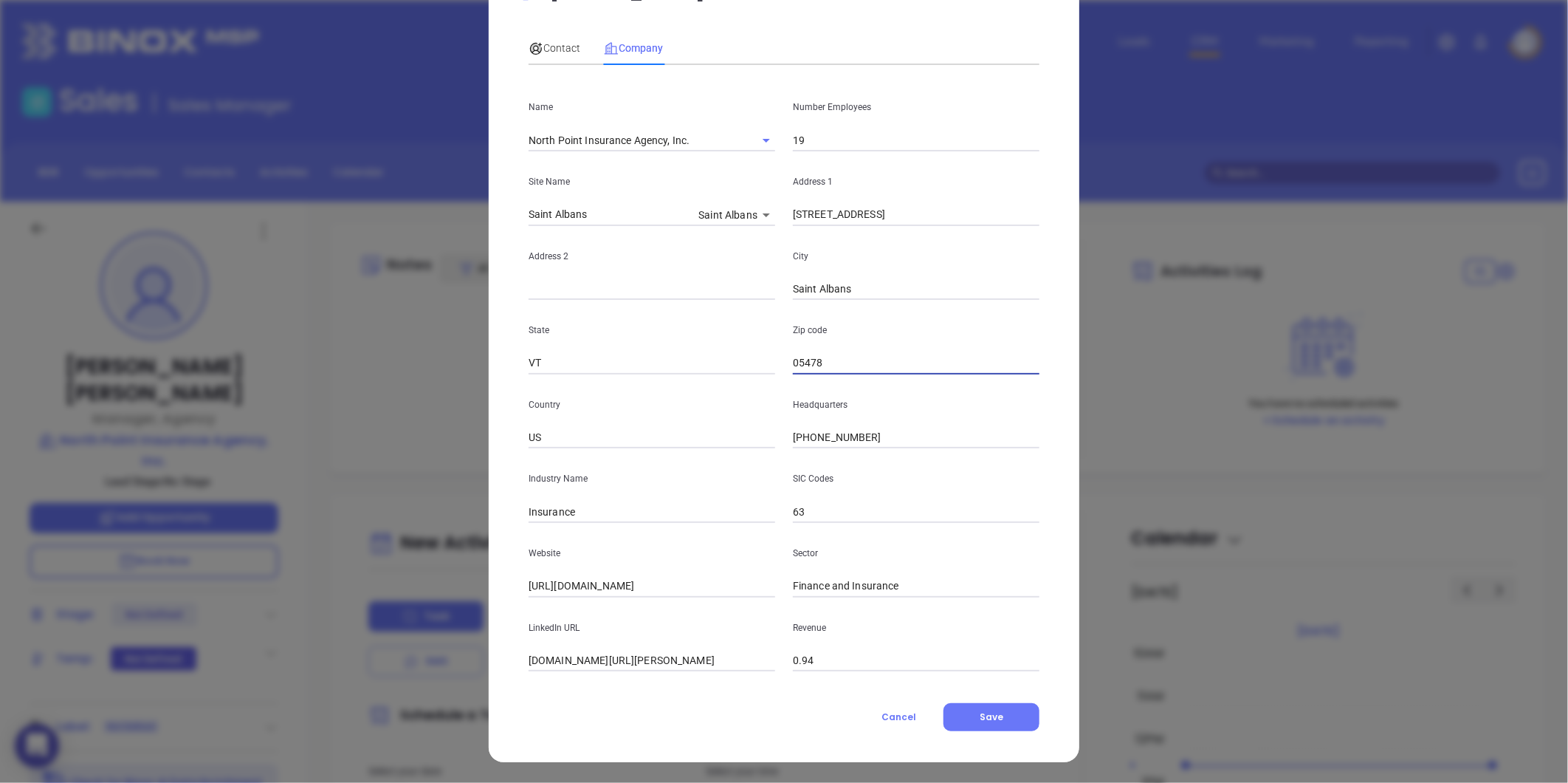
type input "05478"
click at [636, 375] on div "Country US" at bounding box center [652, 412] width 264 height 74
click at [547, 42] on span "Contact" at bounding box center [554, 48] width 51 height 12
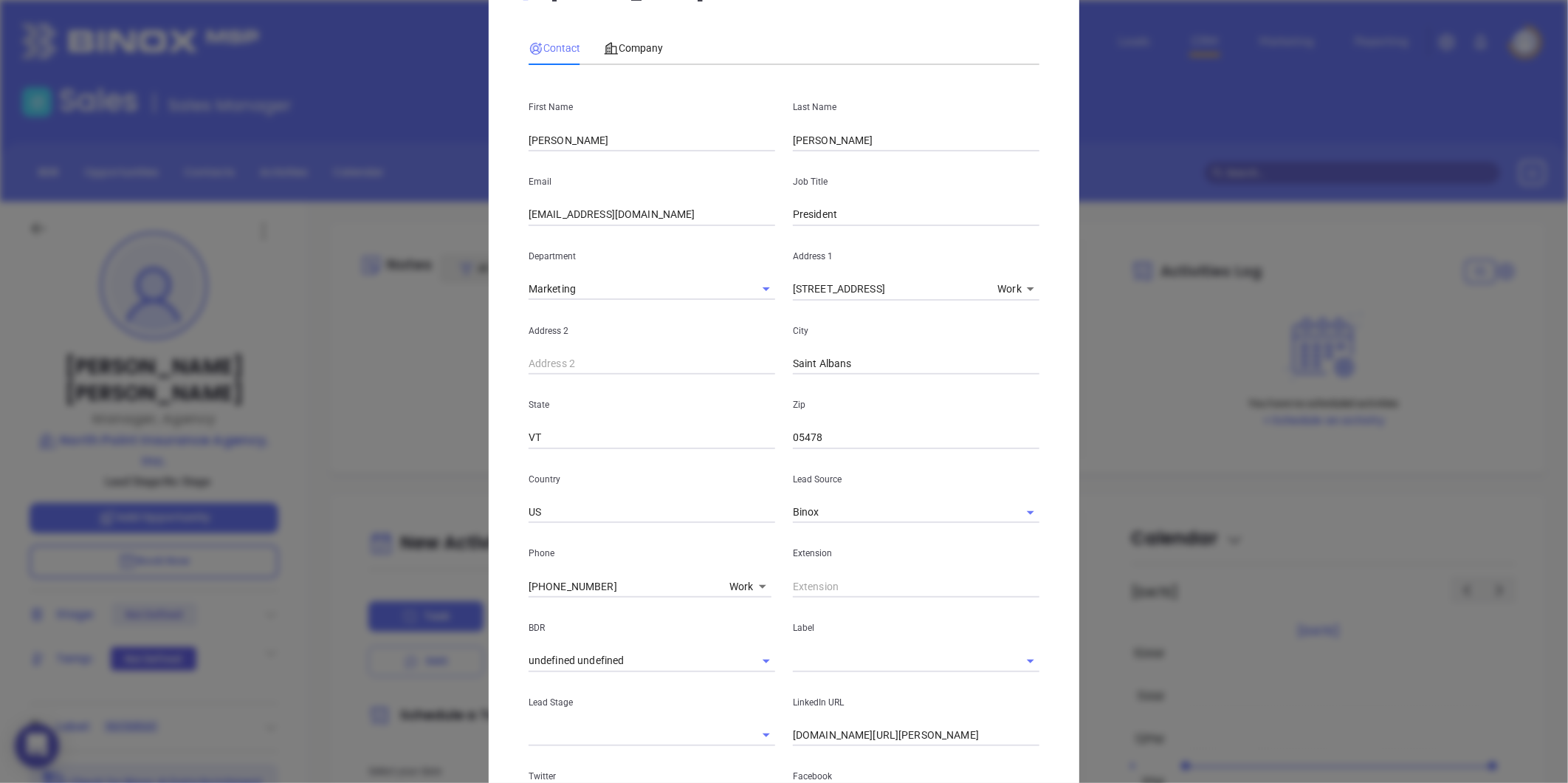
drag, startPoint x: 616, startPoint y: 585, endPoint x: 408, endPoint y: 569, distance: 208.6
click at [408, 569] on div "Mike Cox Contact Company First Name Jared Last Name Jabaut Email jjabaut@northp…" at bounding box center [784, 391] width 1568 height 783
type input "( ) -"
click at [735, 585] on body "0 Leads CRM Marketing Reporting Financial Leads Leads Sales Sales Manager BDR O…" at bounding box center [784, 391] width 1568 height 783
click at [754, 544] on li "Mobile" at bounding box center [773, 539] width 100 height 27
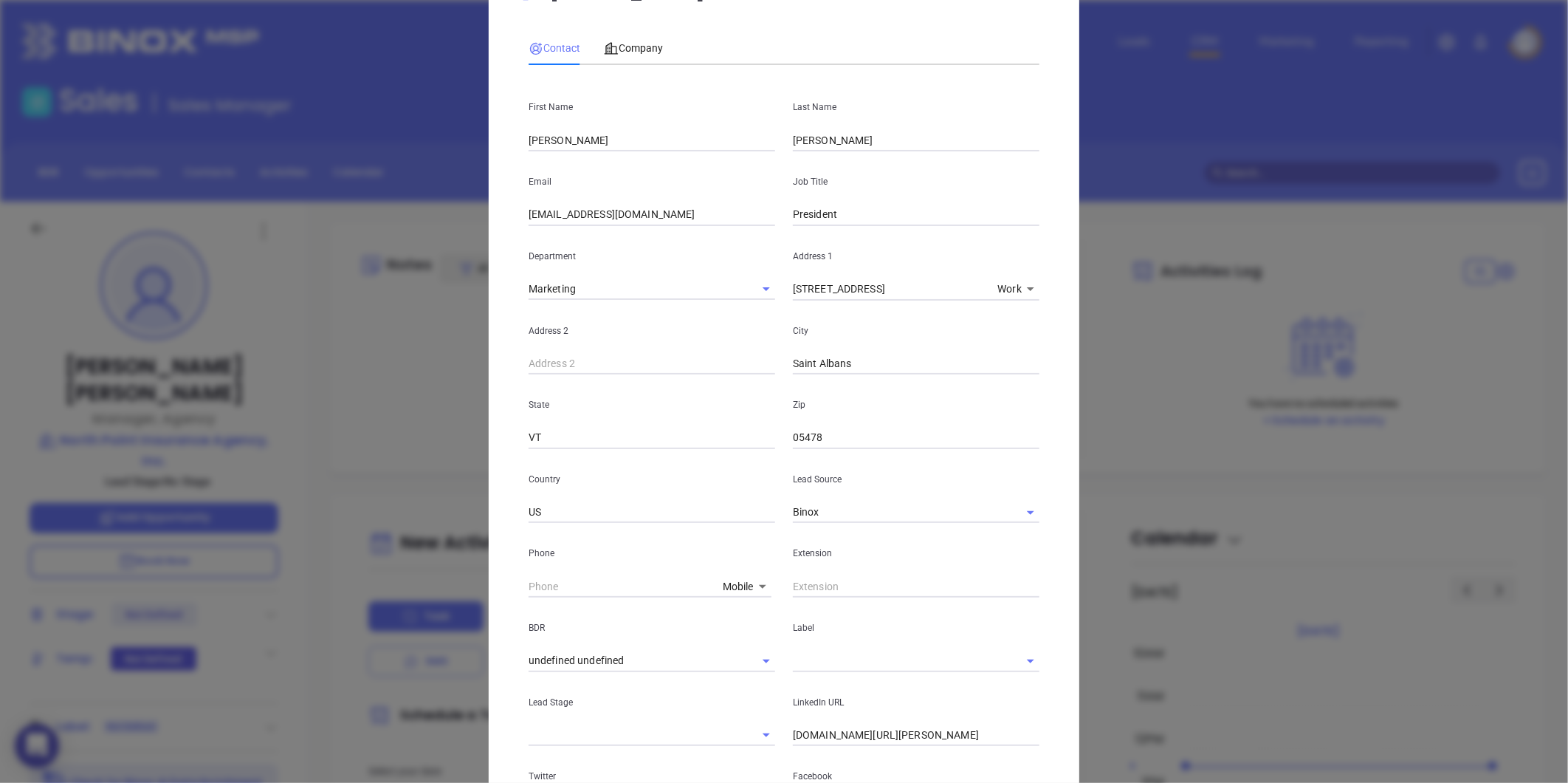
click at [732, 584] on body "0 Leads CRM Marketing Reporting Financial Leads Leads Sales Sales Manager BDR O…" at bounding box center [784, 391] width 1568 height 783
drag, startPoint x: 743, startPoint y: 704, endPoint x: 688, endPoint y: 663, distance: 68.6
click at [743, 704] on li "Site" at bounding box center [765, 698] width 100 height 27
type input "11"
click at [595, 587] on input "( ) -" at bounding box center [630, 586] width 202 height 22
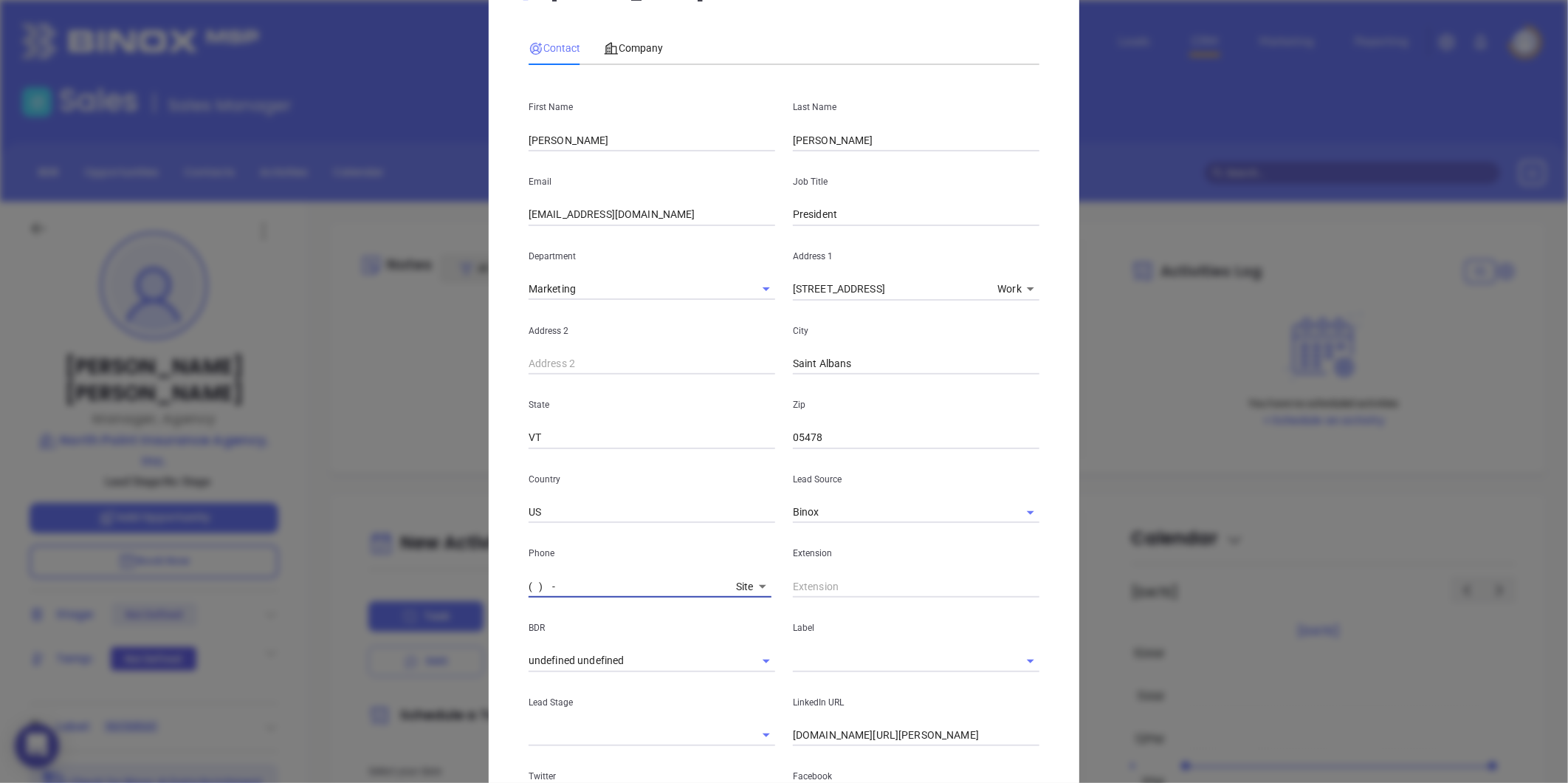
paste input "802) 524-9100"
type input "(802) 524-9100"
click at [629, 35] on div "Company" at bounding box center [633, 48] width 59 height 34
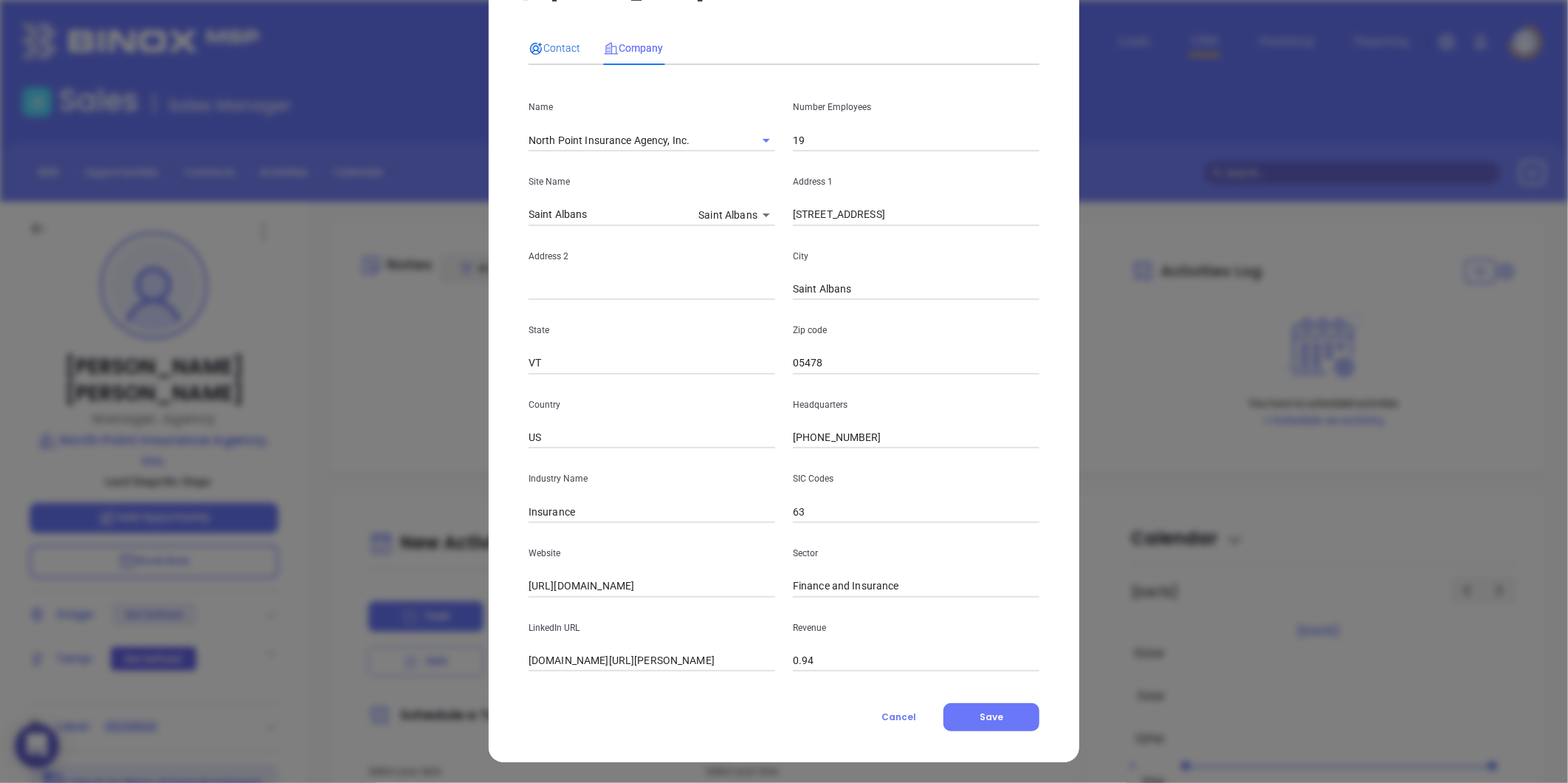
click at [539, 45] on span "Contact" at bounding box center [554, 48] width 51 height 12
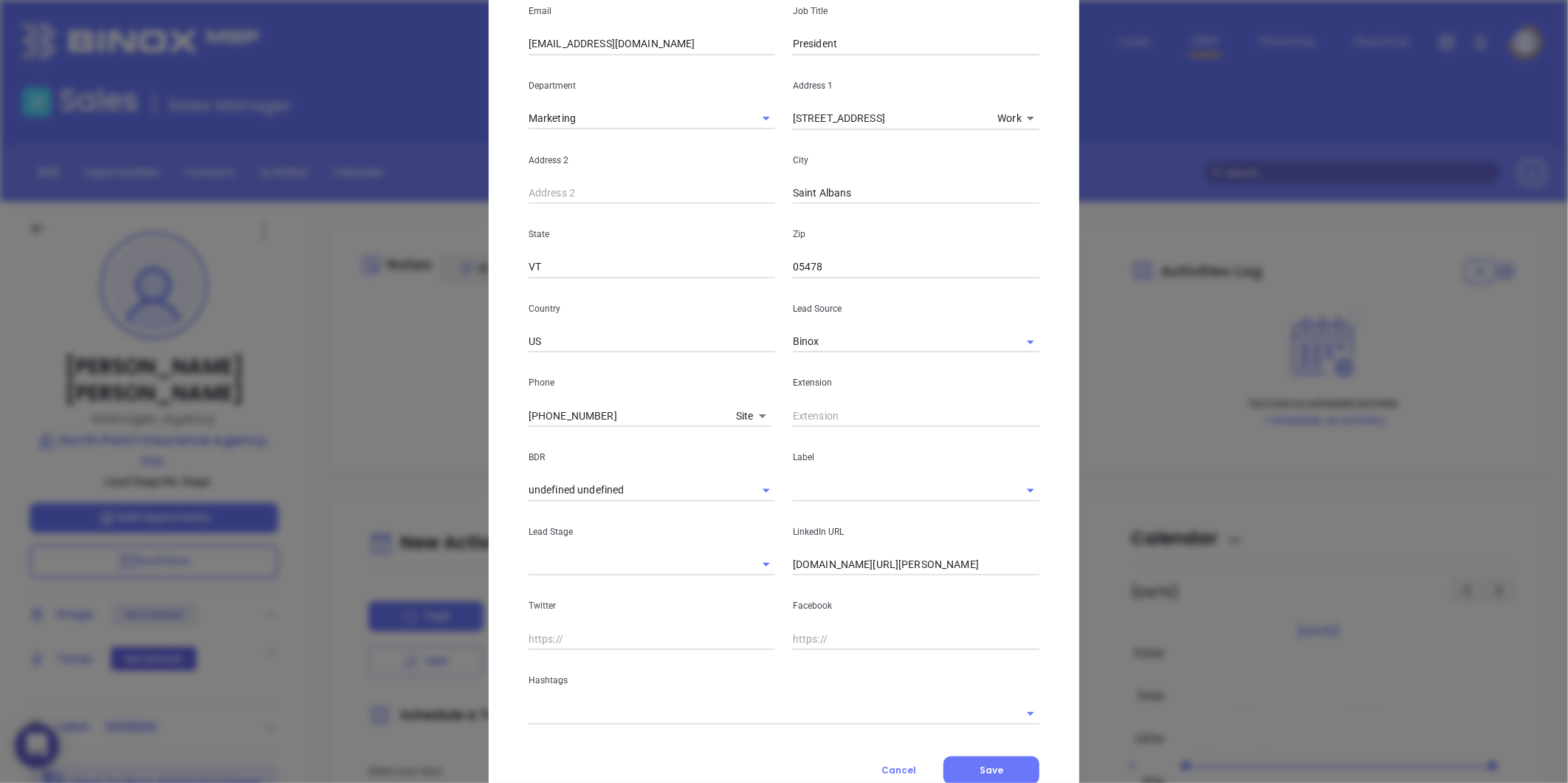
scroll to position [288, 0]
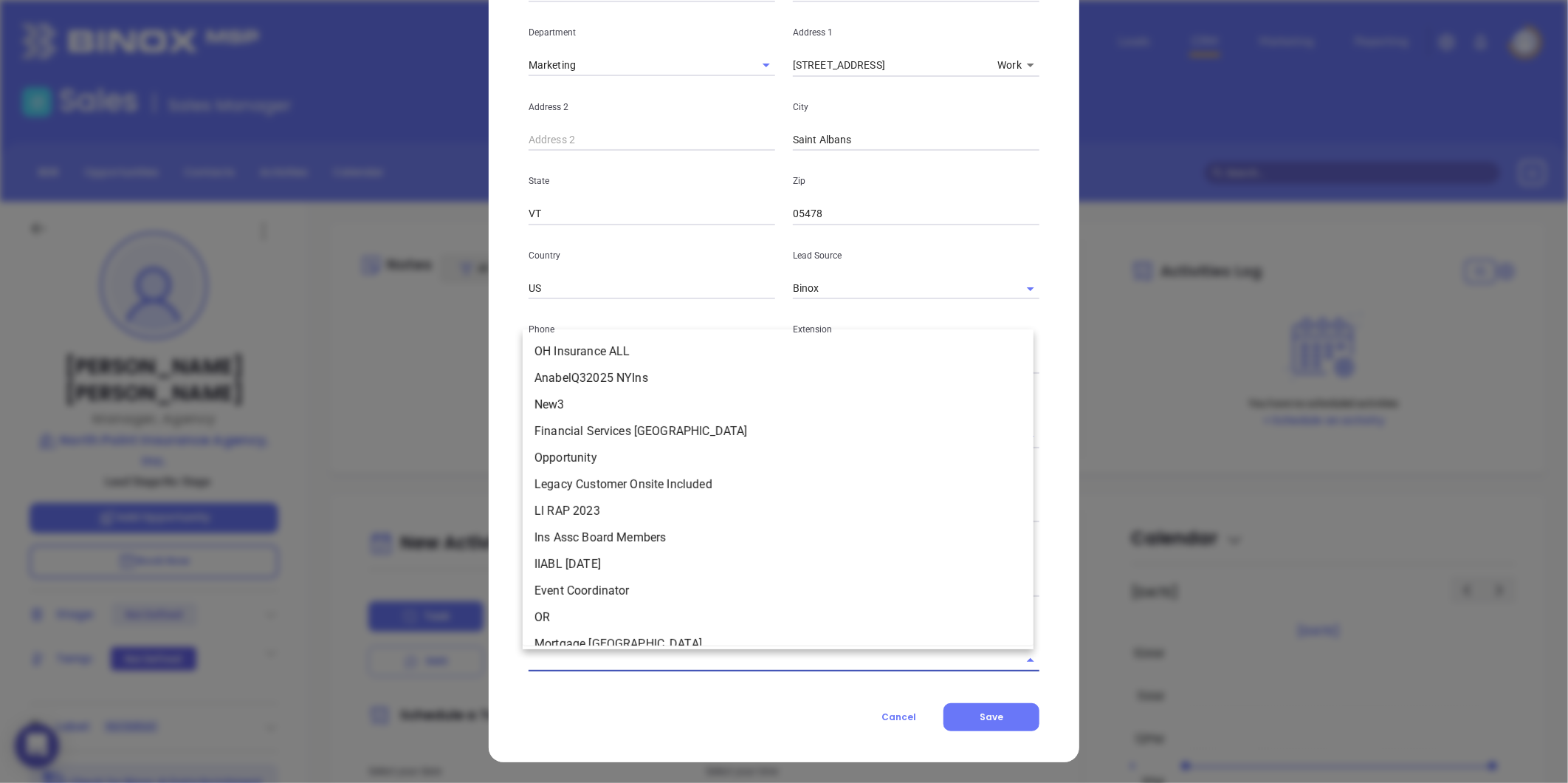
click at [621, 665] on input "text" at bounding box center [763, 660] width 470 height 21
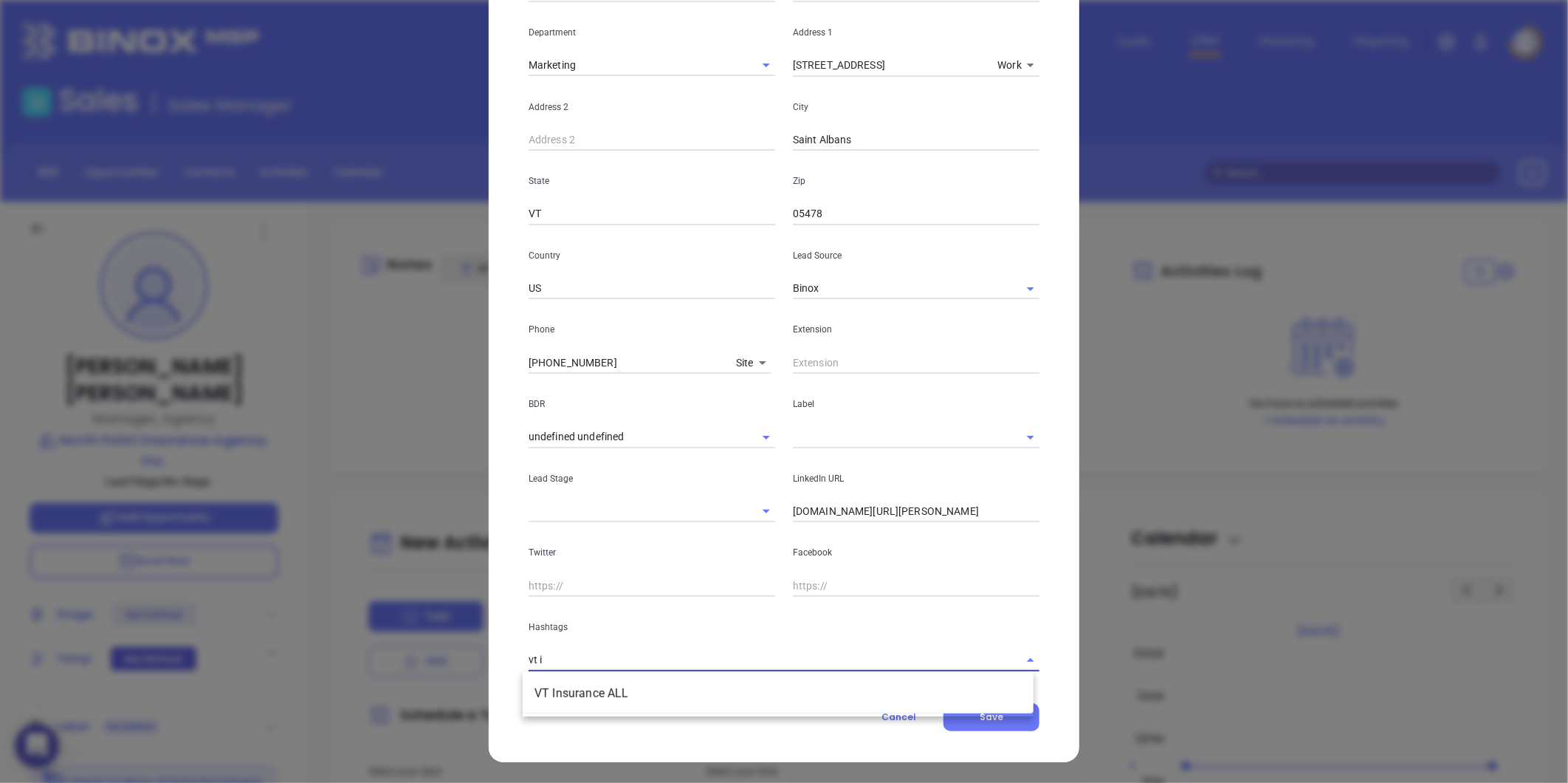
type input "vt in"
click at [599, 687] on li "VT Insurance ALL" at bounding box center [778, 693] width 511 height 27
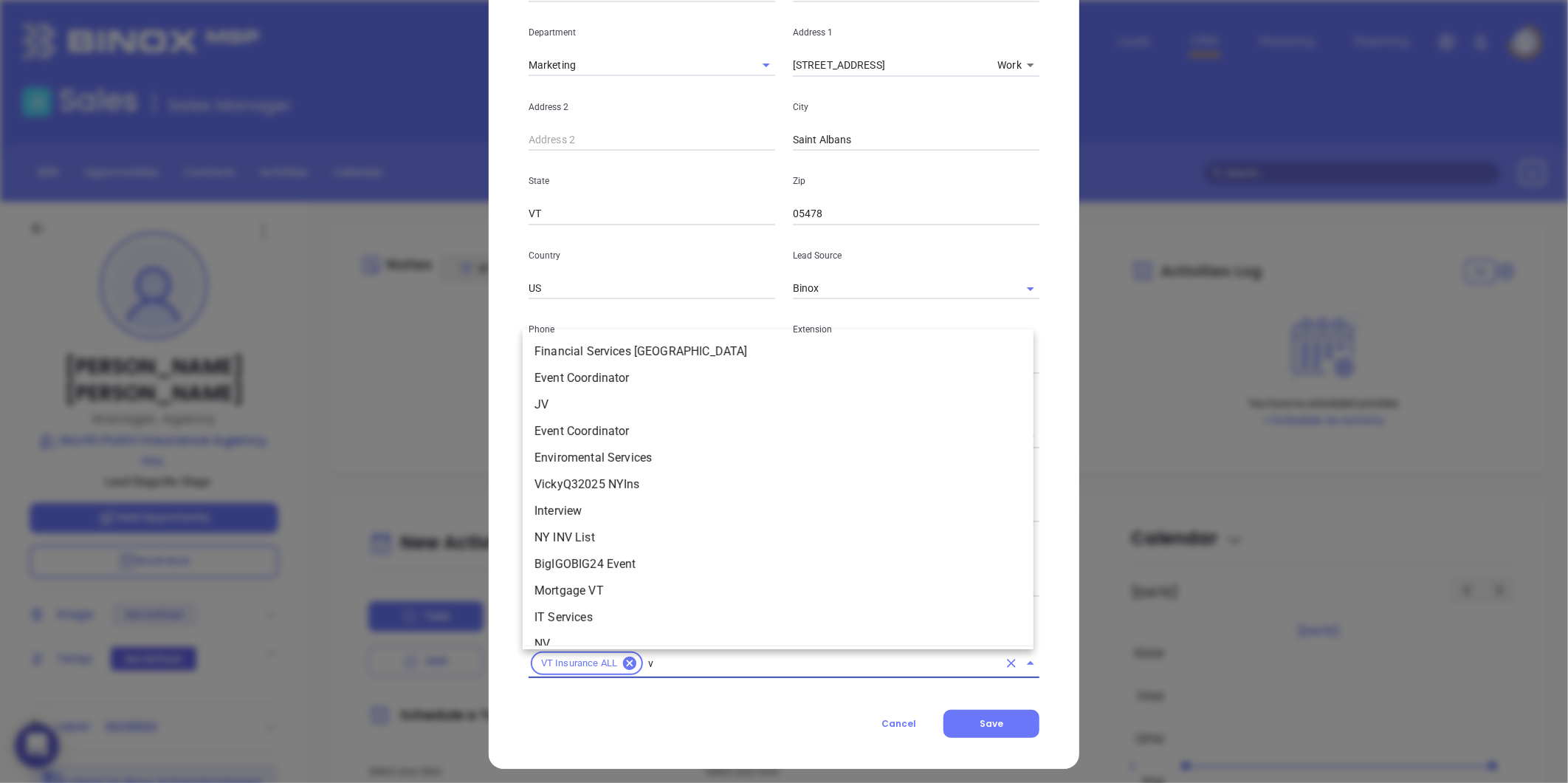
scroll to position [705, 0]
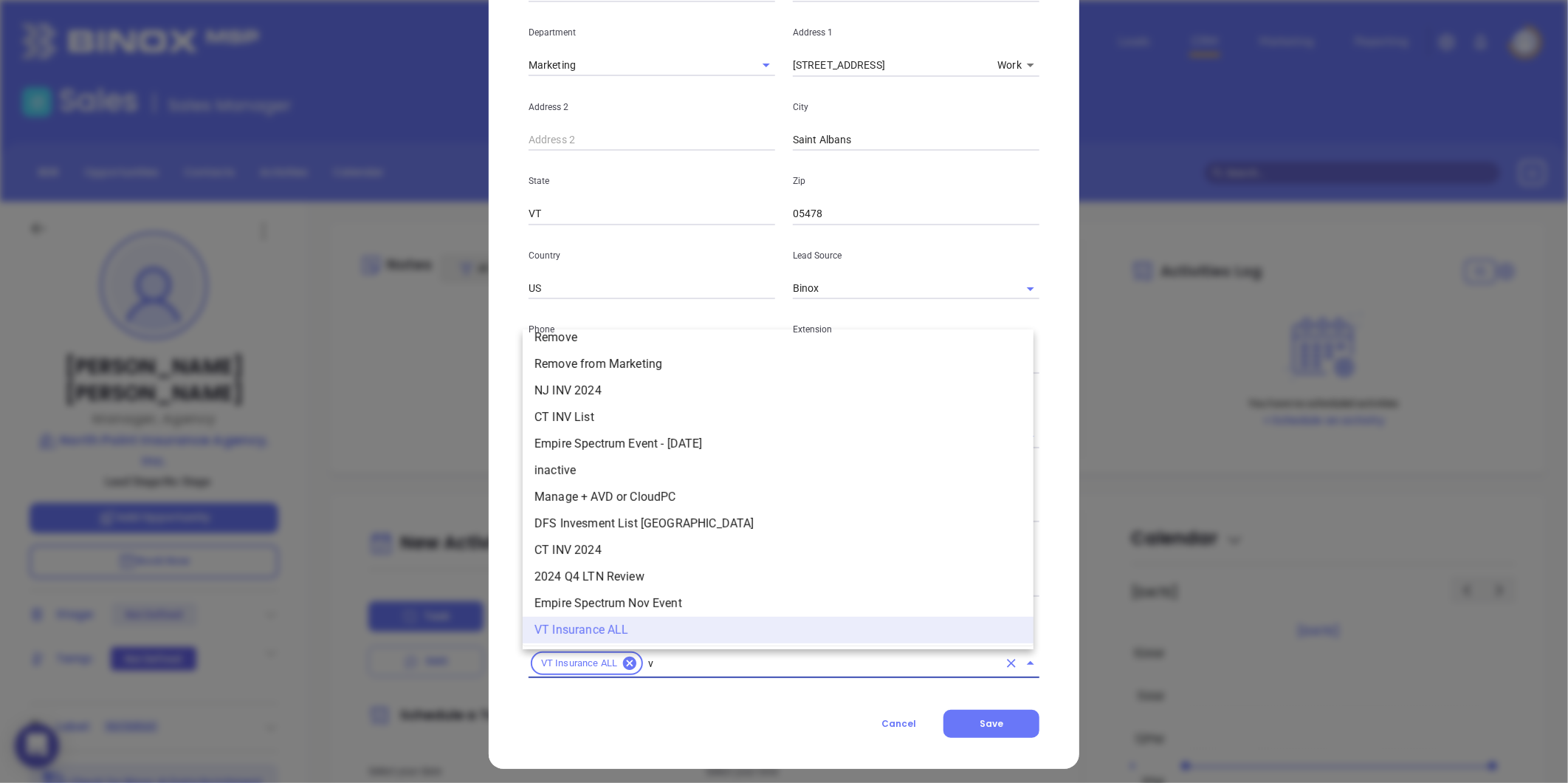
type input "vt"
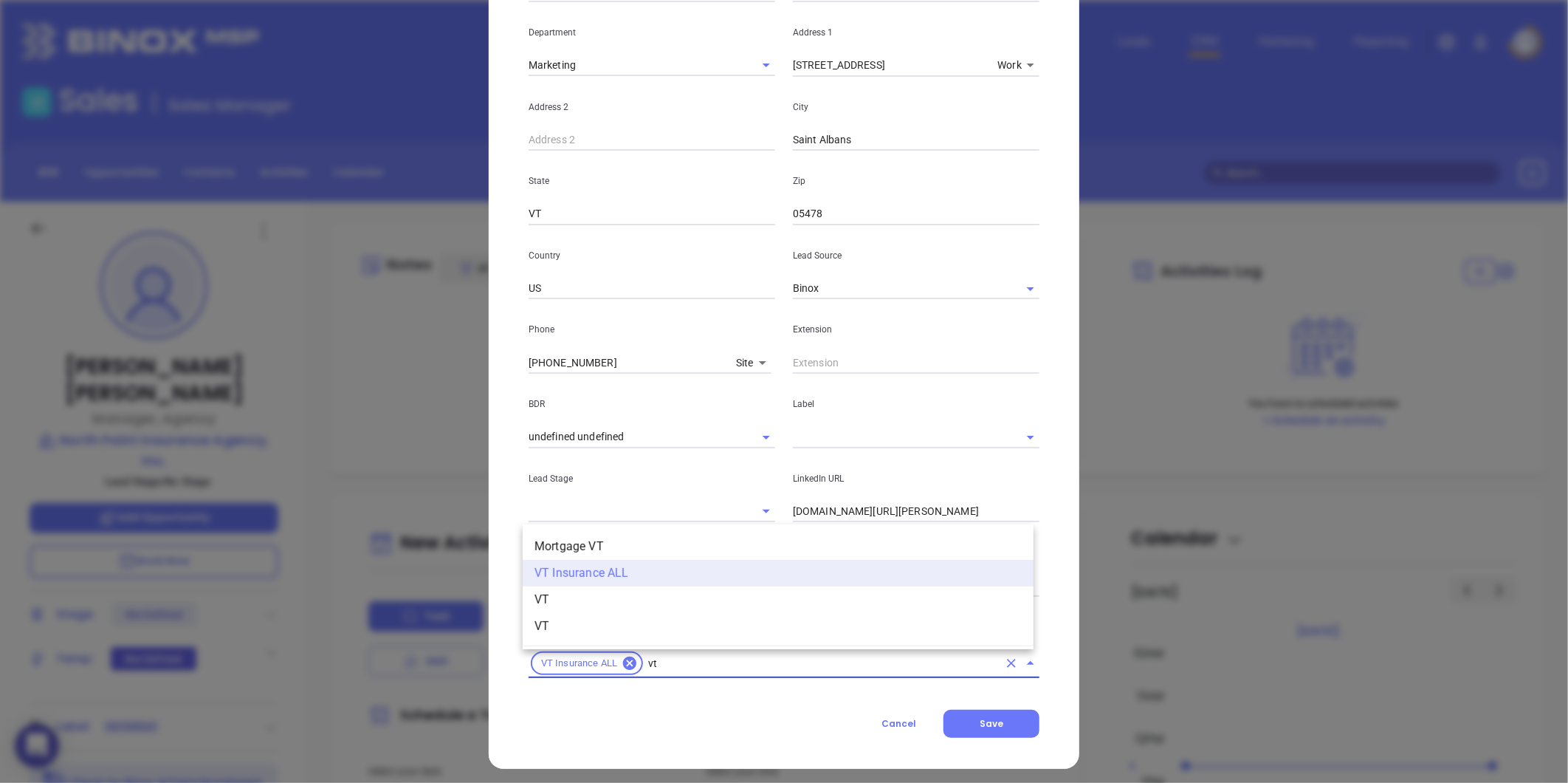
scroll to position [0, 0]
click at [549, 602] on li "VT" at bounding box center [778, 599] width 511 height 27
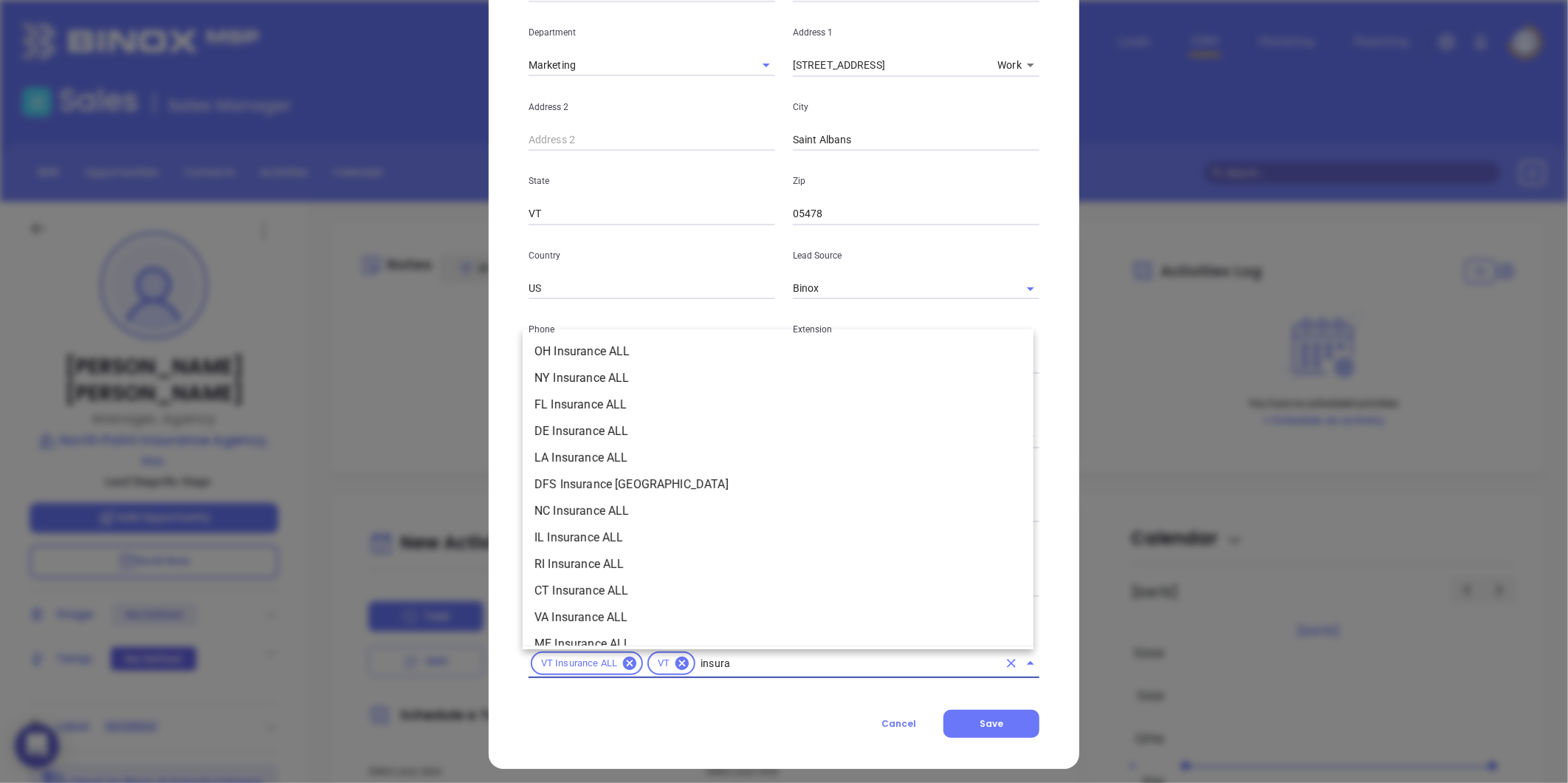
scroll to position [520, 0]
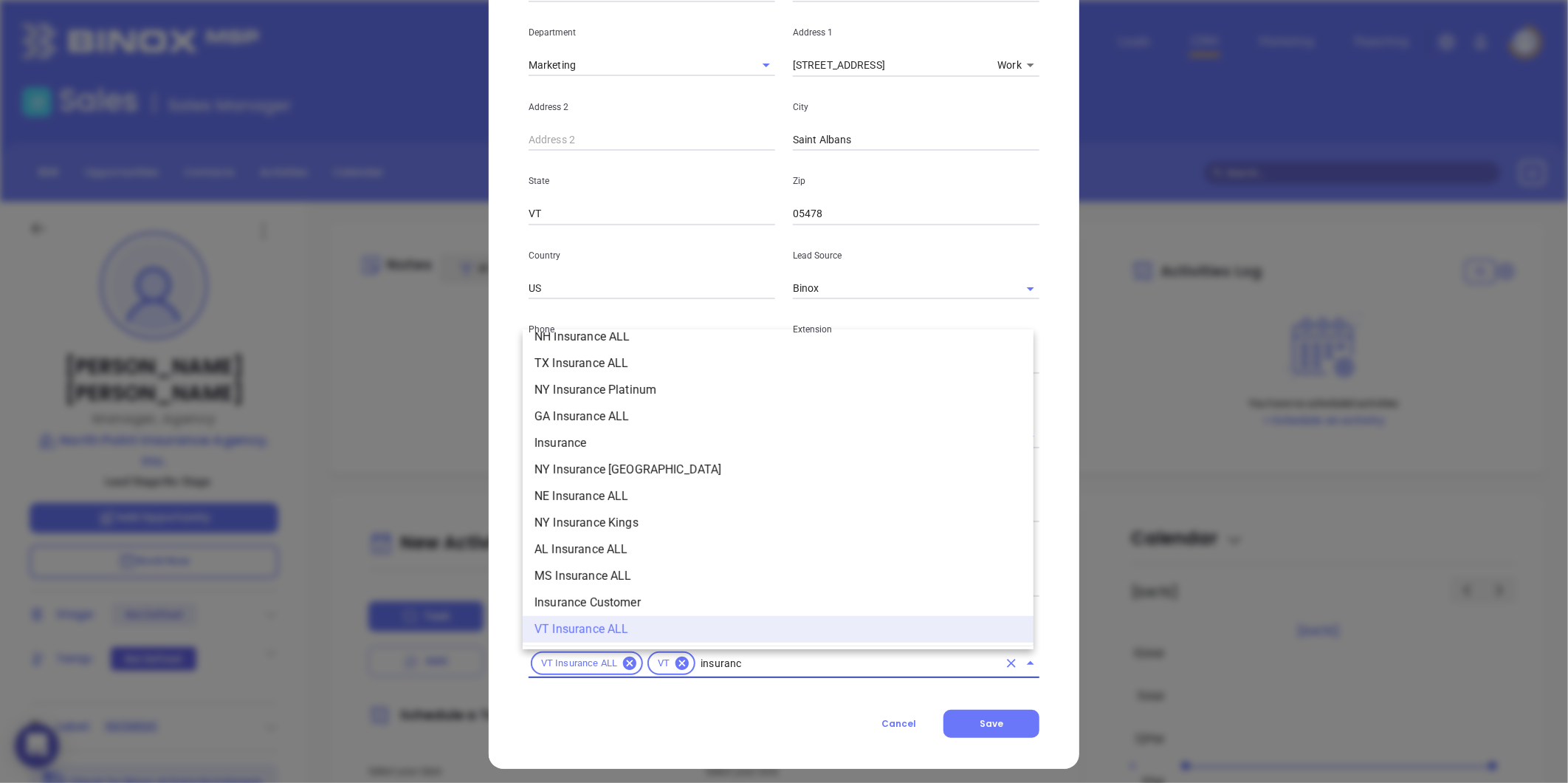
type input "insurance"
click at [556, 442] on li "Insurance" at bounding box center [778, 442] width 511 height 27
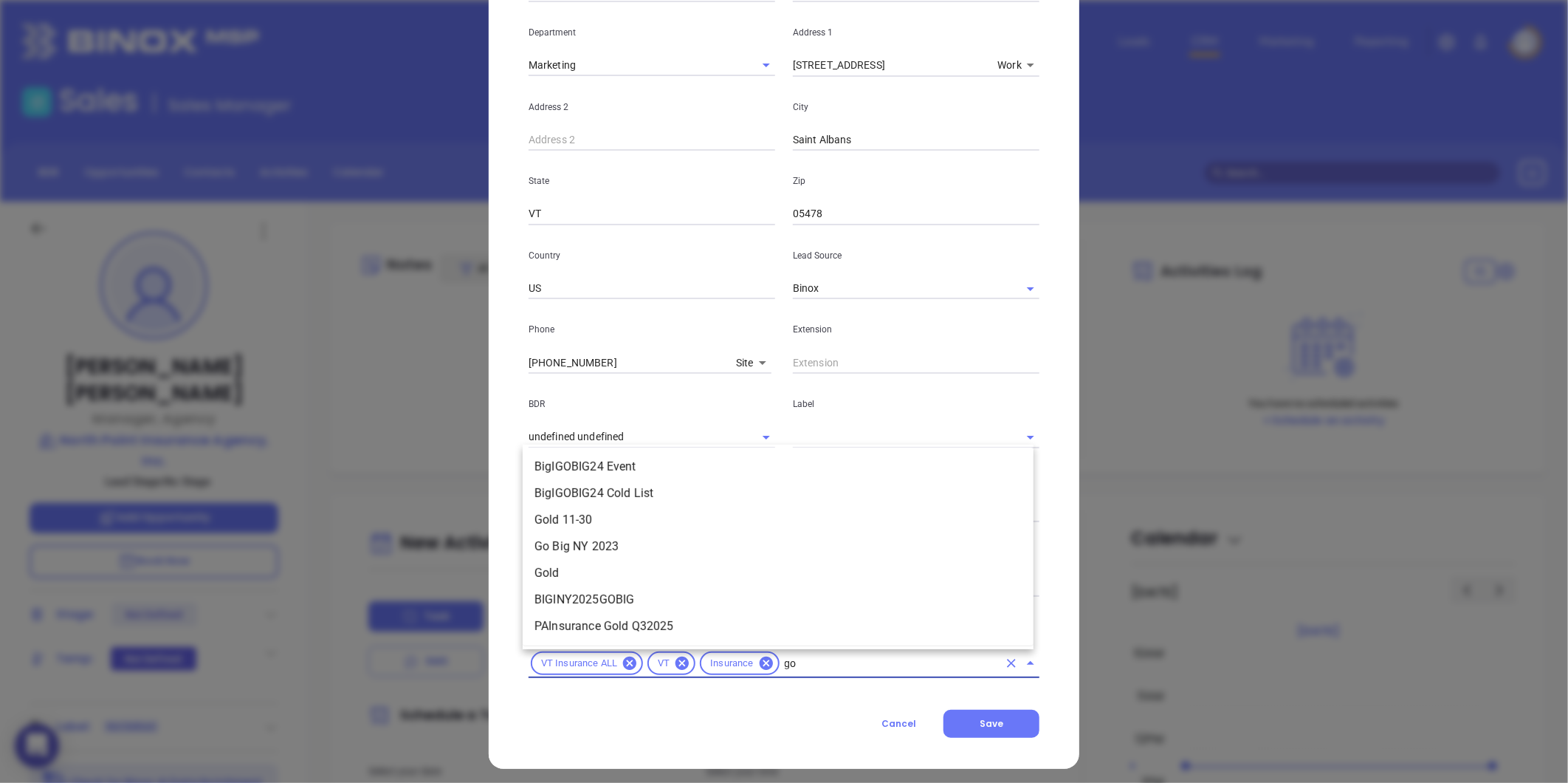
type input "gol"
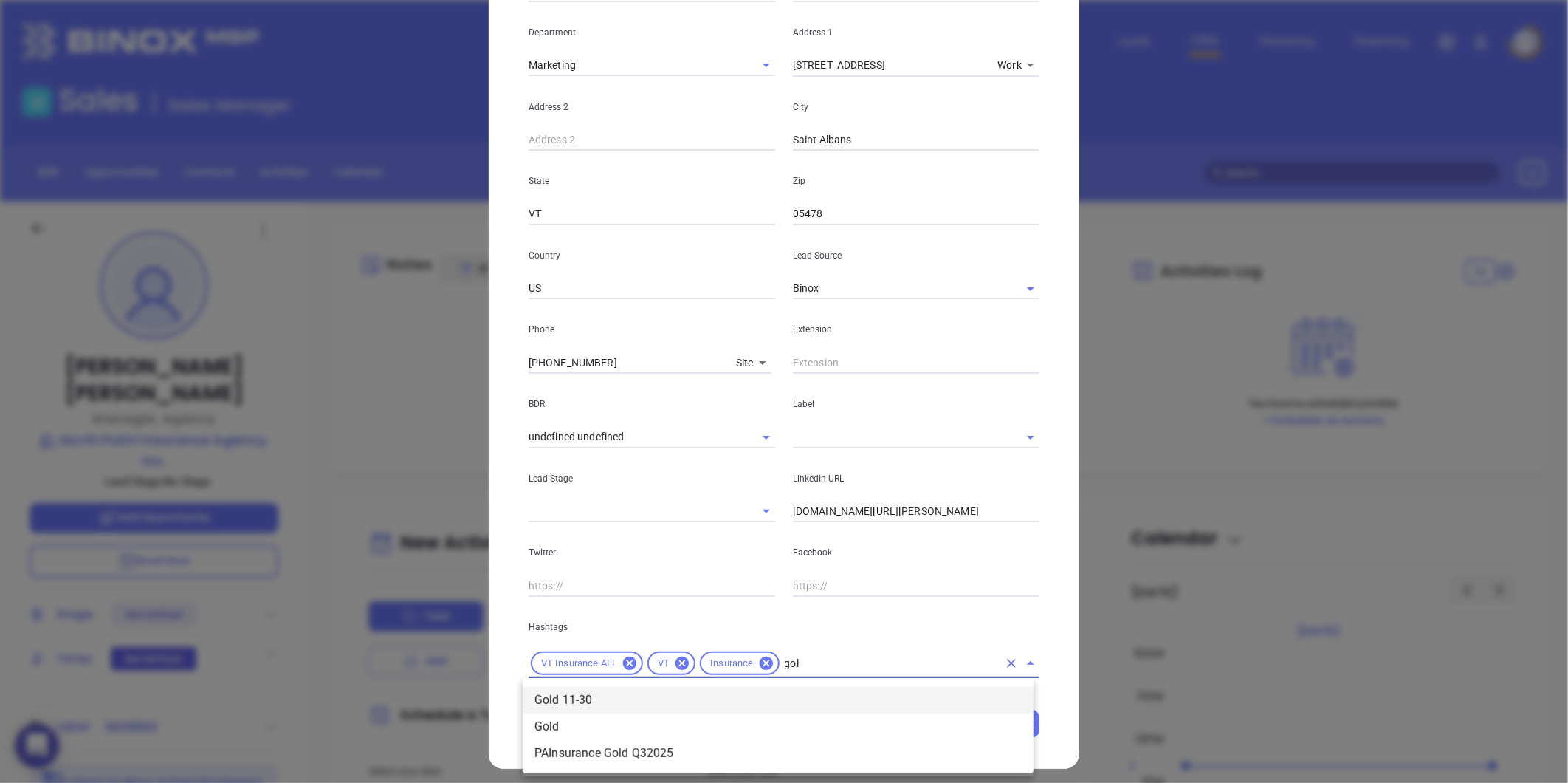
click at [637, 699] on li "Gold 11-30" at bounding box center [778, 700] width 511 height 27
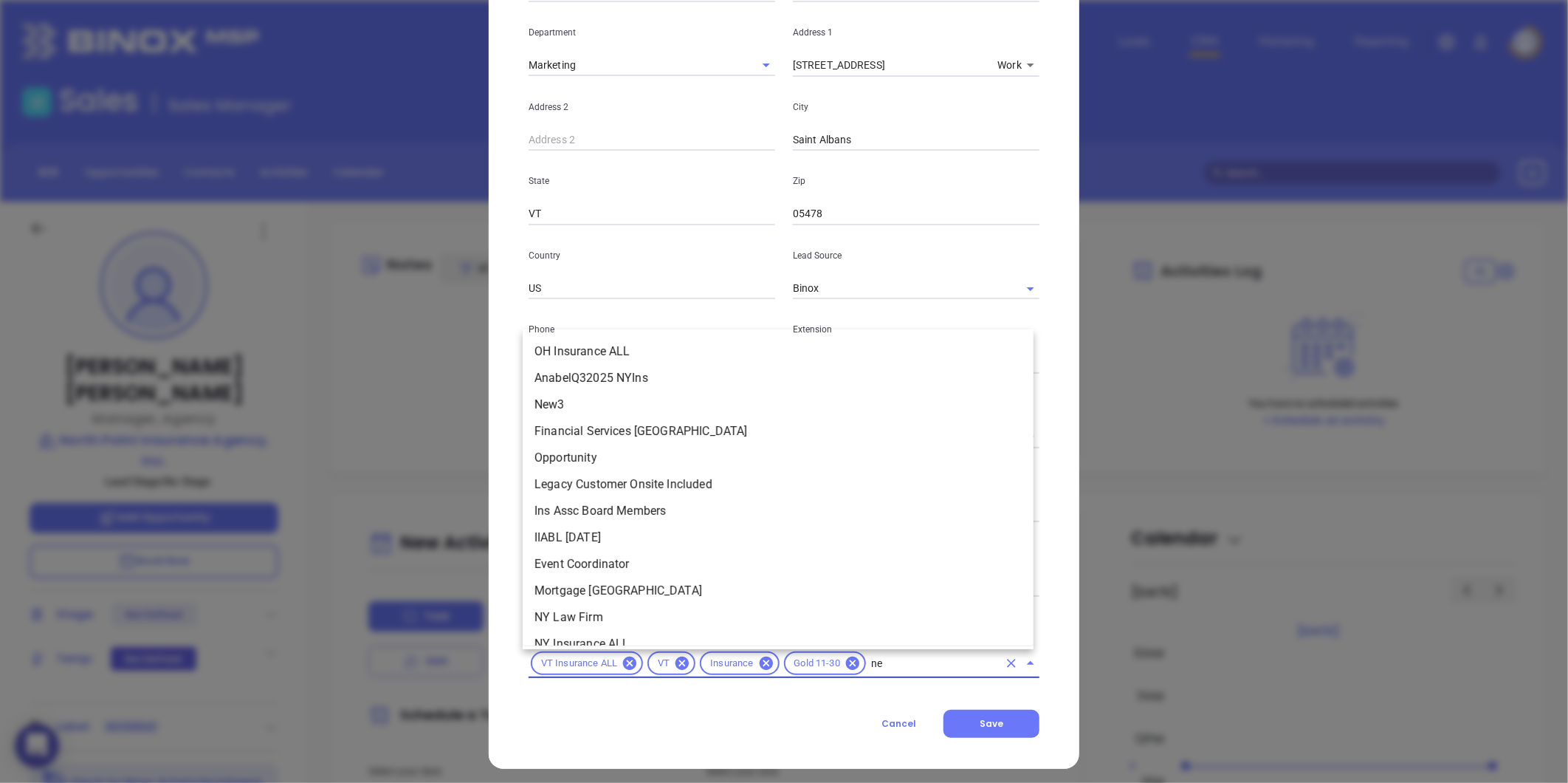
scroll to position [0, 0]
type input "new"
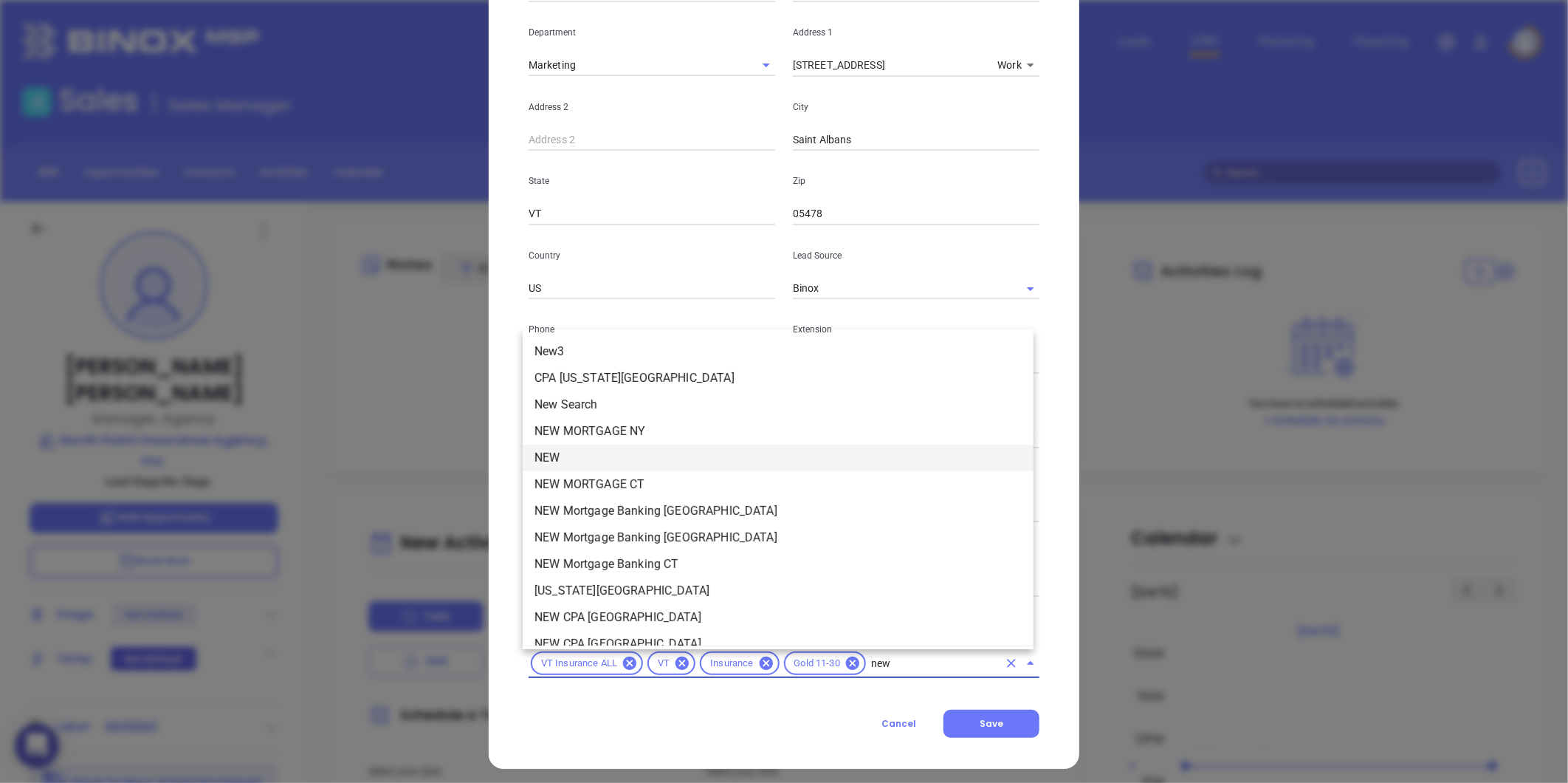
click at [565, 445] on li "NEW" at bounding box center [778, 458] width 511 height 27
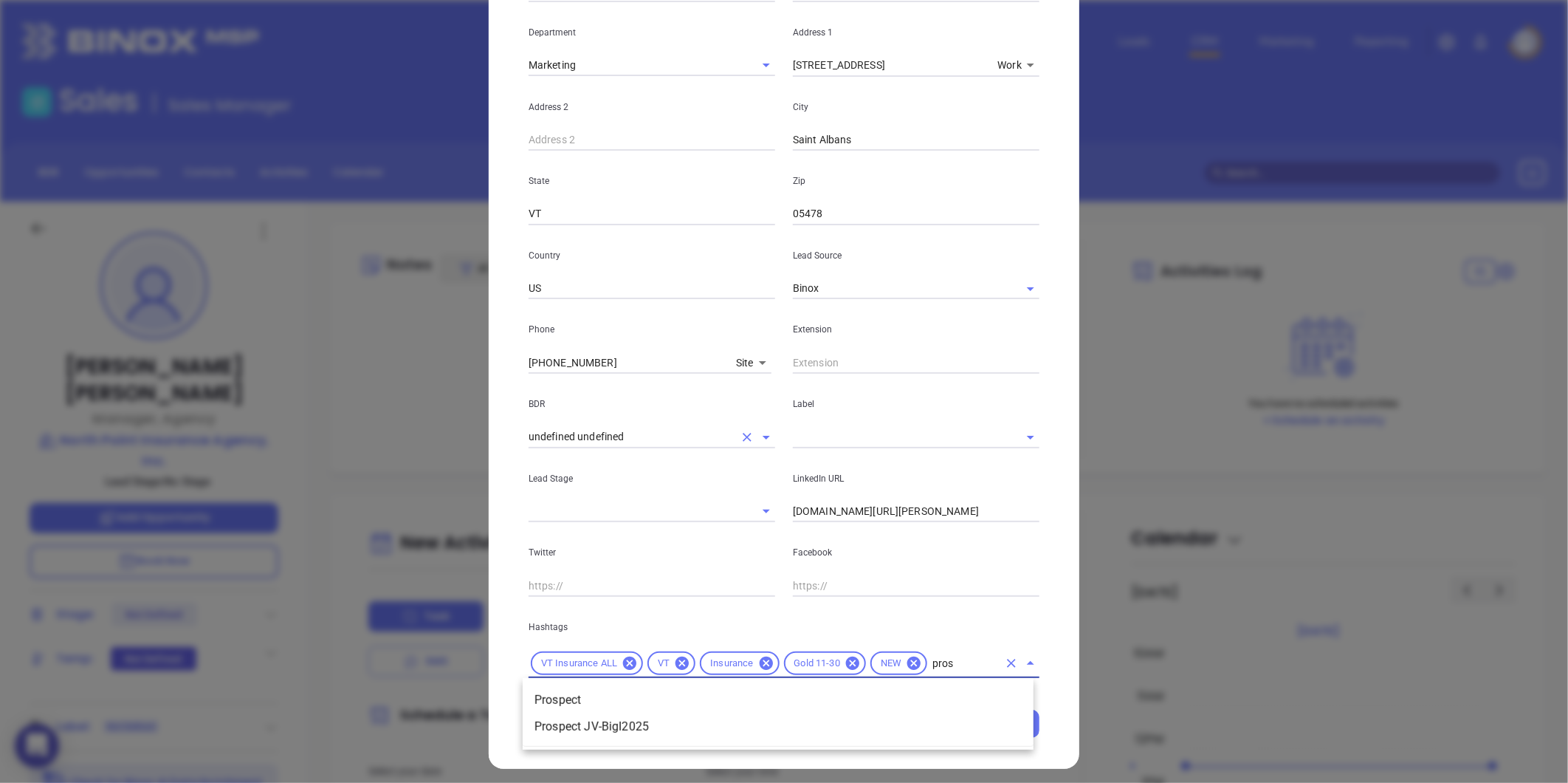
type input "prosp"
click at [580, 697] on li "Prospect" at bounding box center [778, 700] width 511 height 27
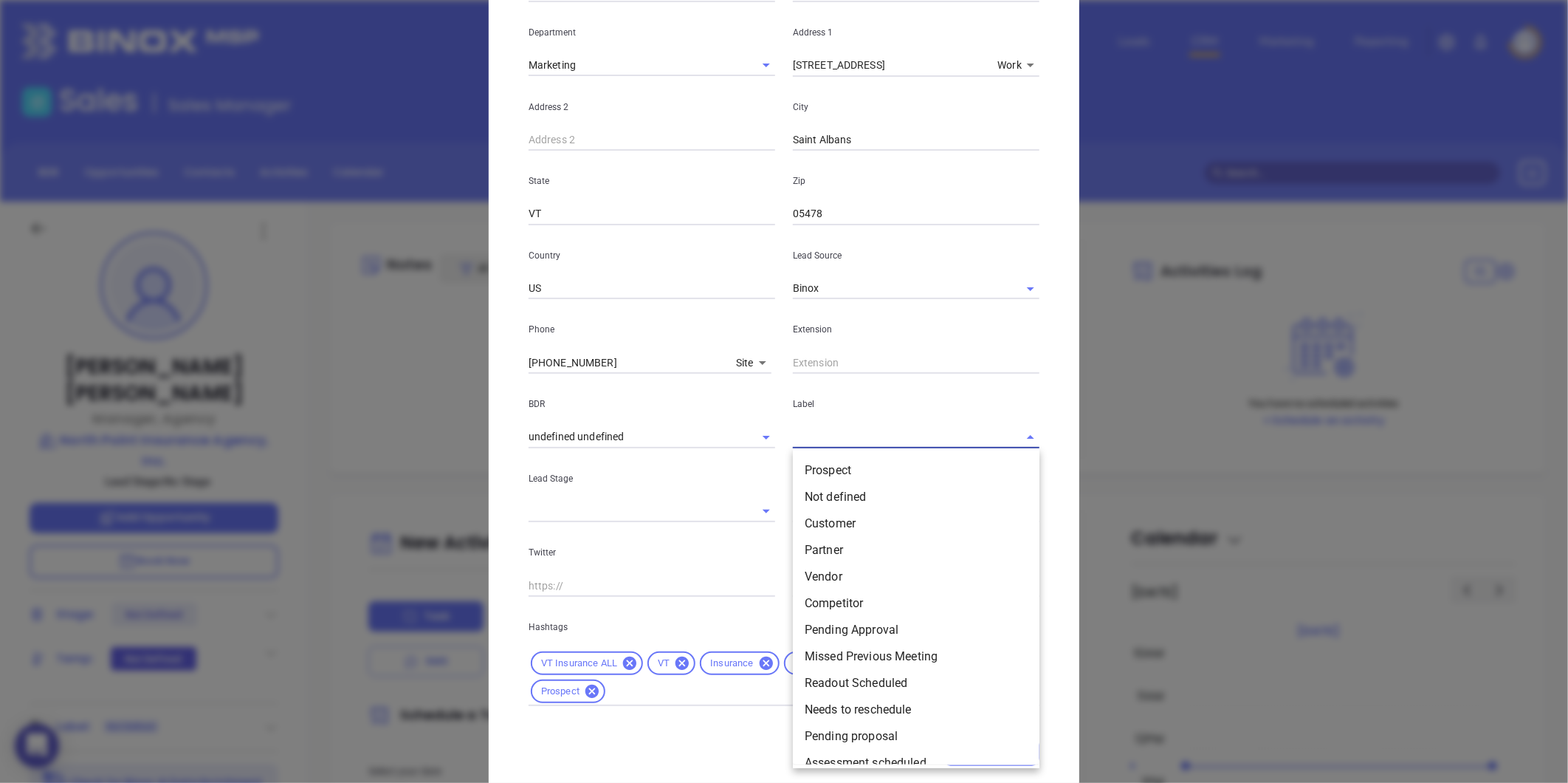
click at [817, 441] on input "text" at bounding box center [896, 436] width 205 height 21
click at [818, 464] on li "Prospect" at bounding box center [916, 470] width 246 height 27
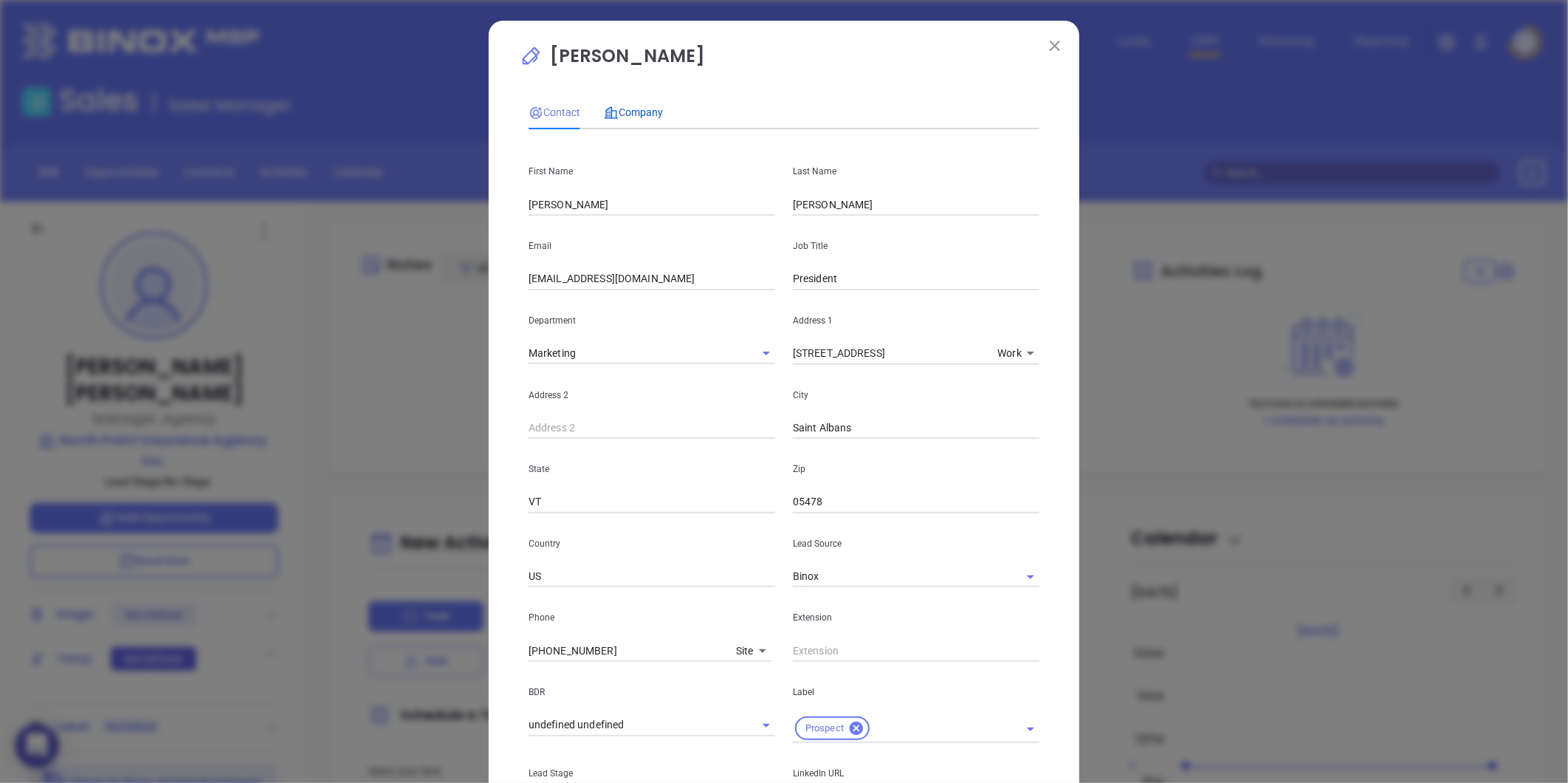
click at [636, 106] on span "Company" at bounding box center [633, 112] width 59 height 12
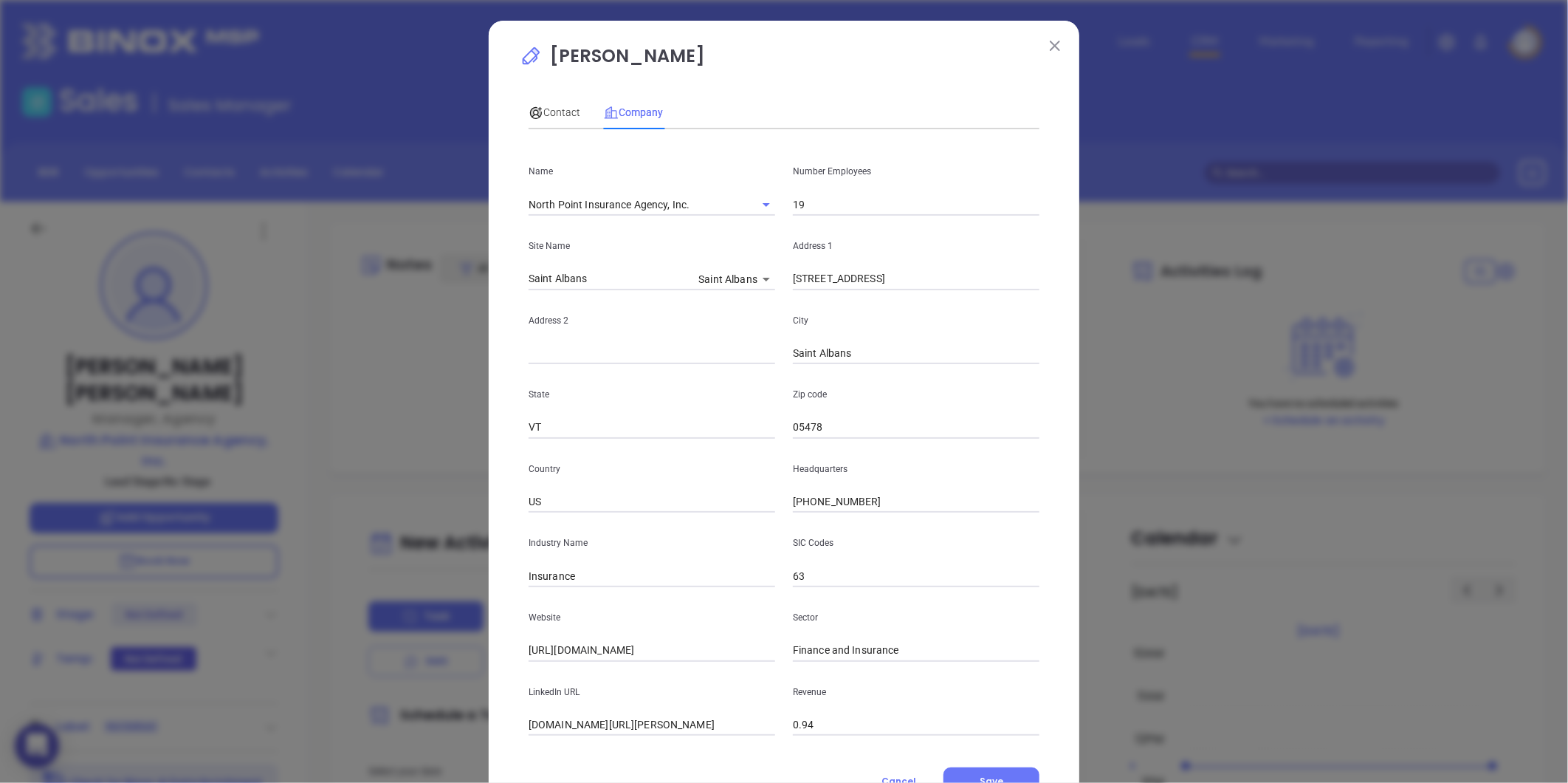
drag, startPoint x: 689, startPoint y: 205, endPoint x: 348, endPoint y: 217, distance: 341.2
click at [346, 217] on div "Mike Cox Contact Company First Name Jared Last Name Jabaut Email jjabaut@northp…" at bounding box center [784, 391] width 1568 height 783
click at [550, 111] on span "Contact" at bounding box center [554, 112] width 51 height 12
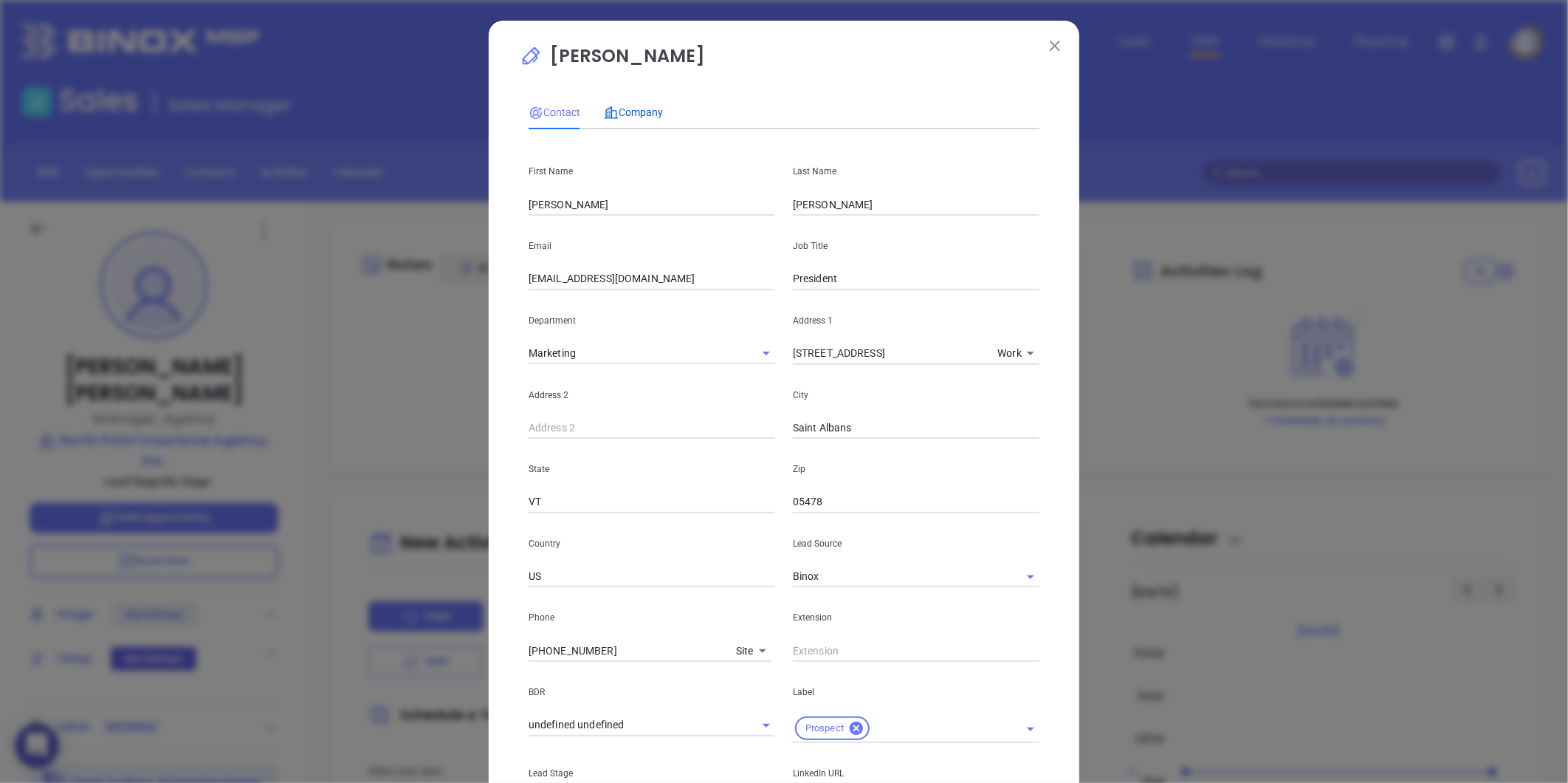
click at [626, 112] on span "Company" at bounding box center [633, 112] width 59 height 12
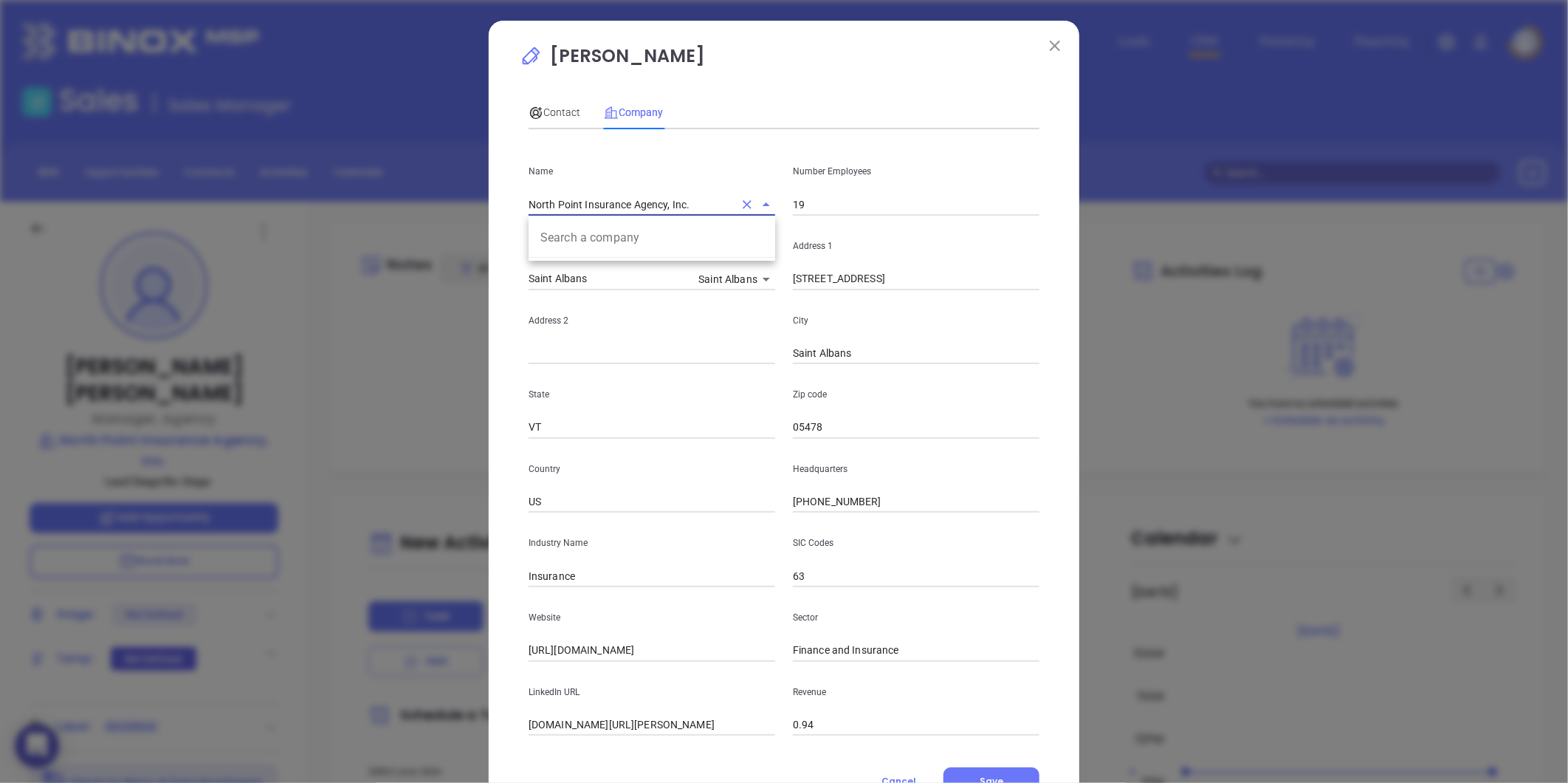
drag, startPoint x: 485, startPoint y: 202, endPoint x: 396, endPoint y: 208, distance: 89.2
click at [393, 209] on div "Mike Cox Contact Company First Name Jared Last Name Jabaut Email jjabaut@northp…" at bounding box center [784, 391] width 1568 height 783
click at [544, 111] on span "Contact" at bounding box center [554, 112] width 51 height 12
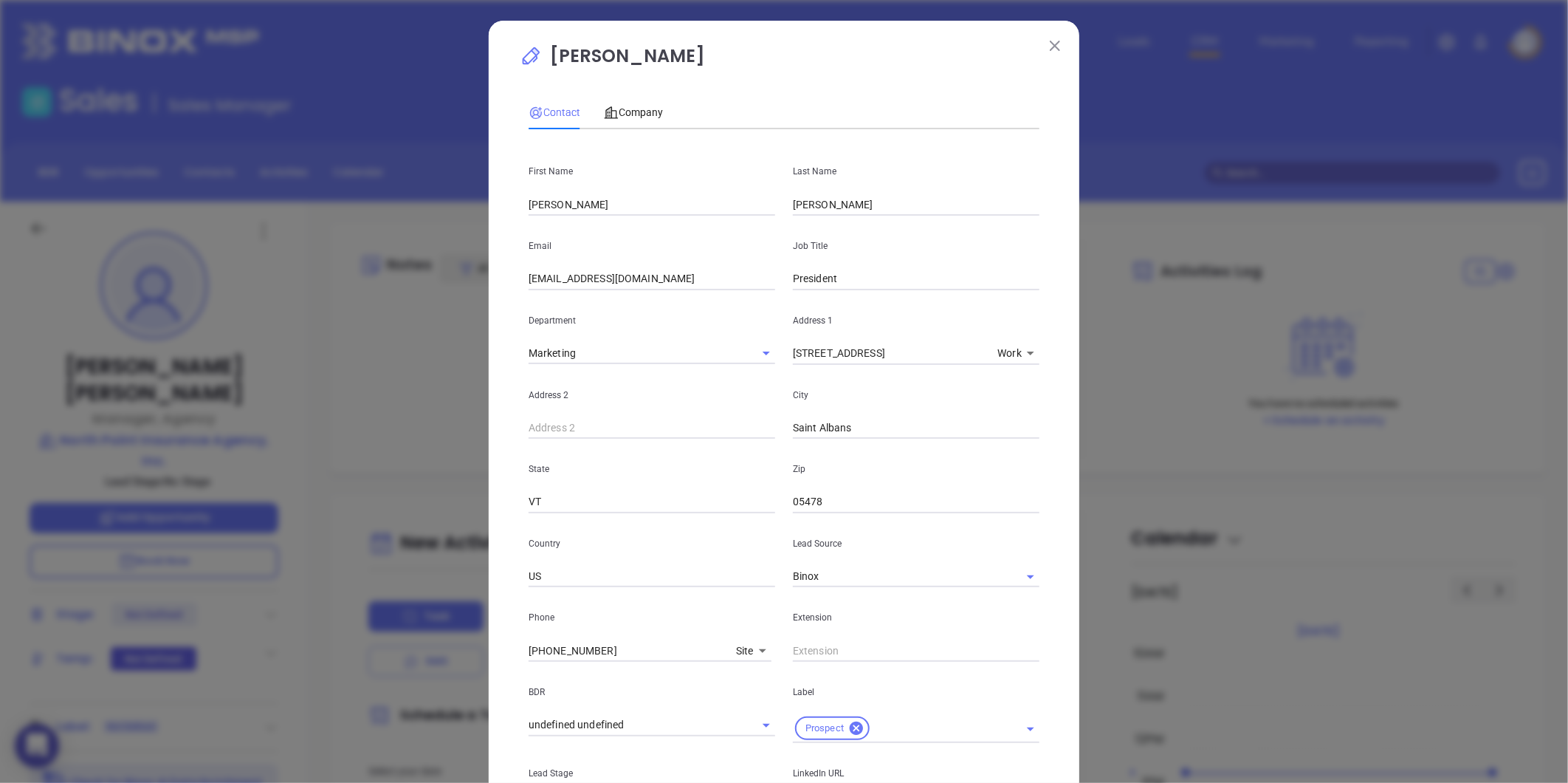
drag, startPoint x: 666, startPoint y: 283, endPoint x: 135, endPoint y: 272, distance: 531.1
click at [135, 272] on div "Mike Cox Contact Company First Name Jared Last Name Jabaut Email jjabaut@northp…" at bounding box center [784, 391] width 1568 height 783
paste input "aredj"
type input "jaredj@northpointins.com"
click at [635, 109] on span "Company" at bounding box center [633, 112] width 59 height 12
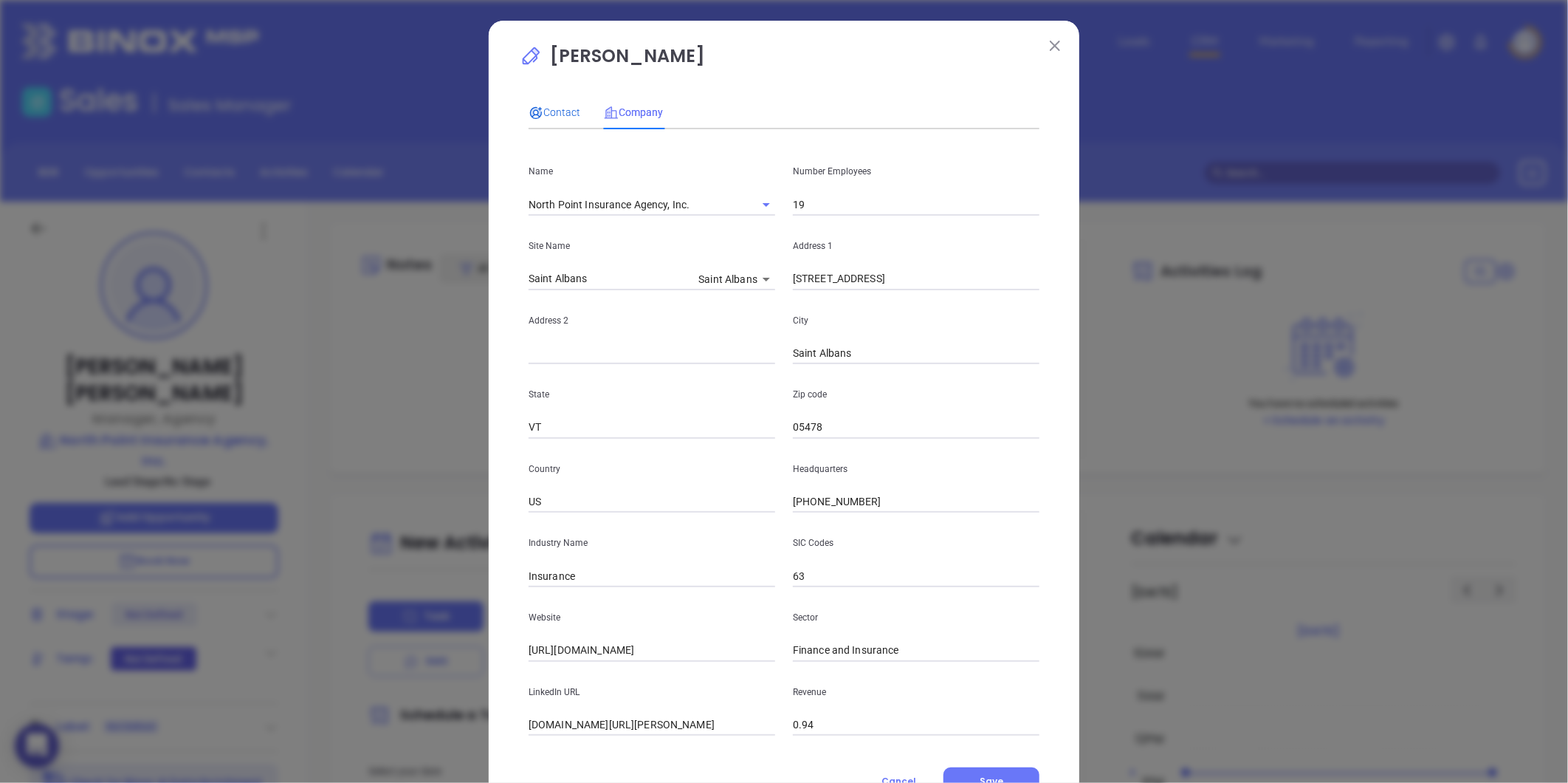
click at [542, 111] on span "Contact" at bounding box center [554, 112] width 51 height 12
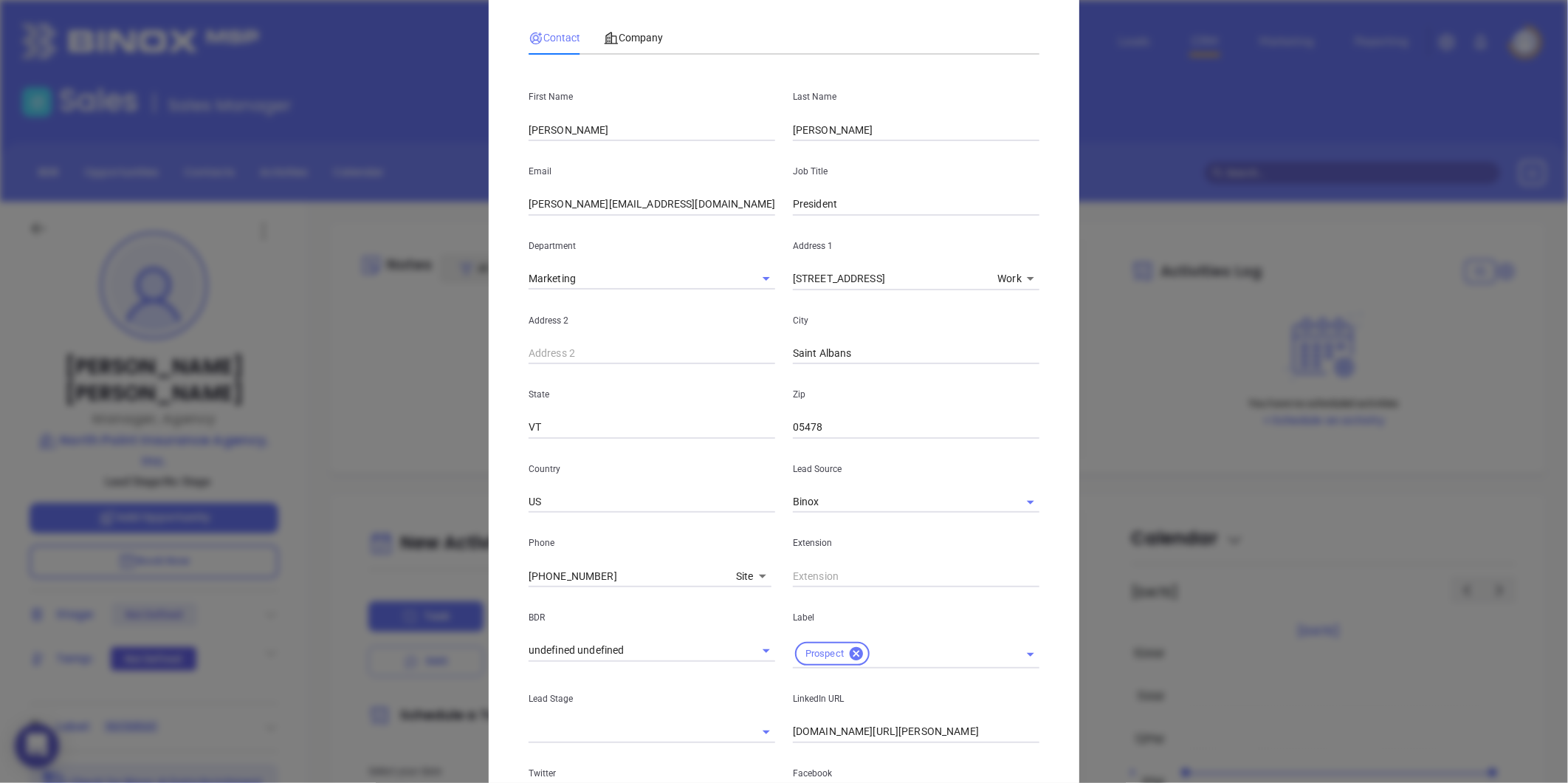
scroll to position [246, 0]
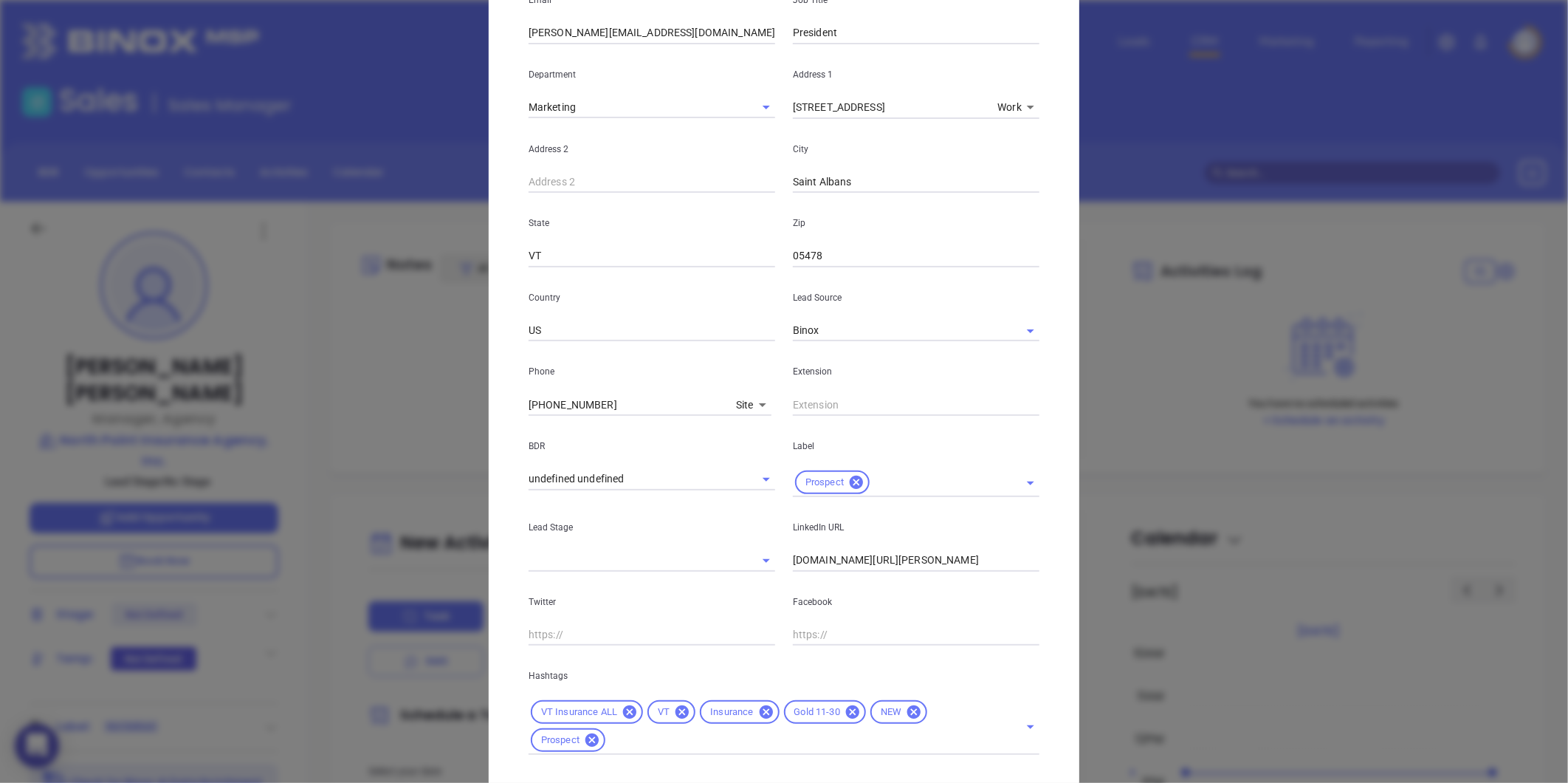
click at [883, 563] on input "linkedin.com/in/mike-cox-5734b82a" at bounding box center [916, 561] width 246 height 22
paste input "linkedin.com/in/jared-jabaut-4663a5126"
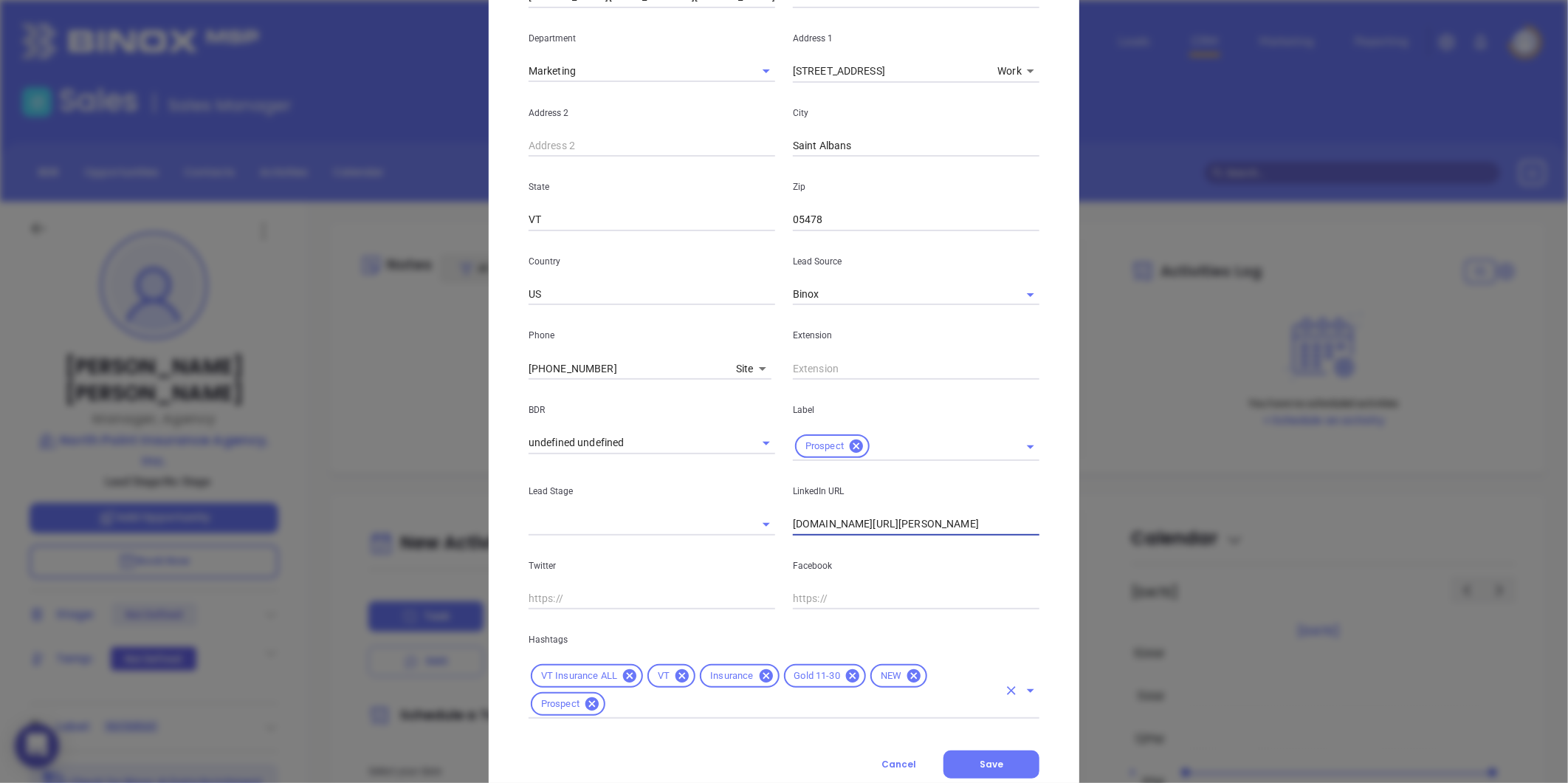
scroll to position [329, 0]
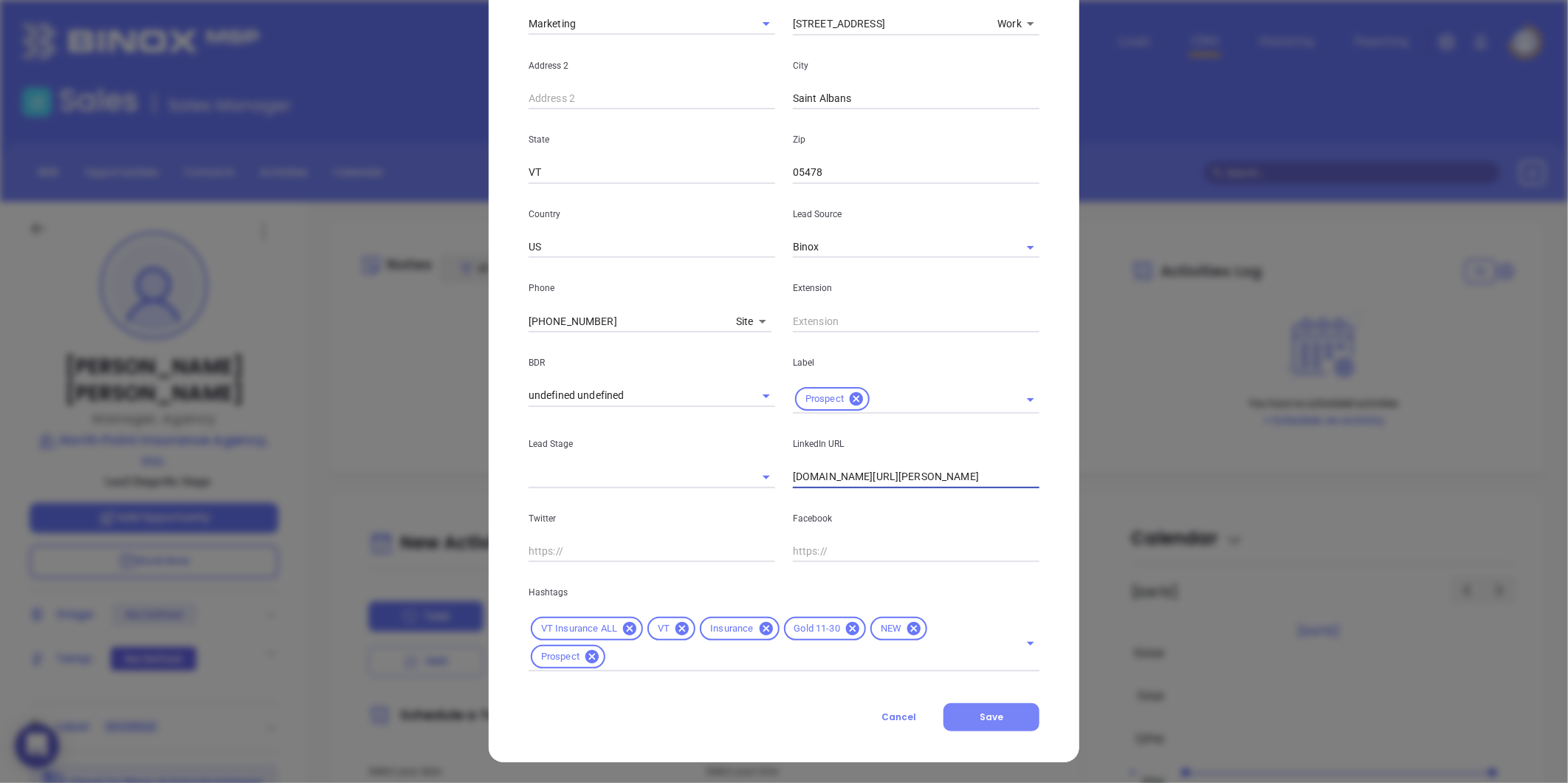
type input "www.linkedin.com/in/jared-jabaut-4663a5126"
click at [986, 722] on button "Save" at bounding box center [991, 717] width 96 height 28
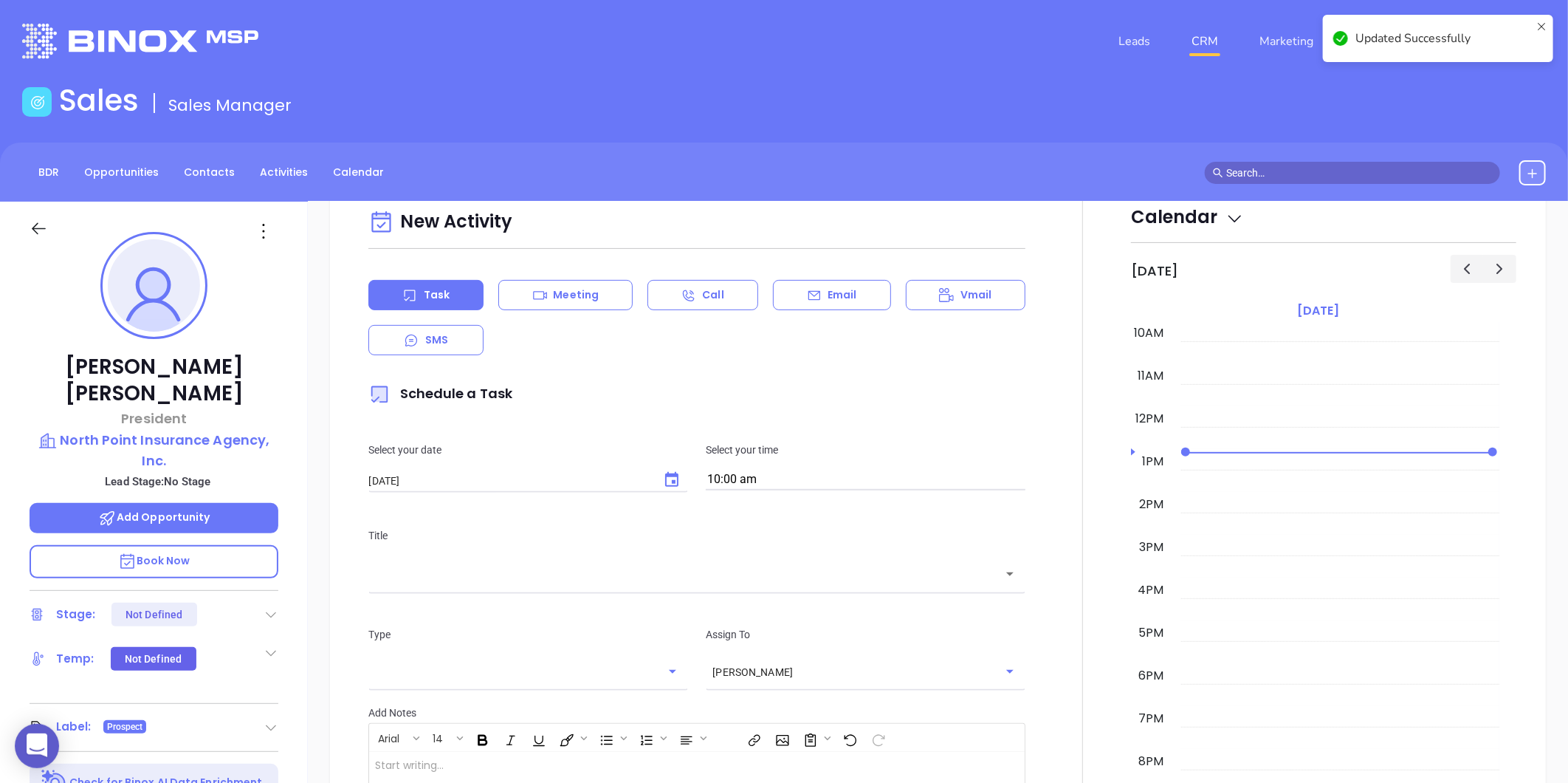
scroll to position [0, 0]
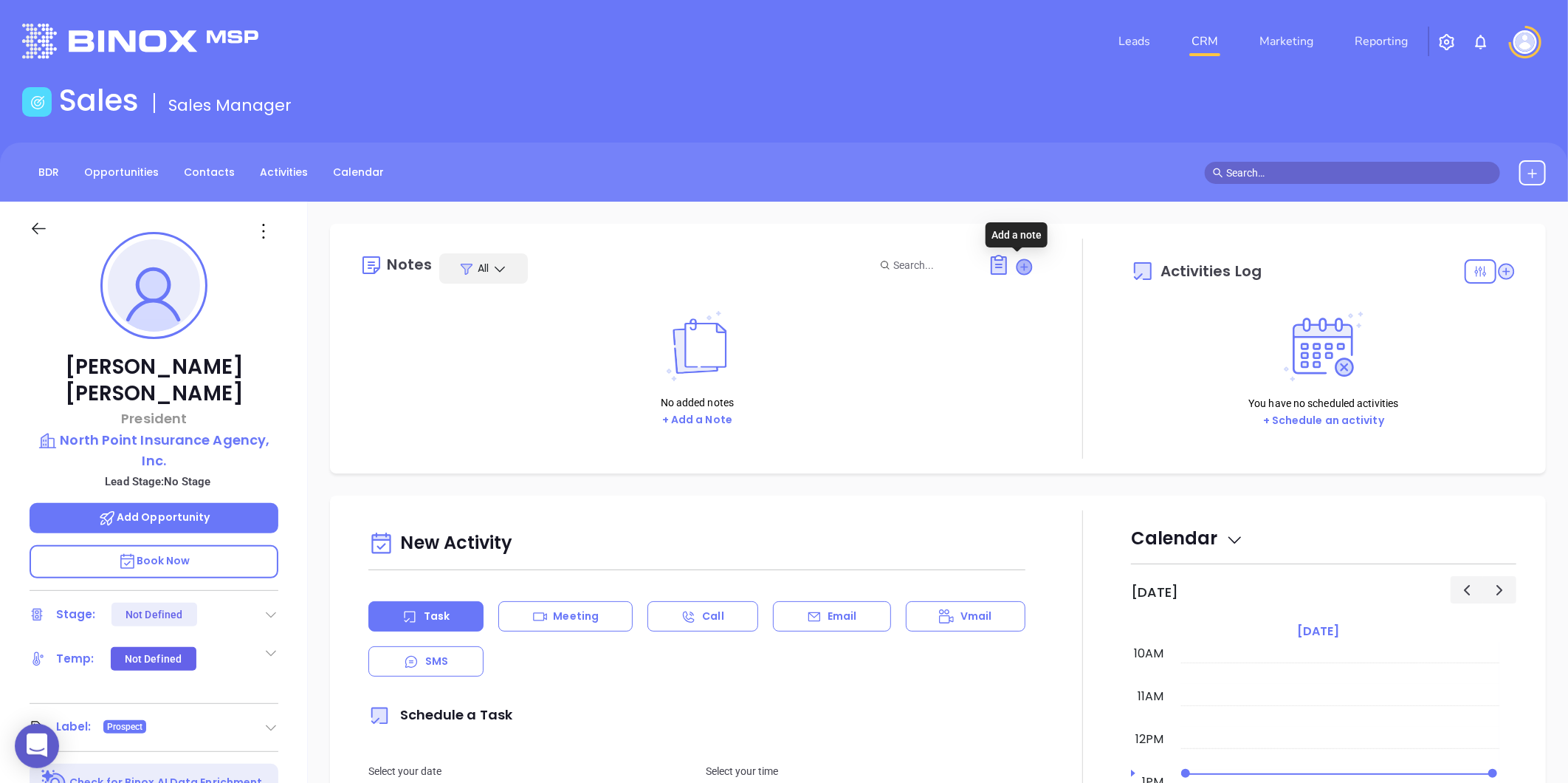
click at [1019, 264] on icon at bounding box center [1024, 266] width 20 height 20
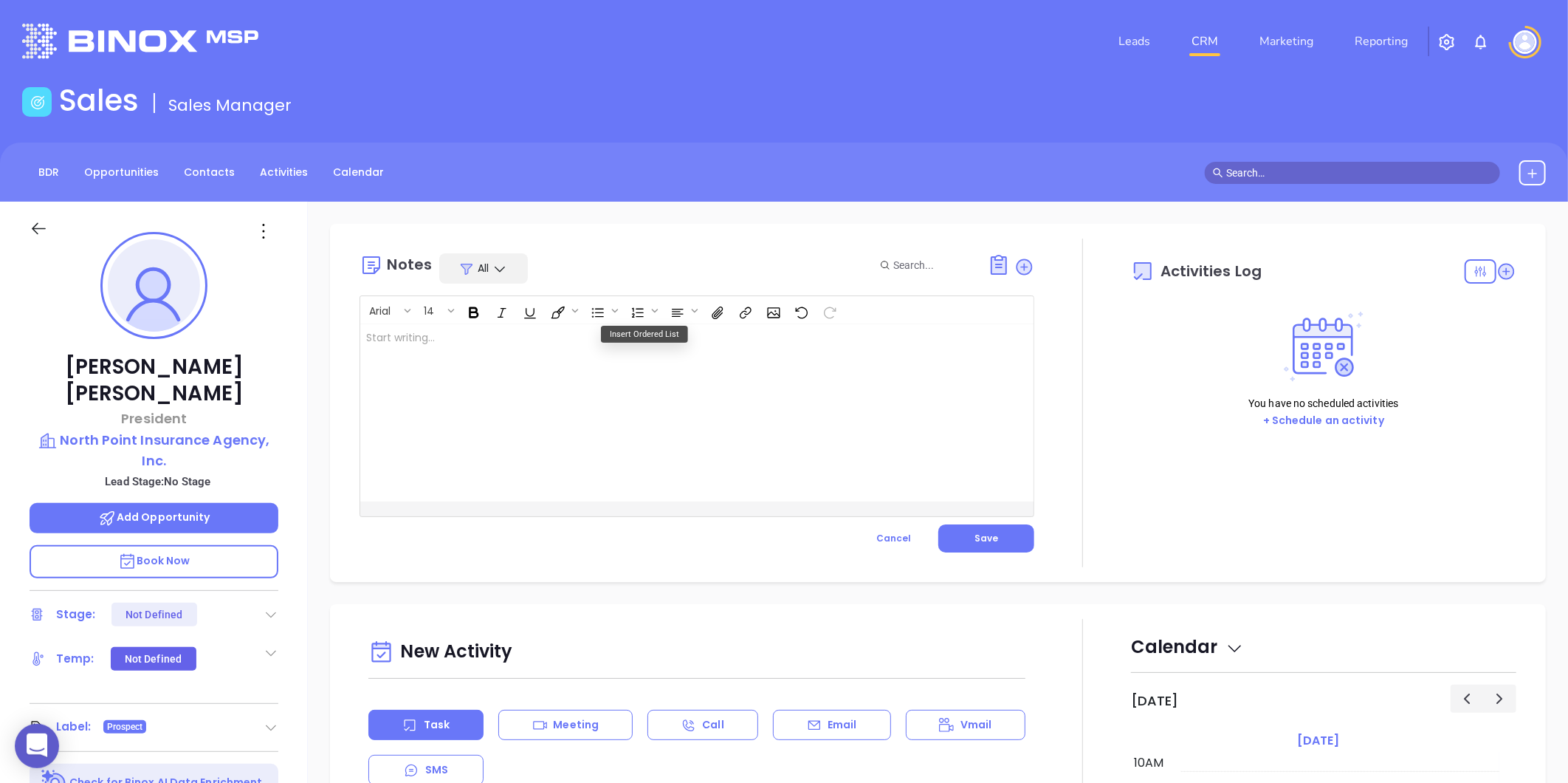
click at [476, 346] on div at bounding box center [673, 412] width 626 height 177
click at [450, 337] on p "Rescrub task" at bounding box center [673, 338] width 614 height 15
click at [612, 337] on p "Company has locations in VT, ME and NY ﻿" at bounding box center [673, 338] width 614 height 15
click at [990, 540] on span "Save" at bounding box center [986, 537] width 24 height 13
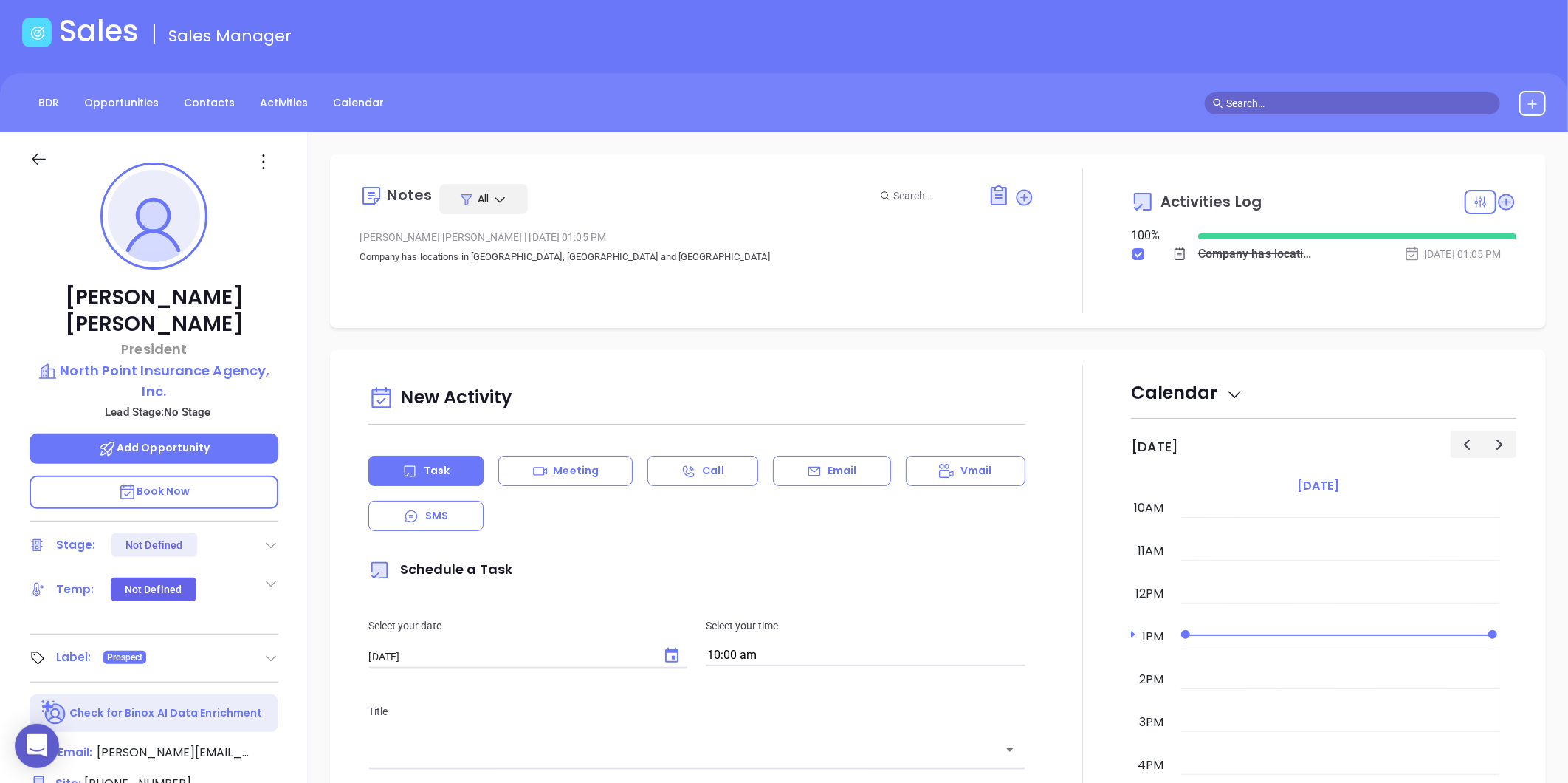
scroll to position [42, 0]
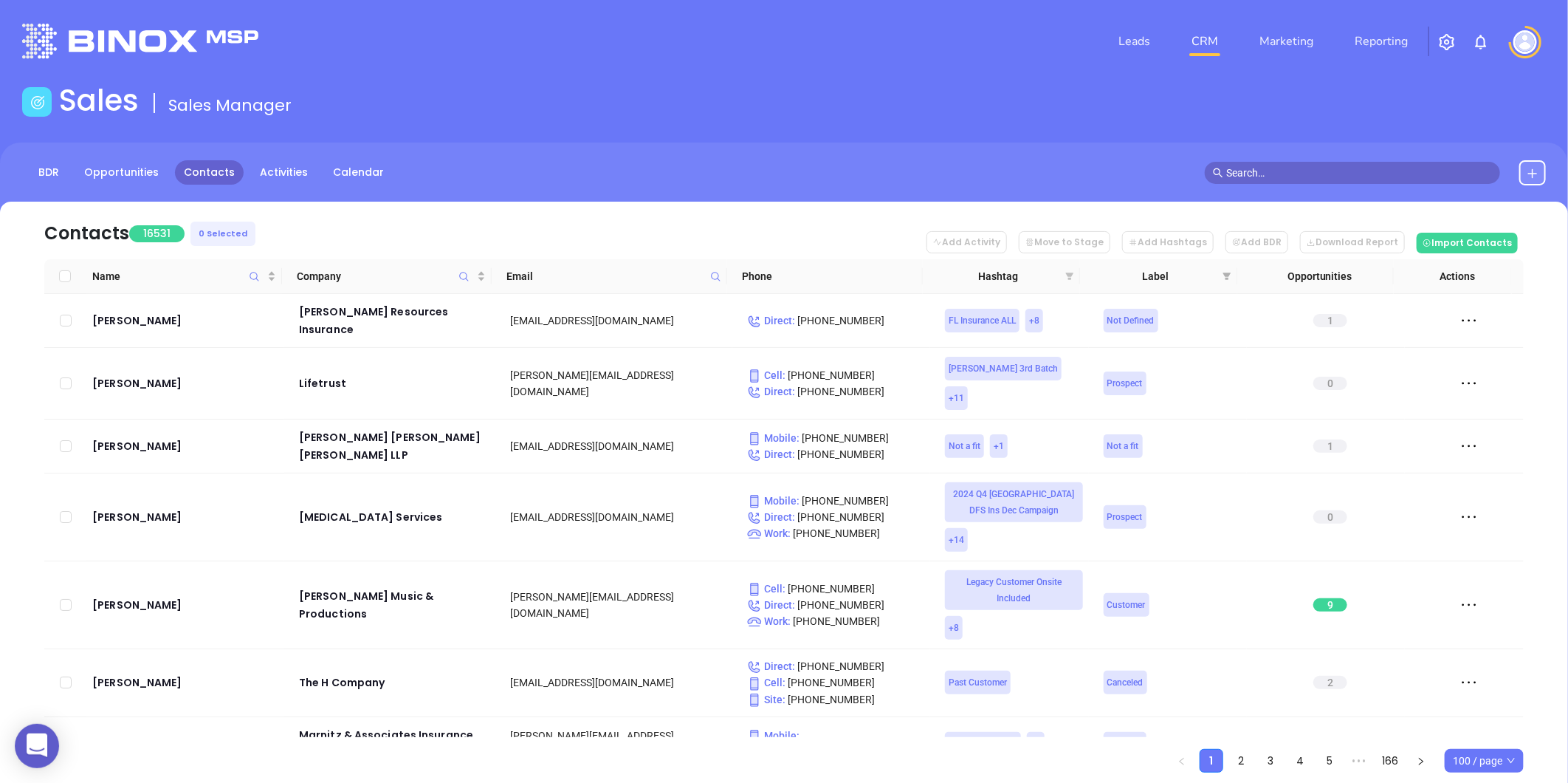
click at [1070, 273] on icon "filter" at bounding box center [1069, 276] width 8 height 8
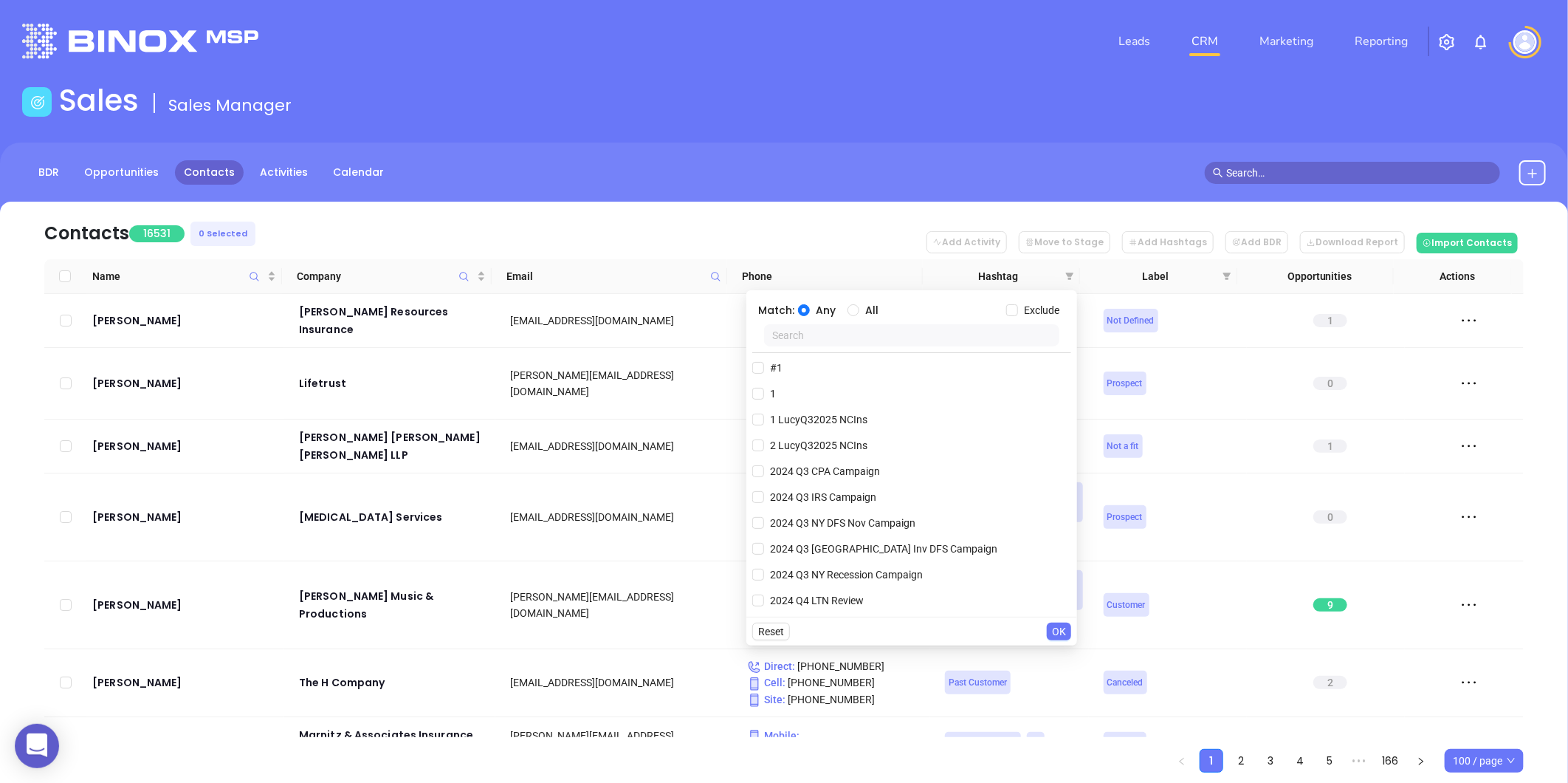
click at [929, 334] on input "text" at bounding box center [911, 335] width 295 height 22
paste input "SC INS IDSA Q3 0825"
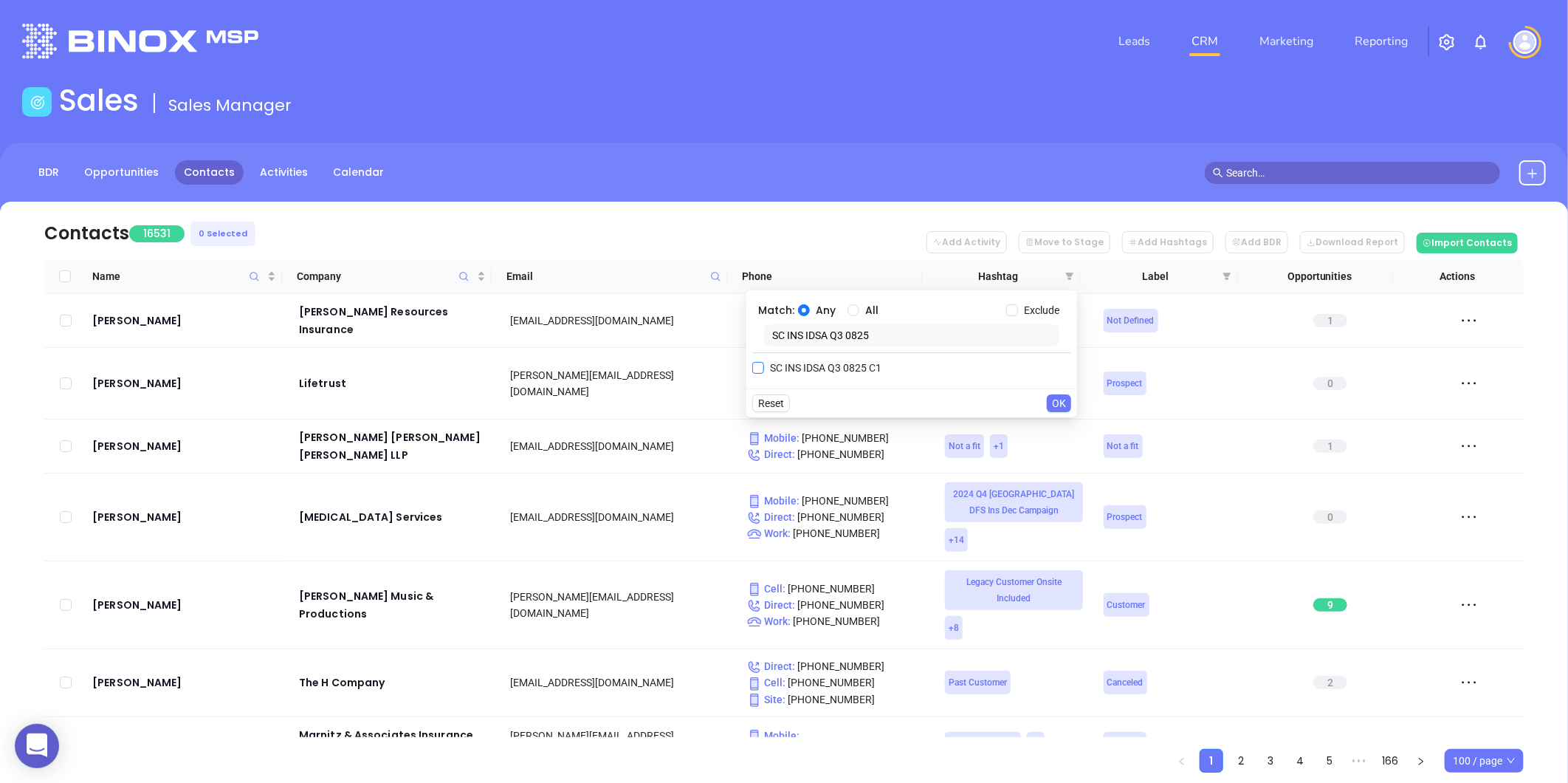
type input "SC INS IDSA Q3 0825"
click at [828, 370] on span "SC INS IDSA Q3 0825 C1" at bounding box center [825, 367] width 123 height 16
click at [764, 370] on input "SC INS IDSA Q3 0825 C1" at bounding box center [758, 368] width 12 height 12
checkbox input "true"
click at [1049, 431] on button "OK" at bounding box center [1059, 432] width 24 height 18
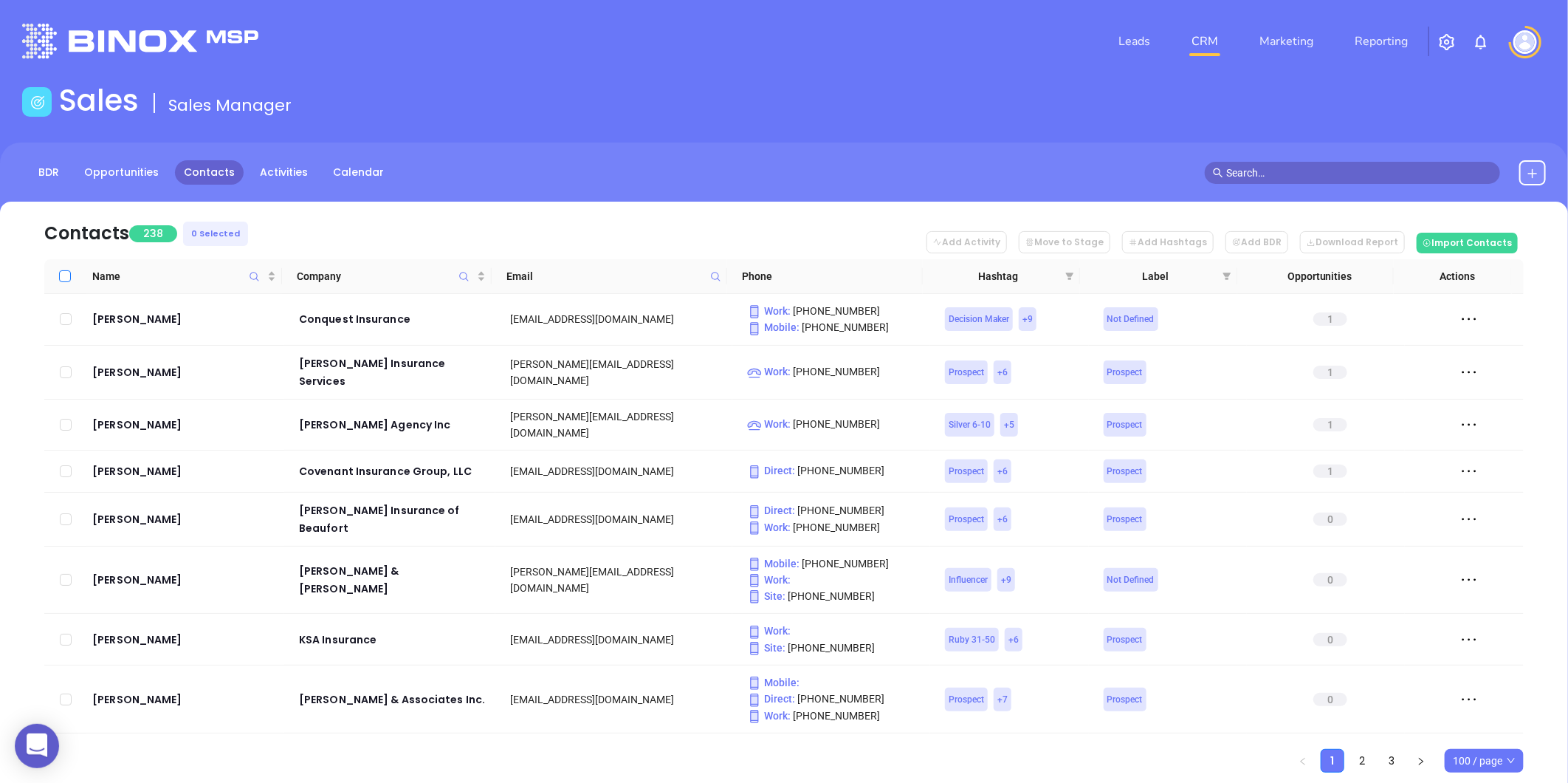
click at [68, 275] on input "Select all" at bounding box center [65, 276] width 12 height 12
checkbox input "true"
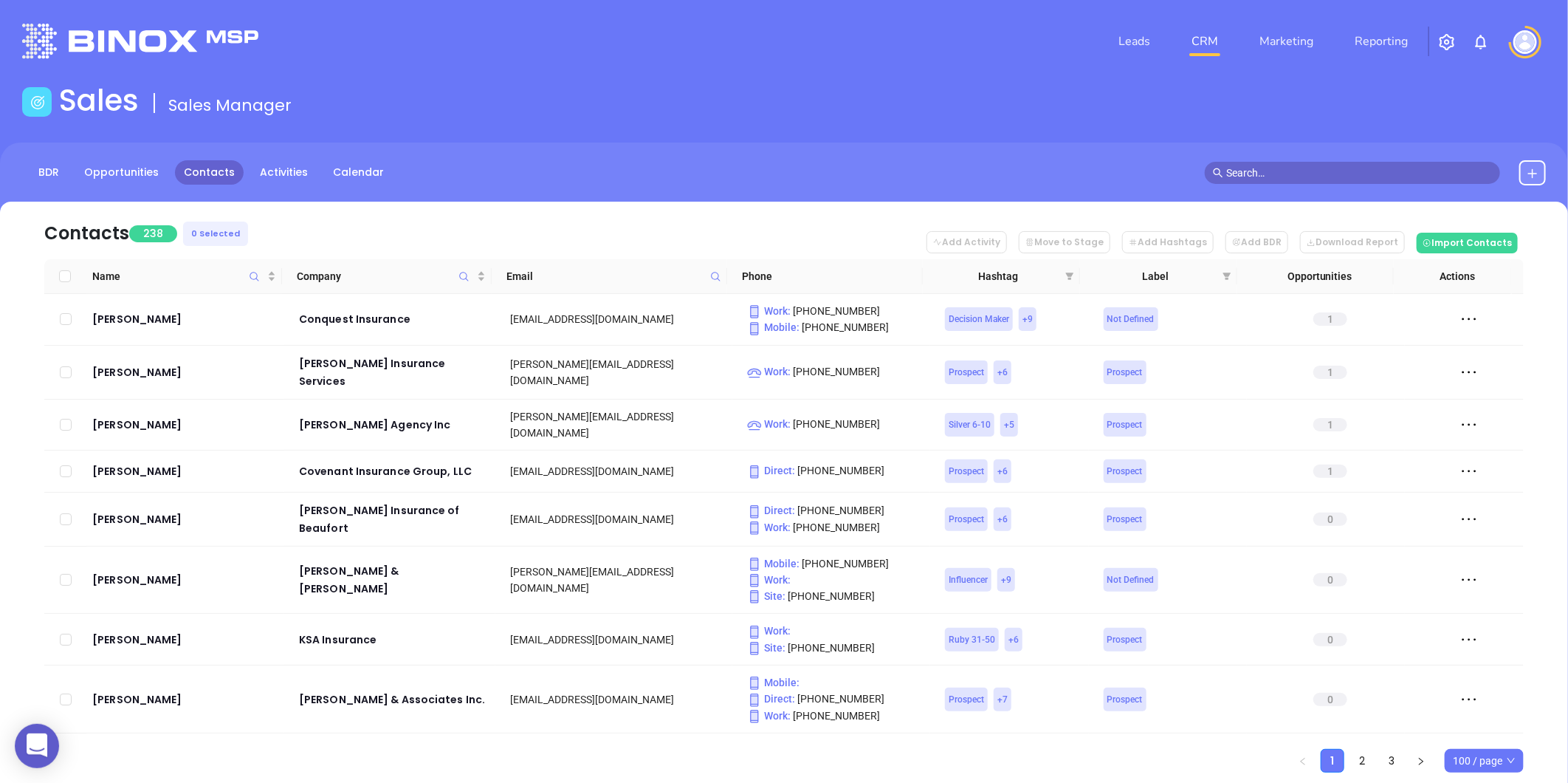
checkbox input "true"
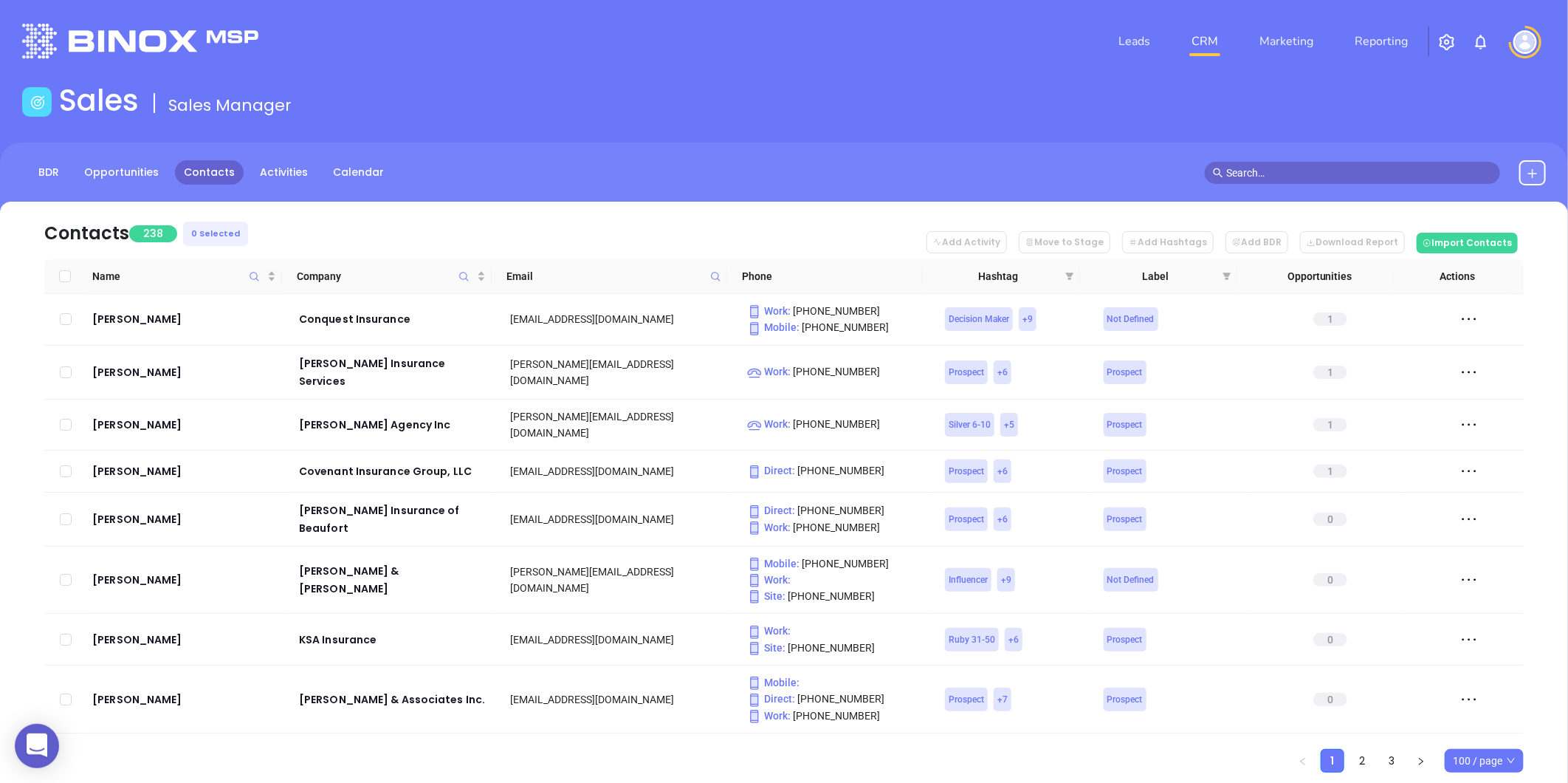
checkbox input "true"
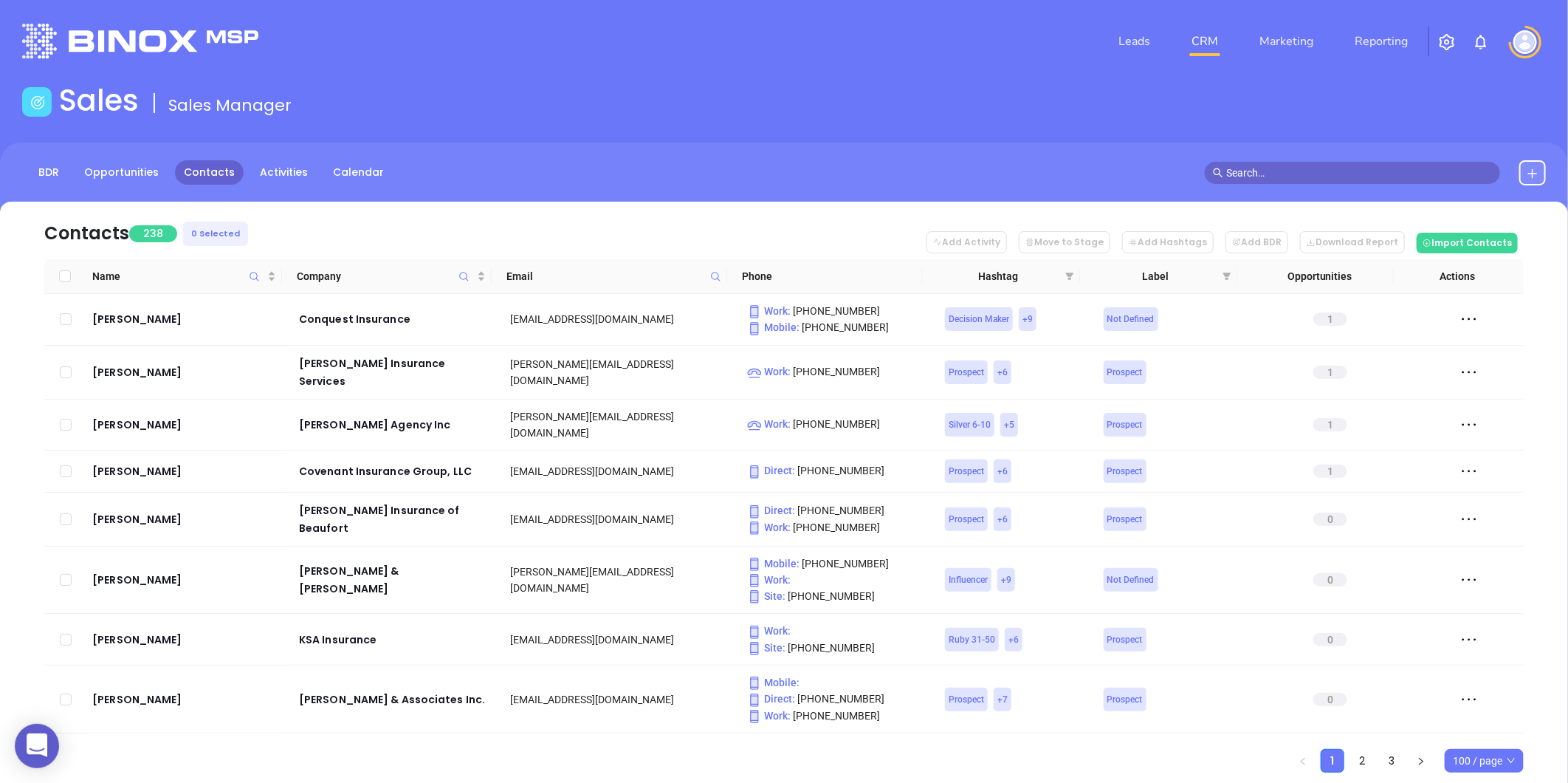
checkbox input "true"
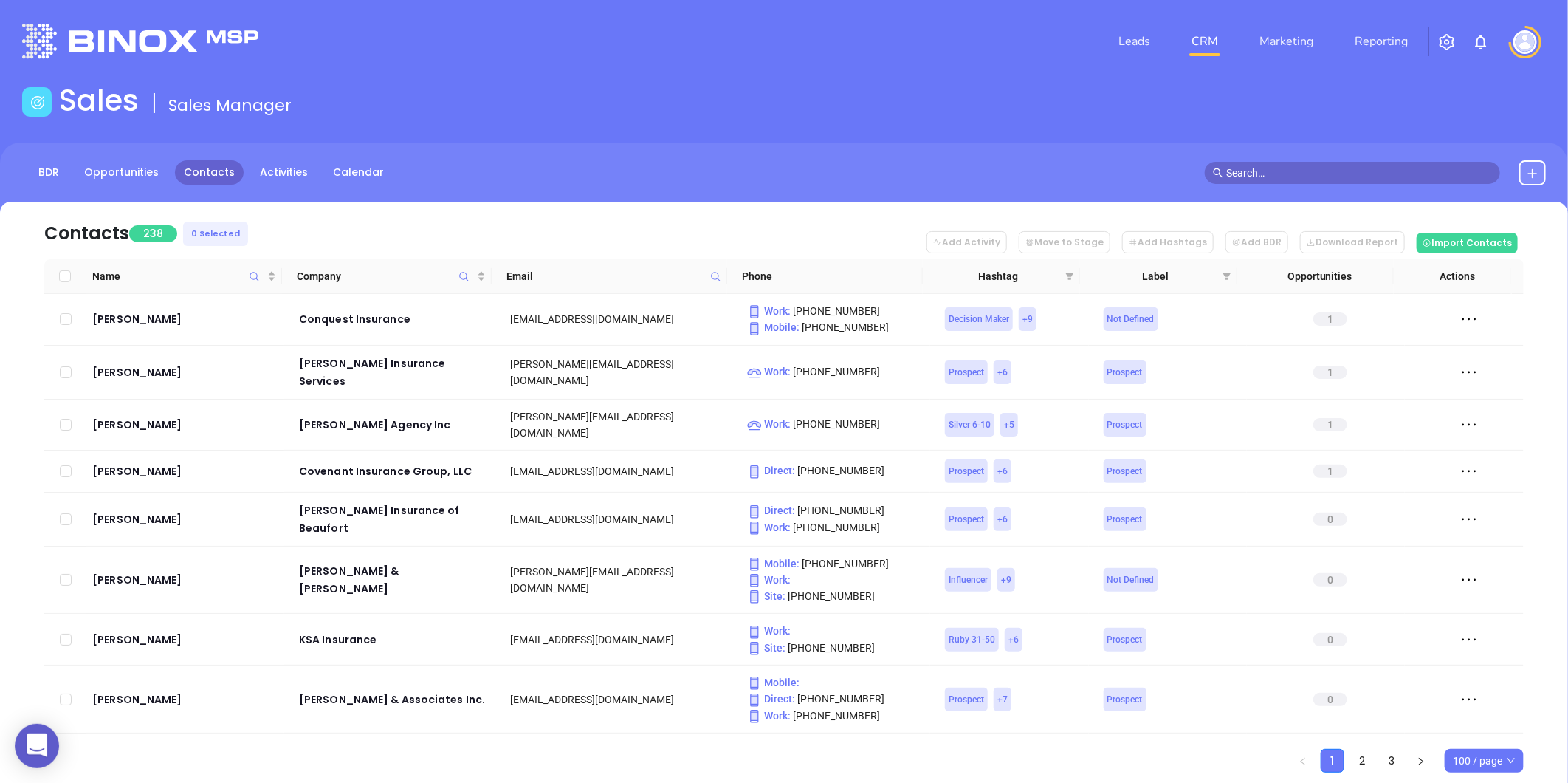
checkbox input "true"
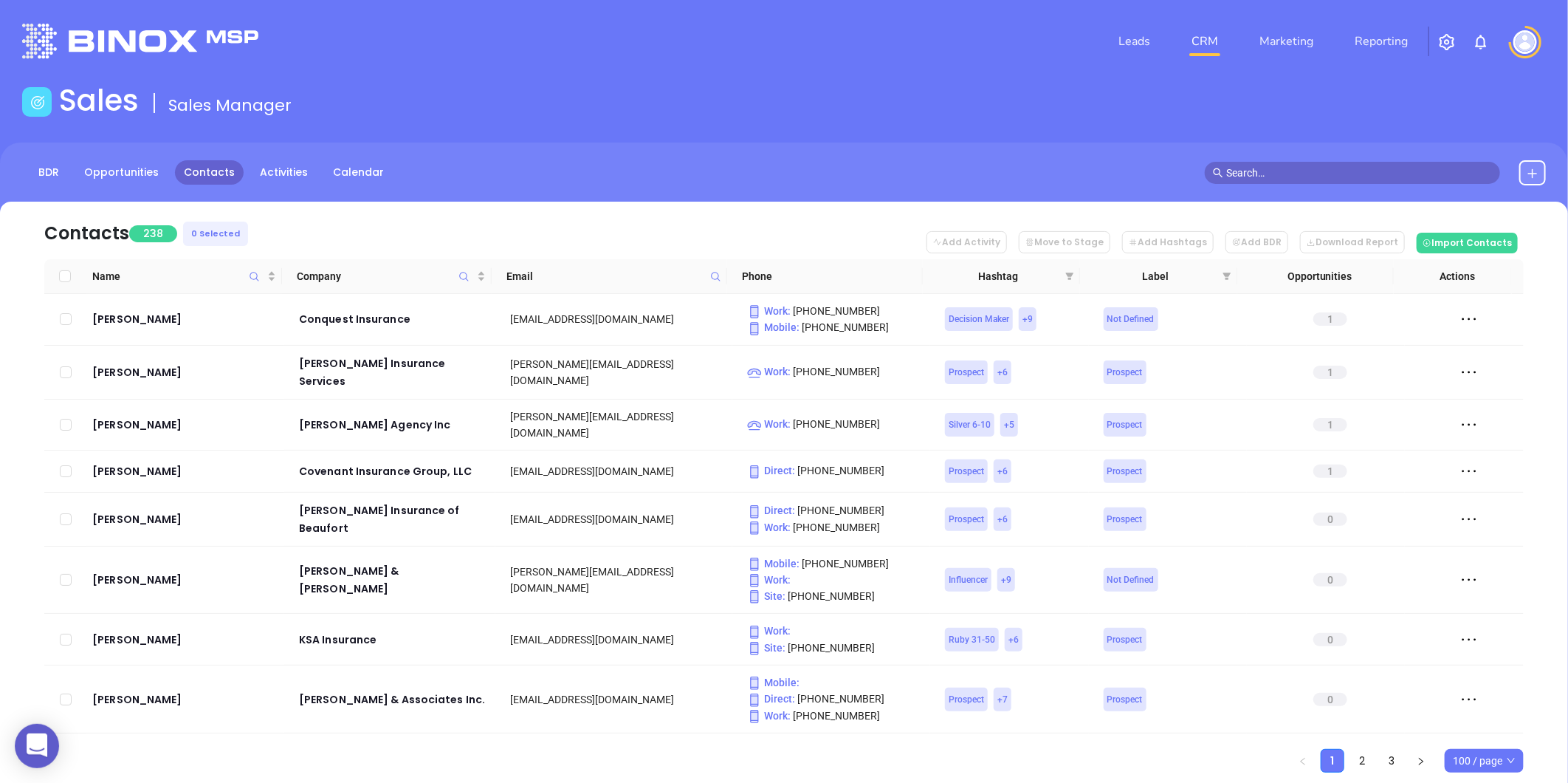
checkbox input "true"
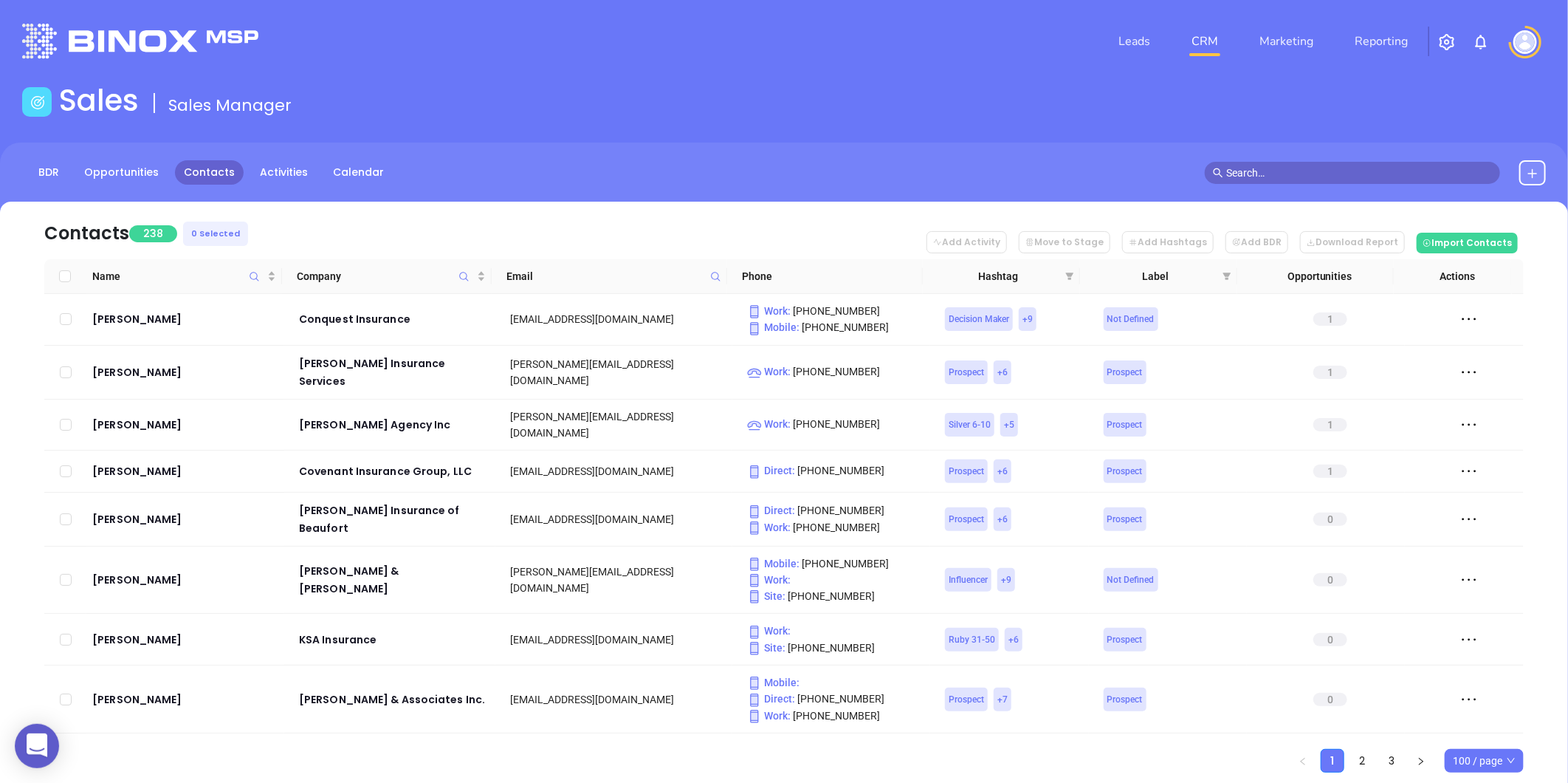
checkbox input "true"
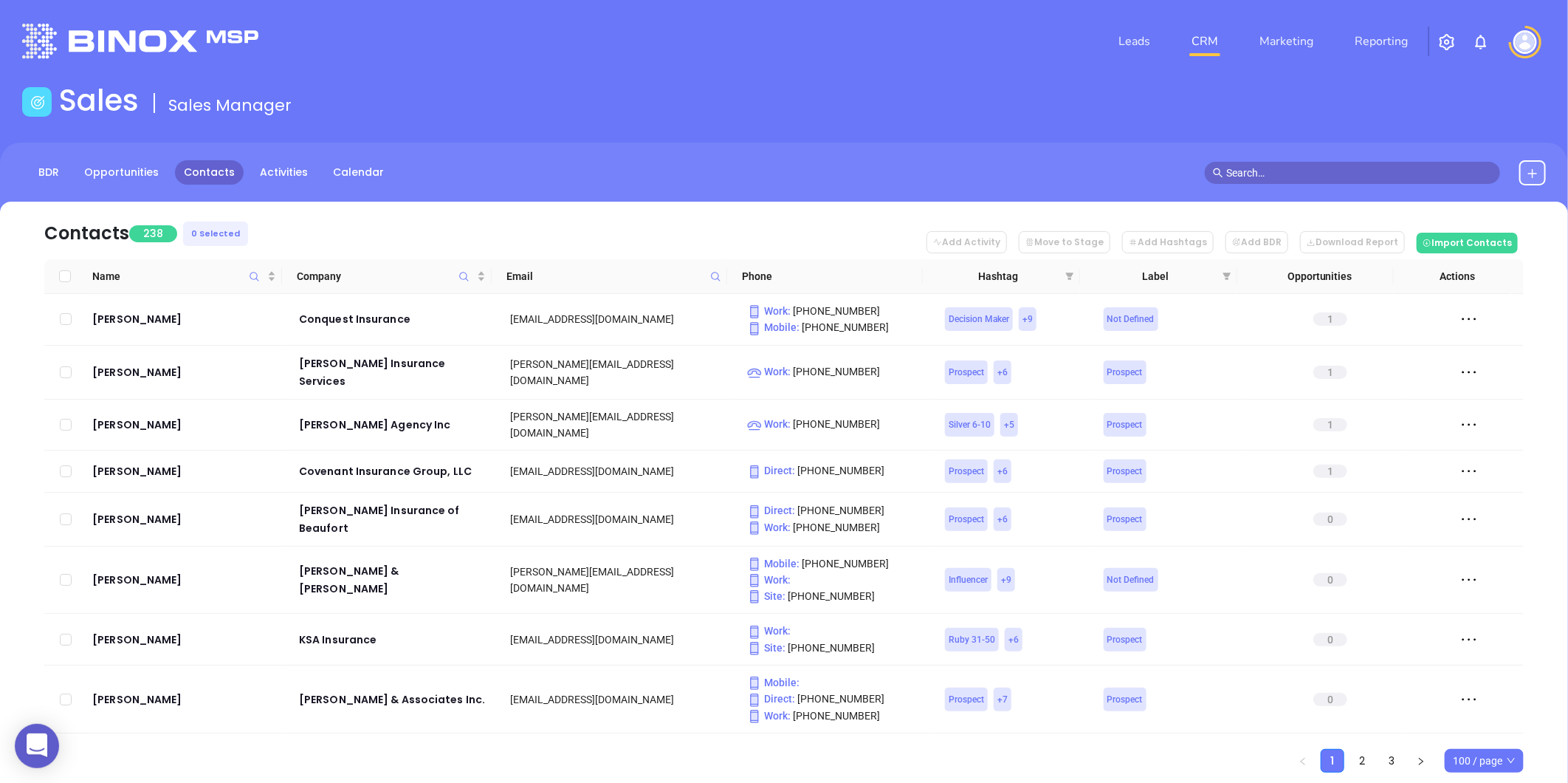
checkbox input "true"
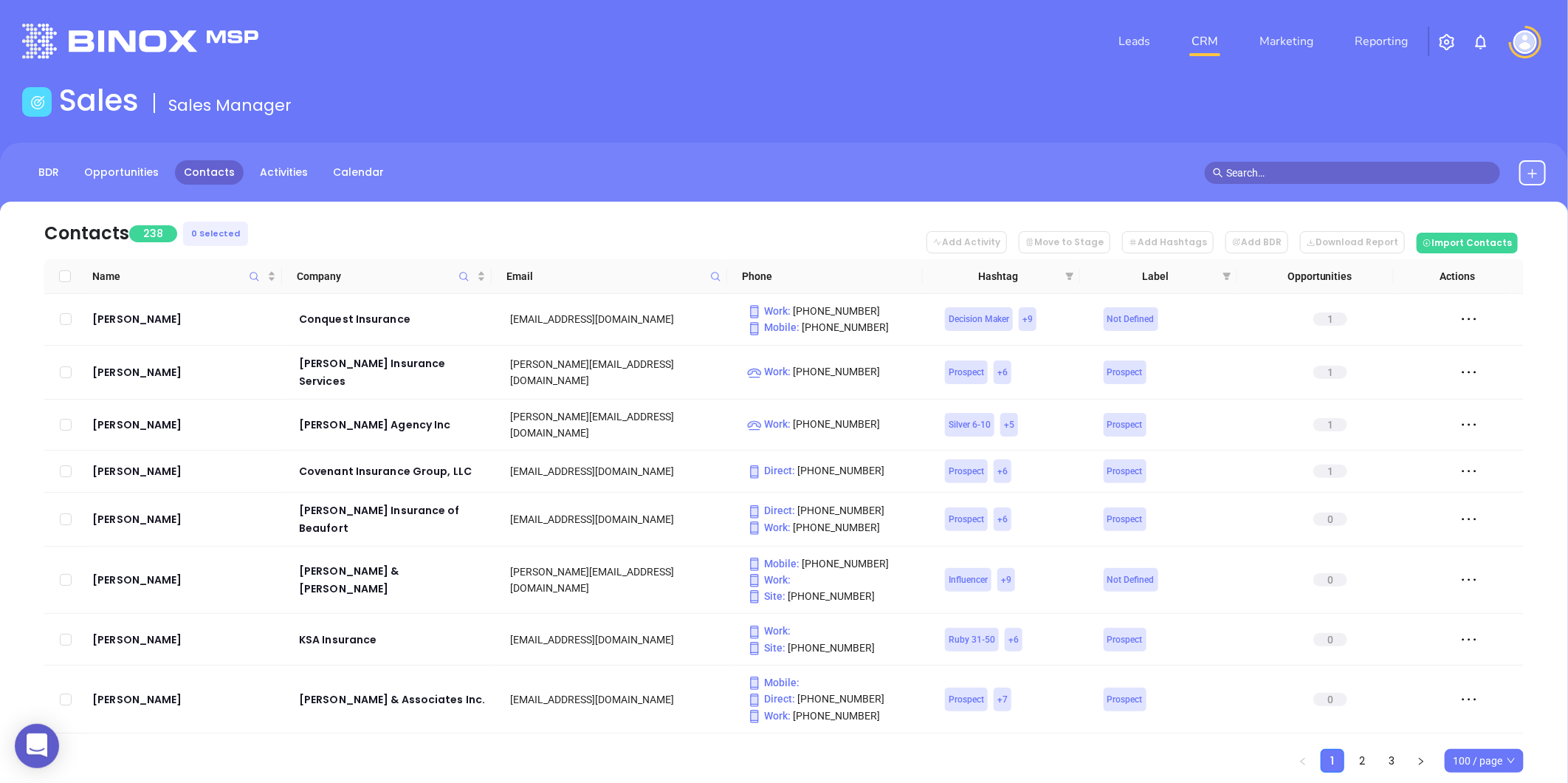
checkbox input "true"
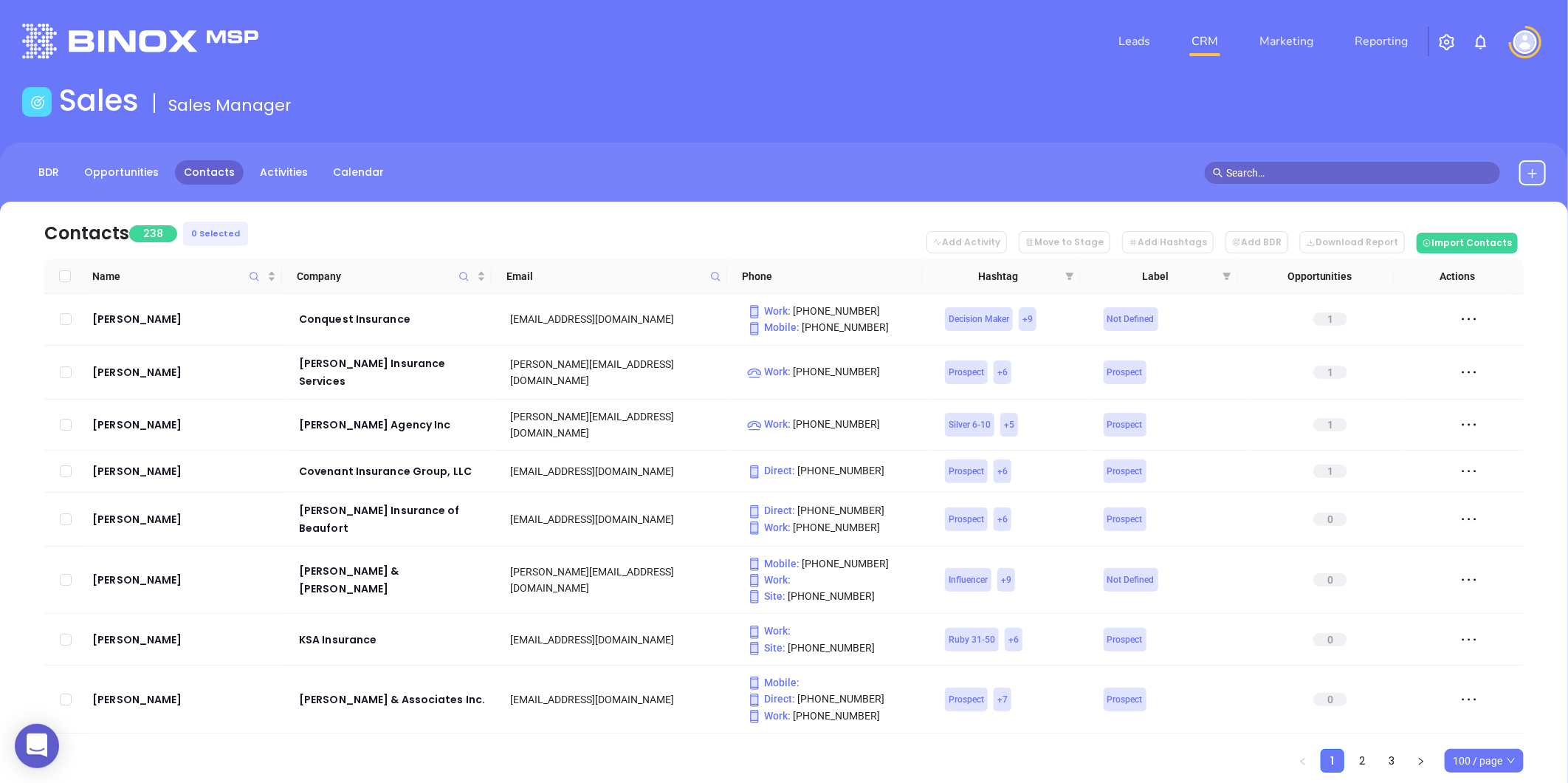
checkbox input "true"
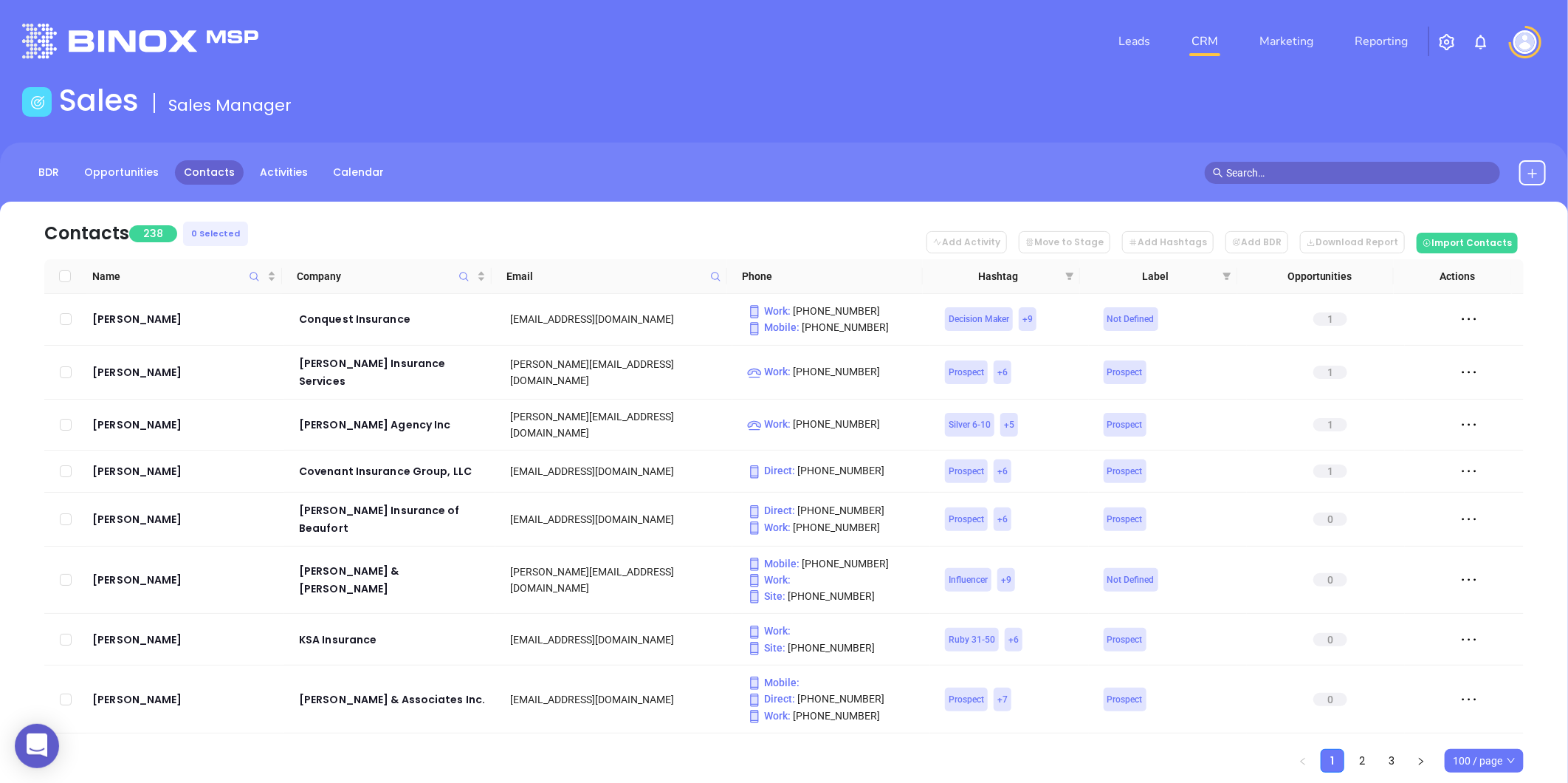
checkbox input "true"
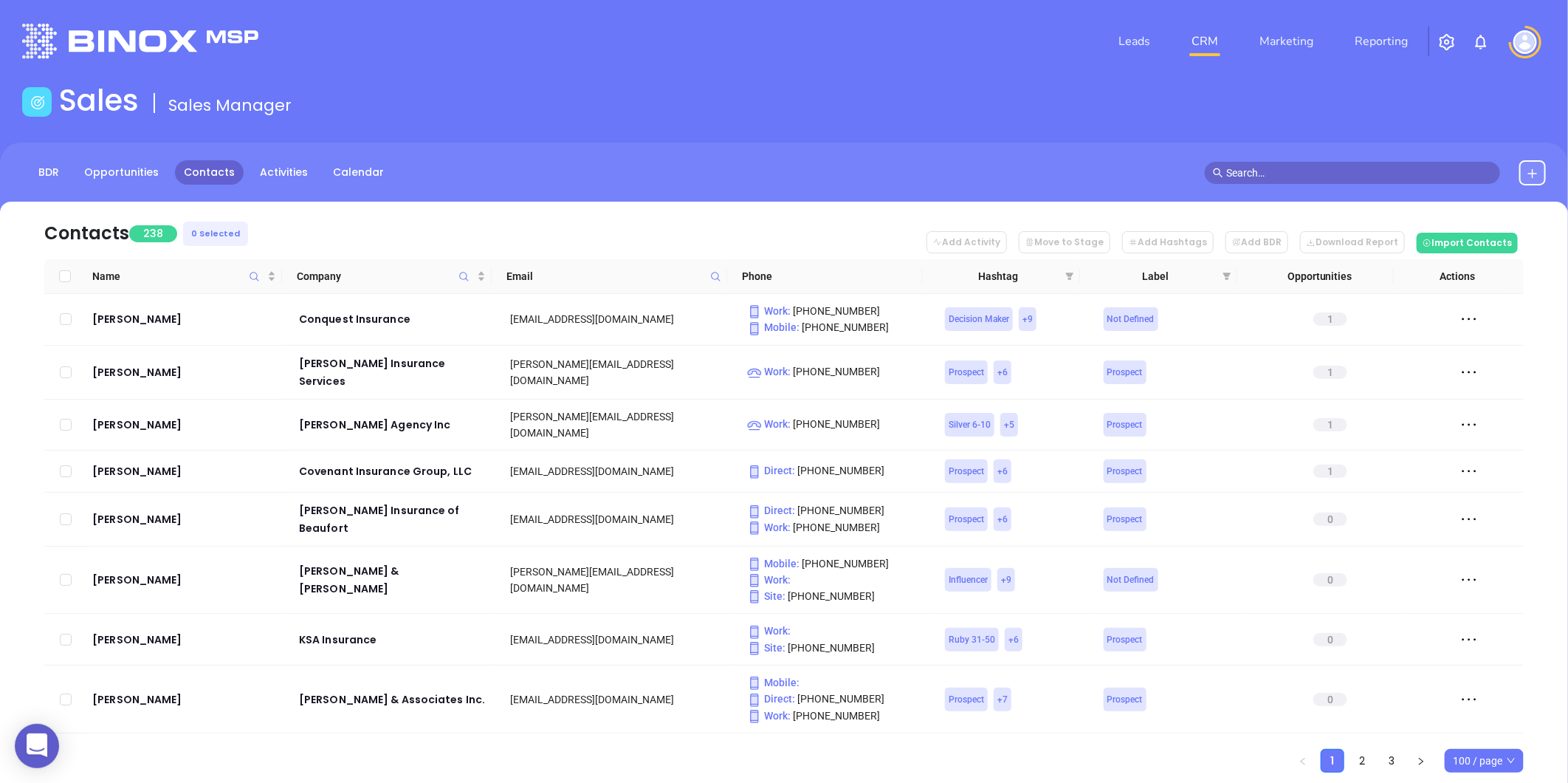
checkbox input "true"
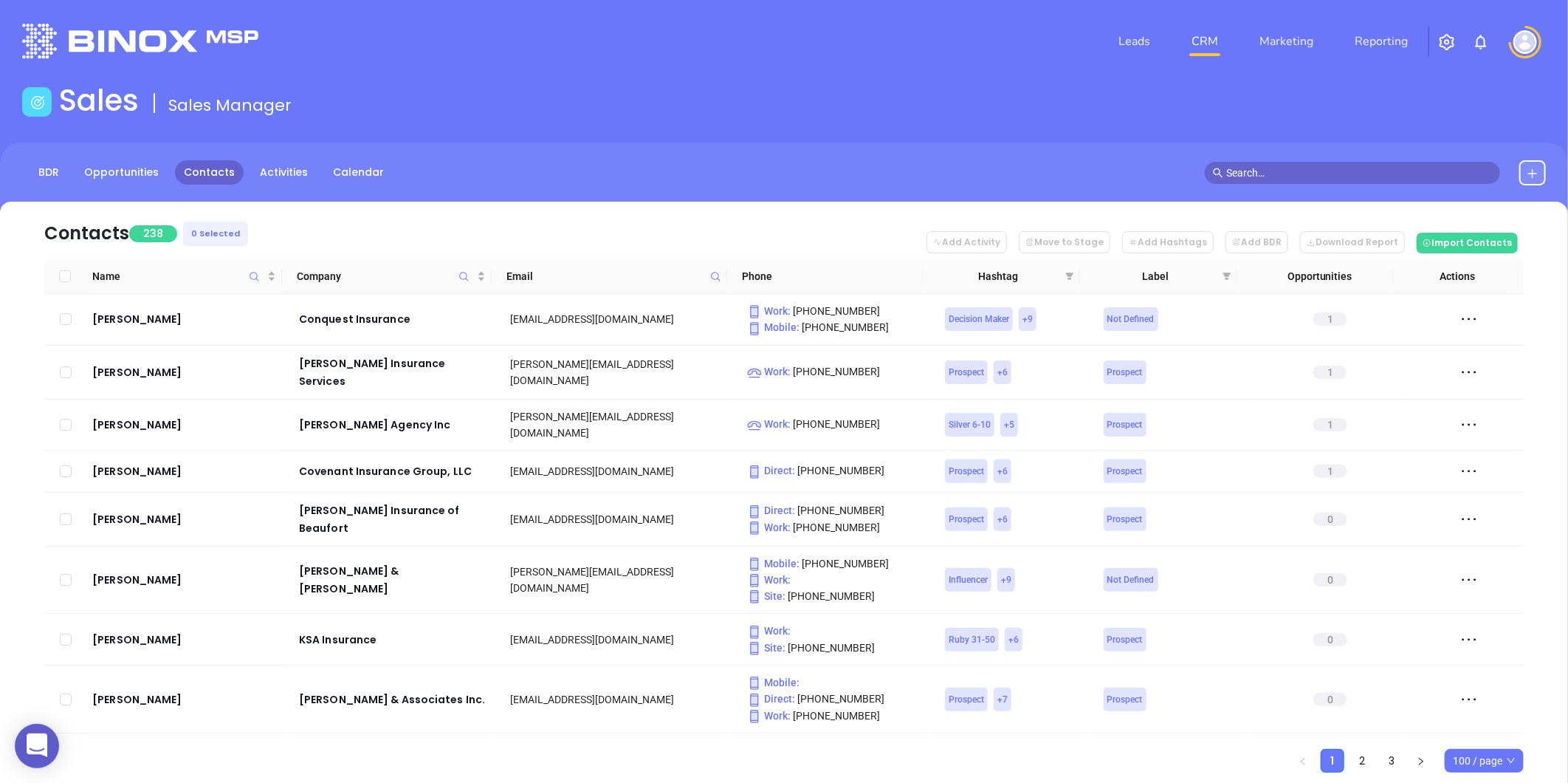
checkbox input "true"
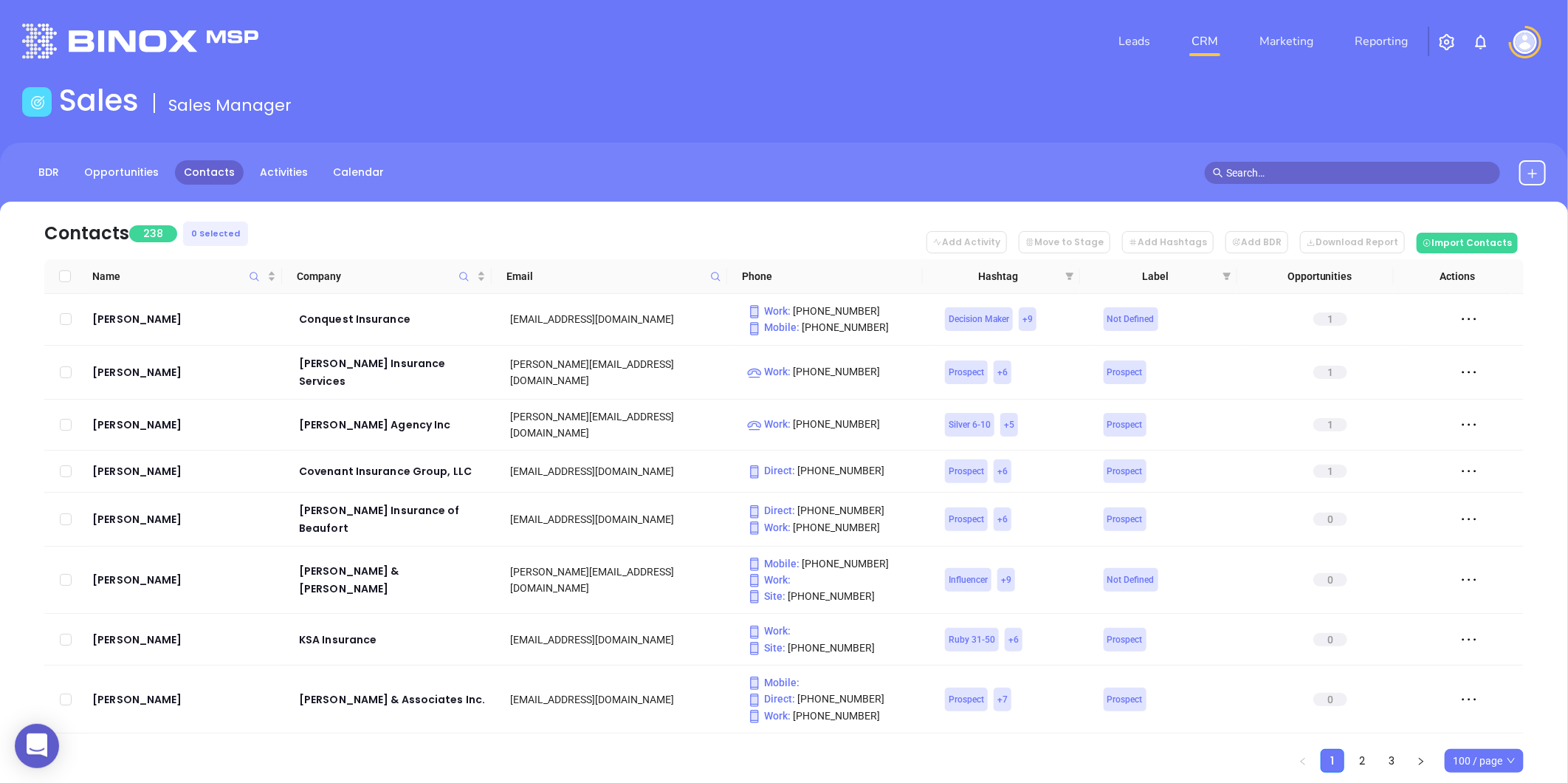
checkbox input "true"
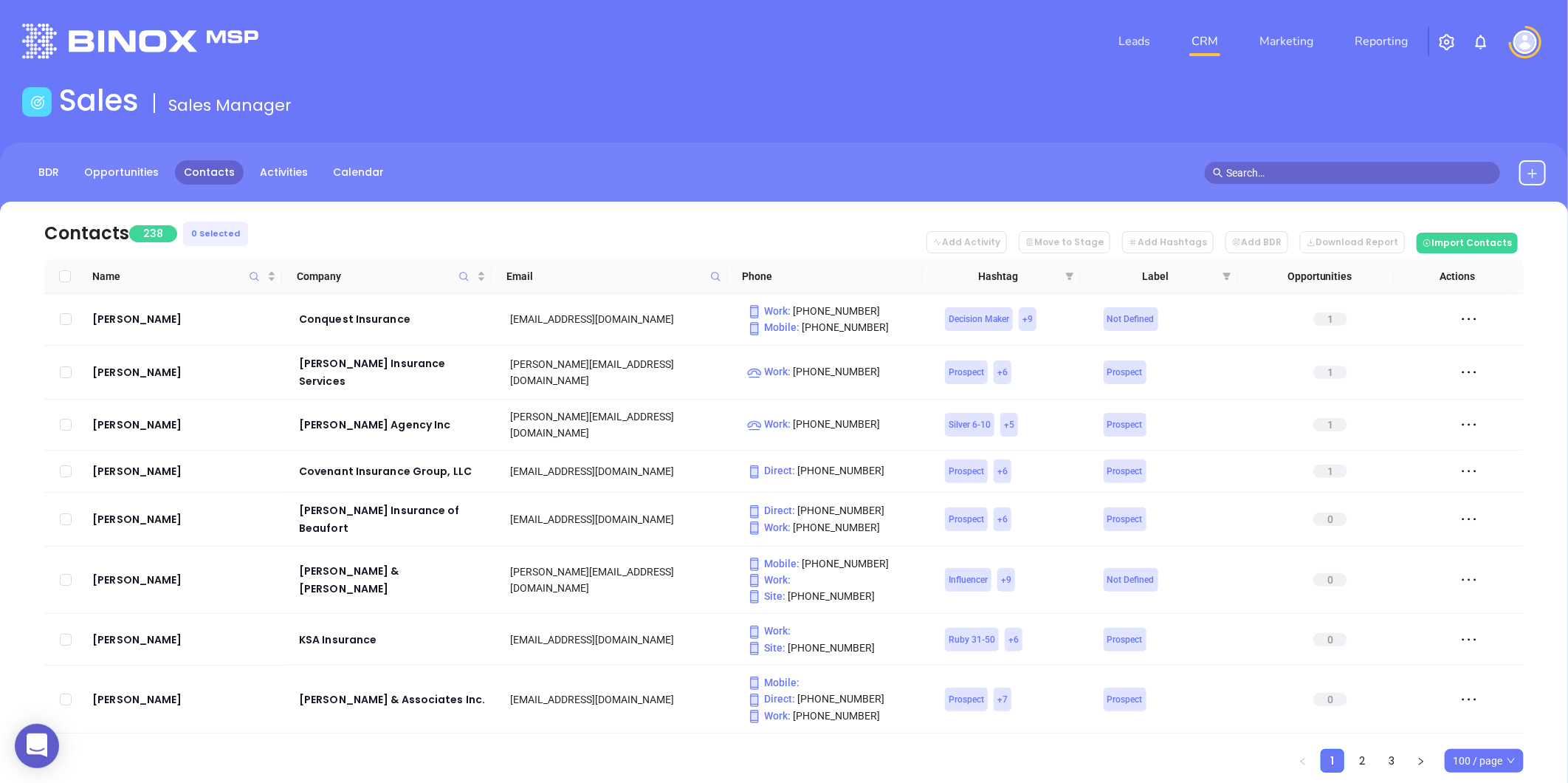
checkbox input "true"
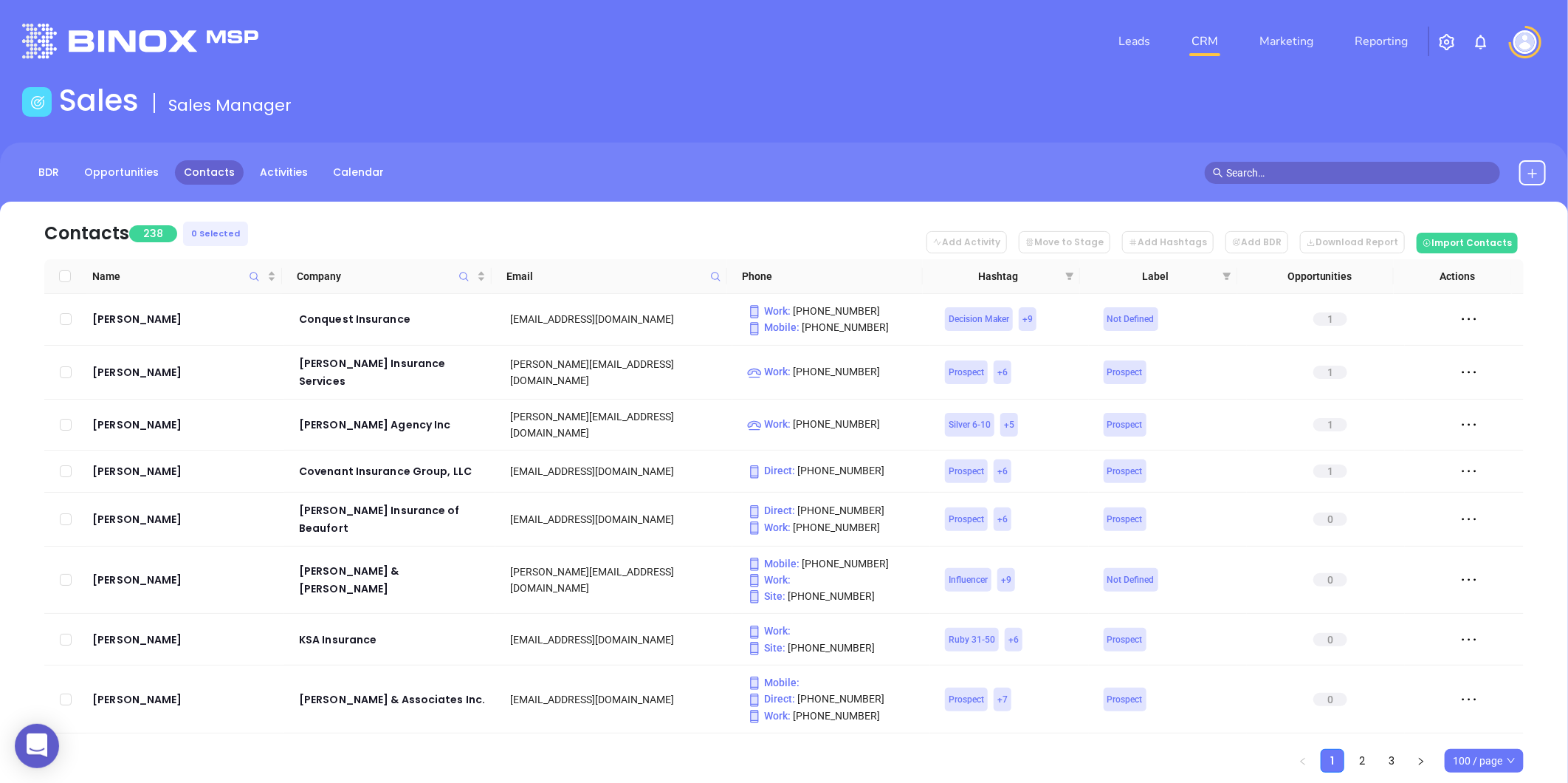
checkbox input "true"
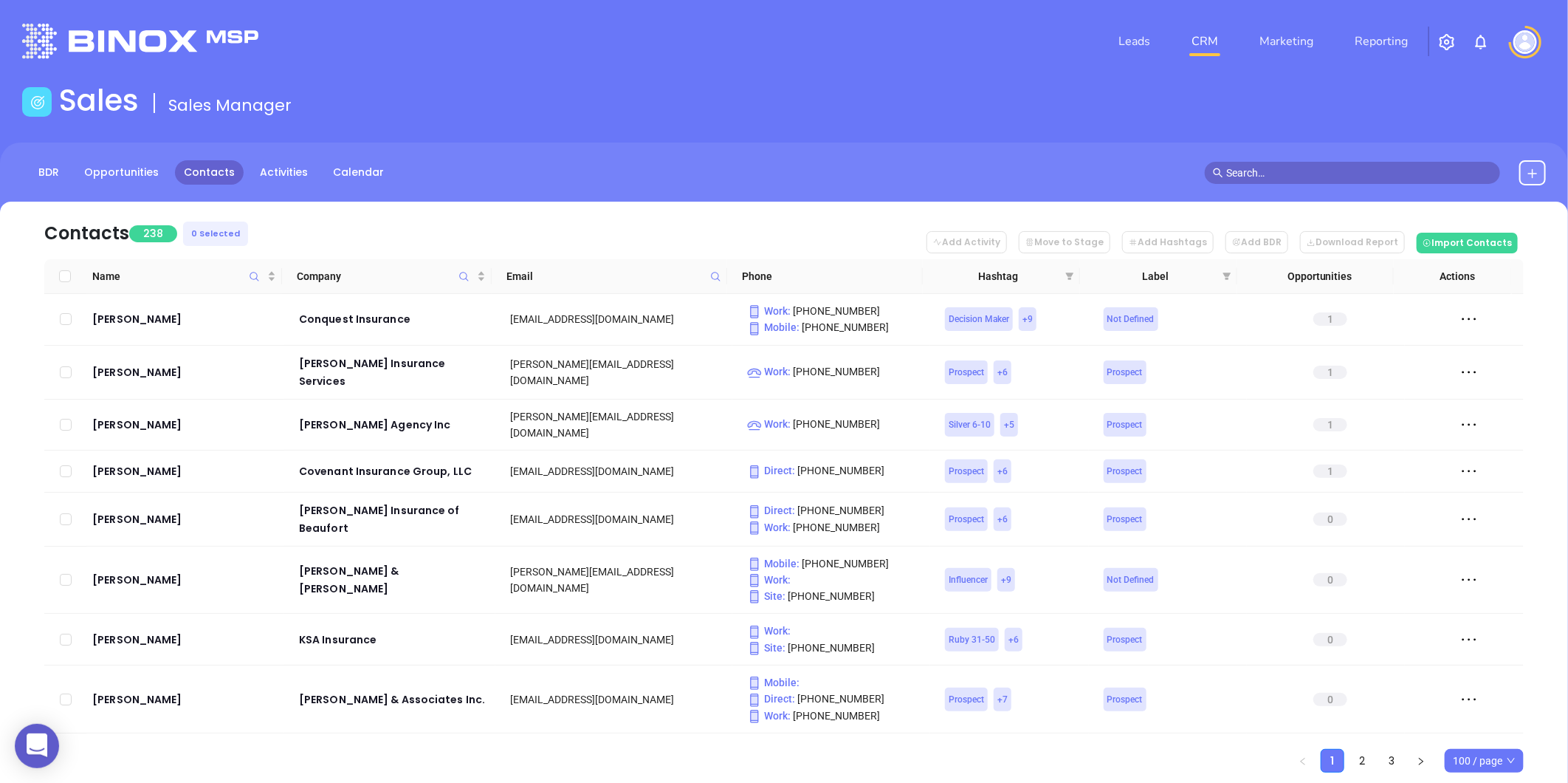
checkbox input "true"
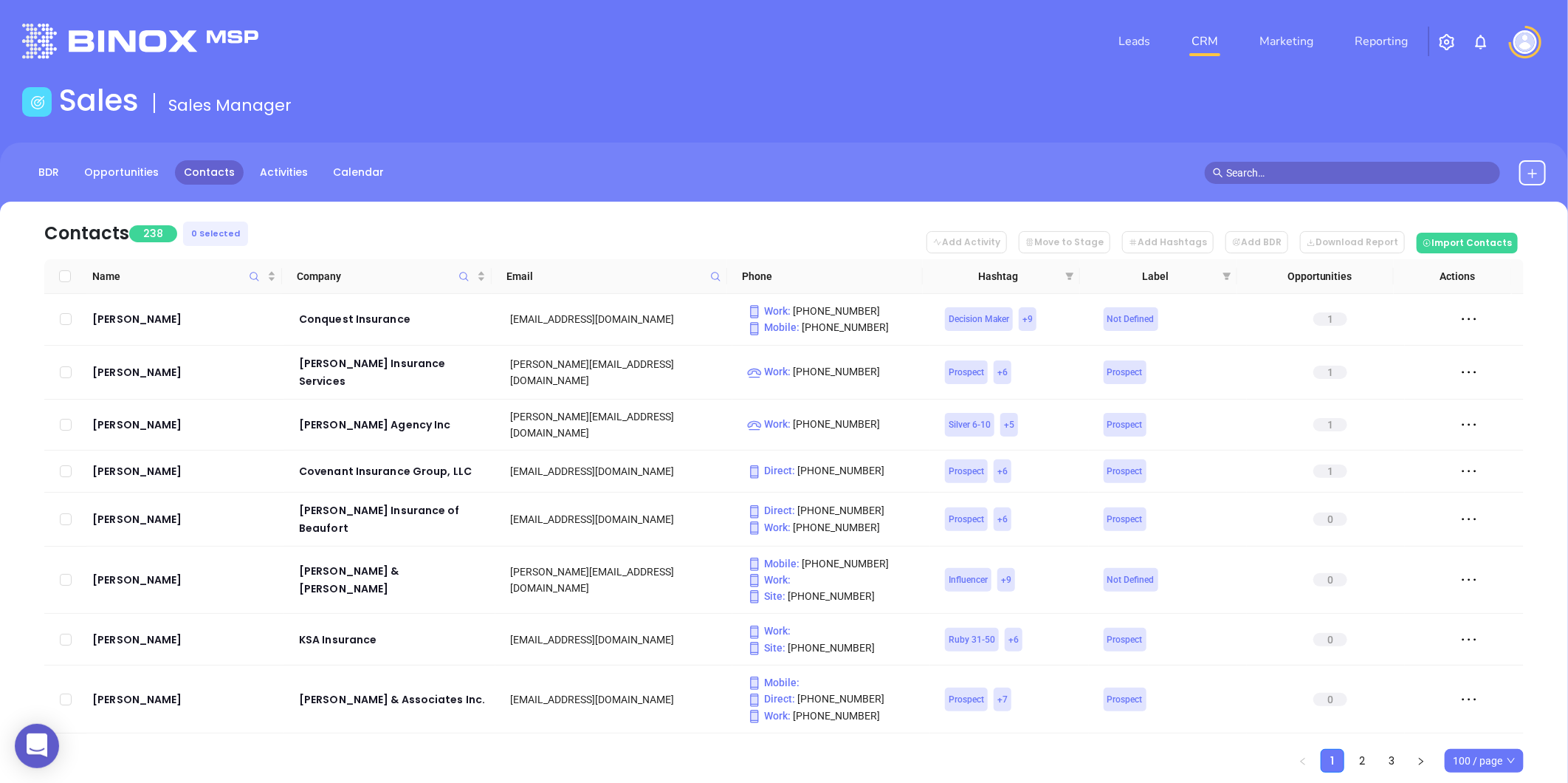
checkbox input "true"
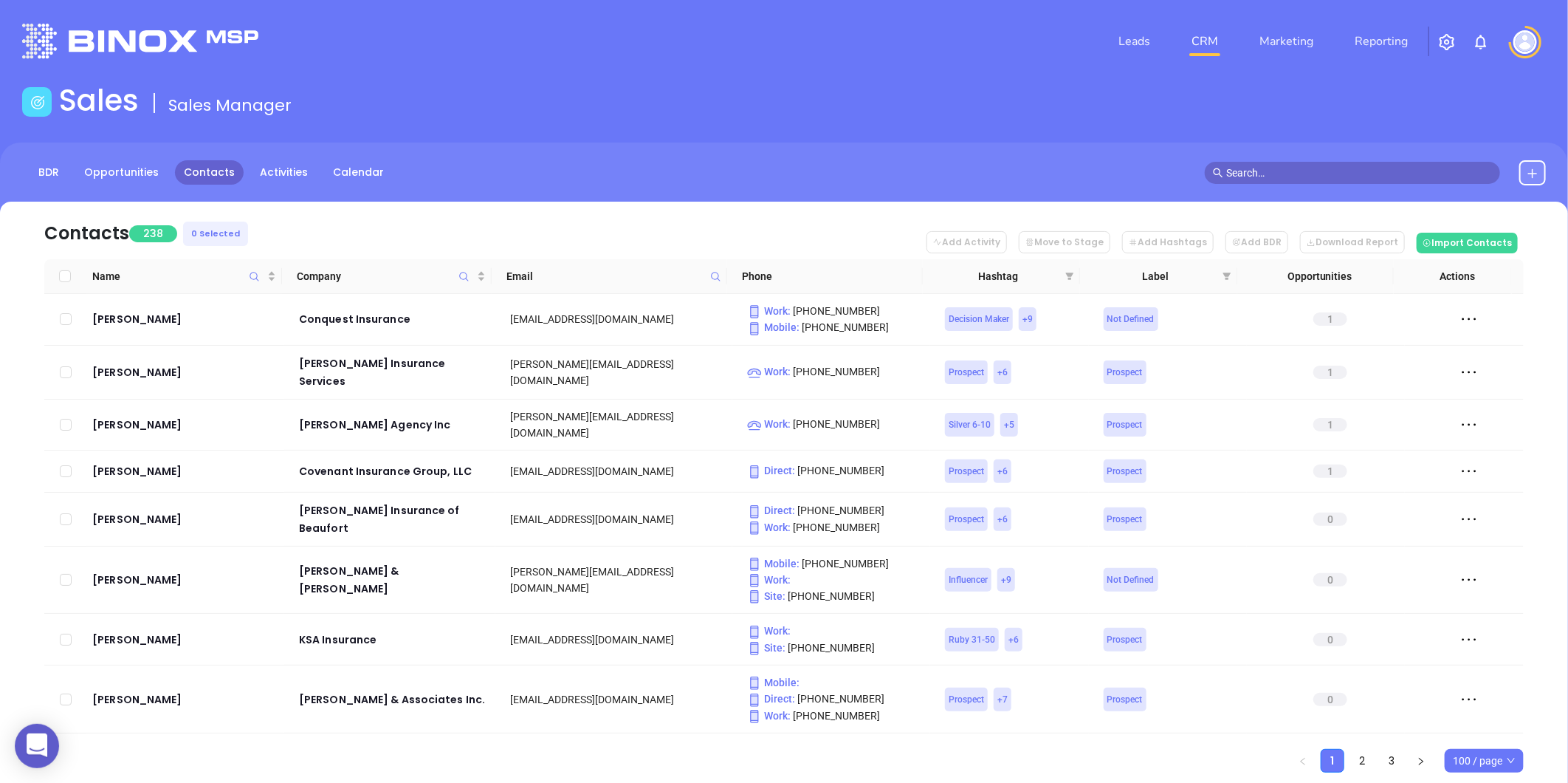
checkbox input "true"
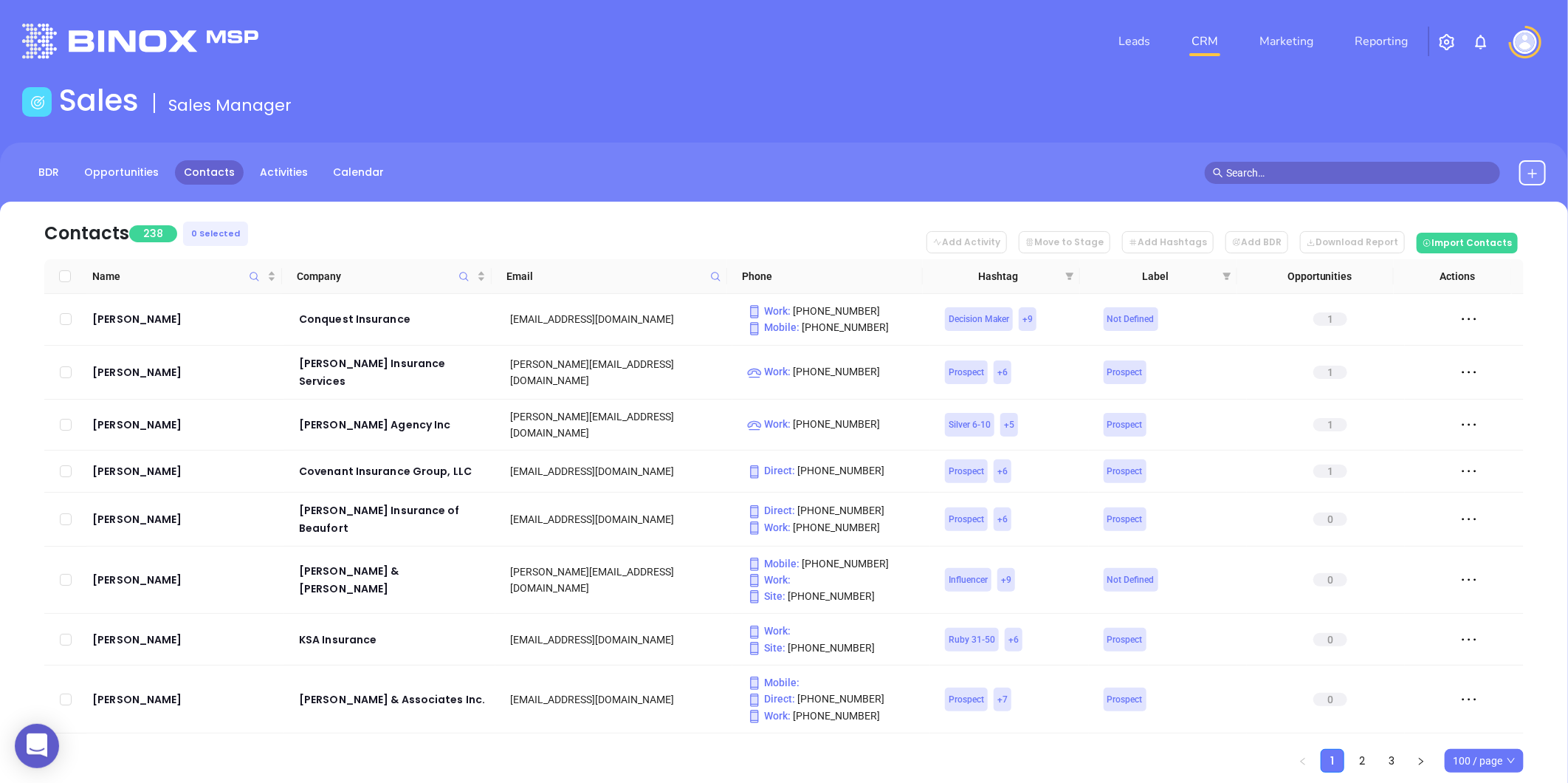
checkbox input "true"
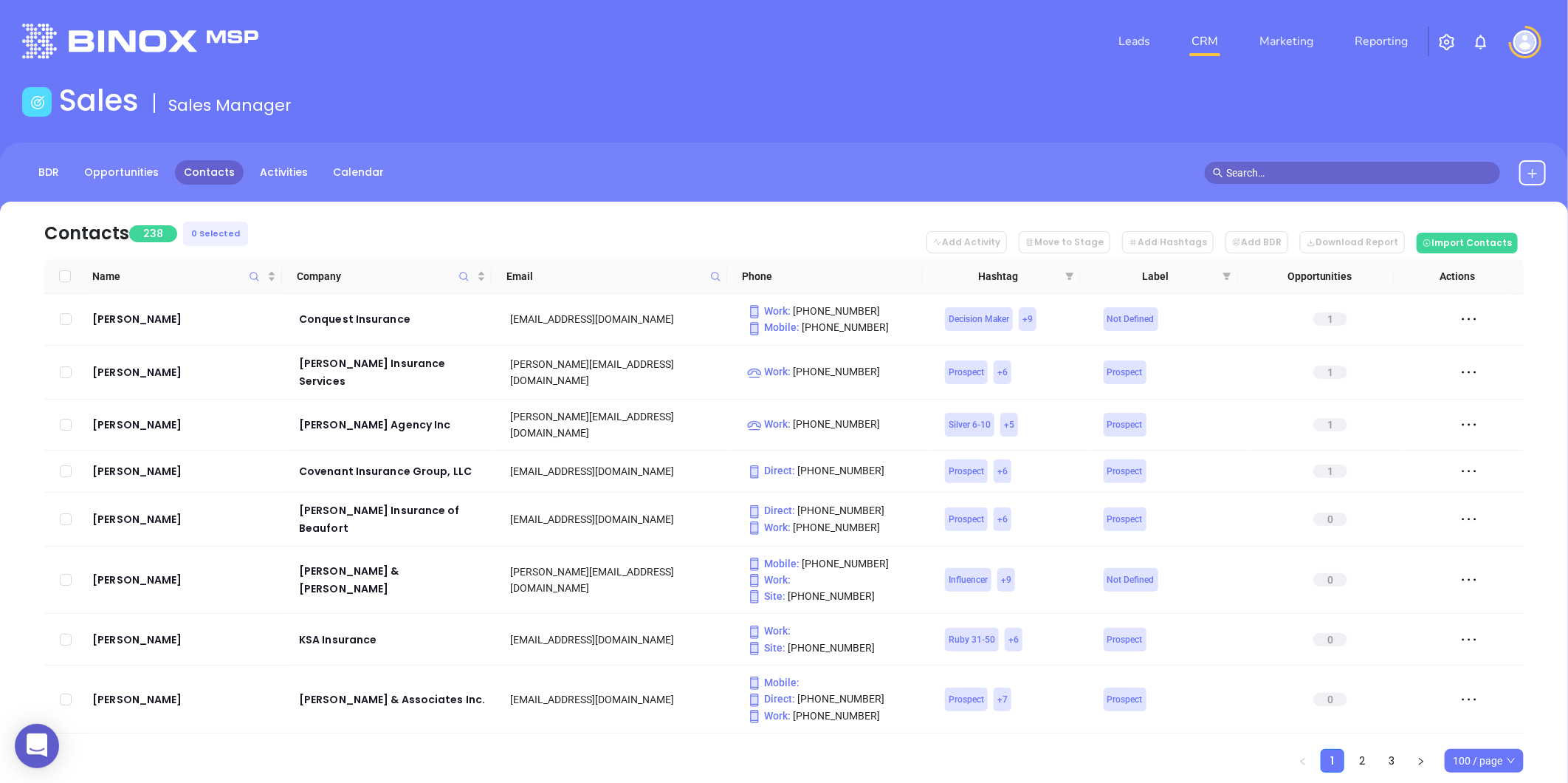
checkbox input "true"
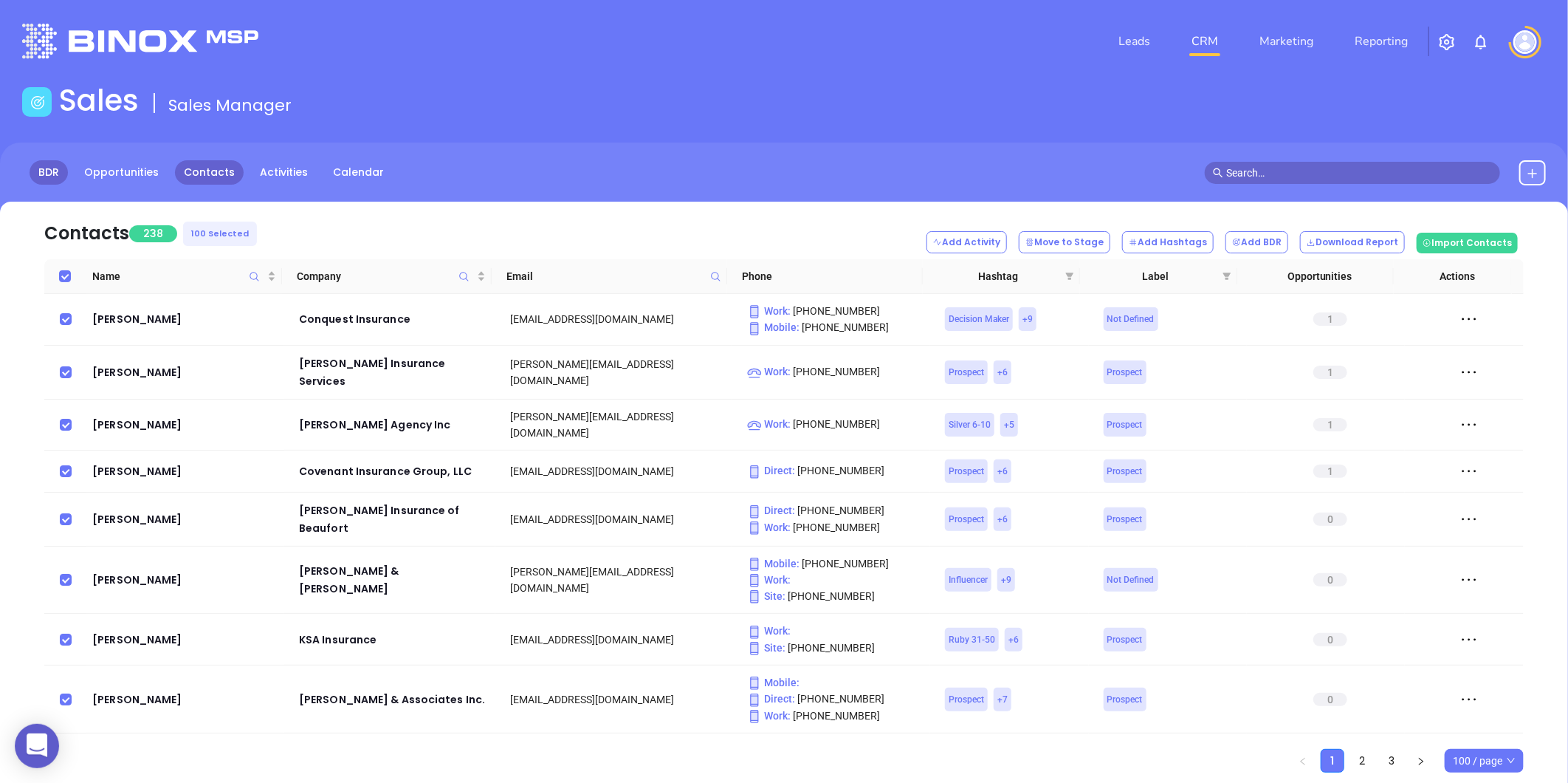
drag, startPoint x: 50, startPoint y: 171, endPoint x: 64, endPoint y: 168, distance: 14.3
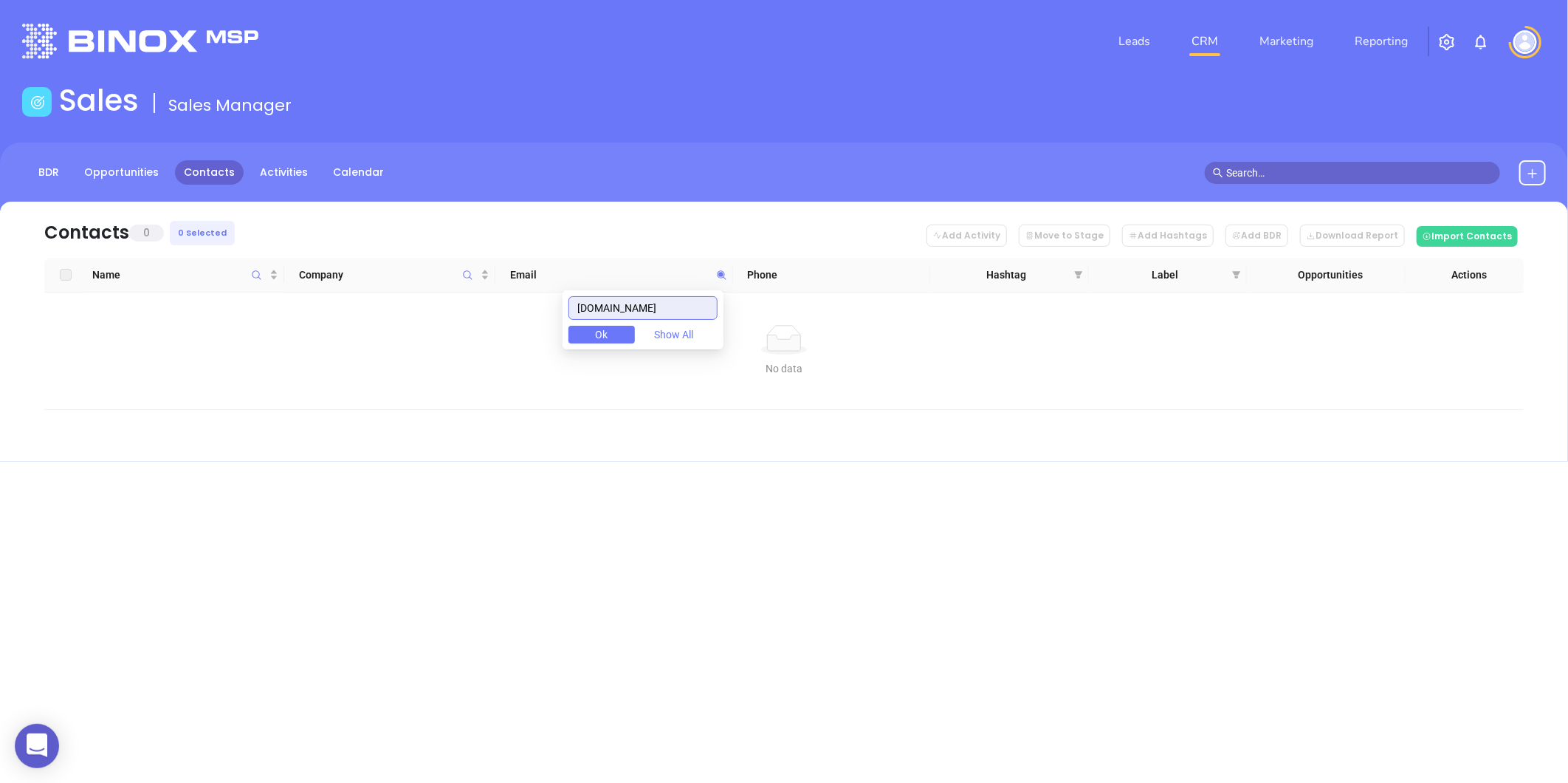
drag, startPoint x: 688, startPoint y: 305, endPoint x: 450, endPoint y: 335, distance: 239.9
click at [450, 335] on body "0 Leads CRM Marketing Reporting Financial Leads Leads Sales Sales Manager BDR O…" at bounding box center [784, 391] width 1568 height 783
paste input "royercamp"
drag, startPoint x: 651, startPoint y: 308, endPoint x: 601, endPoint y: 298, distance: 51.0
click at [500, 323] on body "0 Leads CRM Marketing Reporting Financial Leads Leads Sales Sales Manager BDR O…" at bounding box center [784, 391] width 1568 height 783
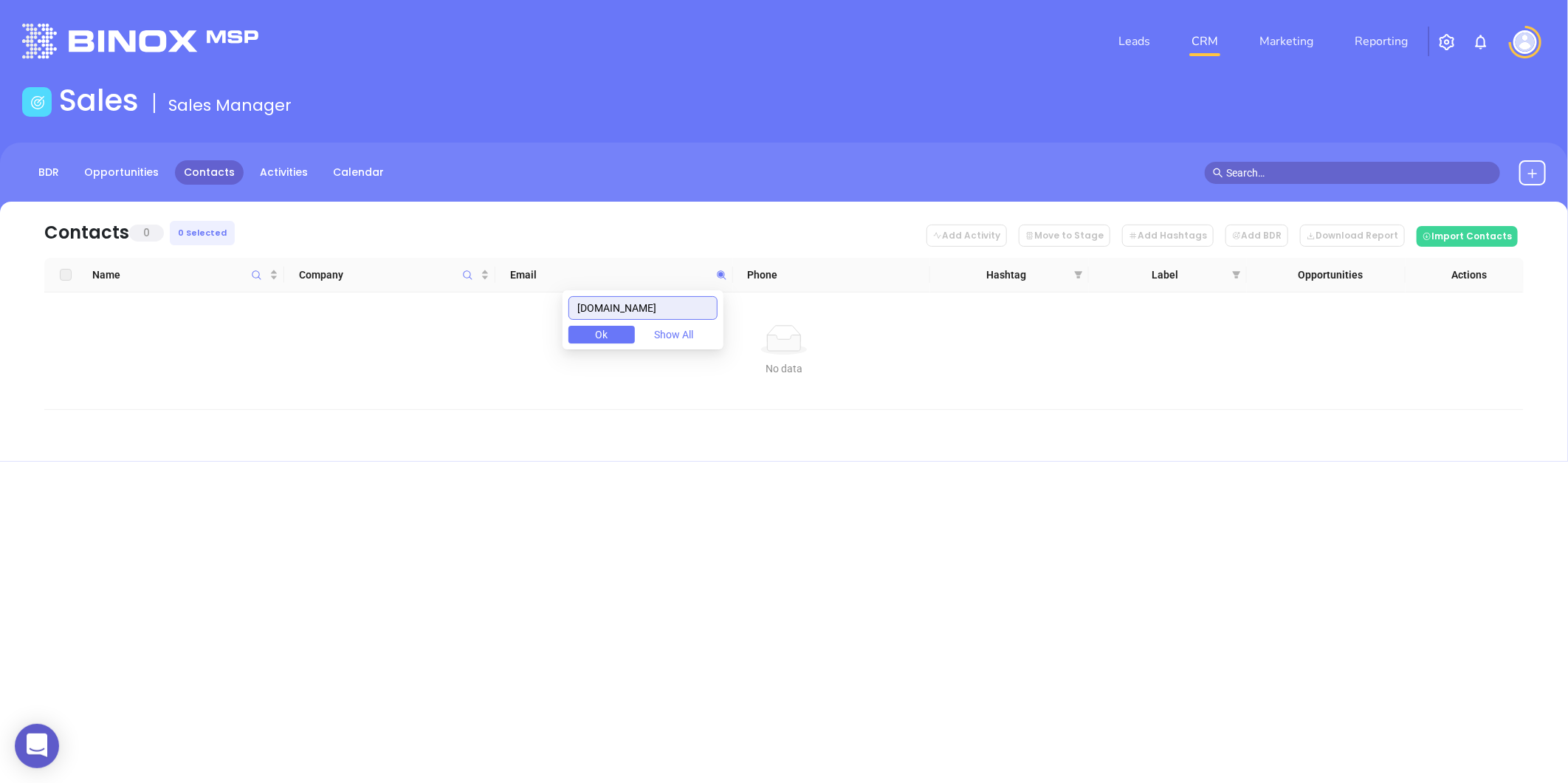
paste input "[PERSON_NAME]"
type input "[DOMAIN_NAME]"
drag, startPoint x: 419, startPoint y: 342, endPoint x: 386, endPoint y: 343, distance: 33.0
click at [413, 342] on body "0 Leads CRM Marketing Reporting Financial Leads Leads Sales Sales Manager BDR O…" at bounding box center [784, 391] width 1568 height 783
type input "s"
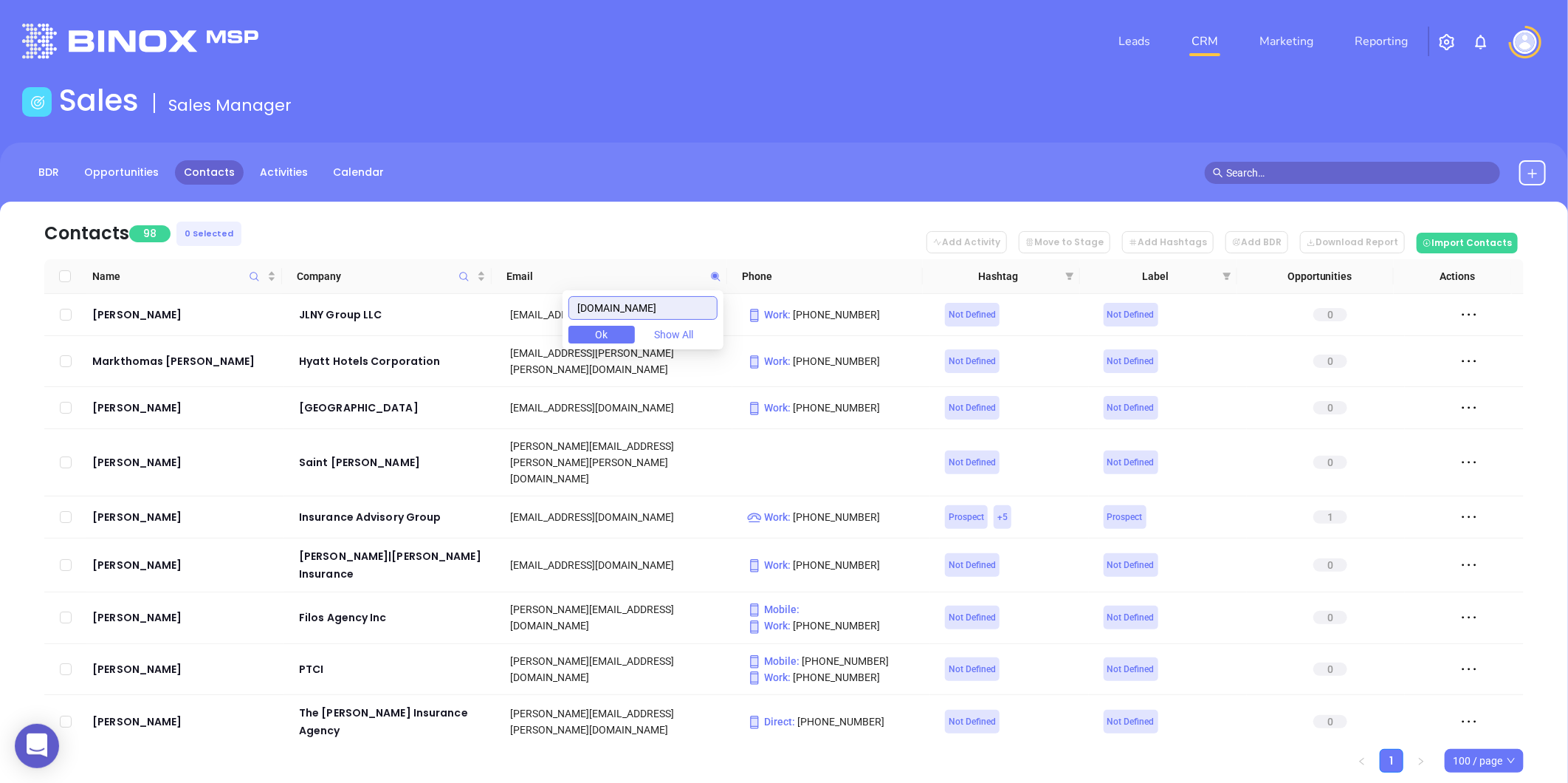
click at [588, 300] on input "[DOMAIN_NAME]" at bounding box center [643, 308] width 149 height 24
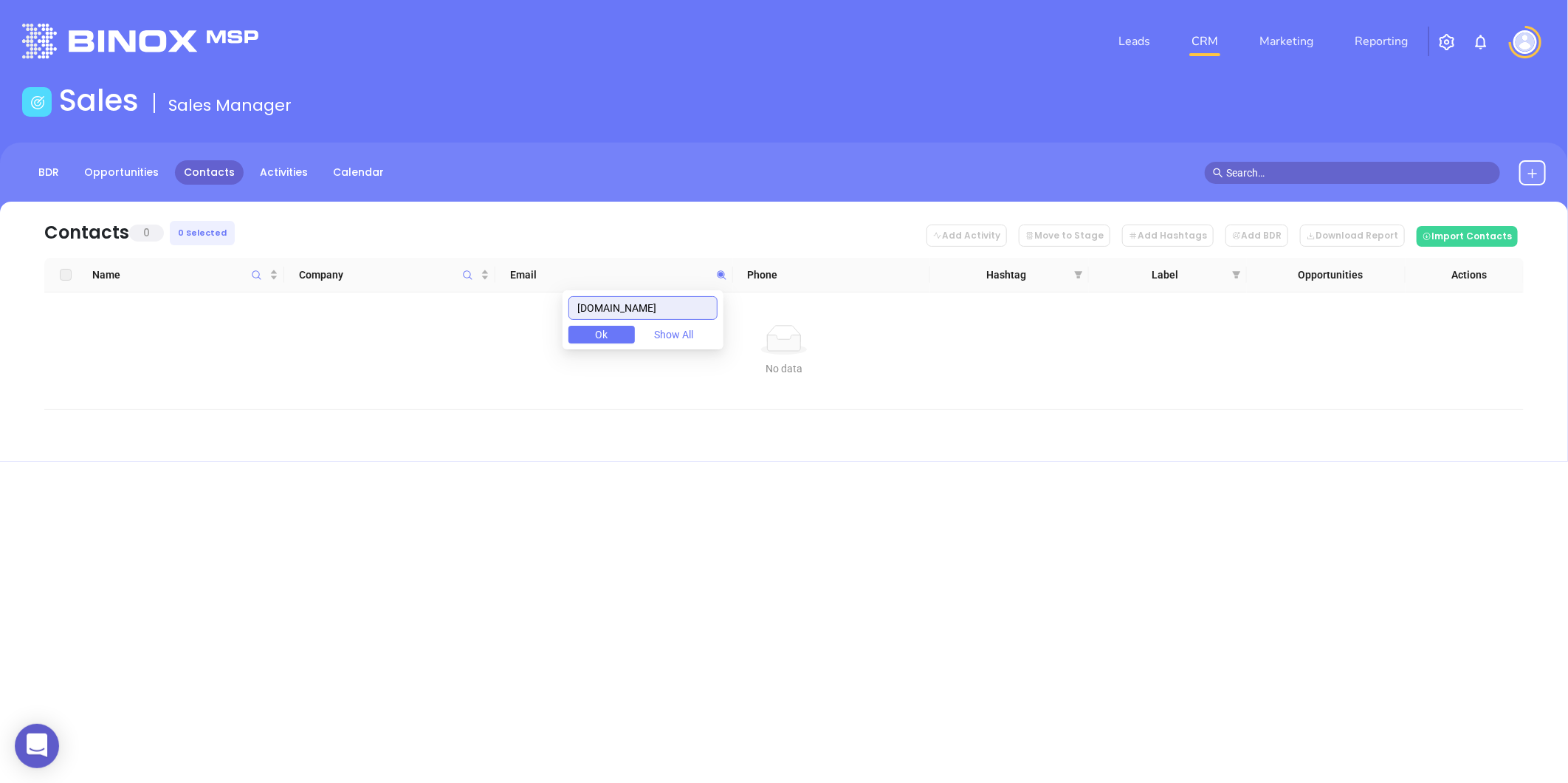
drag, startPoint x: 671, startPoint y: 305, endPoint x: 380, endPoint y: 341, distance: 293.2
click at [380, 341] on body "0 Leads CRM Marketing Reporting Financial Leads Leads Sales Sales Manager BDR O…" at bounding box center [784, 391] width 1568 height 783
paste input "gosslogan"
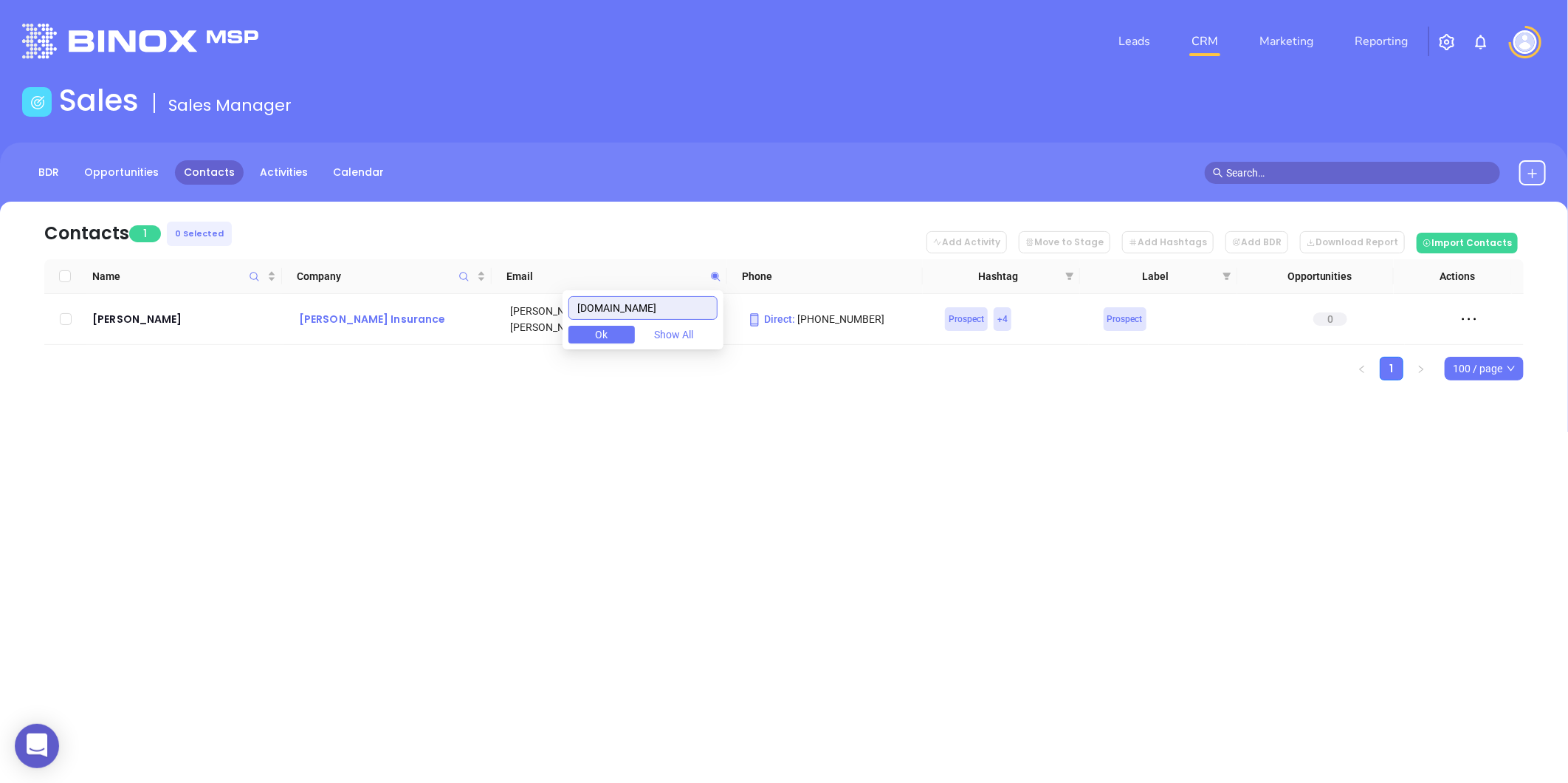
drag, startPoint x: 628, startPoint y: 311, endPoint x: 459, endPoint y: 312, distance: 169.0
click at [459, 312] on body "0 Leads CRM Marketing Reporting Financial Leads Leads Sales Sales Manager BDR O…" at bounding box center [784, 391] width 1568 height 783
paste input "easterninsuring"
type input "[DOMAIN_NAME]"
drag, startPoint x: 632, startPoint y: 311, endPoint x: 354, endPoint y: 341, distance: 279.6
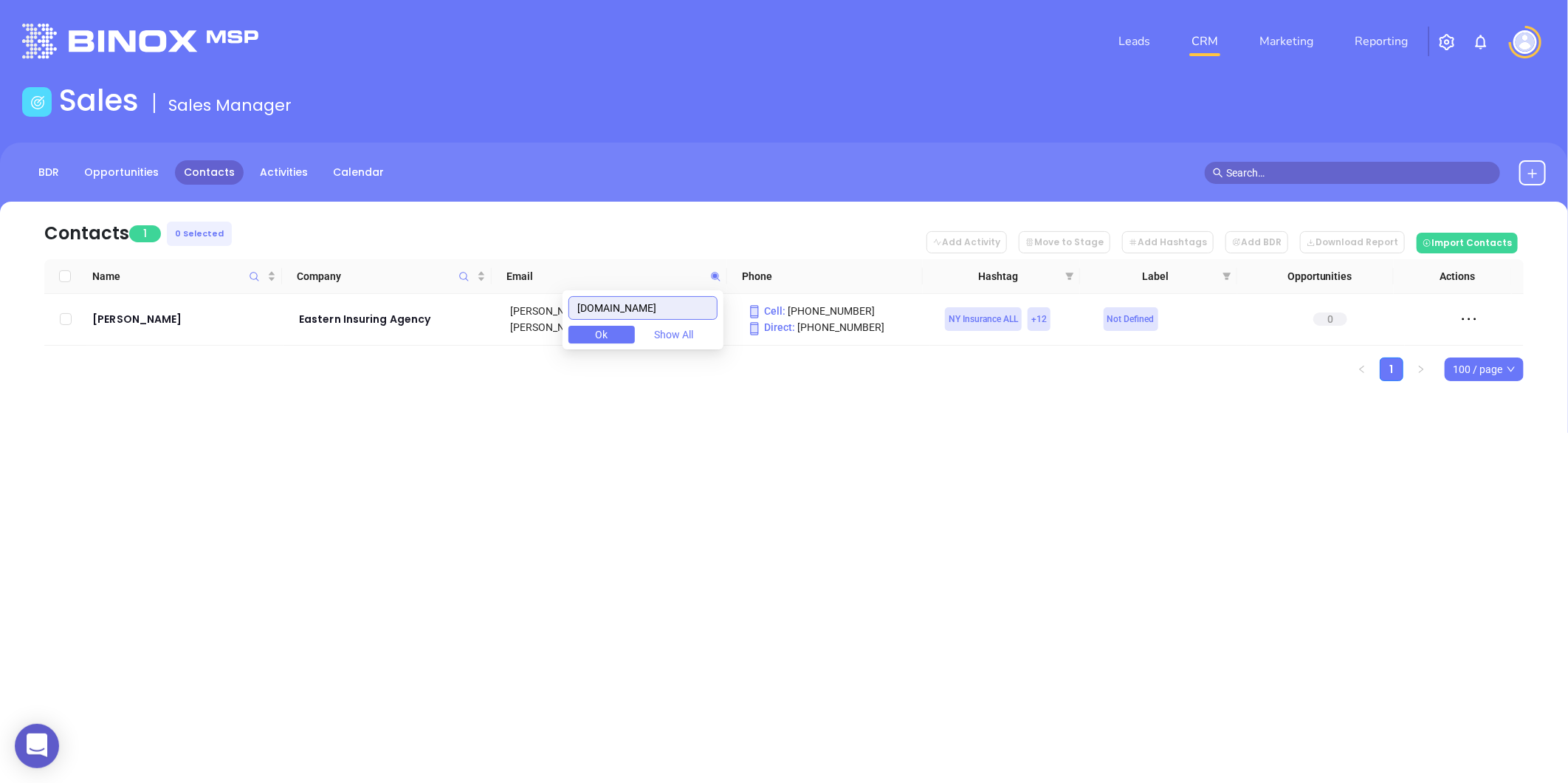
click at [378, 337] on body "0 Leads CRM Marketing Reporting Financial Leads Leads Sales Sales Manager BDR O…" at bounding box center [784, 391] width 1568 height 783
paste input "[DOMAIN_NAME]"
click at [714, 276] on icon at bounding box center [715, 276] width 9 height 9
paste input "MaggyA"
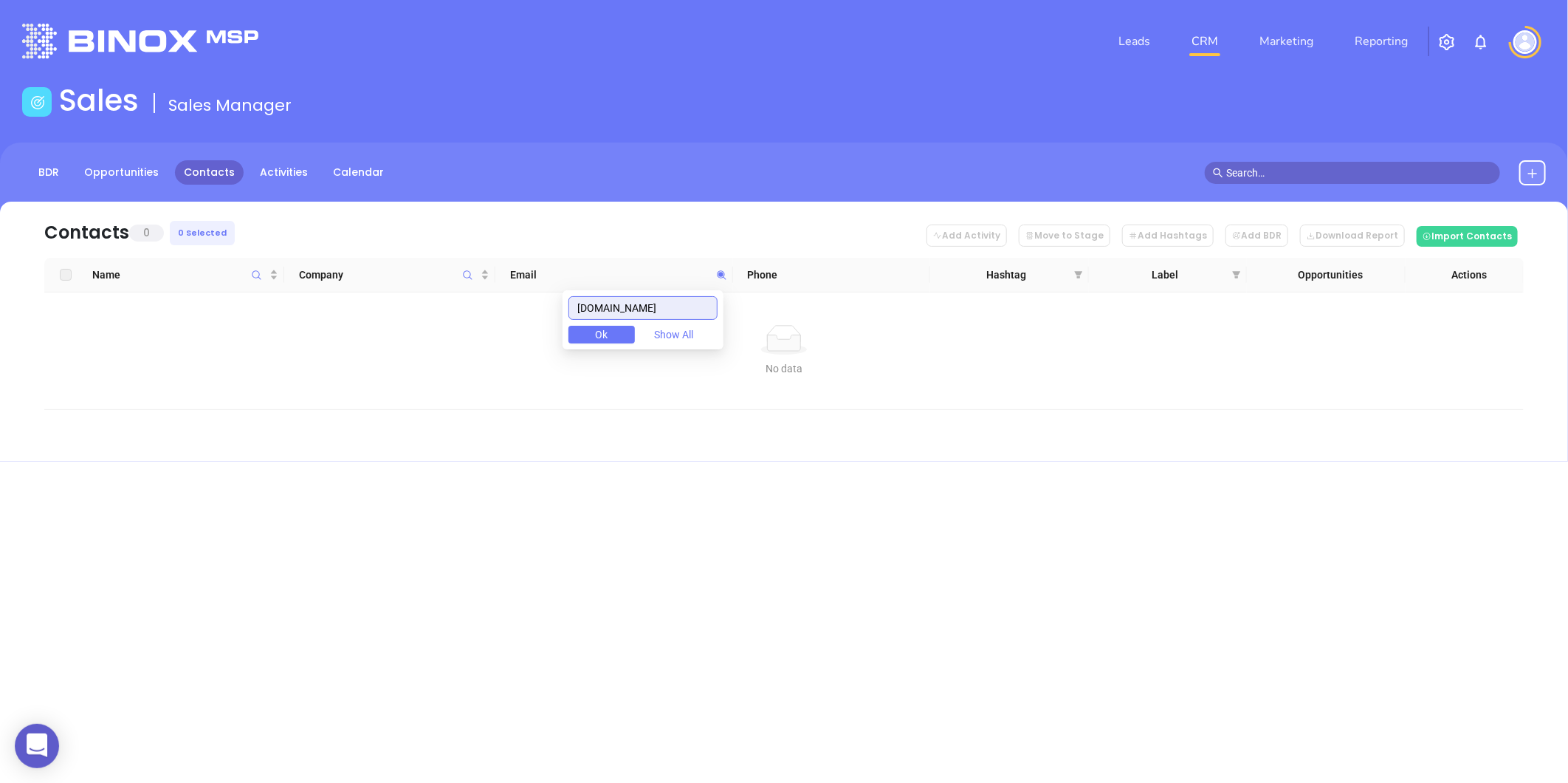
type input "[DOMAIN_NAME]"
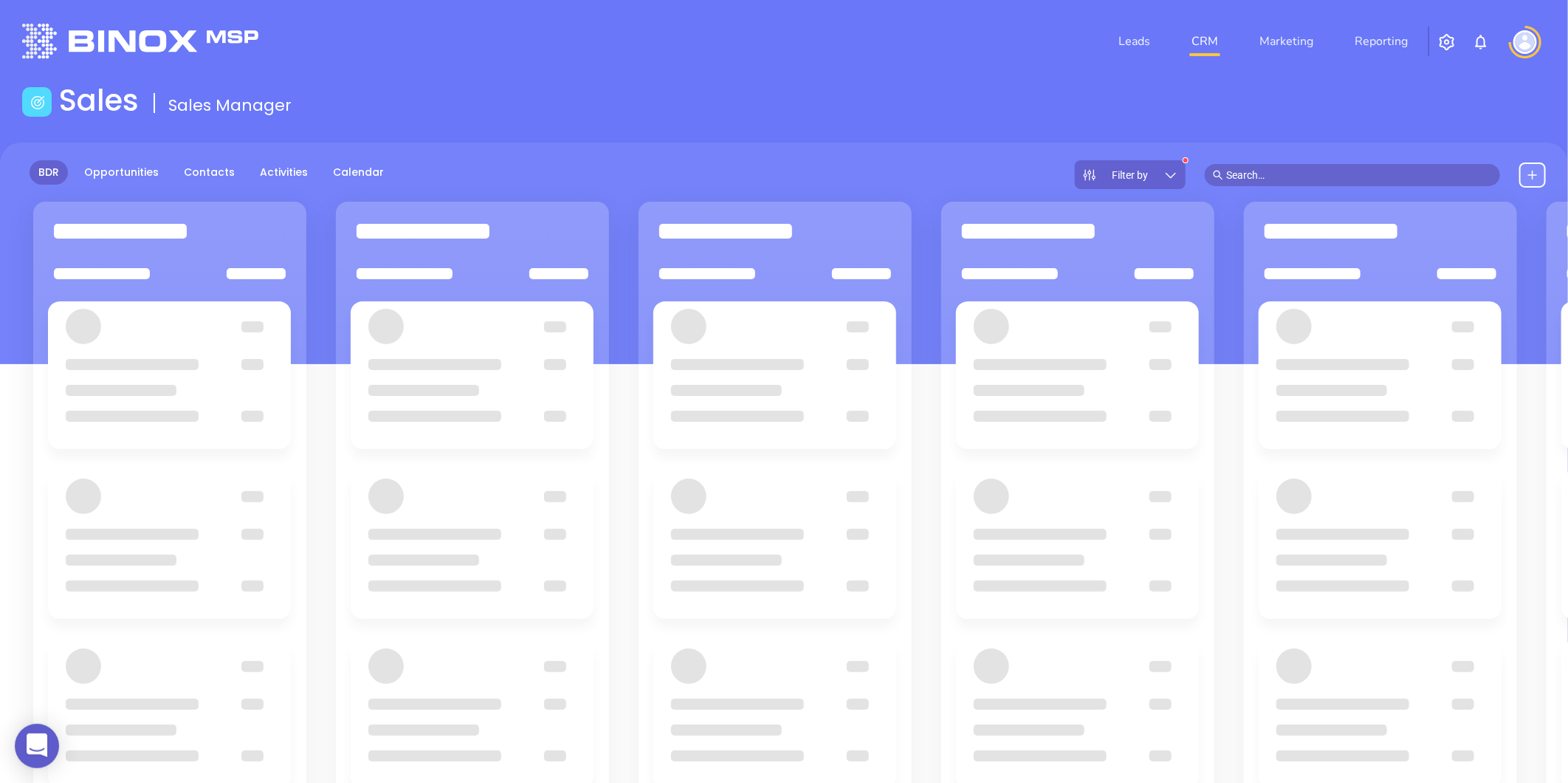
click at [1175, 163] on div "Filter by" at bounding box center [1130, 175] width 110 height 29
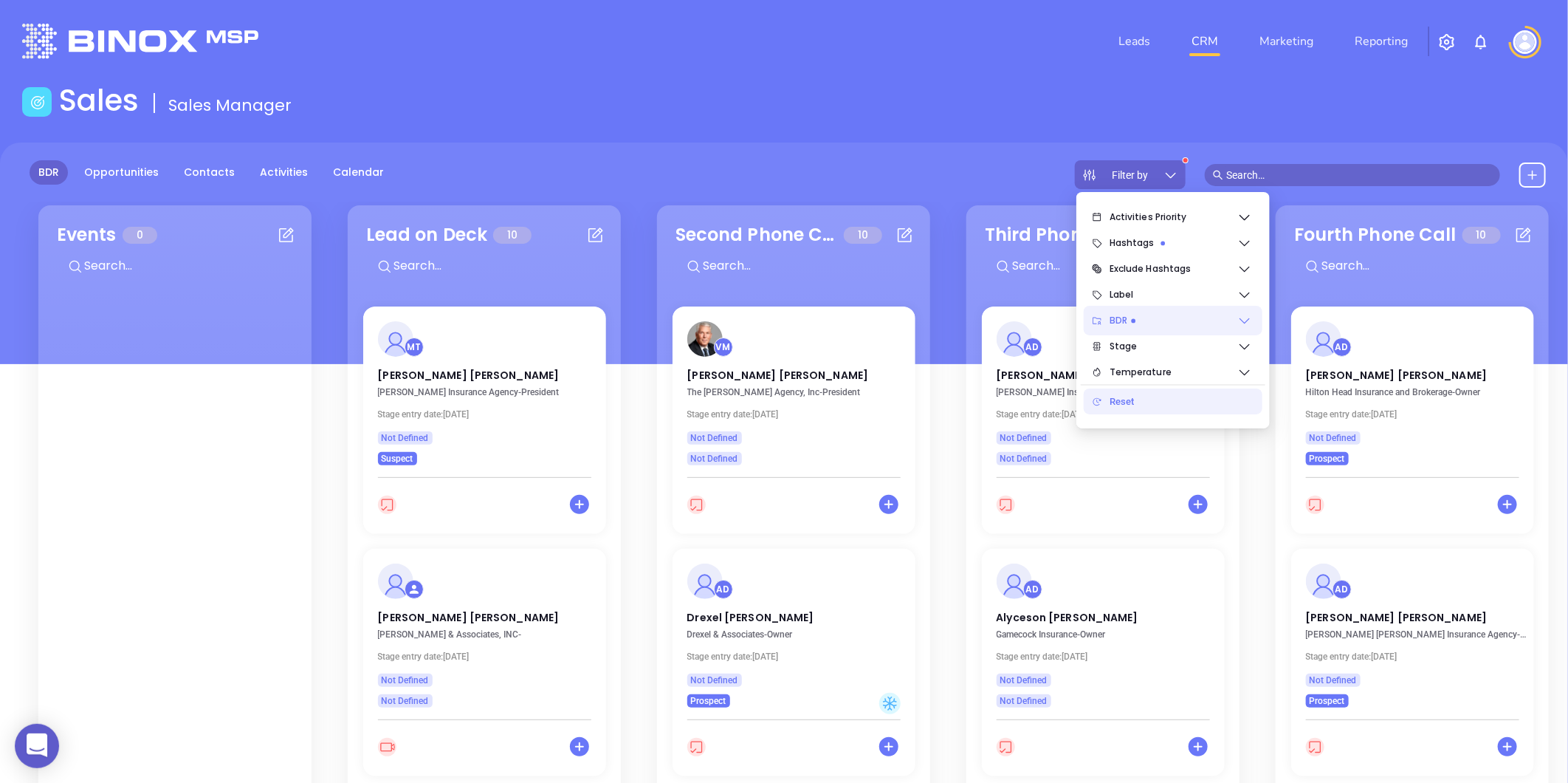
drag, startPoint x: 1239, startPoint y: 317, endPoint x: 1226, endPoint y: 317, distance: 13.0
click at [1243, 239] on icon at bounding box center [1245, 242] width 15 height 15
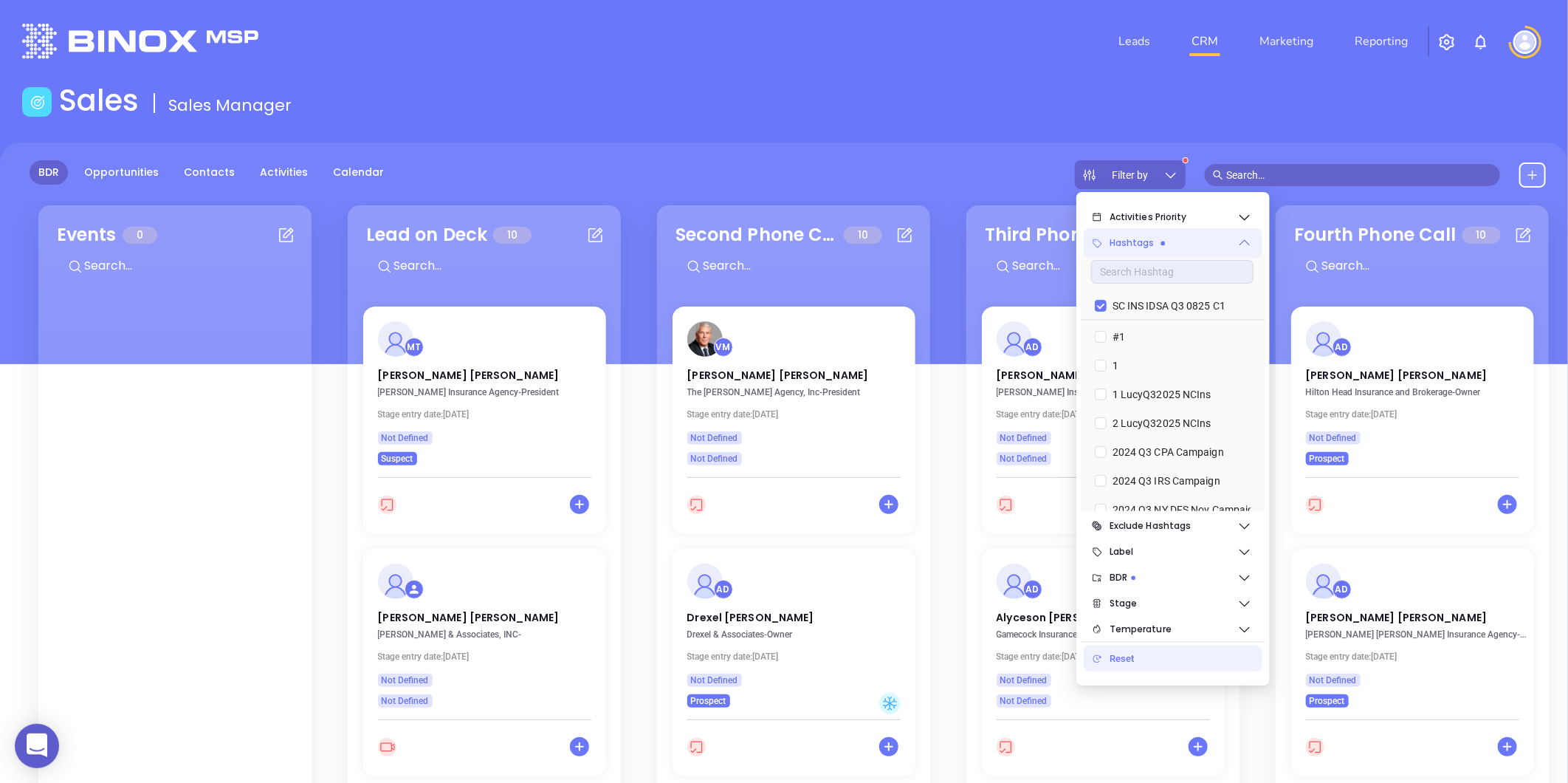
click at [1140, 244] on span "Hashtags" at bounding box center [1173, 243] width 127 height 30
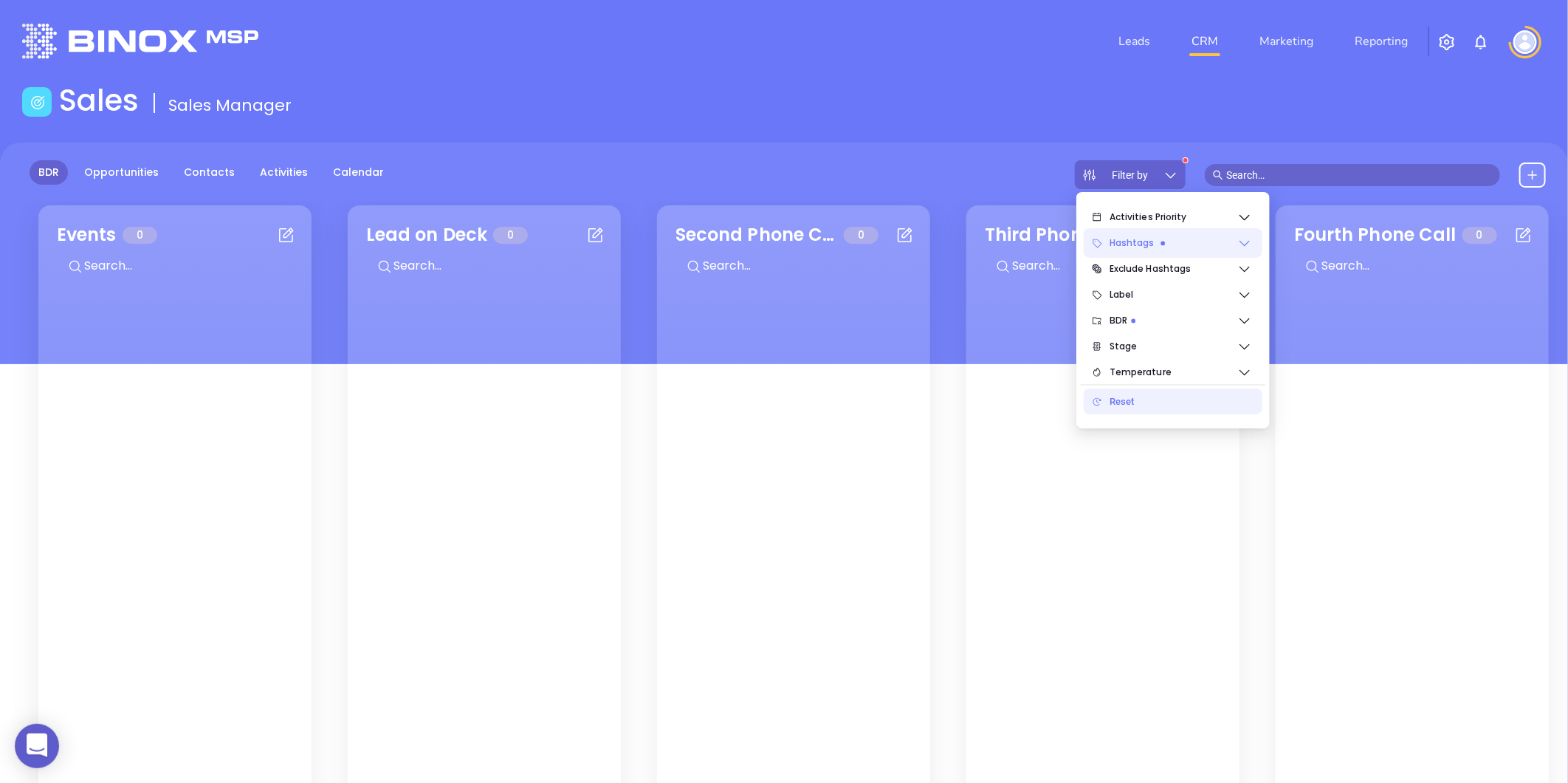
click at [1245, 239] on icon at bounding box center [1245, 242] width 15 height 15
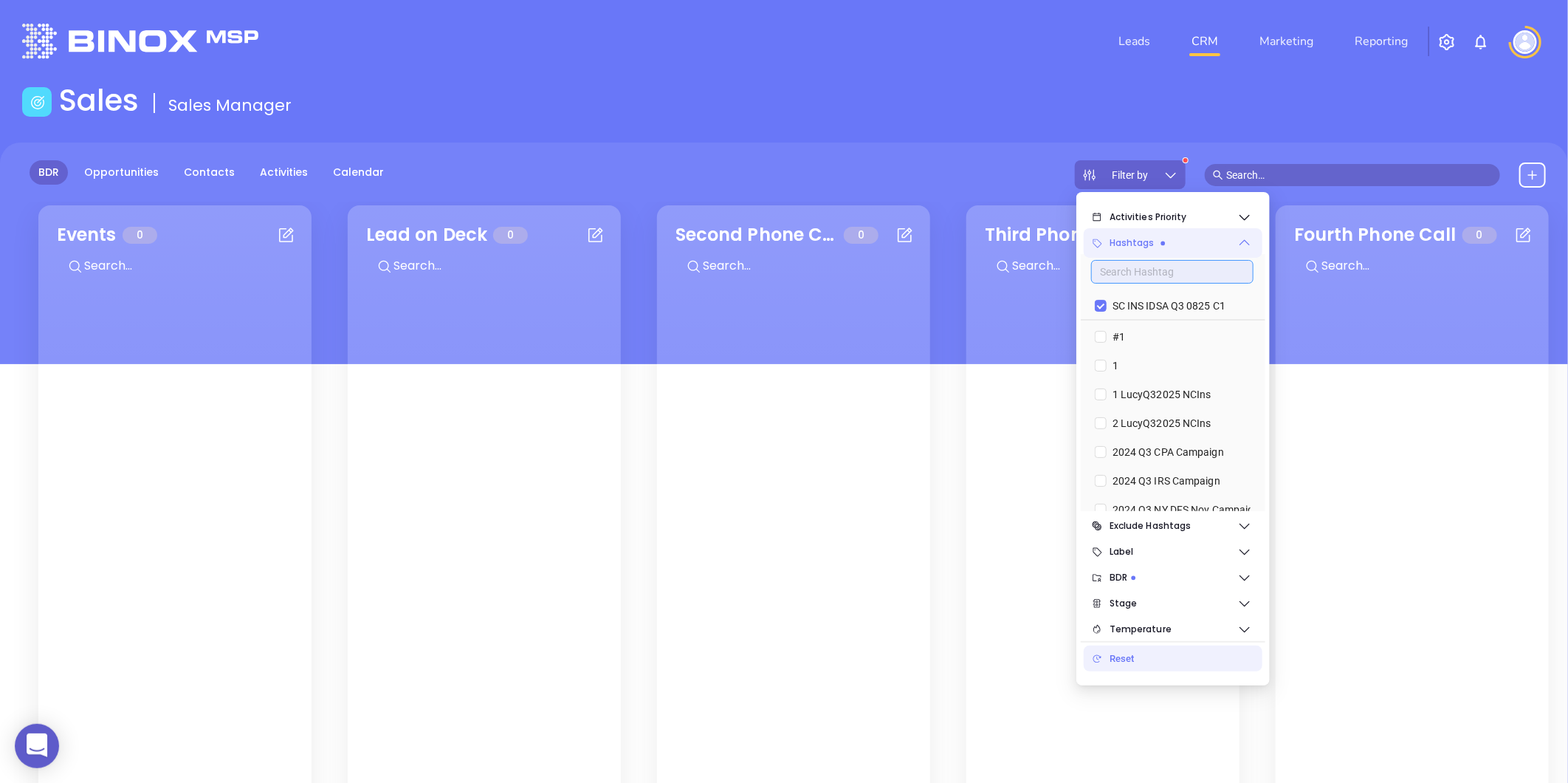
drag, startPoint x: 1100, startPoint y: 305, endPoint x: 1151, endPoint y: 264, distance: 65.4
click at [1100, 305] on input "SC INS IDSA Q3 0825 C1" at bounding box center [1101, 305] width 12 height 12
checkbox input "false"
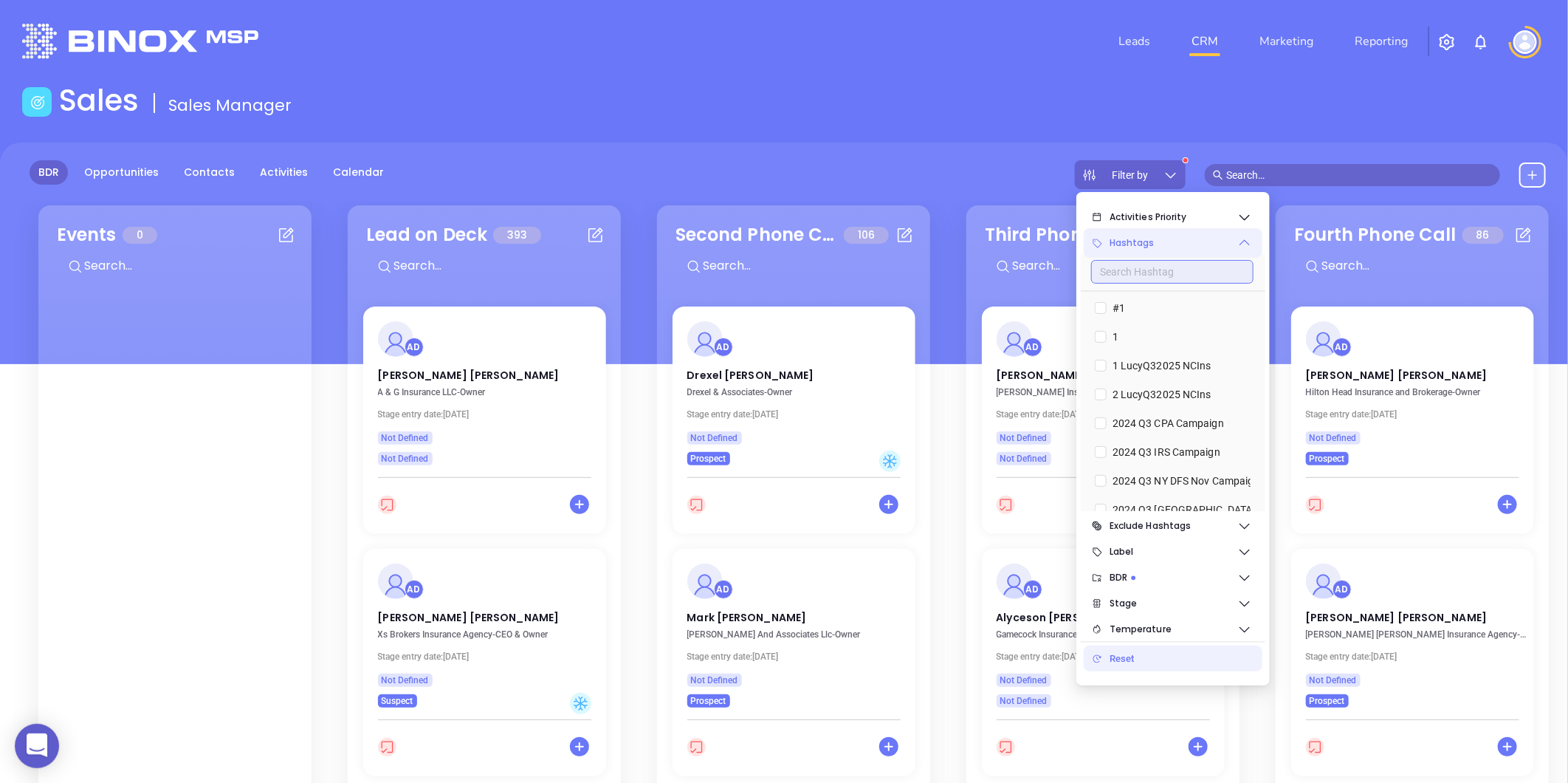
click at [1148, 267] on input "text" at bounding box center [1173, 272] width 163 height 24
paste input "2 LucyQ32025 NCIns"
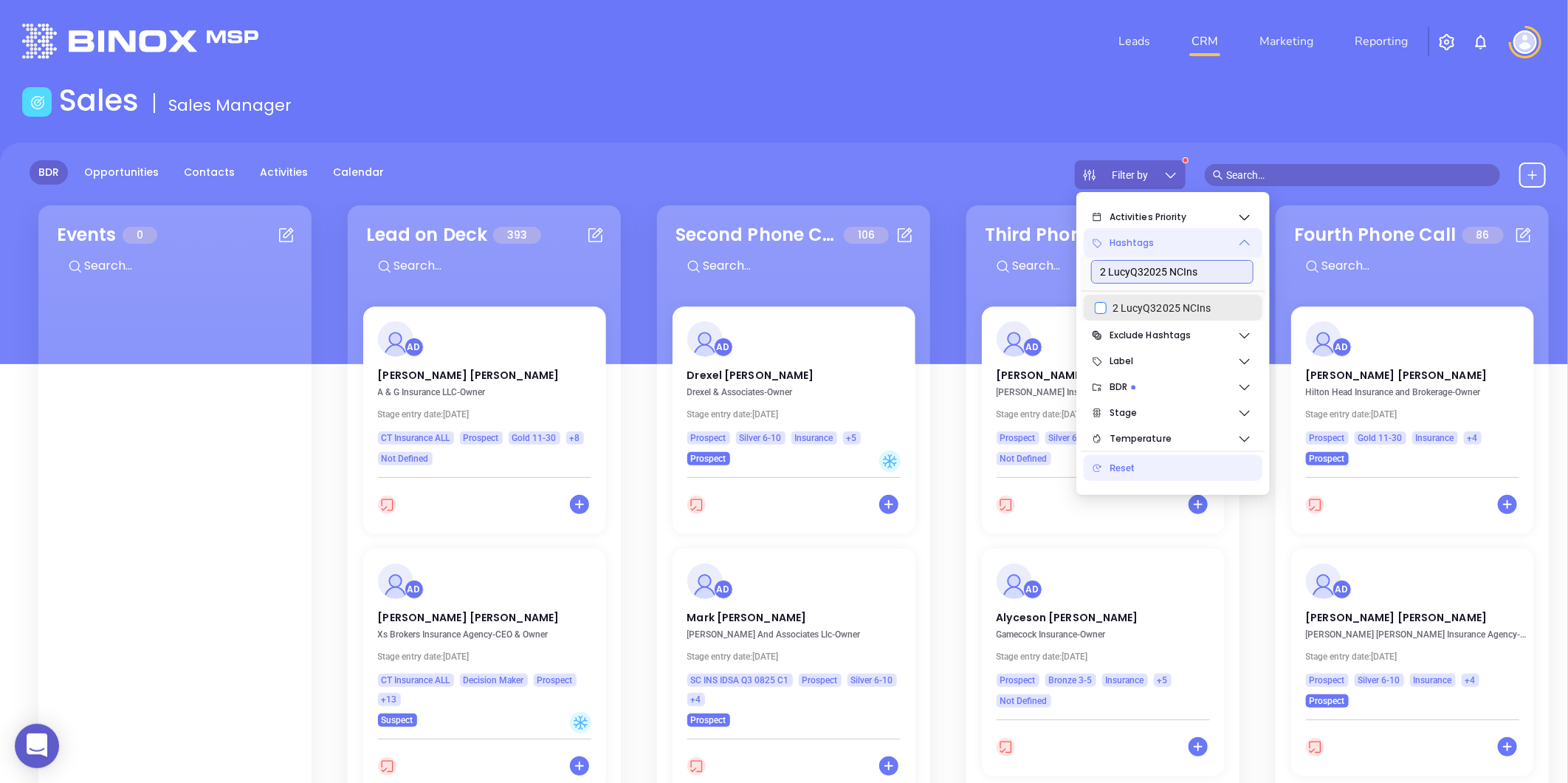
type input "2 LucyQ32025 NCIns"
click at [1103, 308] on input "2 LucyQ32025 NCIns" at bounding box center [1101, 308] width 12 height 12
checkbox input "true"
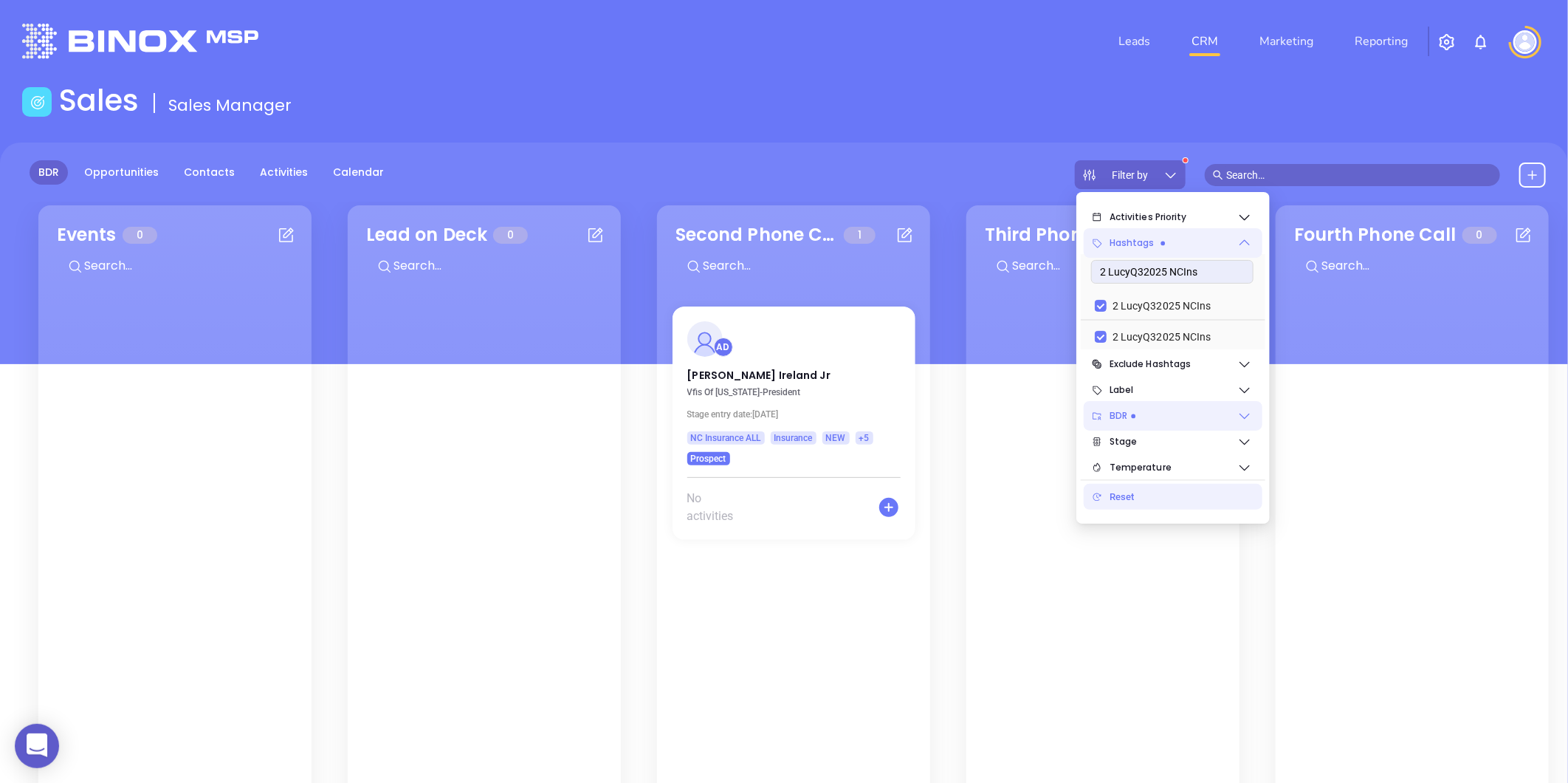
click at [1243, 418] on icon at bounding box center [1245, 415] width 15 height 15
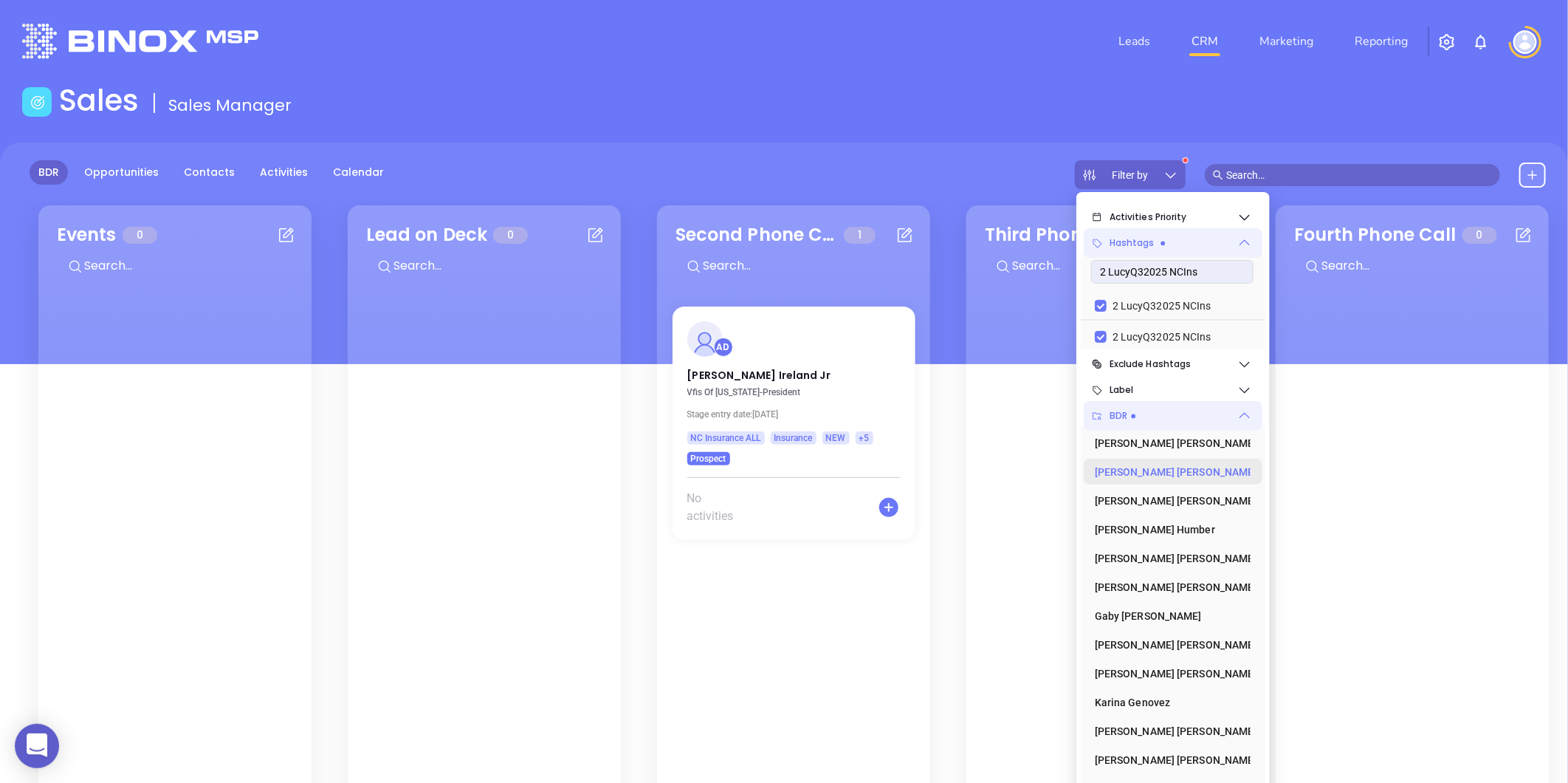
click at [1257, 466] on icon at bounding box center [1257, 472] width 0 height 15
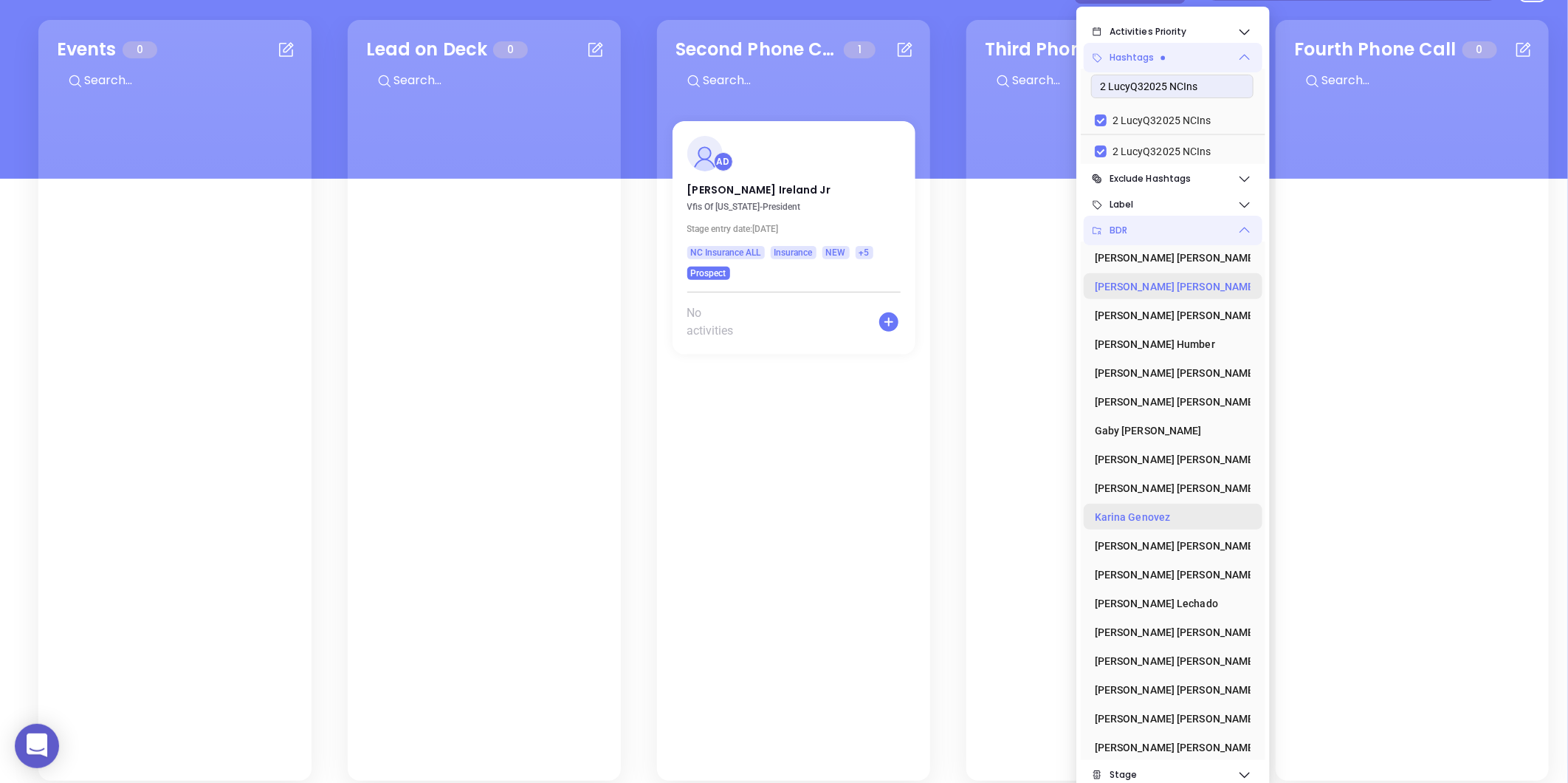
scroll to position [214, 0]
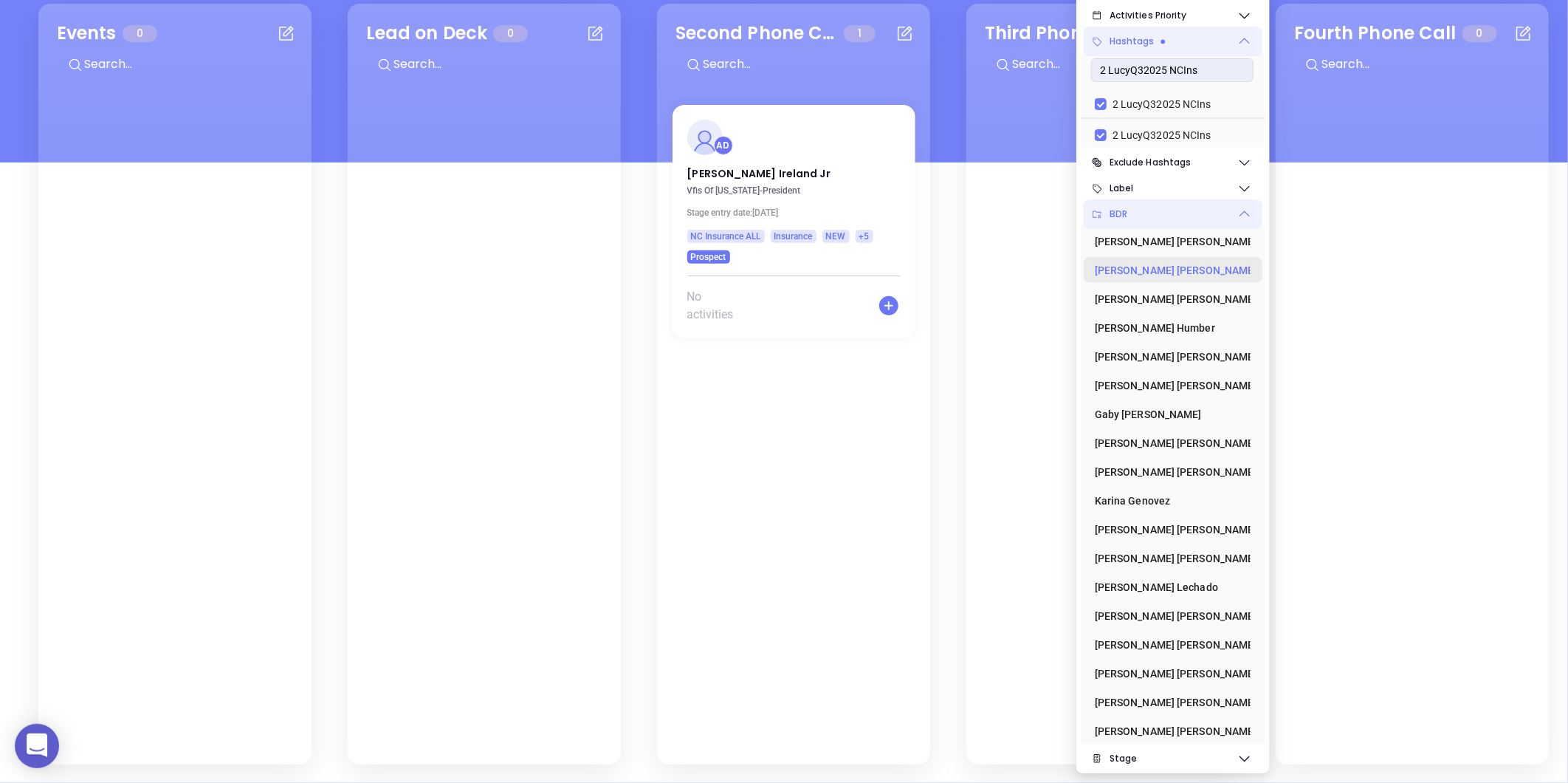
click at [1006, 126] on section "Third Phone Call 0" at bounding box center [1103, 383] width 273 height 761
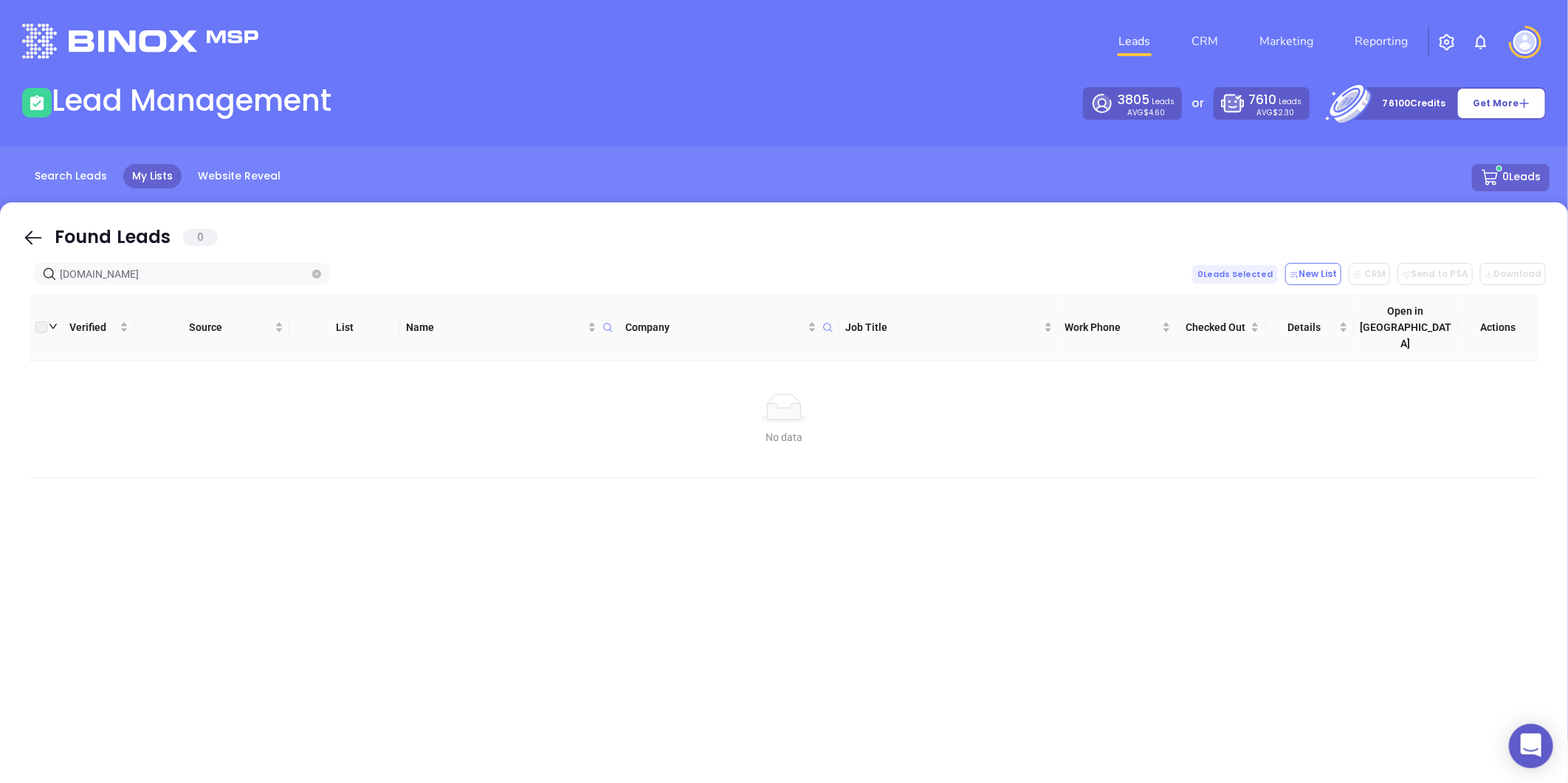
drag, startPoint x: -25, startPoint y: 308, endPoint x: -302, endPoint y: 337, distance: 278.5
click at [0, 337] on html "0 Leads CRM Marketing Reporting Financial Leads Leads Lead Management 3805 Lead…" at bounding box center [784, 391] width 1568 height 783
drag, startPoint x: 32, startPoint y: 288, endPoint x: 23, endPoint y: 288, distance: 9.0
click at [23, 288] on div "Found Leads 0 [DOMAIN_NAME] 0 Leads Selected New List CRM Send to PSA Download …" at bounding box center [784, 497] width 1568 height 590
paste input "[PERSON_NAME]"
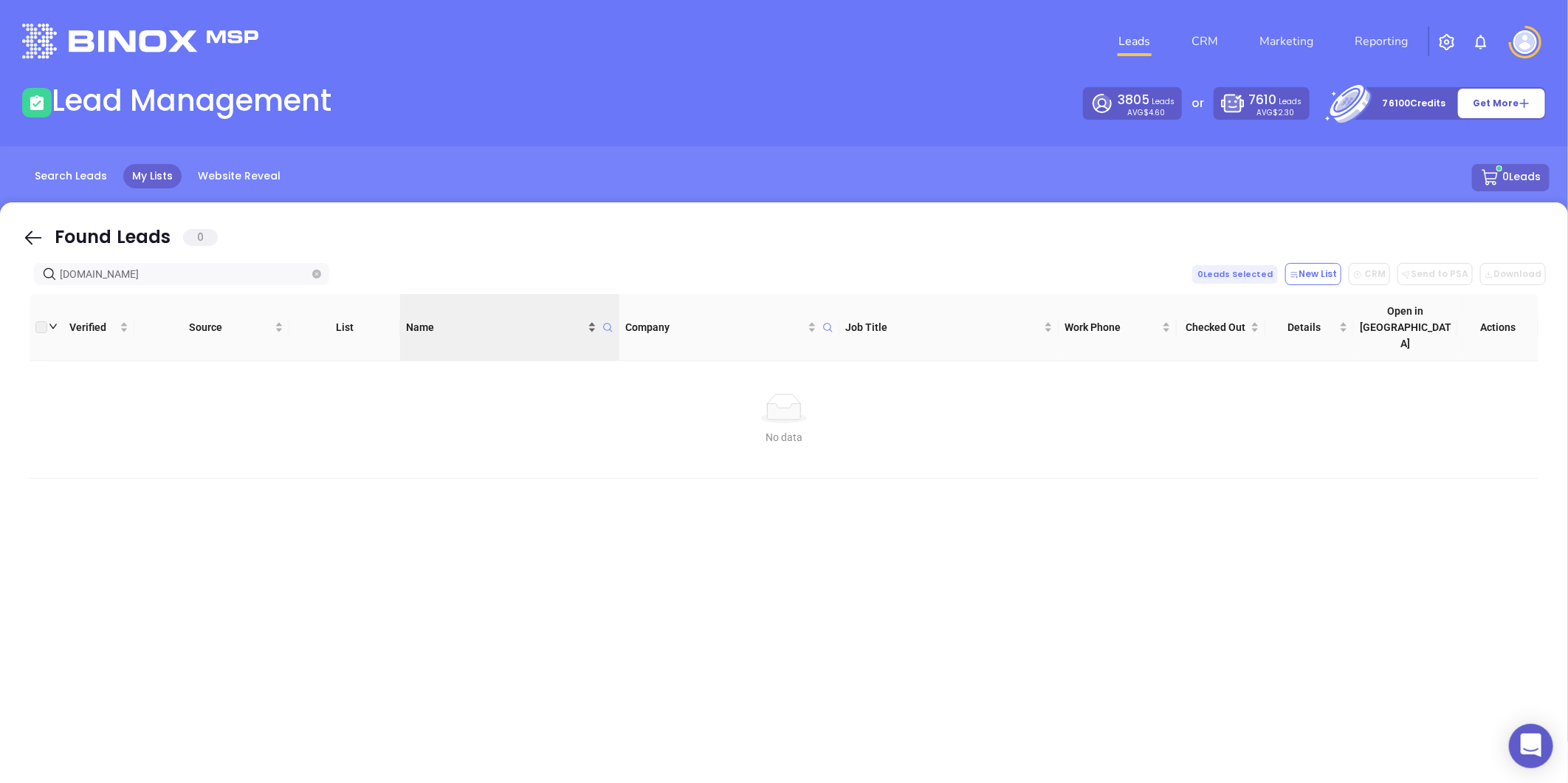
type input "[DOMAIN_NAME]"
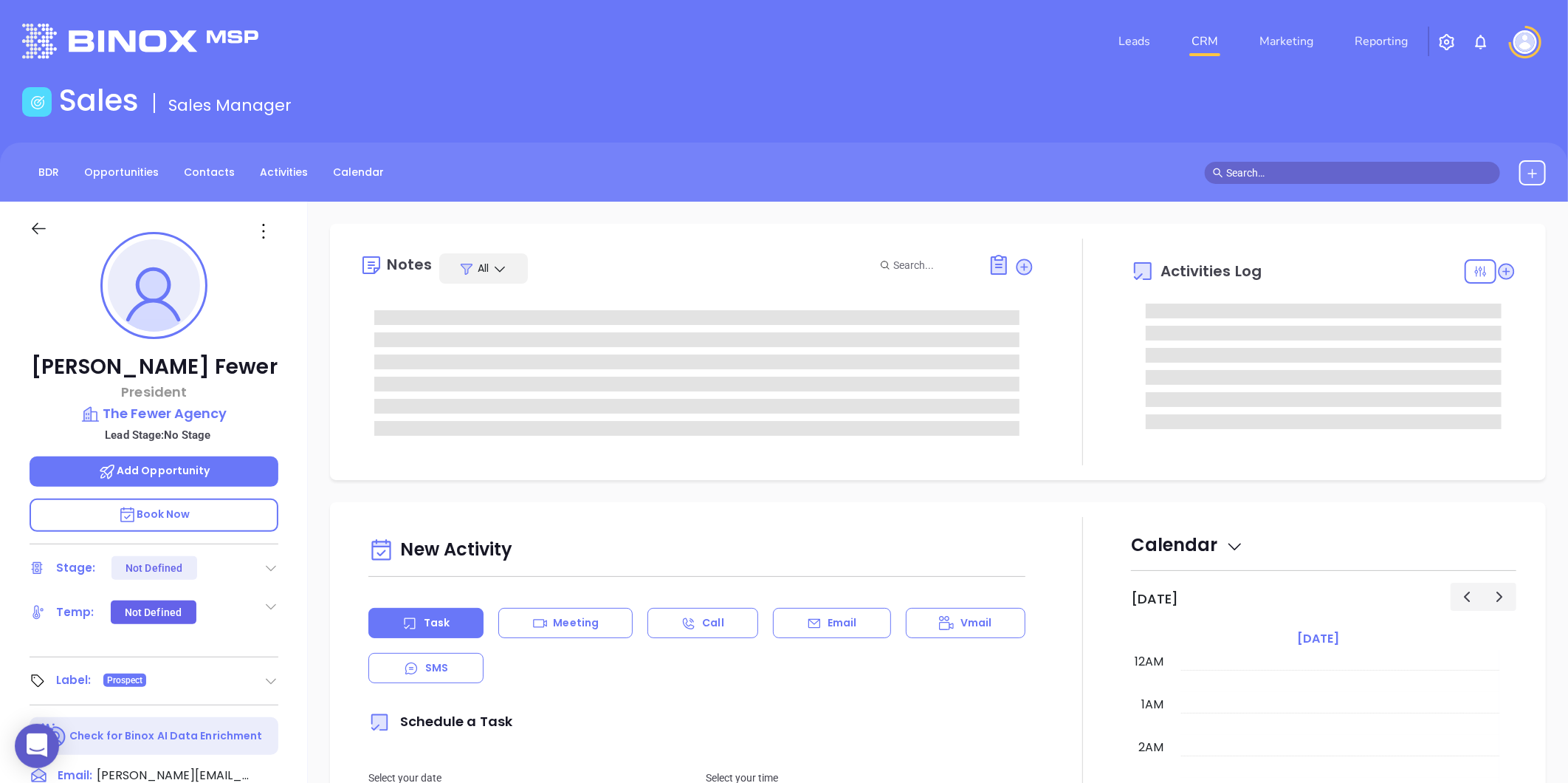
type input "[DATE]"
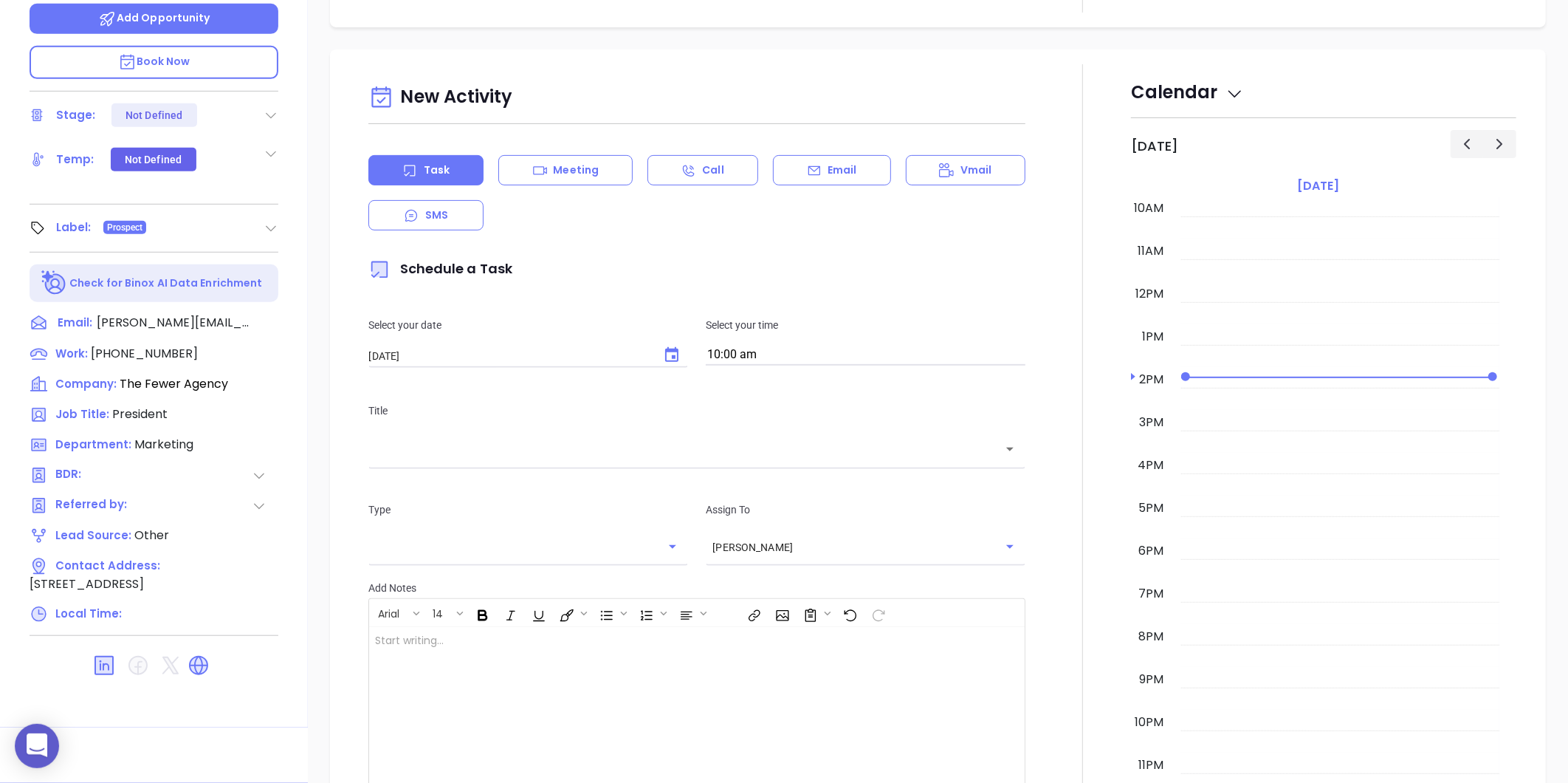
type input "[PERSON_NAME]"
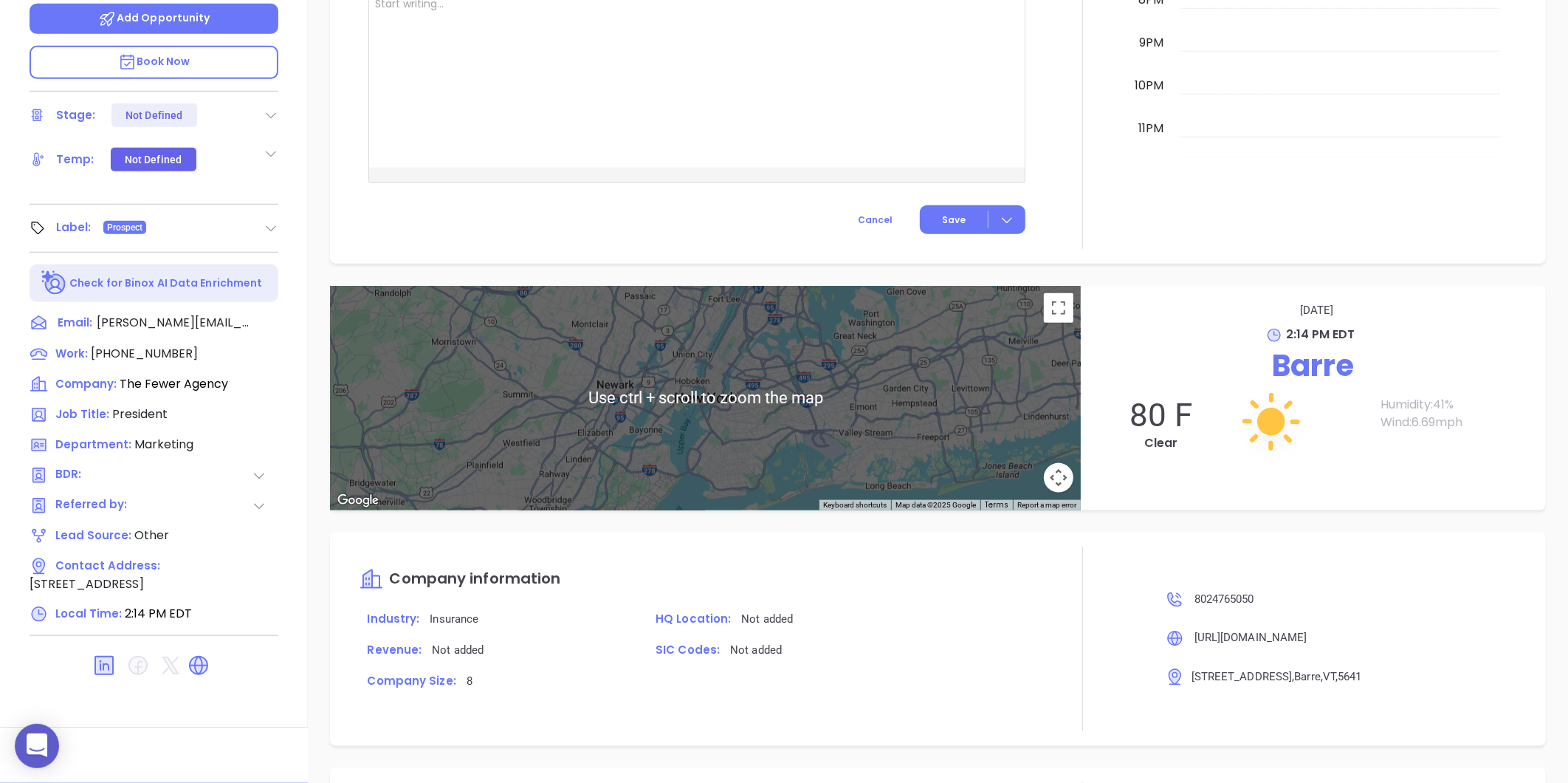
scroll to position [549, 0]
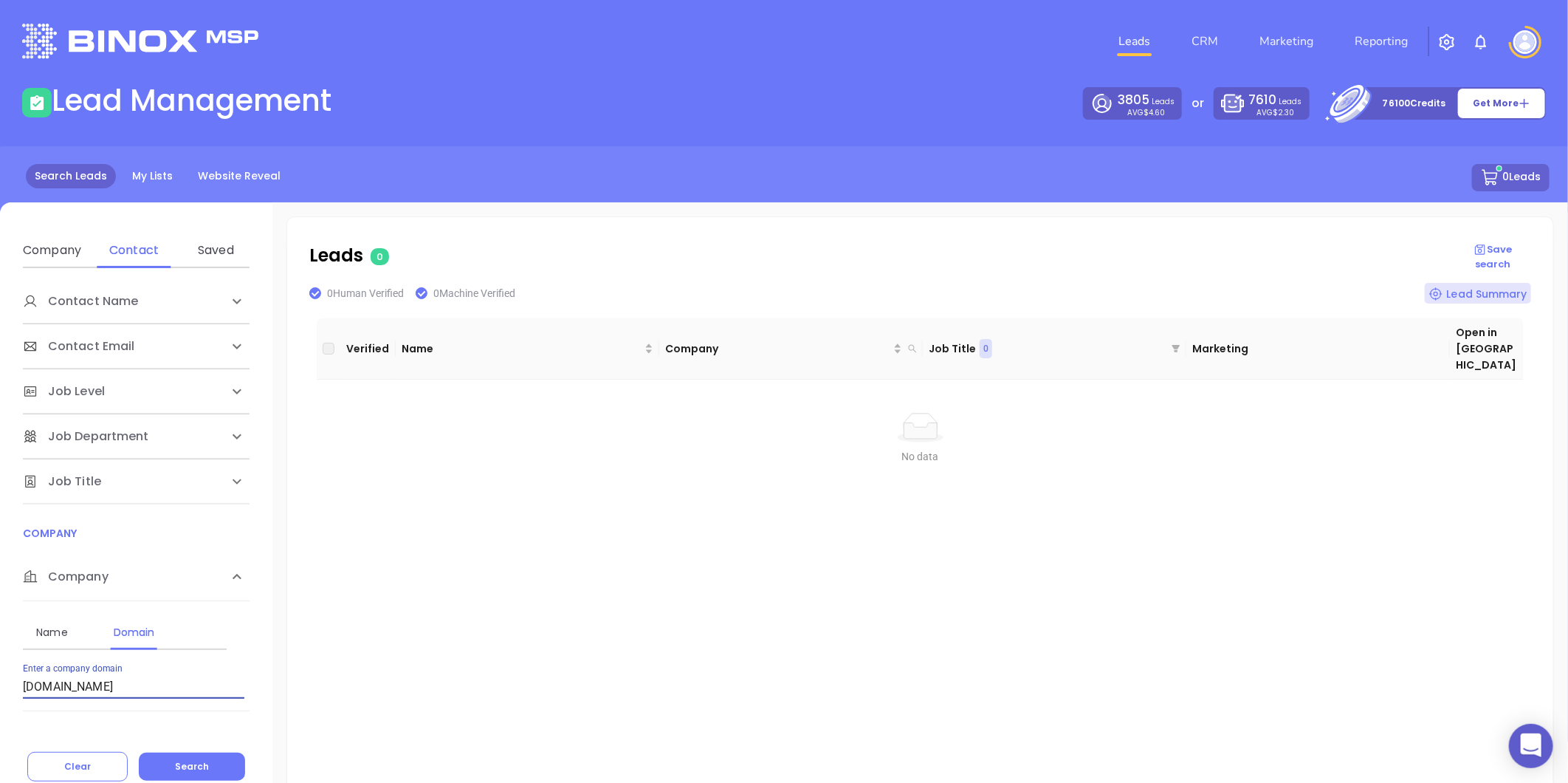
scroll to position [155, 0]
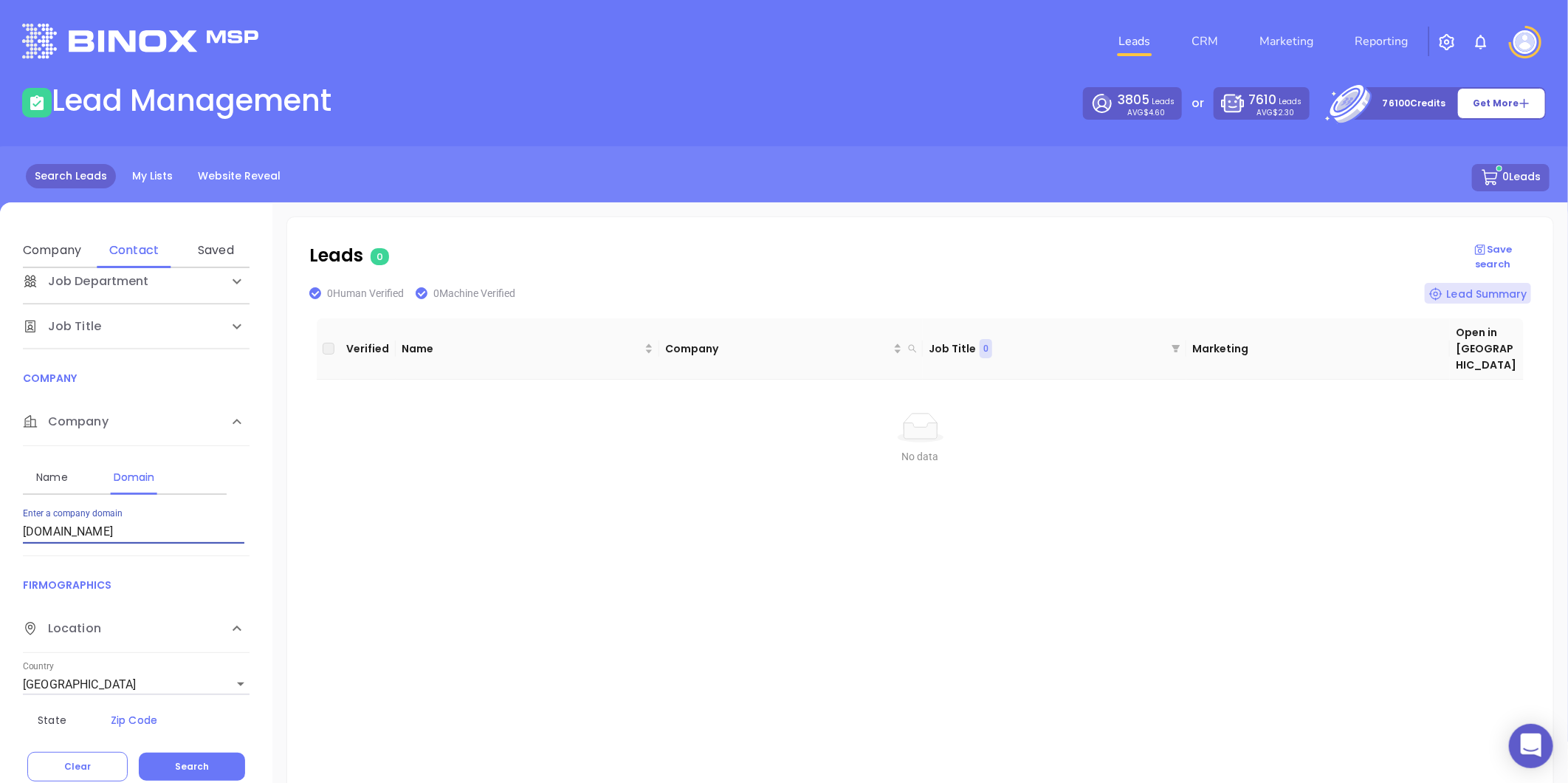
drag, startPoint x: 128, startPoint y: 529, endPoint x: -147, endPoint y: 515, distance: 275.4
click at [0, 515] on html "0 Leads CRM Marketing Reporting Financial Leads Leads Lead Management 3805 Lead…" at bounding box center [784, 391] width 1568 height 783
type input "[DOMAIN_NAME]"
